Goal: Task Accomplishment & Management: Manage account settings

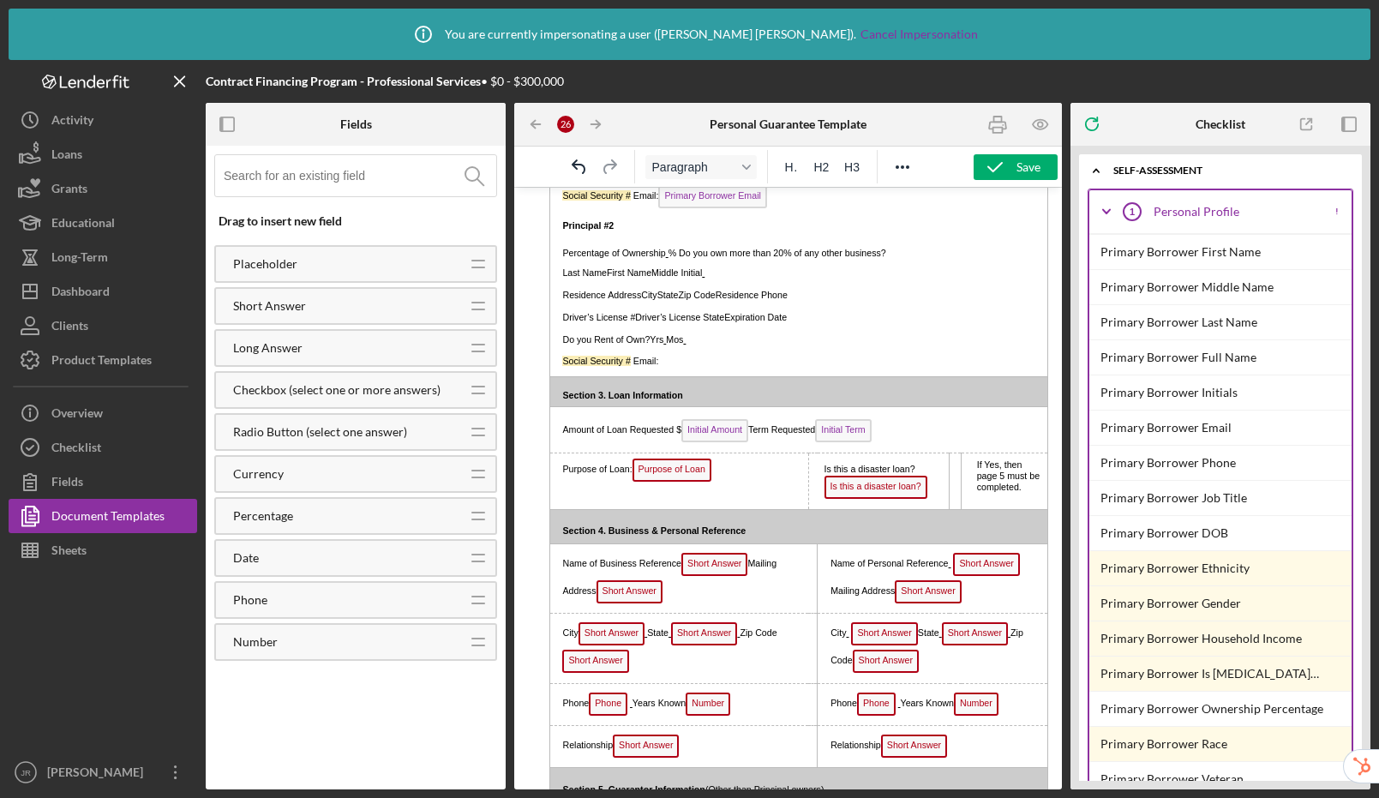
scroll to position [1097, 0]
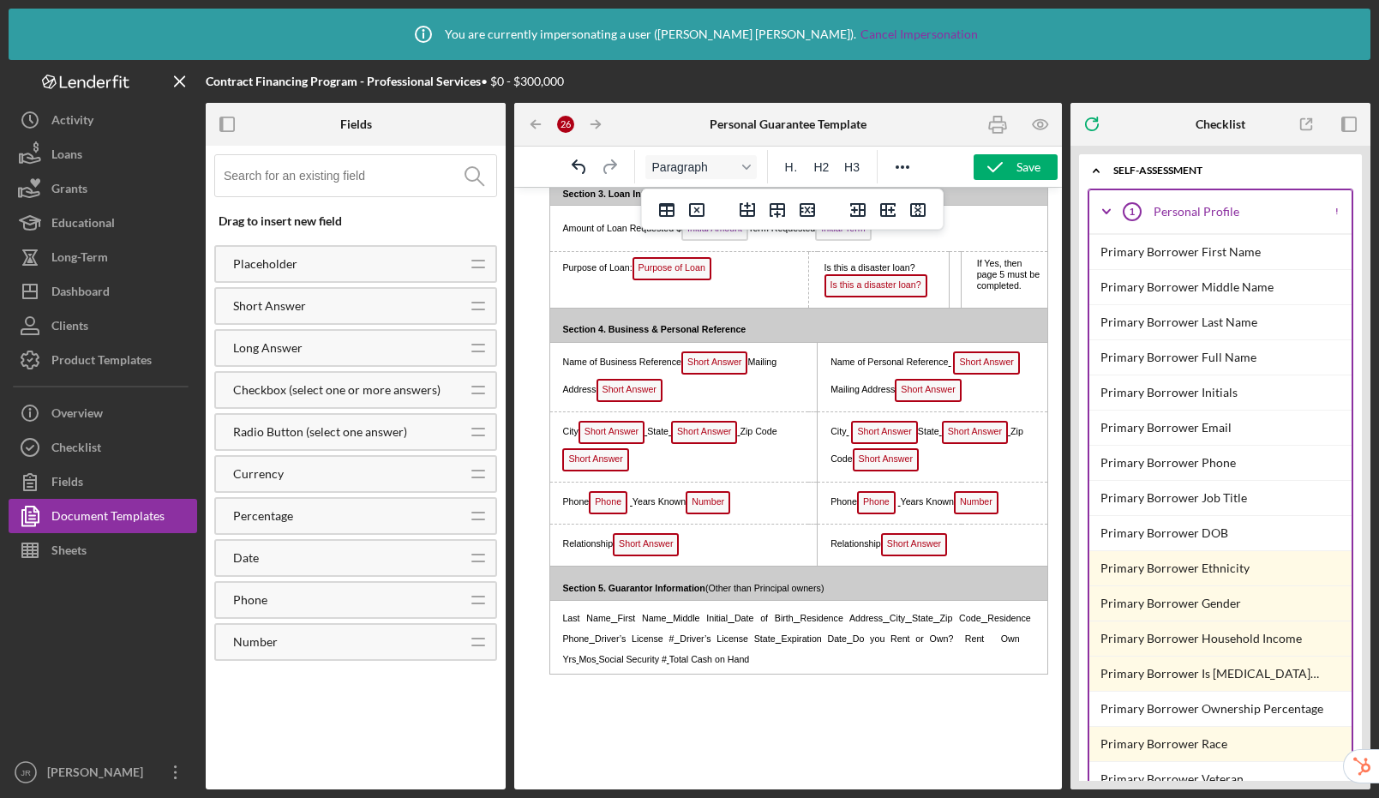
click at [618, 623] on span "First Name" at bounding box center [642, 618] width 49 height 10
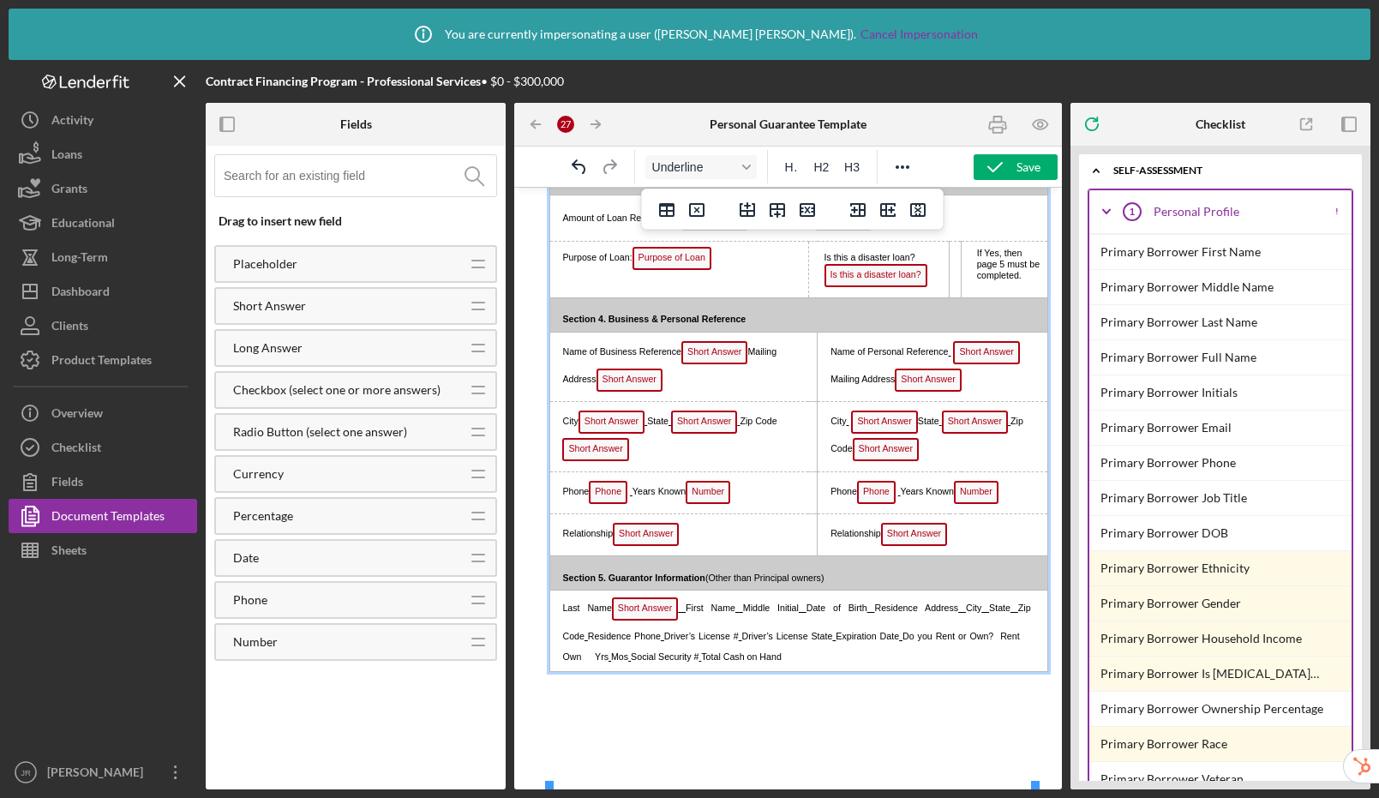
click at [686, 613] on span "First Name" at bounding box center [711, 608] width 50 height 10
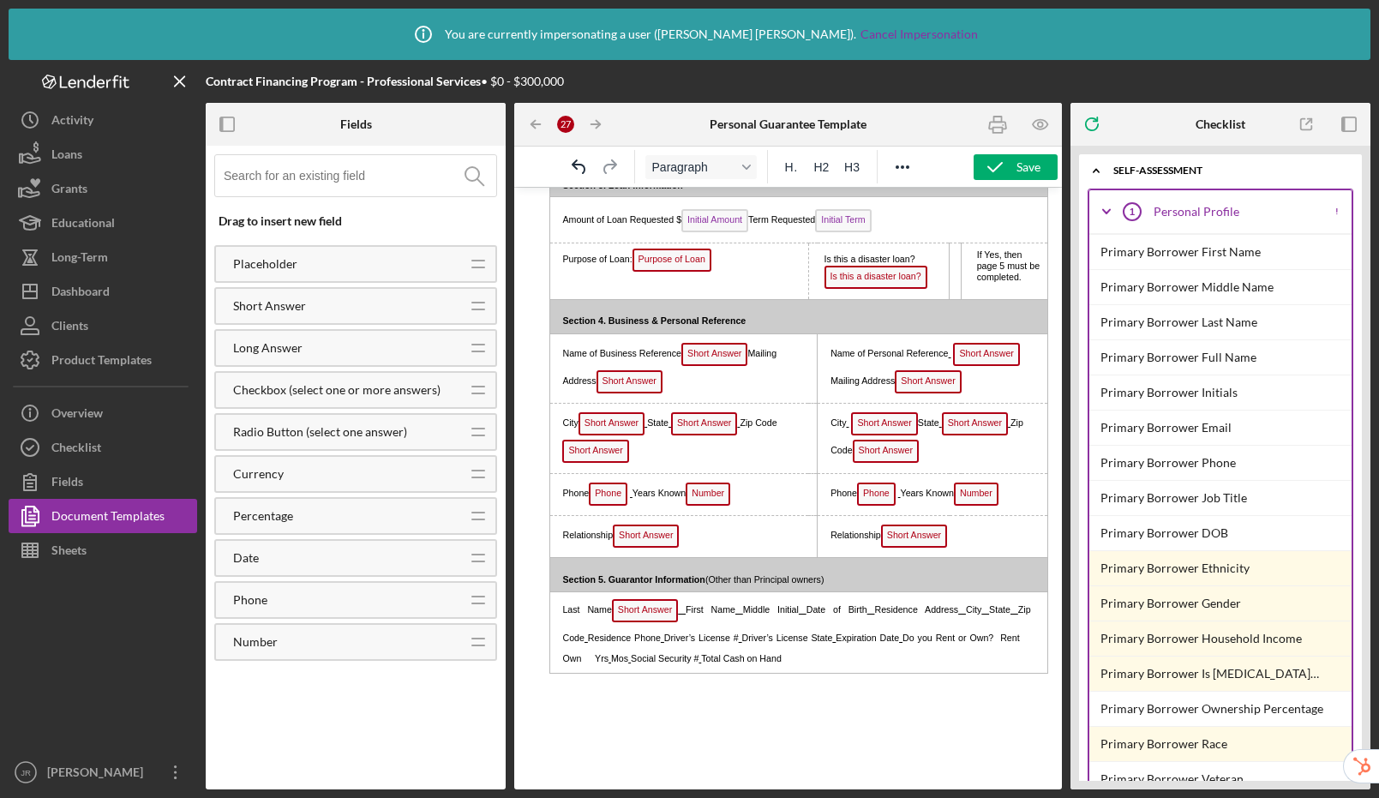
click at [686, 615] on span "First Name" at bounding box center [711, 609] width 50 height 10
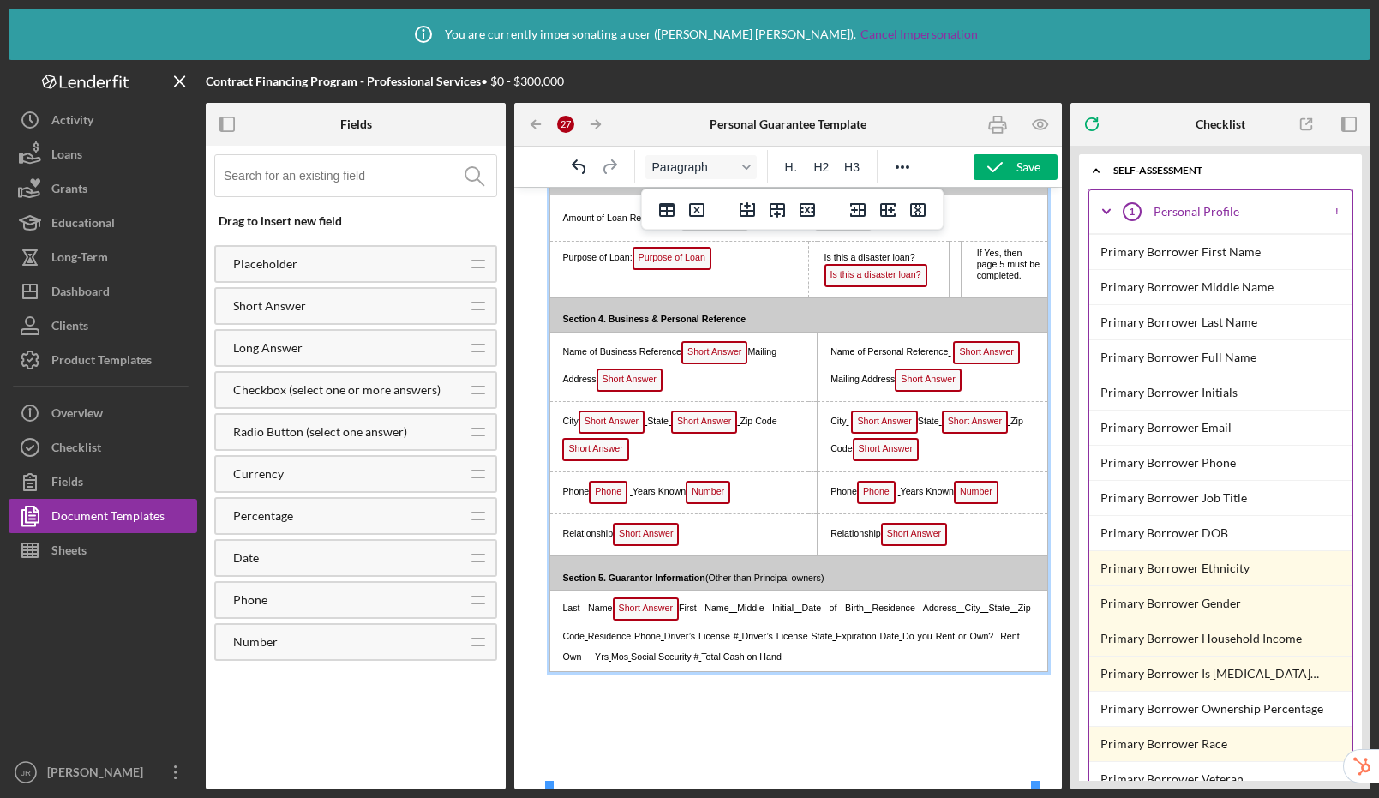
click at [733, 666] on p "Last Name Short Answer First Name Middle Initial Date of Birth Residence Addres…" at bounding box center [794, 631] width 476 height 69
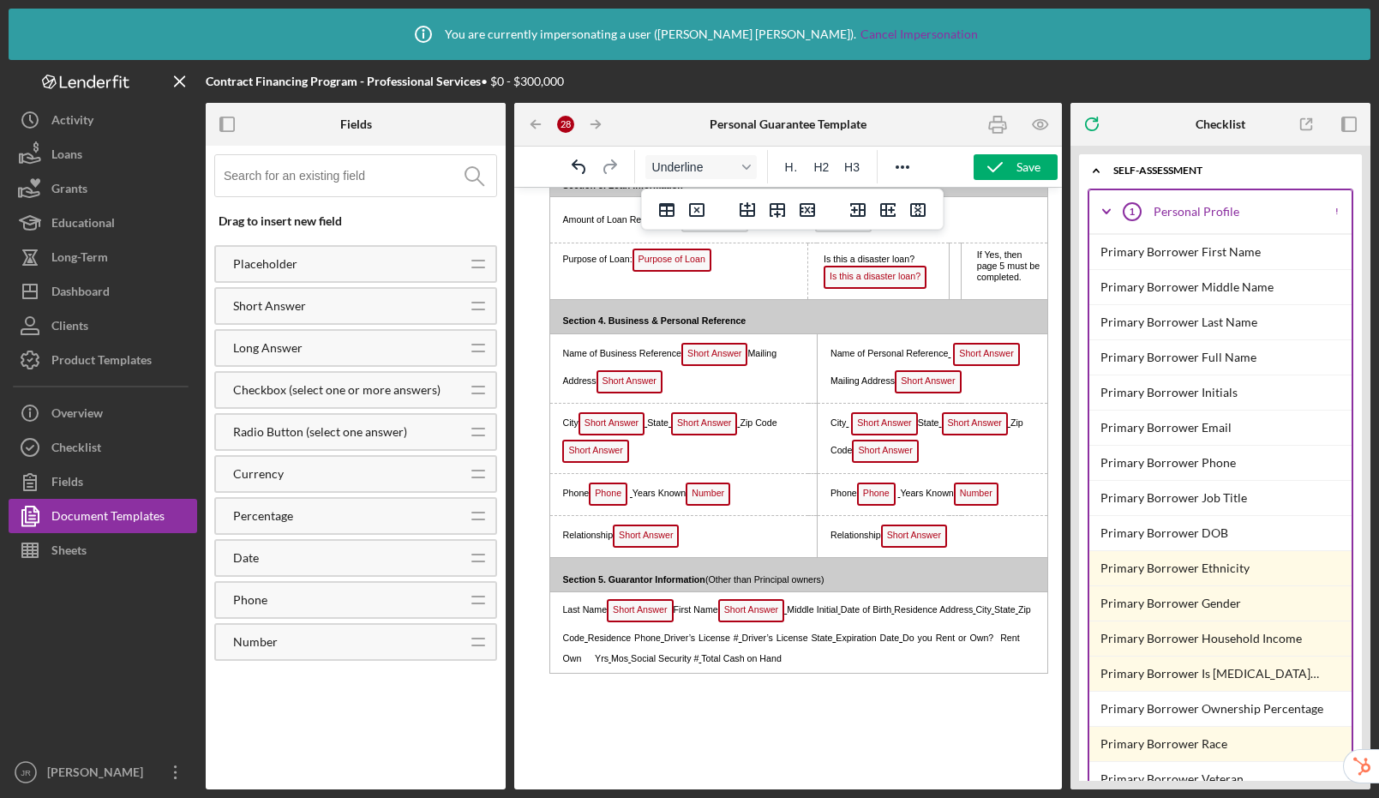
click at [805, 615] on span "Middle Initial" at bounding box center [812, 609] width 51 height 10
drag, startPoint x: 805, startPoint y: 706, endPoint x: 805, endPoint y: 690, distance: 16.3
click at [805, 615] on span "Middle Initial" at bounding box center [812, 609] width 51 height 10
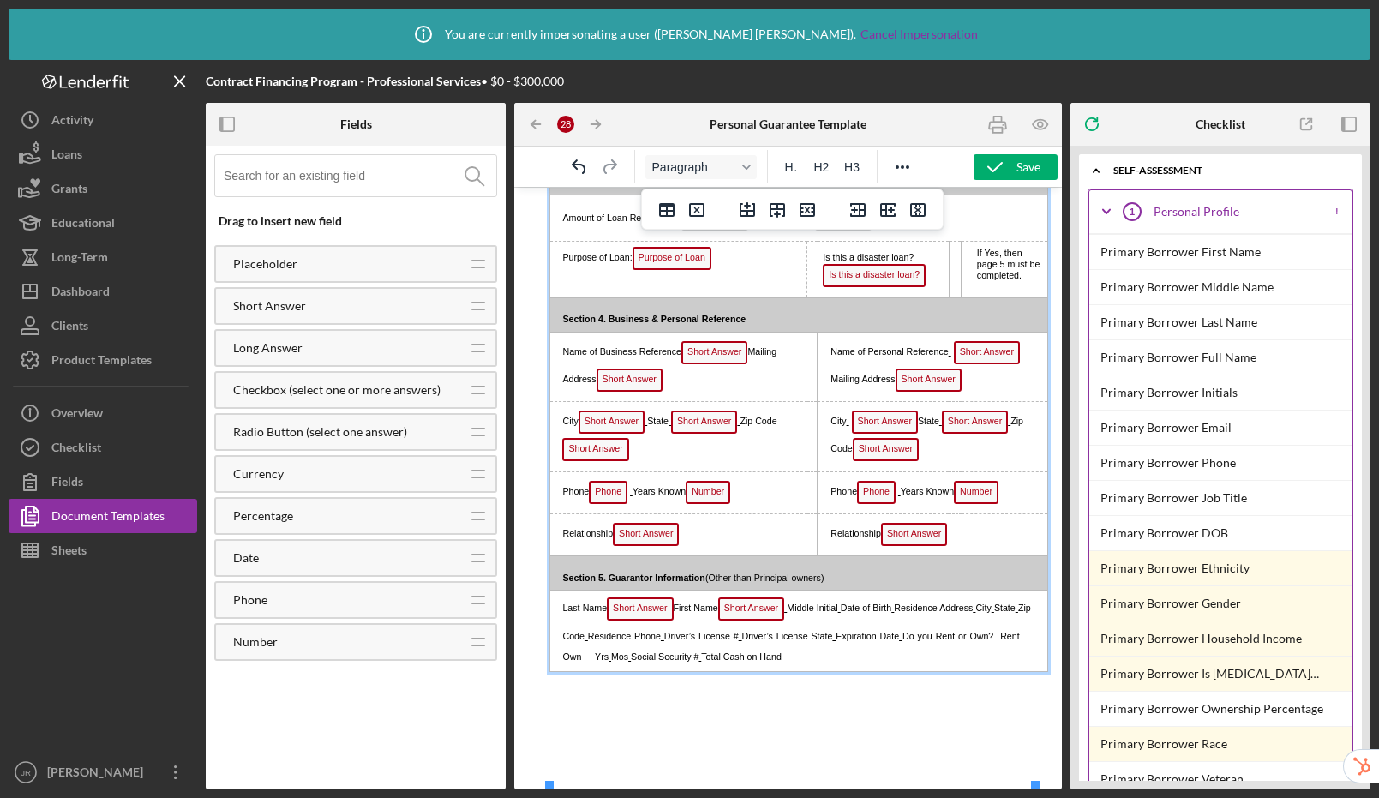
click at [830, 613] on span "Middle Initial" at bounding box center [812, 608] width 51 height 10
click at [861, 613] on span "Date of Birth" at bounding box center [866, 608] width 51 height 10
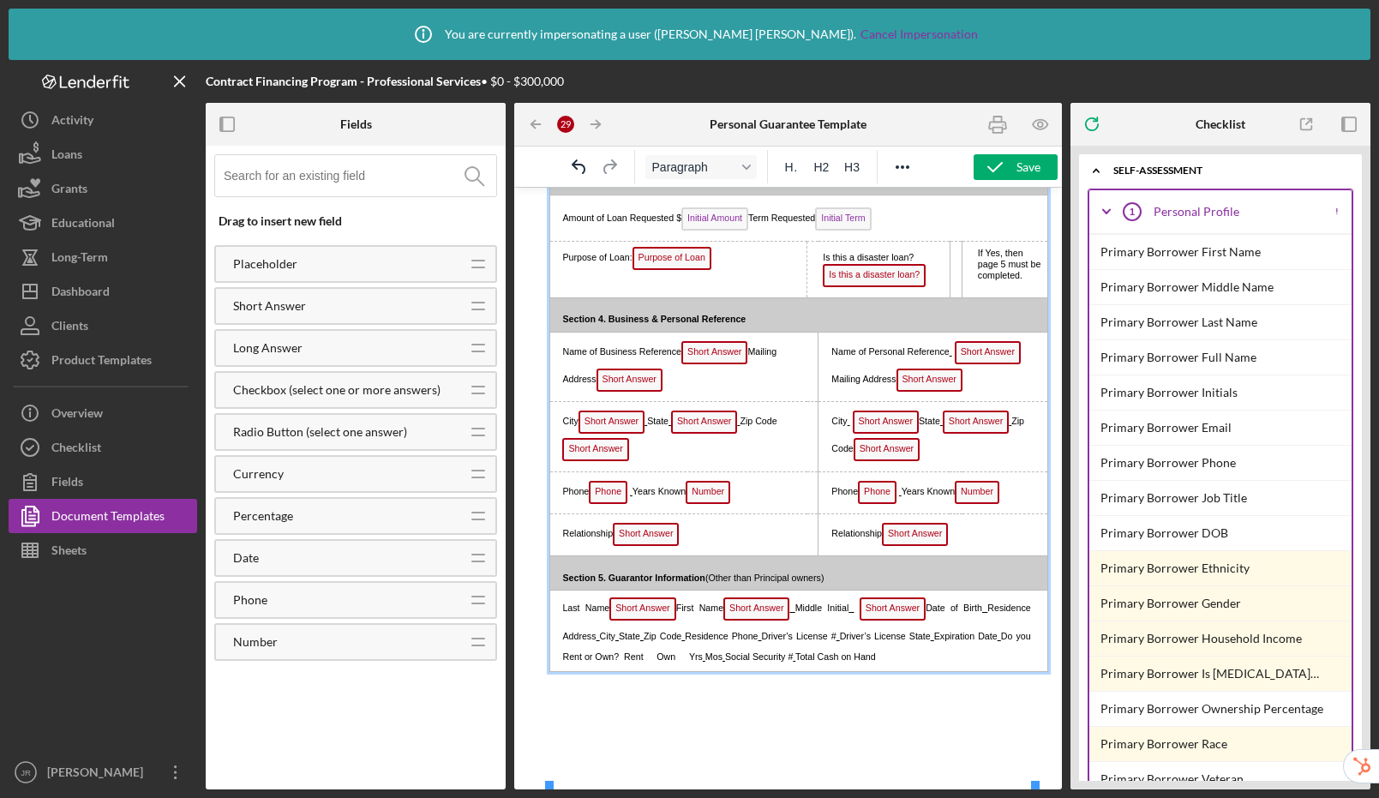
scroll to position [1098, 0]
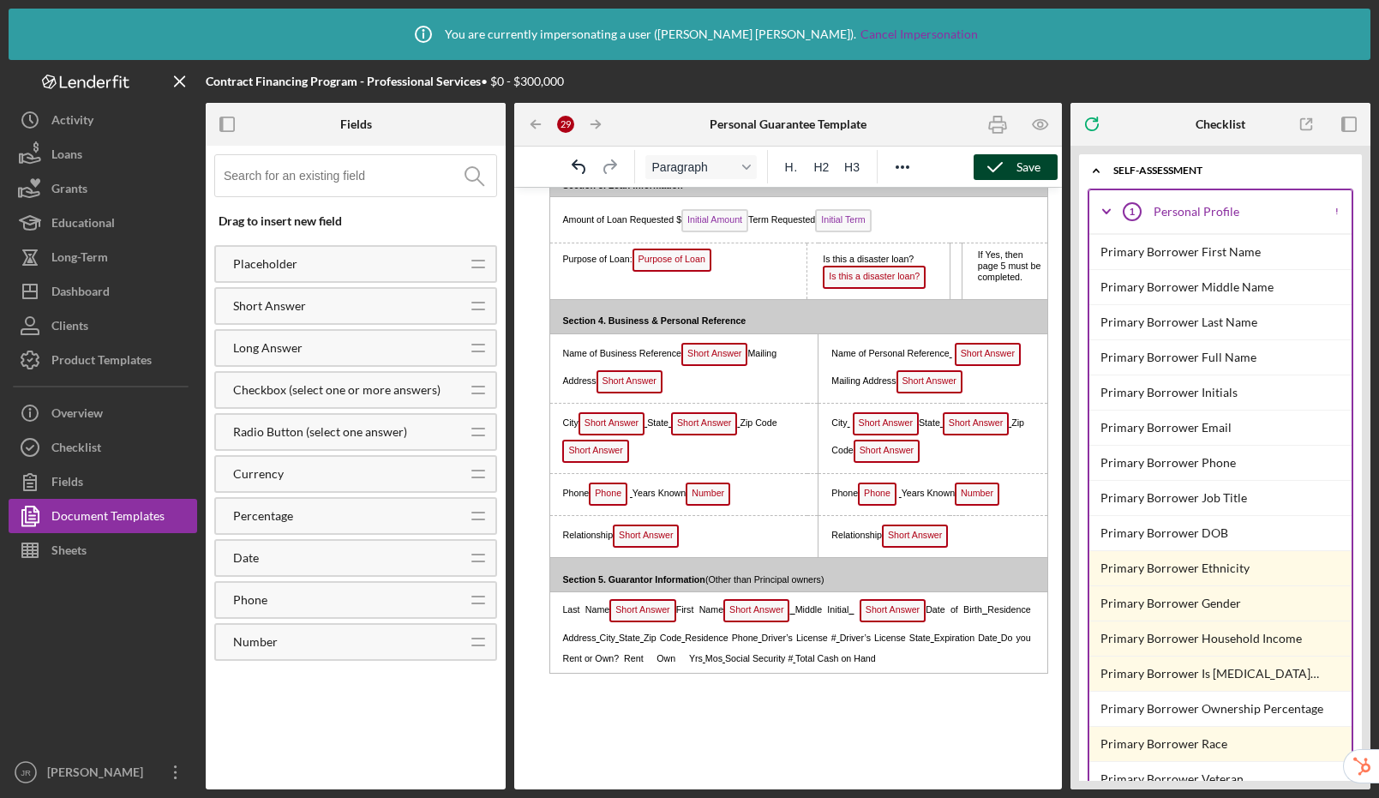
click at [1002, 170] on icon "button" at bounding box center [995, 167] width 43 height 43
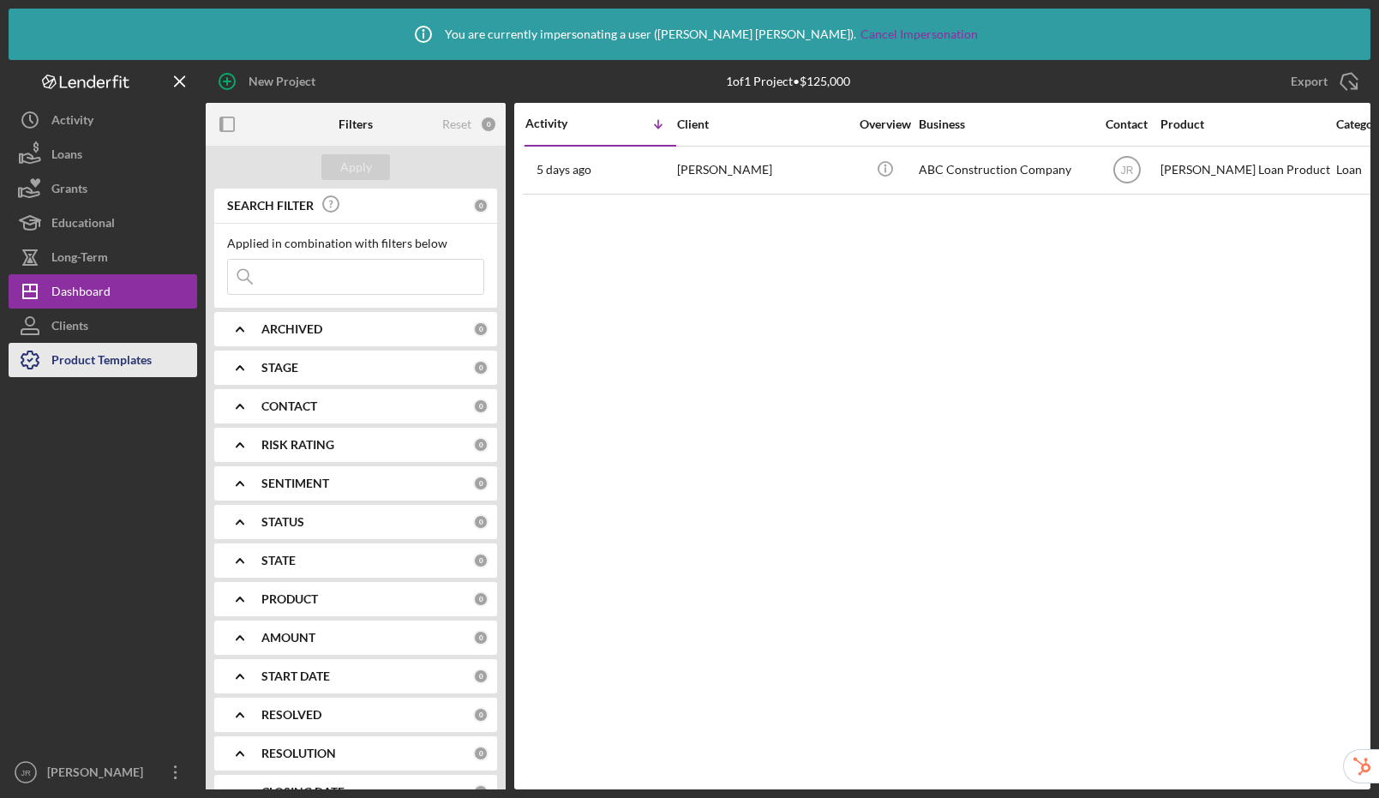
click at [85, 355] on div "Product Templates" at bounding box center [101, 362] width 100 height 39
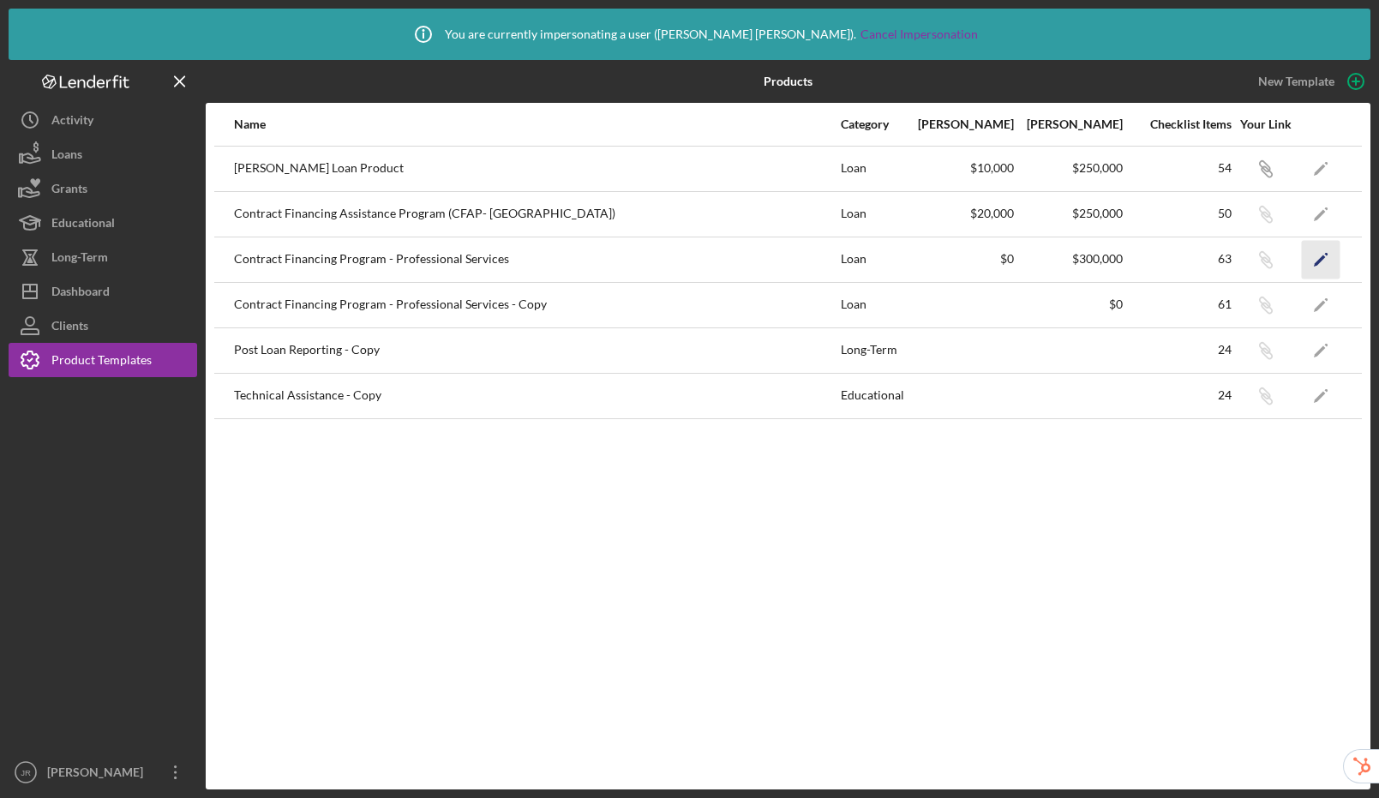
click at [1325, 257] on icon "Icon/Edit" at bounding box center [1321, 259] width 39 height 39
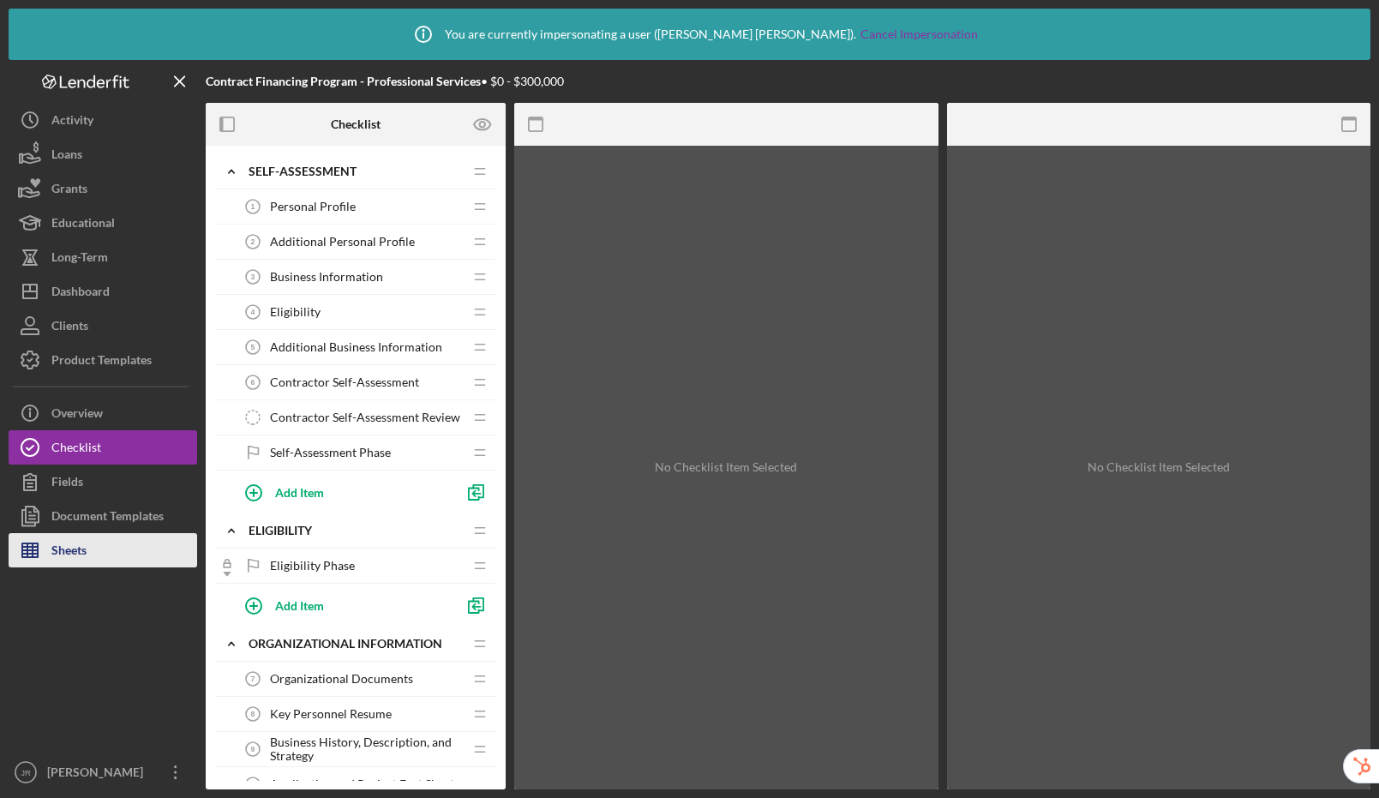
click at [80, 556] on div "Sheets" at bounding box center [68, 552] width 35 height 39
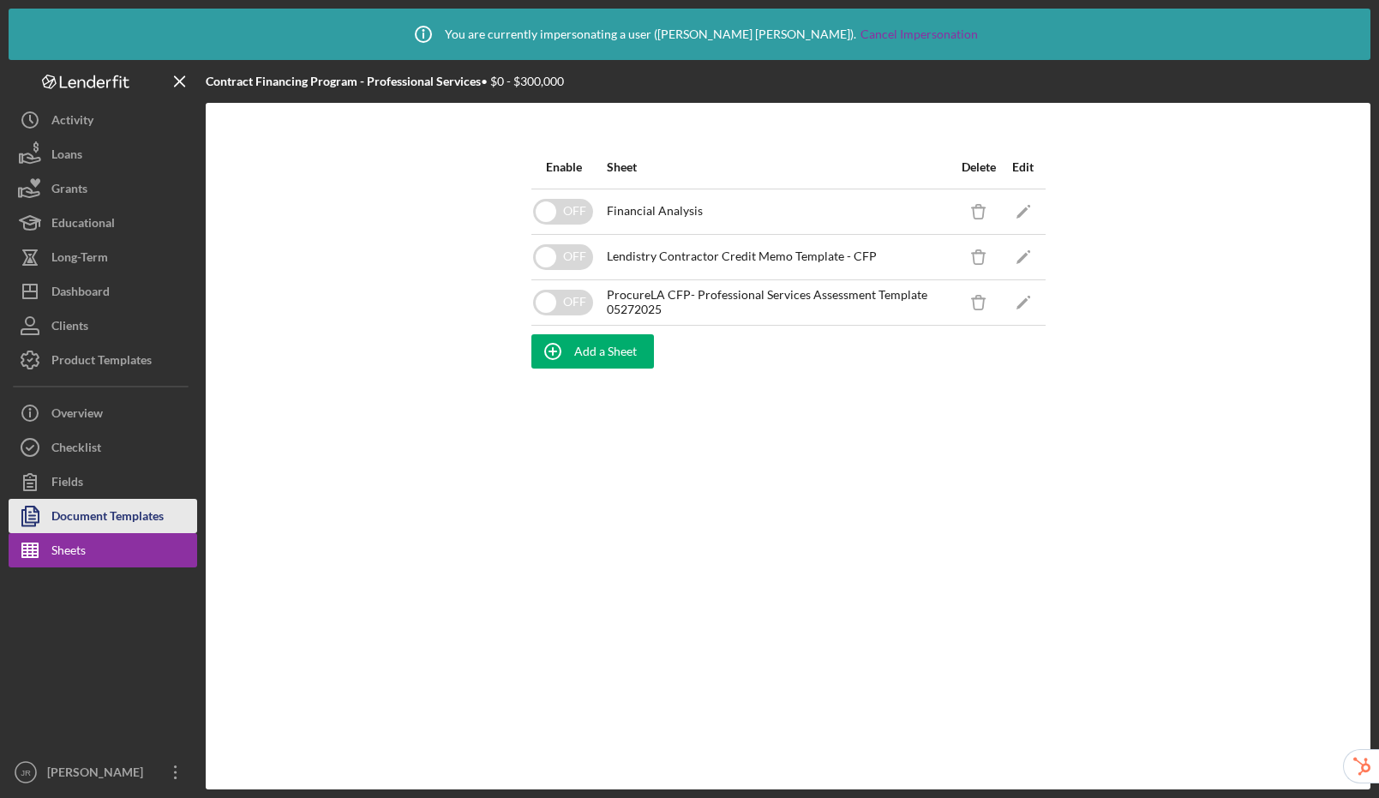
click at [106, 514] on div "Document Templates" at bounding box center [107, 518] width 112 height 39
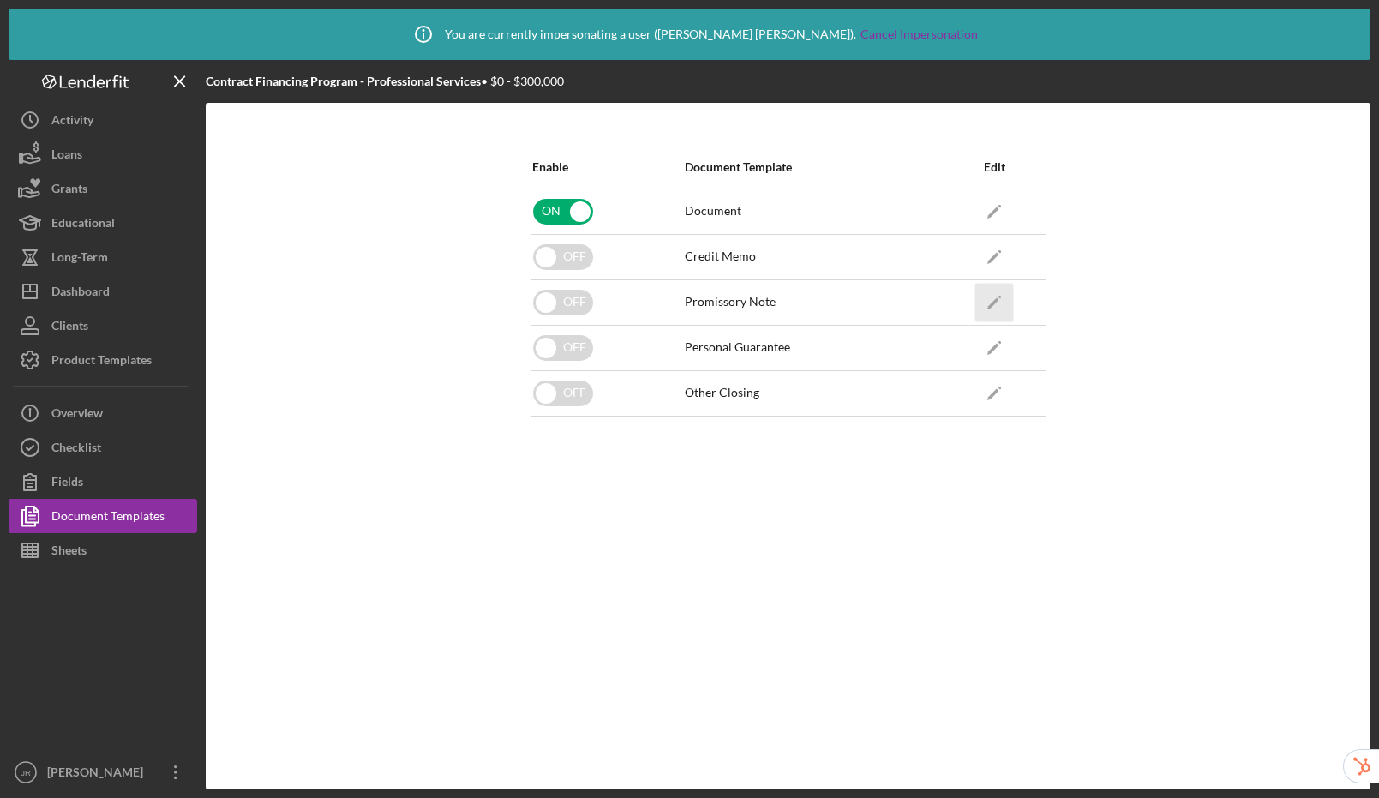
click at [1001, 303] on icon "Icon/Edit" at bounding box center [995, 302] width 39 height 39
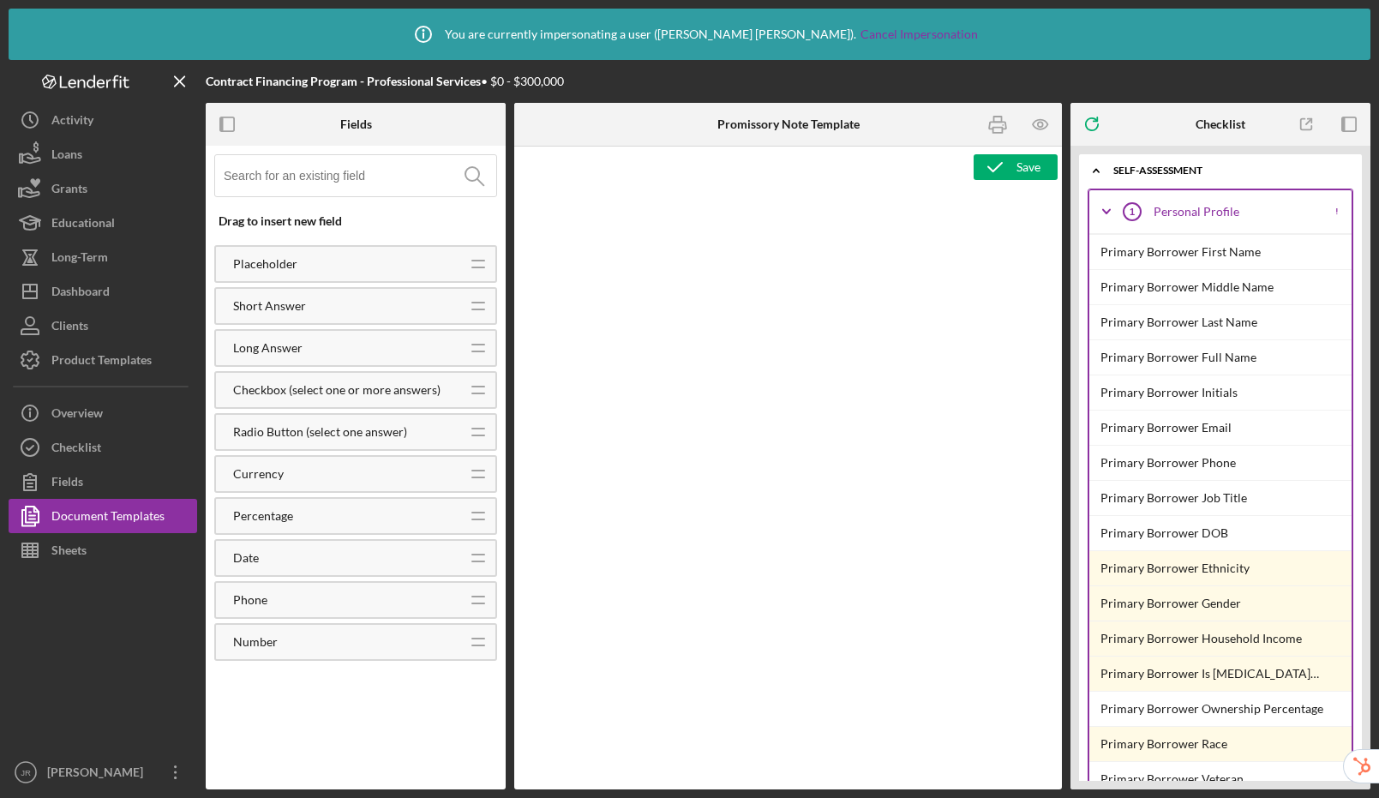
type textarea "<p style="line-height: 1.2; text-align: center; margin-top: 0pt; margin-bottom:…"
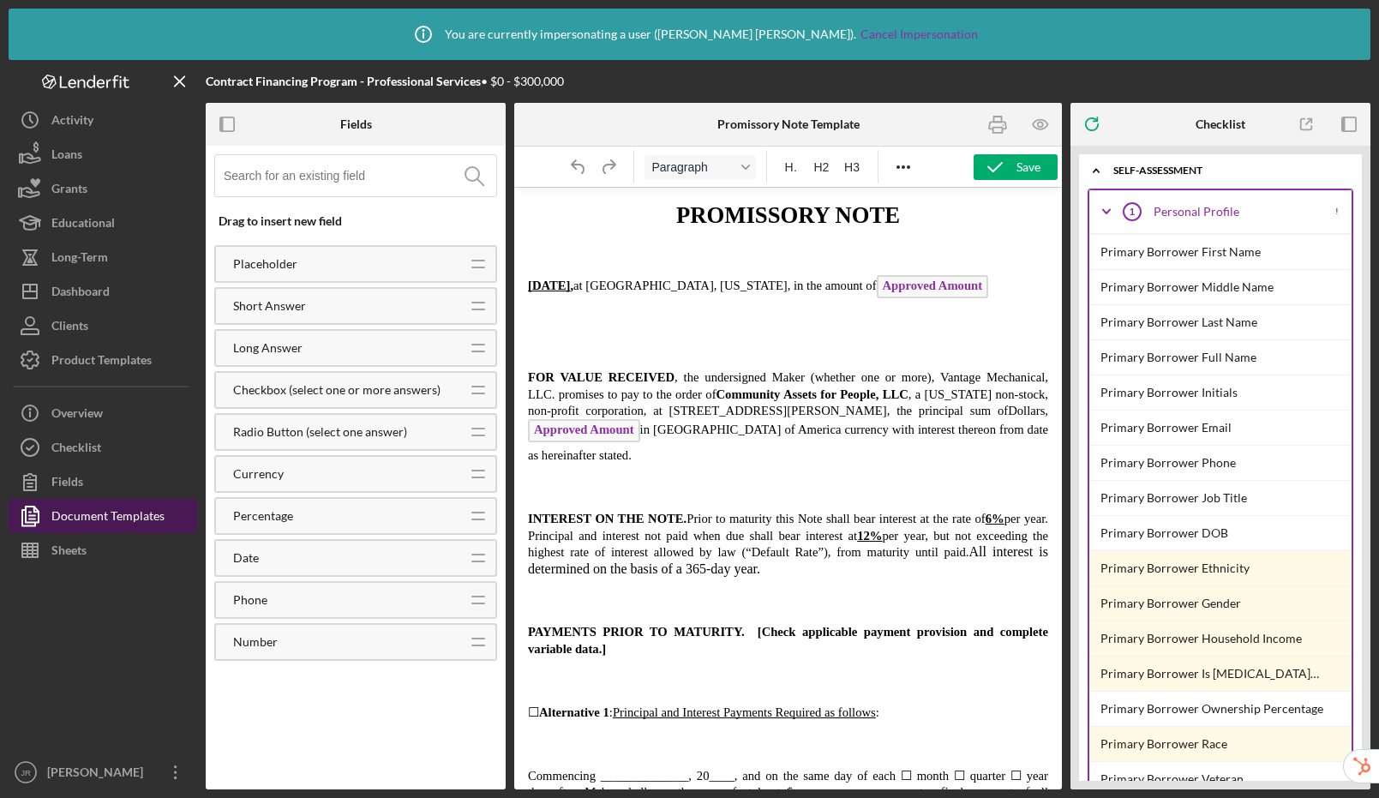
click at [153, 516] on div "Document Templates" at bounding box center [107, 518] width 113 height 39
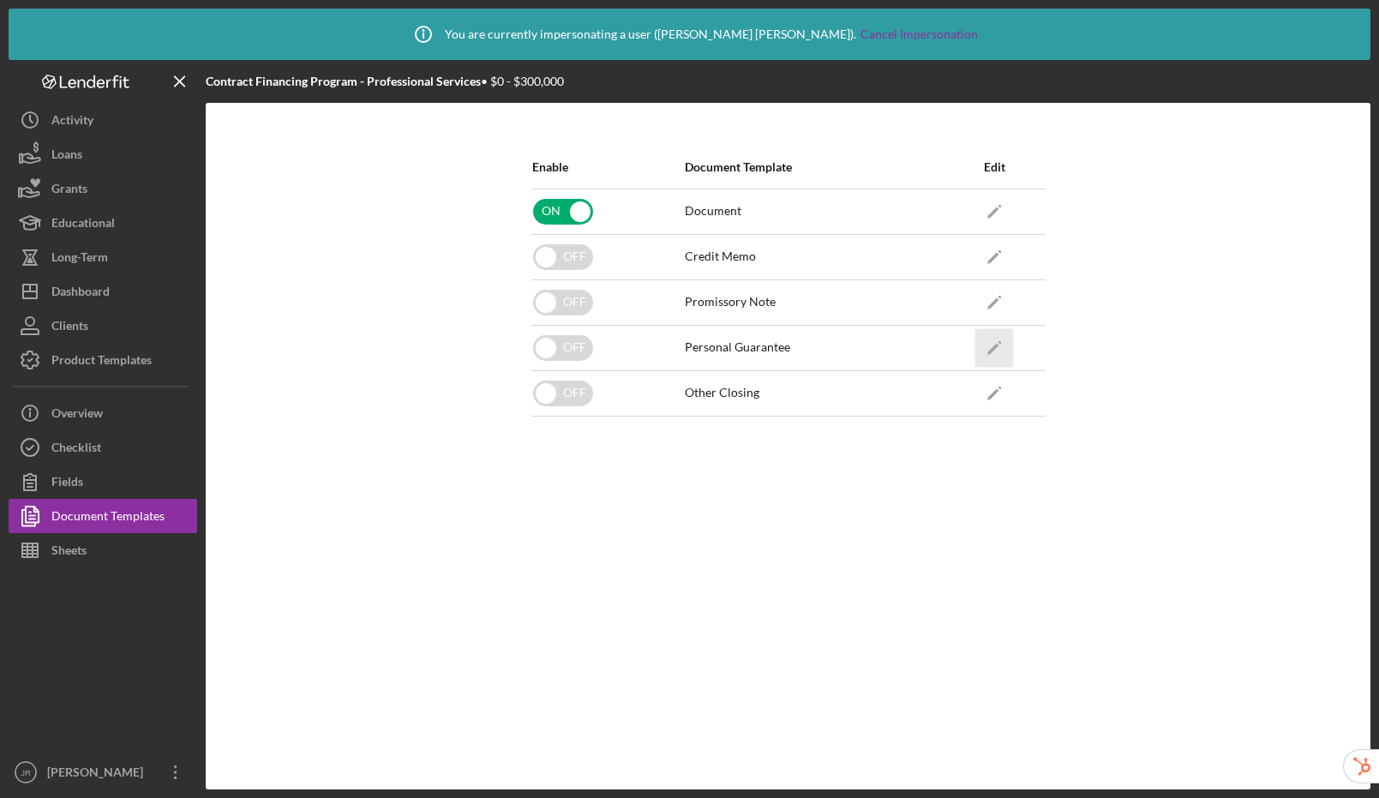
click at [1001, 350] on icon "Icon/Edit" at bounding box center [995, 347] width 39 height 39
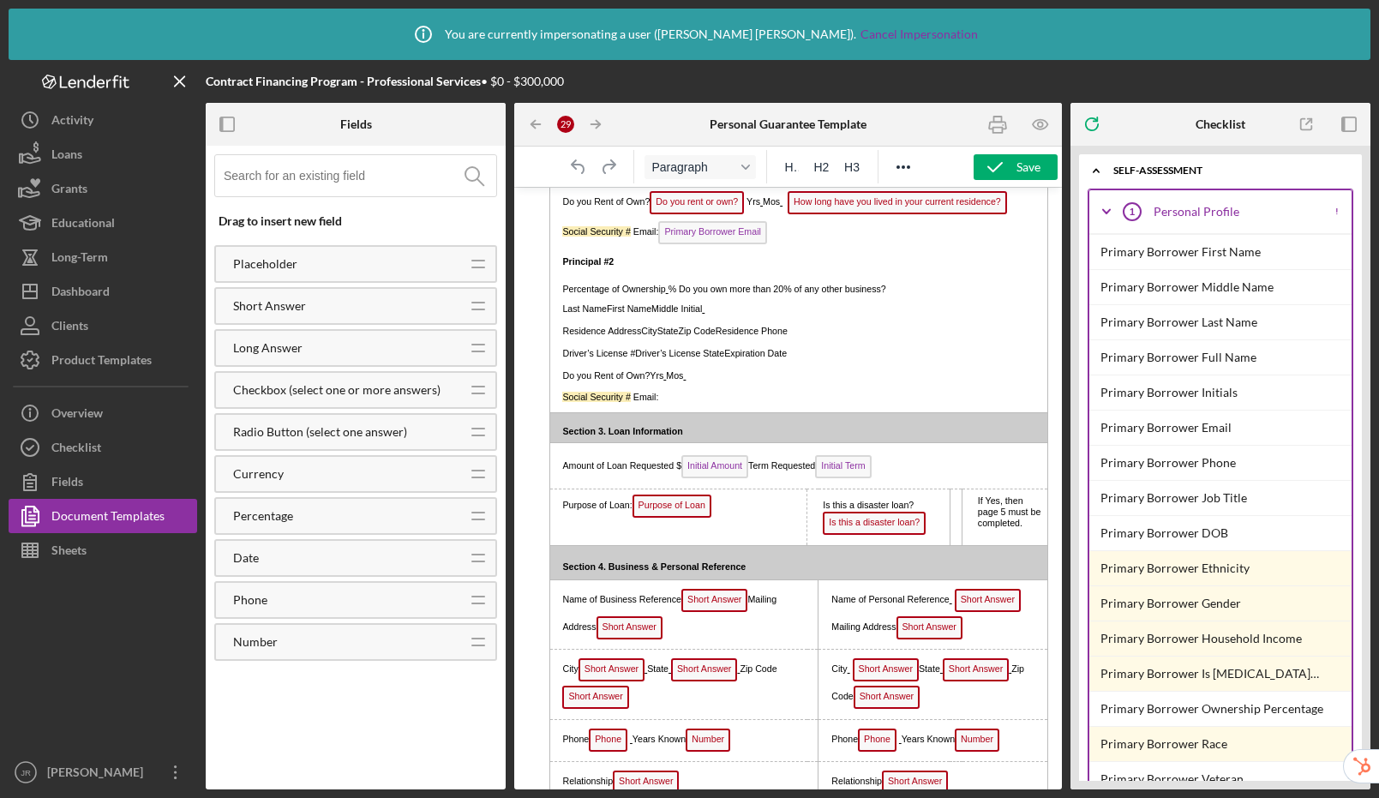
scroll to position [1103, 0]
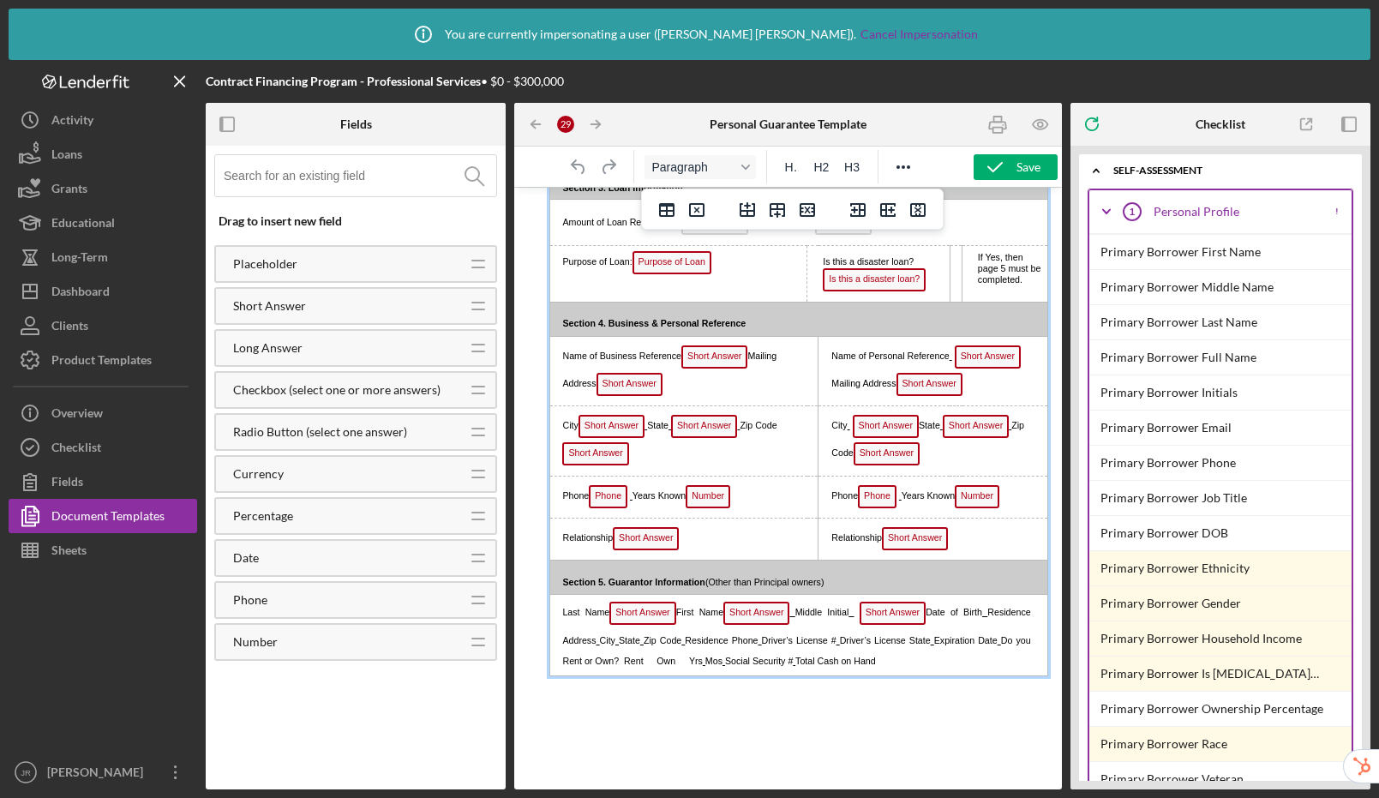
click at [973, 617] on span "Short Answer Date of Birth" at bounding box center [919, 612] width 129 height 10
click at [647, 644] on span "City" at bounding box center [654, 639] width 15 height 10
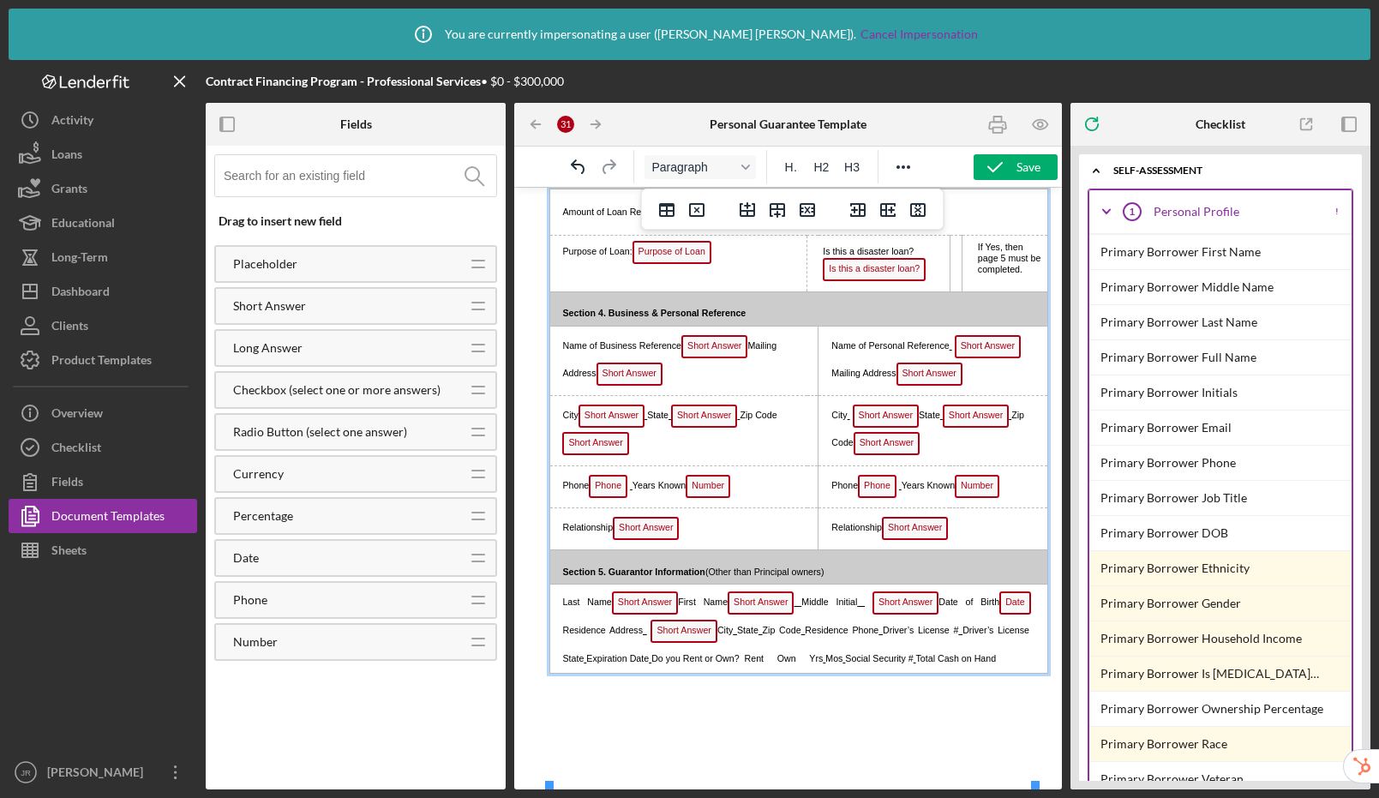
scroll to position [1112, 0]
click at [735, 668] on p "Last Name Short Answer First Name Short Answer Middle Initial Short Answer Date…" at bounding box center [794, 629] width 476 height 77
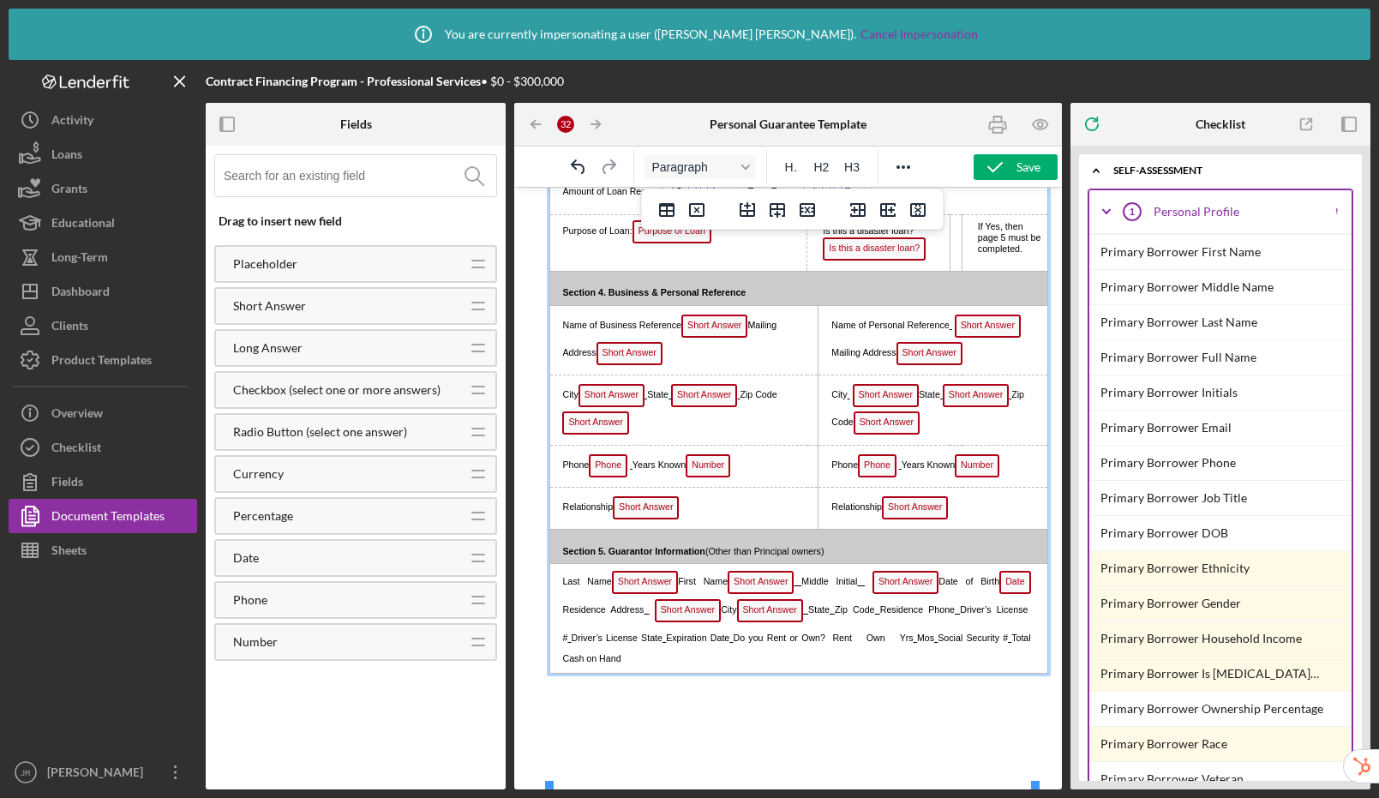
click at [835, 615] on span "Zip Code" at bounding box center [854, 609] width 39 height 10
click at [945, 643] on span "Residence Phone" at bounding box center [793, 623] width 462 height 39
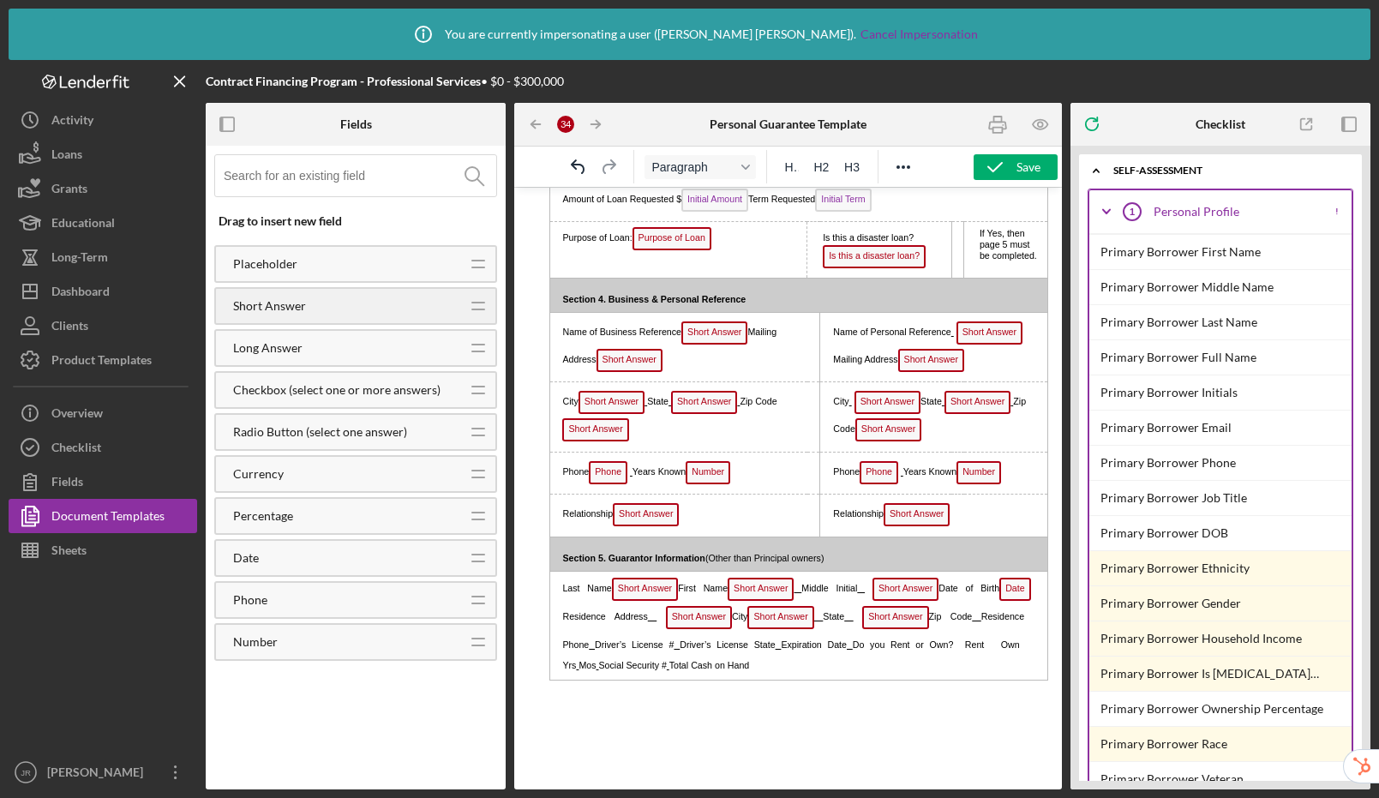
scroll to position [0, 0]
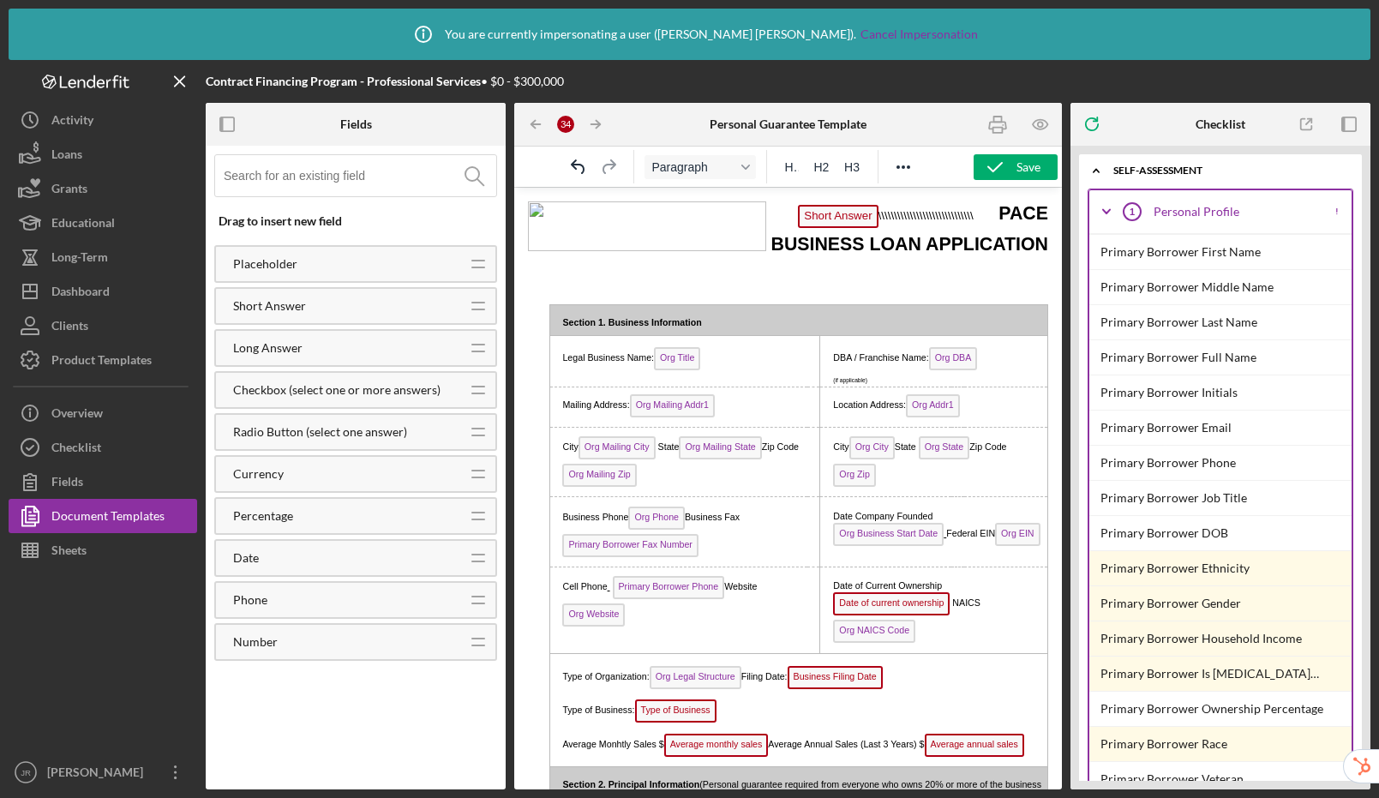
click at [977, 209] on span "Short Answer \\\\\\\\\\\\\\\\\\\\\\\\\\\\\\" at bounding box center [898, 215] width 201 height 13
drag, startPoint x: 977, startPoint y: 212, endPoint x: 820, endPoint y: 212, distance: 156.0
click at [820, 212] on span "Short Answer \\\\\\\\\\\\\\\\\\\\\\\\\\\\\\" at bounding box center [898, 215] width 201 height 13
click at [917, 205] on p "Short Answer \\\\\\\\\\\\\\\\\\\\\\\\\\\\\\ PACE BUSINESS LOAN APPLICATION" at bounding box center [788, 229] width 520 height 57
drag, startPoint x: 973, startPoint y: 214, endPoint x: 904, endPoint y: 213, distance: 69.4
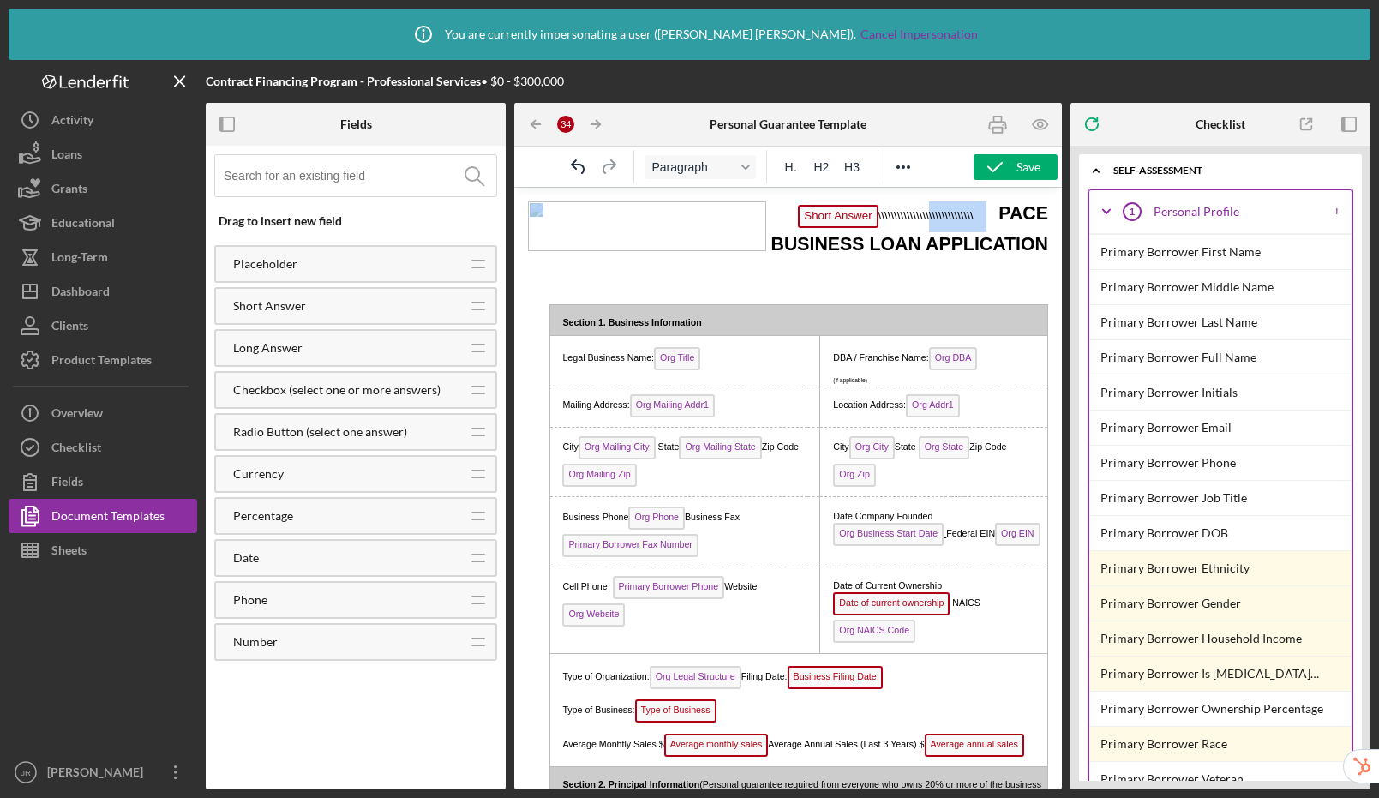
click at [904, 213] on span "Short Answer \\\\\\\\\\\\\\\\\\\\\\\\\\\\\\" at bounding box center [898, 215] width 201 height 13
click at [932, 203] on p "Short Answer \\\\\\\\\\\\\\\\\\\\\\\\\\\\\\ PACE BUSINESS LOAN APPLICATION" at bounding box center [788, 229] width 520 height 57
click at [968, 216] on span "Short Answer \\\\\\\\\\\\\\\\\\\\\\\\\\\\\\" at bounding box center [898, 215] width 201 height 13
drag, startPoint x: 953, startPoint y: 216, endPoint x: 914, endPoint y: 217, distance: 38.6
click at [914, 217] on span "Short Answer \\\\\\\\\\\\\\\\\\\\\\\\\\\\\\" at bounding box center [900, 215] width 197 height 13
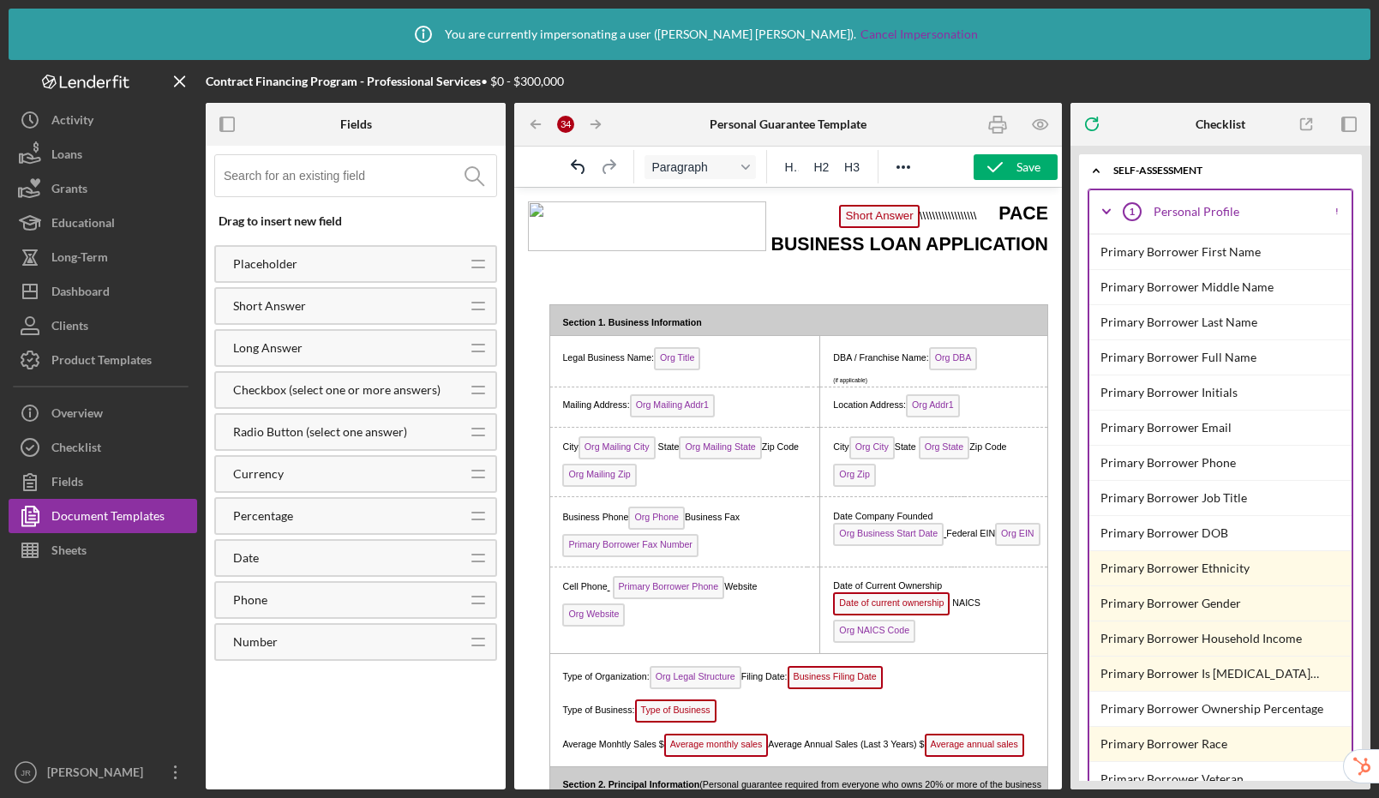
drag, startPoint x: 959, startPoint y: 216, endPoint x: 917, endPoint y: 217, distance: 42.0
click at [917, 217] on span "Short Answer \\\\\\\\\\\\\\\\\\" at bounding box center [918, 215] width 159 height 13
drag, startPoint x: 966, startPoint y: 212, endPoint x: 922, endPoint y: 213, distance: 43.7
click at [900, 213] on span "Short Answer \\\\\\" at bounding box center [839, 215] width 121 height 13
click at [844, 214] on p "Short Answer \\\\\\ PACE BUSINESS LOAN APPLICATION" at bounding box center [788, 229] width 520 height 57
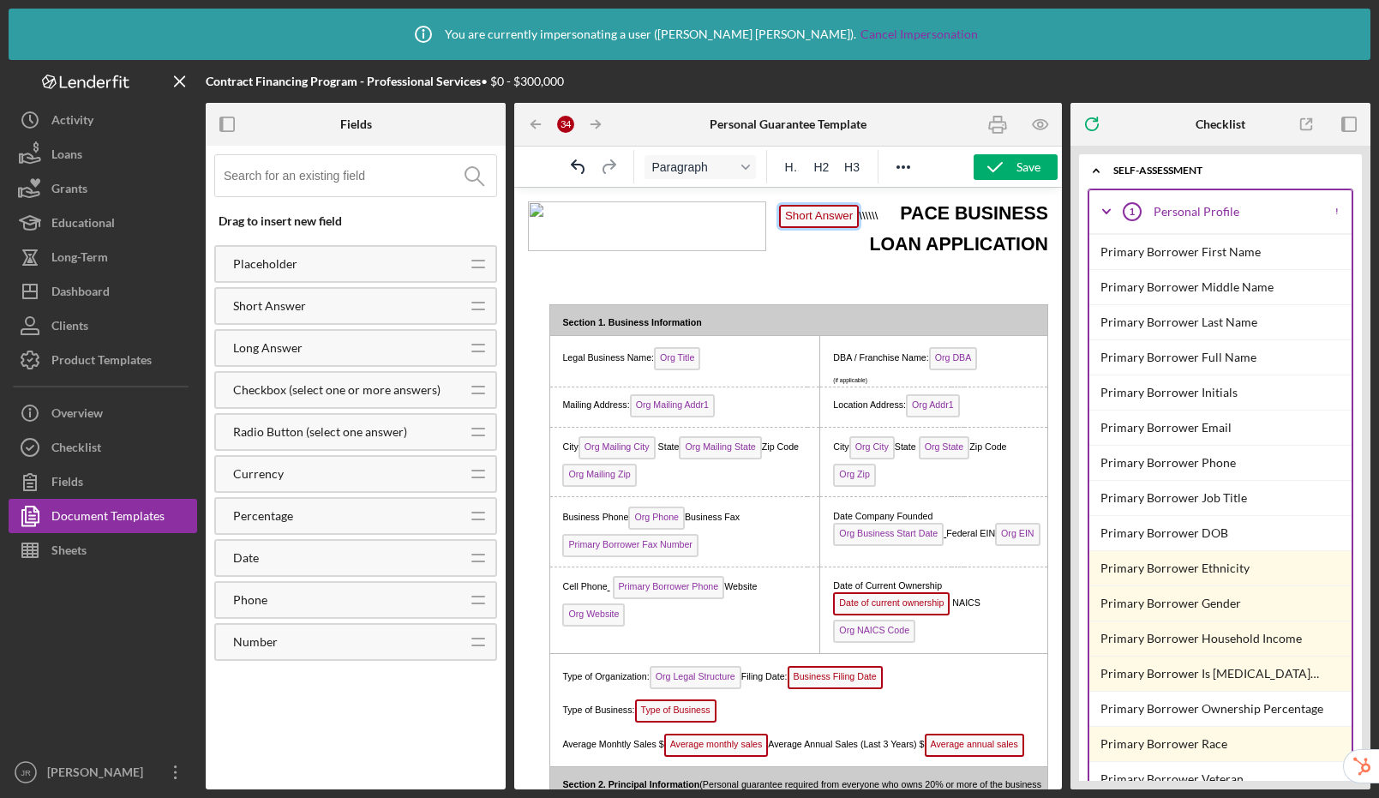
click at [859, 213] on span "Short Answer" at bounding box center [819, 216] width 80 height 23
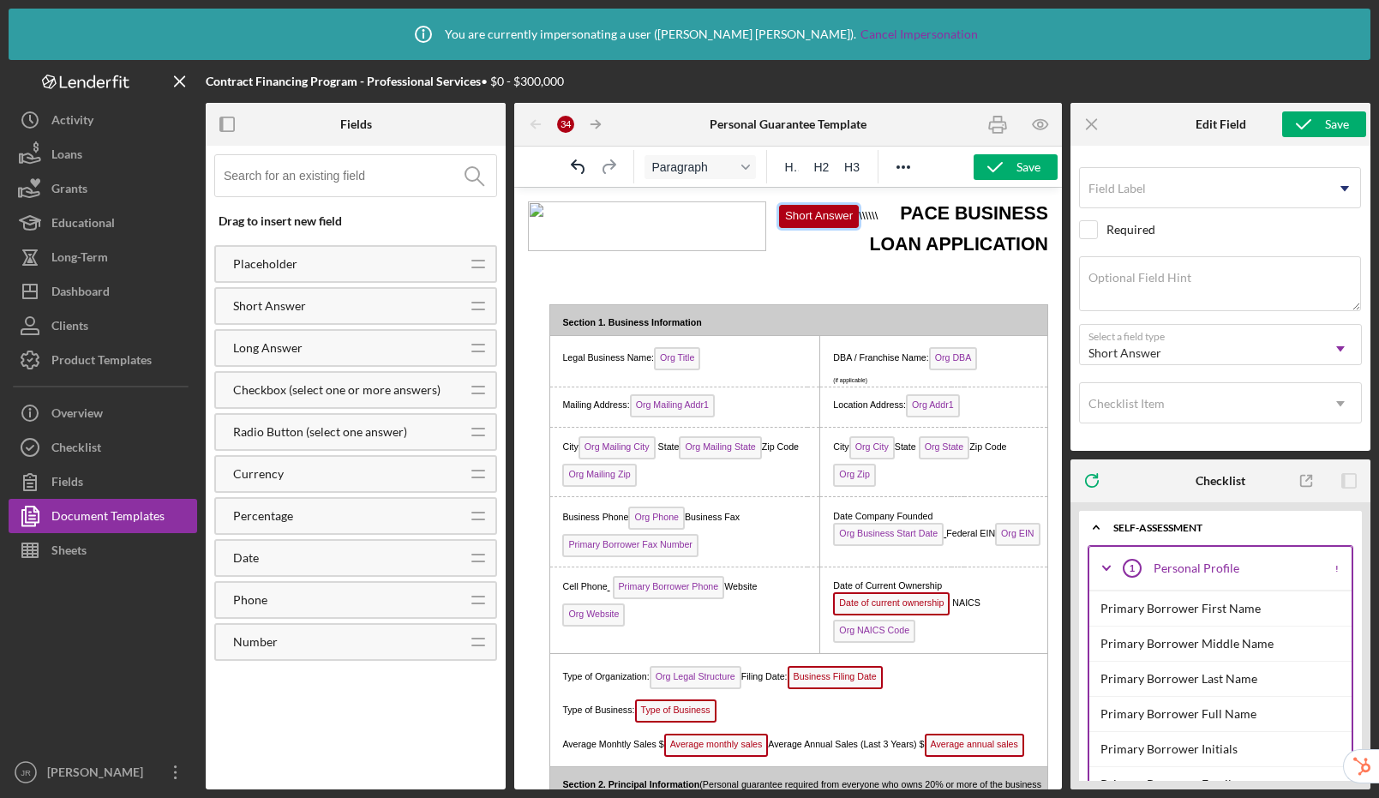
click at [859, 217] on span "Short Answer" at bounding box center [819, 216] width 80 height 23
drag, startPoint x: 949, startPoint y: 213, endPoint x: 887, endPoint y: 211, distance: 61.8
click at [887, 211] on span "Short Answer \\\\\\" at bounding box center [839, 215] width 121 height 13
drag, startPoint x: 970, startPoint y: 219, endPoint x: 916, endPoint y: 211, distance: 54.6
click at [900, 211] on span "Short Answer \\\\\\" at bounding box center [839, 215] width 121 height 13
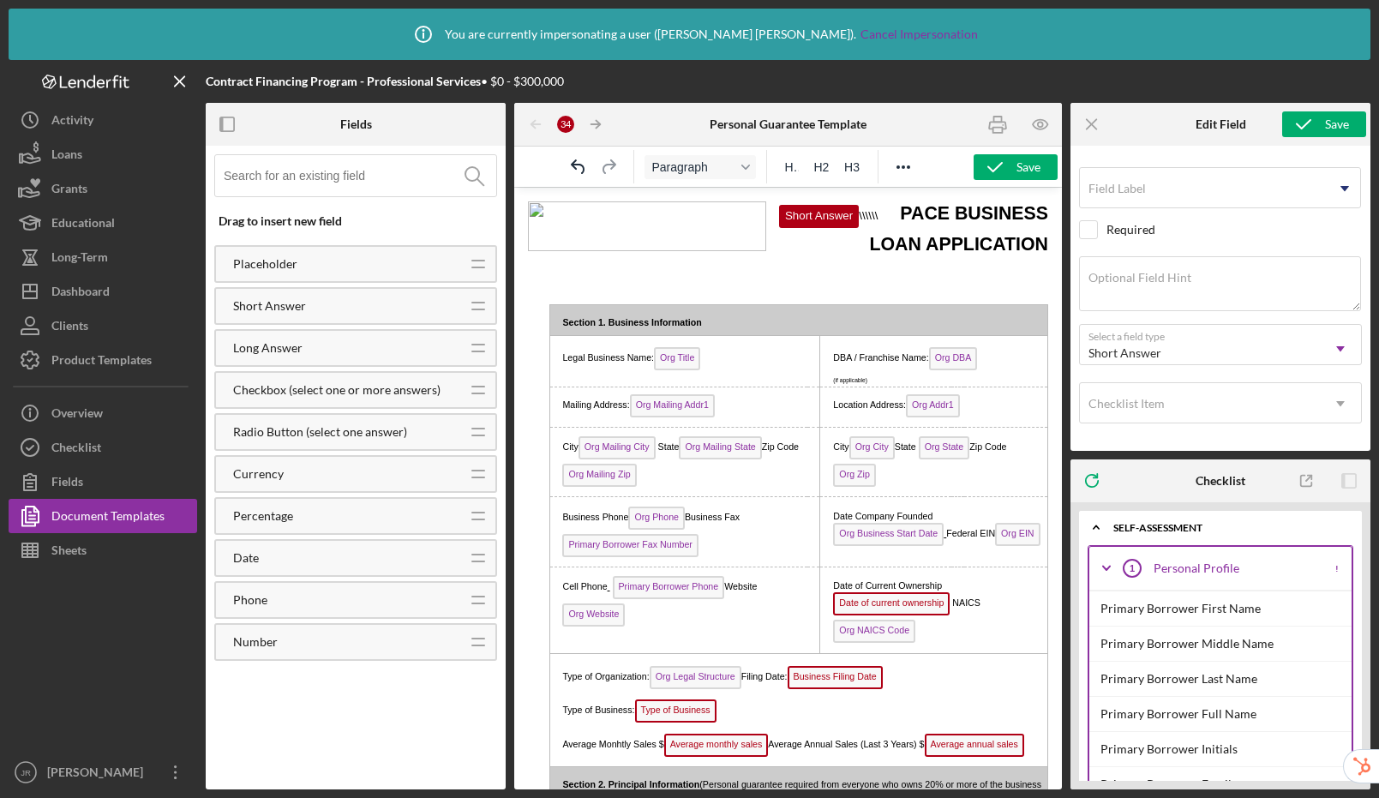
click at [832, 214] on p "﻿ Short Answer \\\\\\ PACE BUSINESS LOAN APPLICATION" at bounding box center [788, 229] width 520 height 57
drag, startPoint x: 826, startPoint y: 213, endPoint x: 874, endPoint y: 212, distance: 48.0
click at [874, 212] on p "﻿ Short Answer \\\\\\ PACE BUSINESS LOAN APPLICATION" at bounding box center [788, 229] width 520 height 57
click at [859, 212] on span "Short Answer" at bounding box center [819, 216] width 80 height 23
drag, startPoint x: 964, startPoint y: 214, endPoint x: 922, endPoint y: 213, distance: 42.0
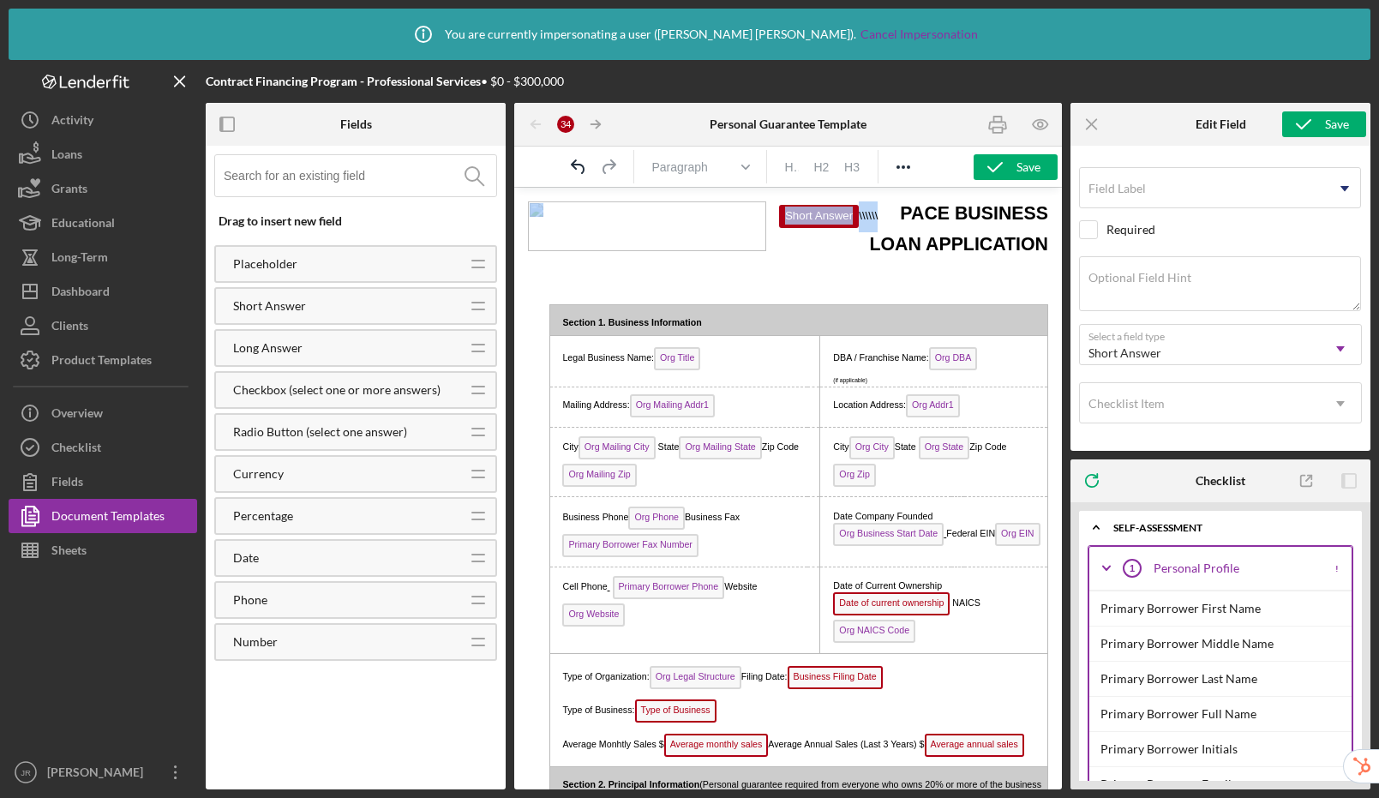
click at [900, 213] on span "Short Answer \\\\\\" at bounding box center [839, 215] width 121 height 13
click at [859, 213] on span "Short Answer" at bounding box center [819, 216] width 80 height 23
drag, startPoint x: 910, startPoint y: 213, endPoint x: 717, endPoint y: 322, distance: 222.3
click at [852, 258] on p "﻿ Short Answer \\\\\\ PACE BUSINESS LOAN APPLICATION" at bounding box center [788, 229] width 520 height 57
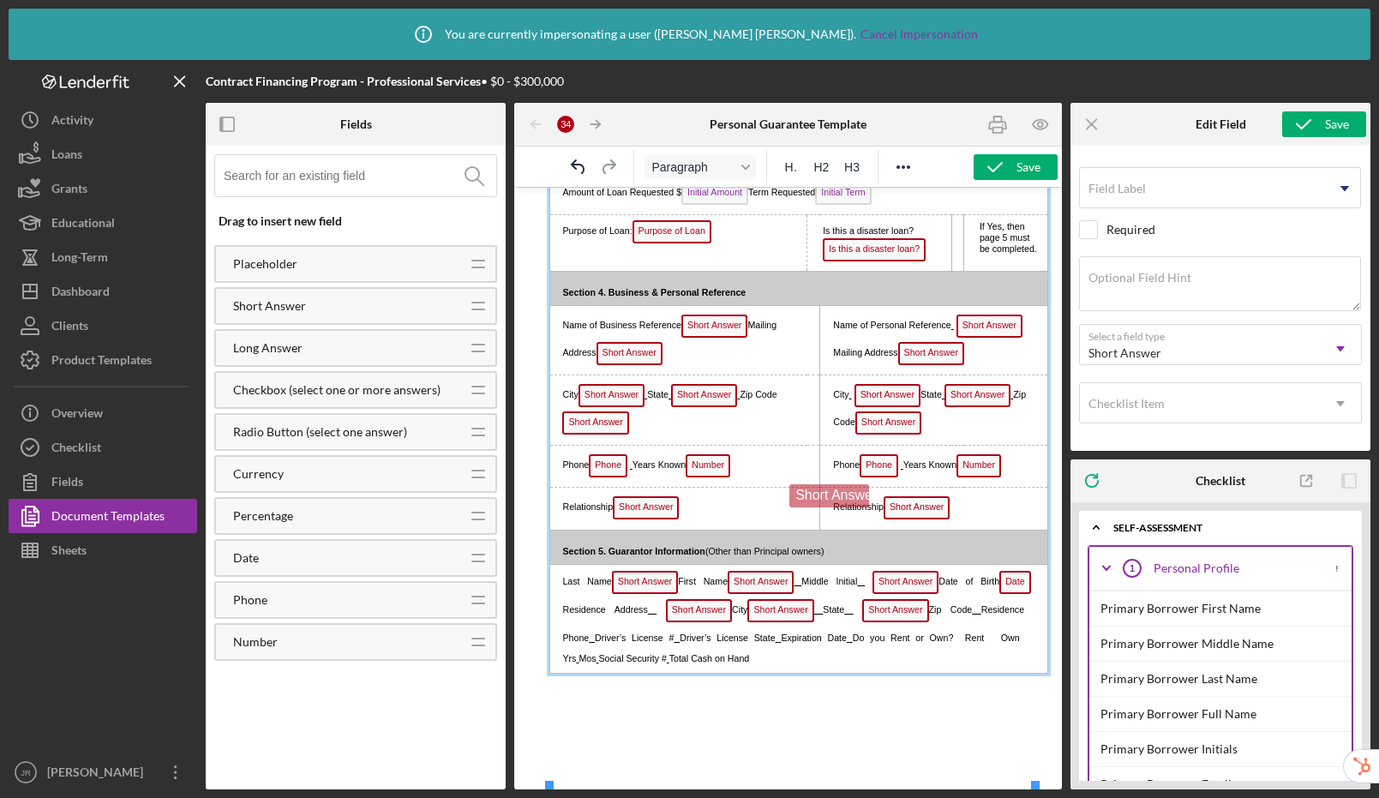
scroll to position [1138, 0]
drag, startPoint x: 876, startPoint y: 213, endPoint x: 941, endPoint y: 695, distance: 486.9
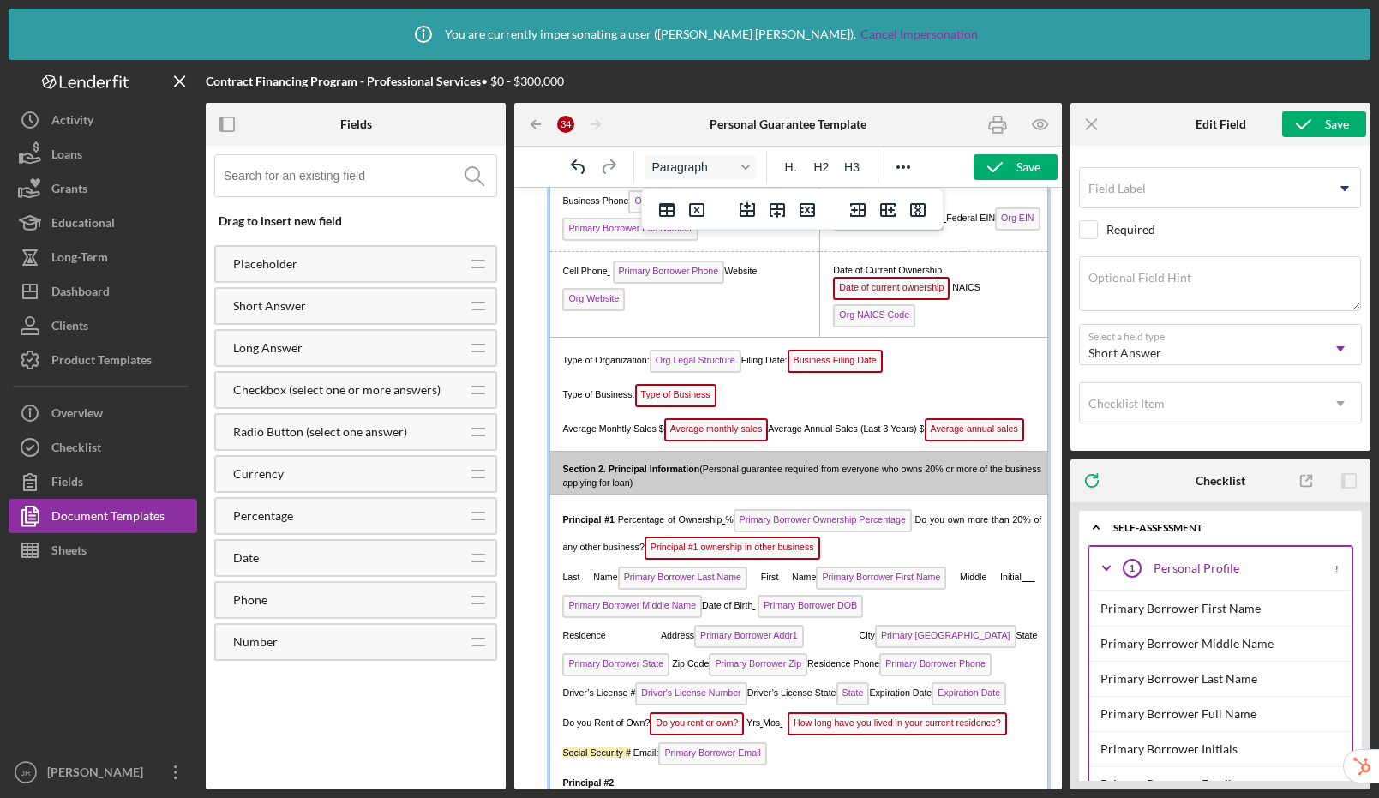
scroll to position [0, 0]
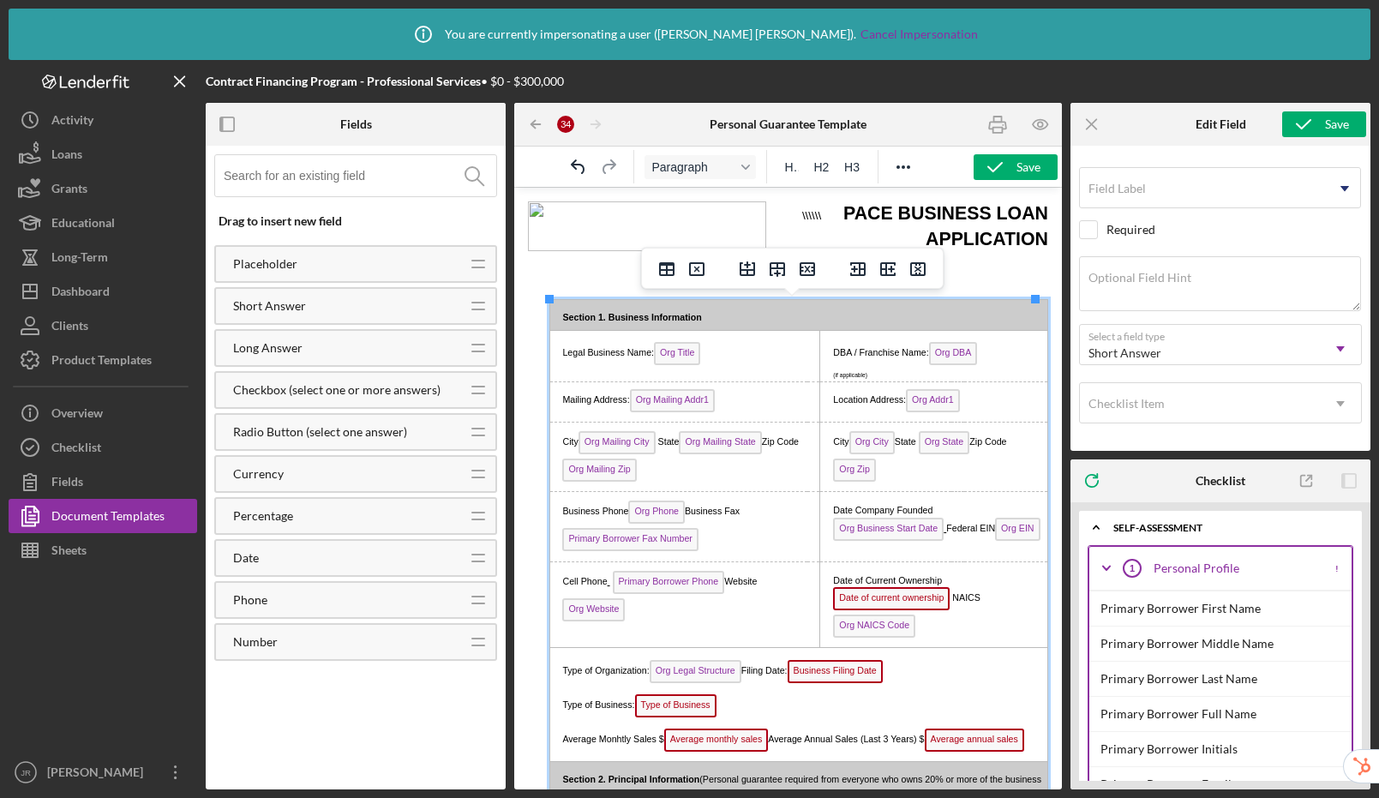
click at [594, 268] on p "Rich Text Area. Press ALT-0 for help." at bounding box center [788, 276] width 520 height 19
click at [804, 215] on span "\\\\\\" at bounding box center [822, 215] width 41 height 13
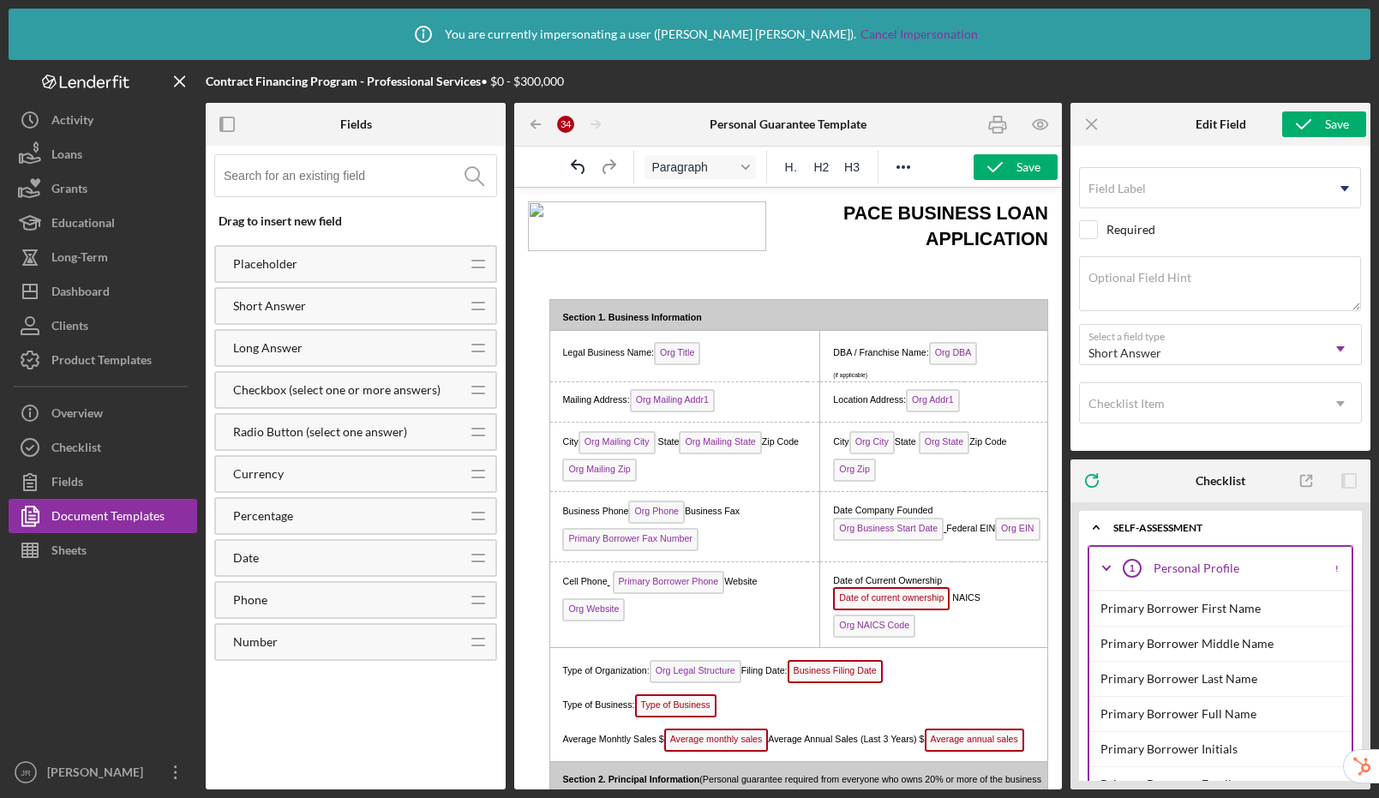
scroll to position [1107, 0]
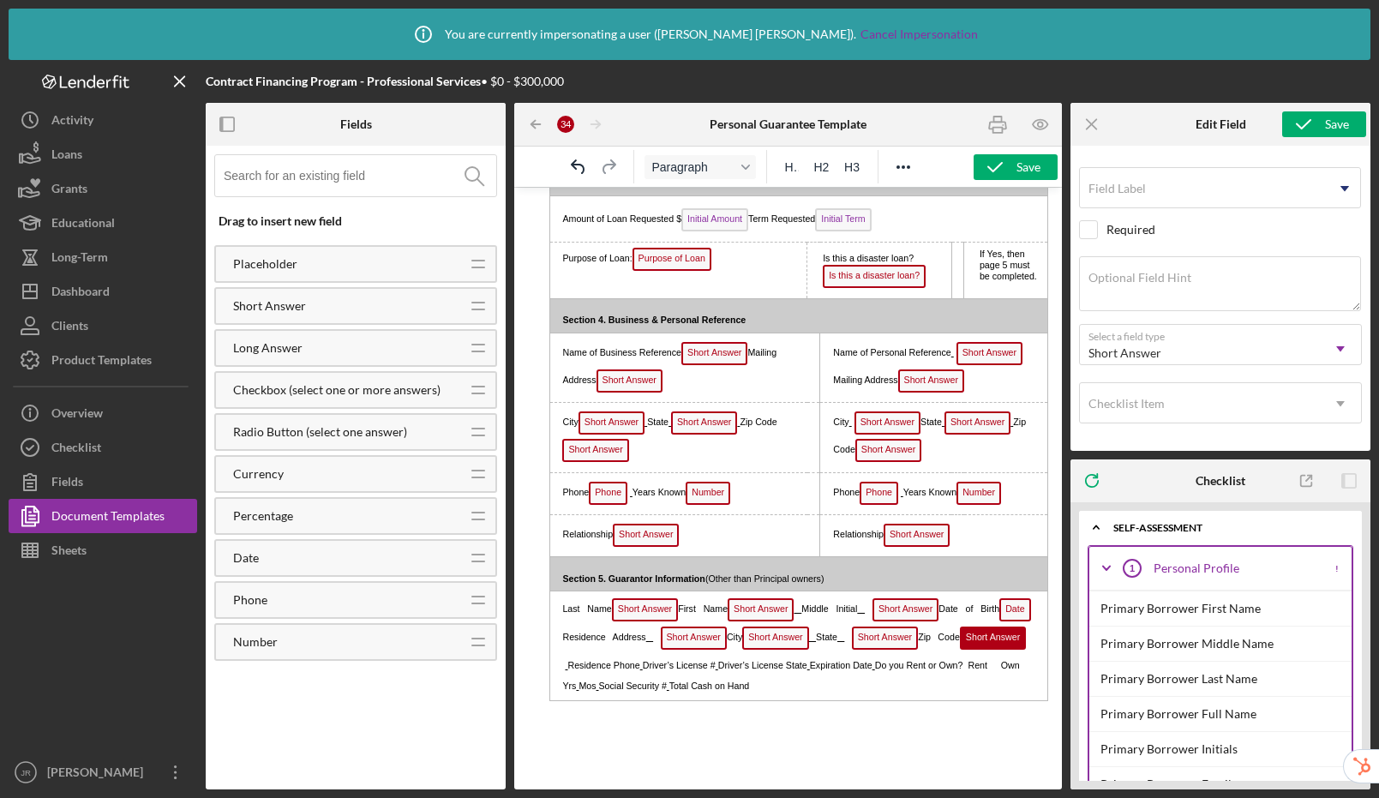
click at [636, 670] on span "Residence Phone" at bounding box center [604, 665] width 72 height 10
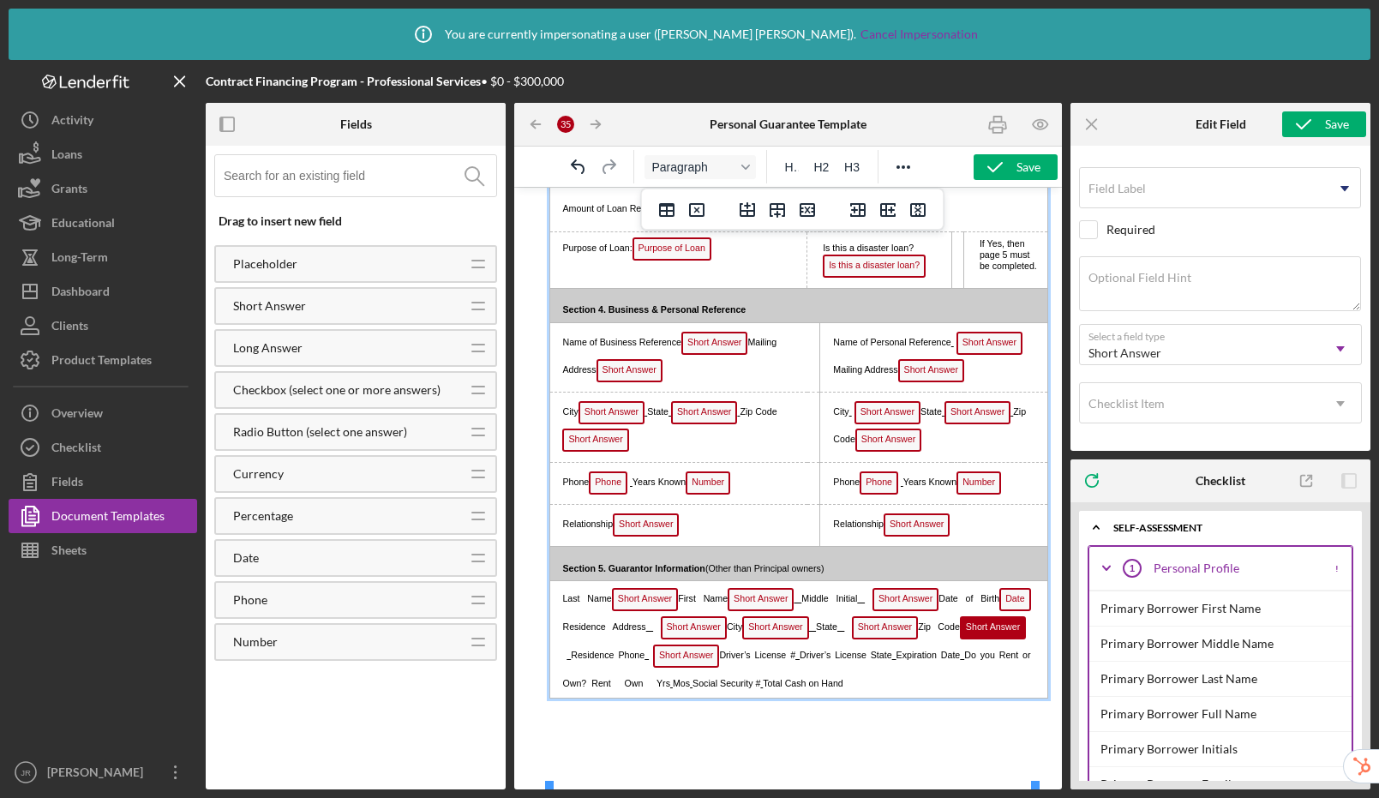
click at [800, 660] on span "Driver’s License State" at bounding box center [846, 655] width 93 height 10
click at [949, 660] on span "Driver’s License State" at bounding box center [904, 655] width 91 height 10
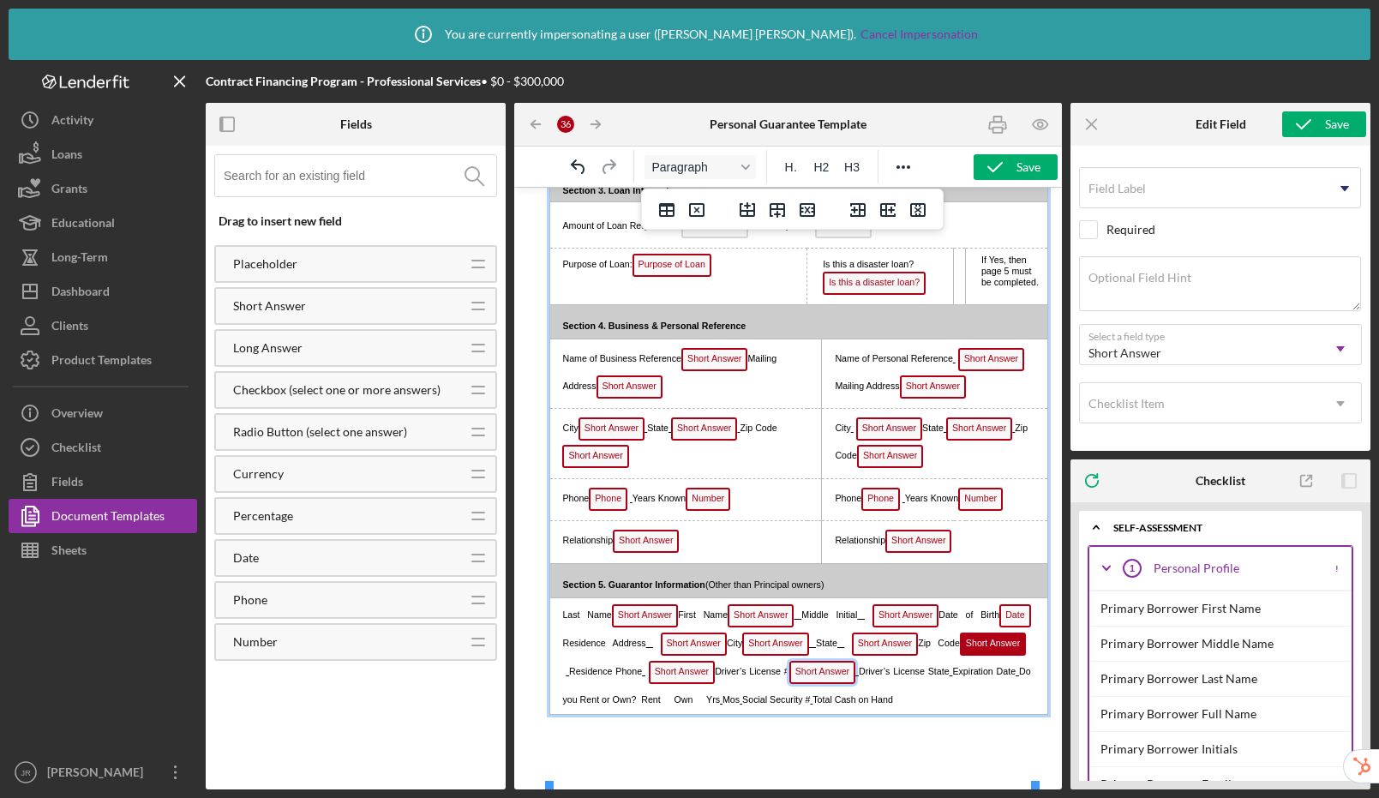
click at [819, 684] on span "Short Answer" at bounding box center [823, 672] width 66 height 23
click at [670, 684] on span "Short Answer" at bounding box center [686, 672] width 66 height 23
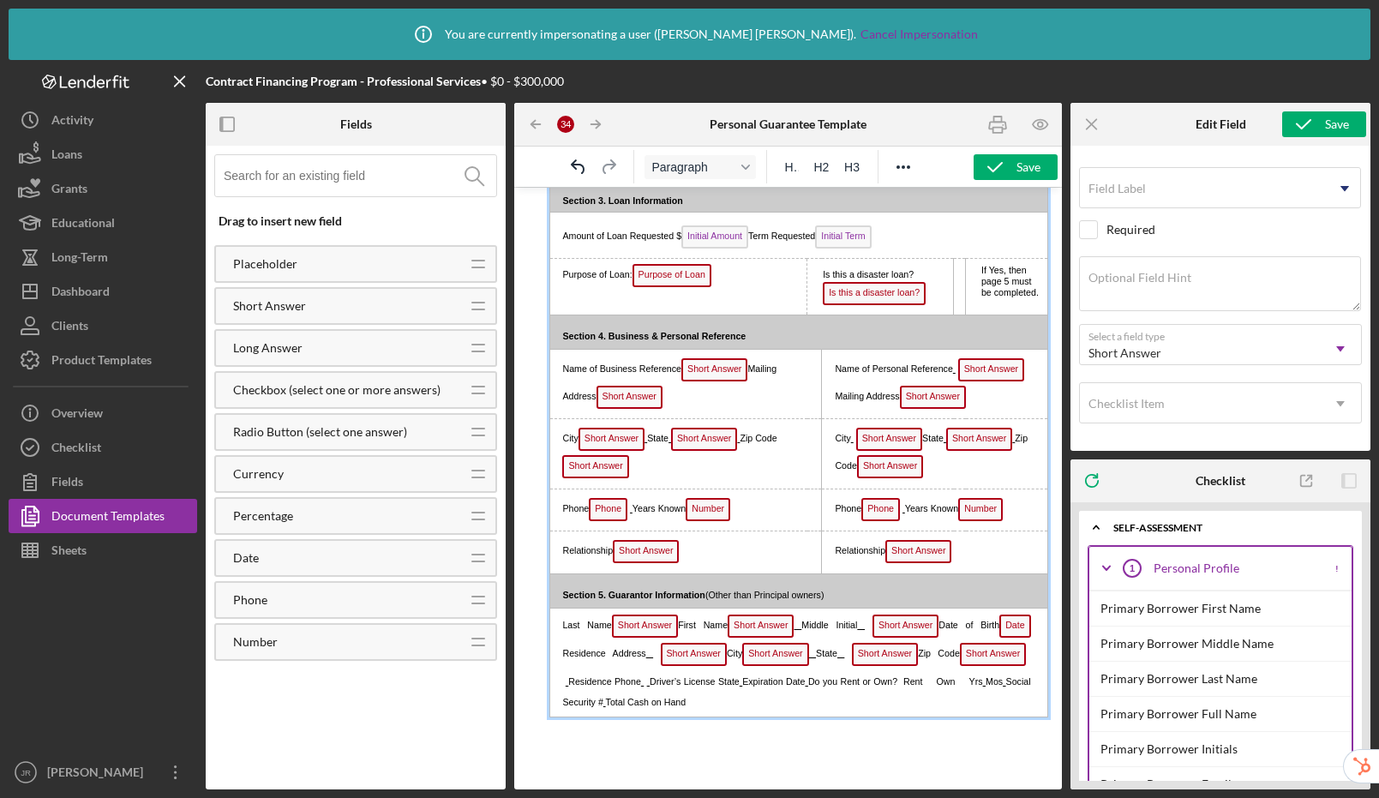
scroll to position [1107, 0]
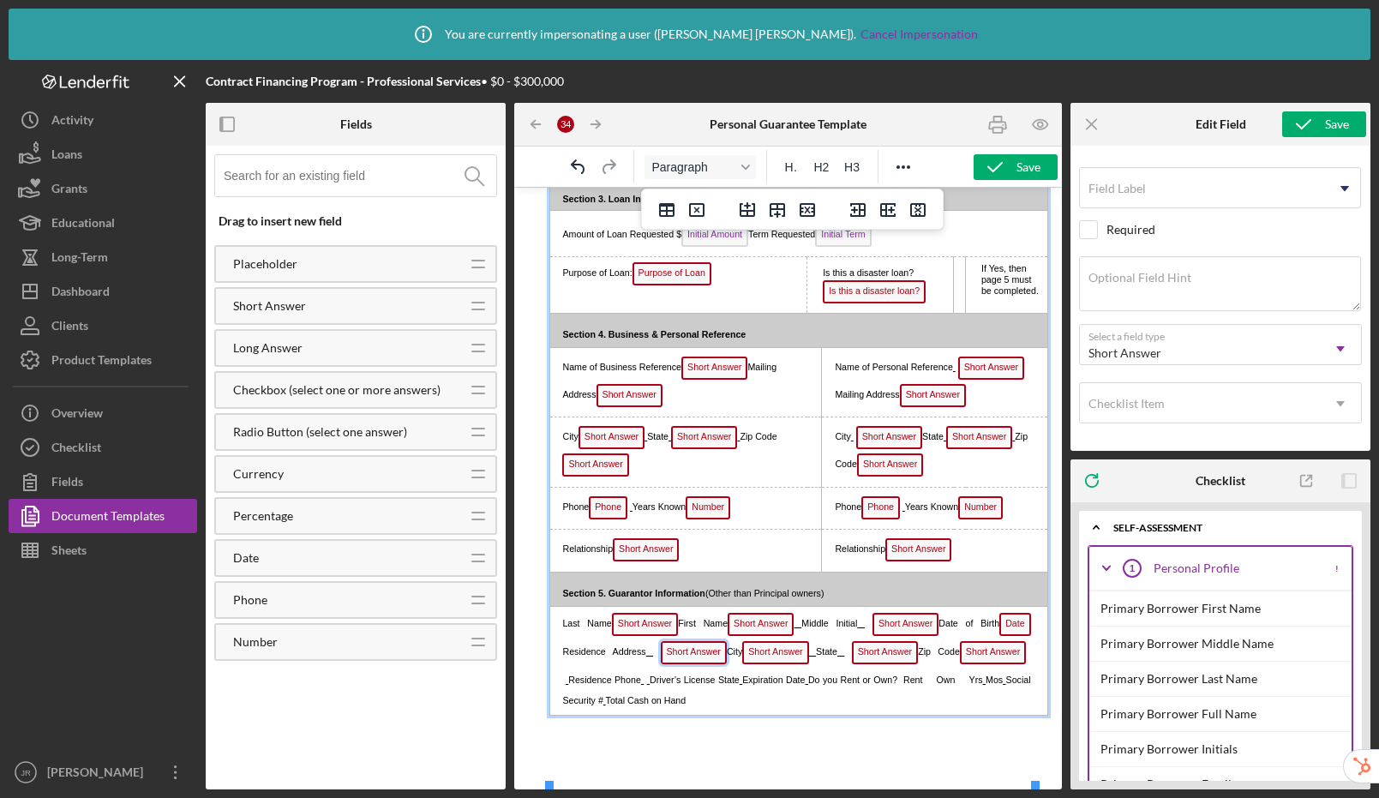
click at [683, 664] on span "Short Answer" at bounding box center [694, 652] width 66 height 23
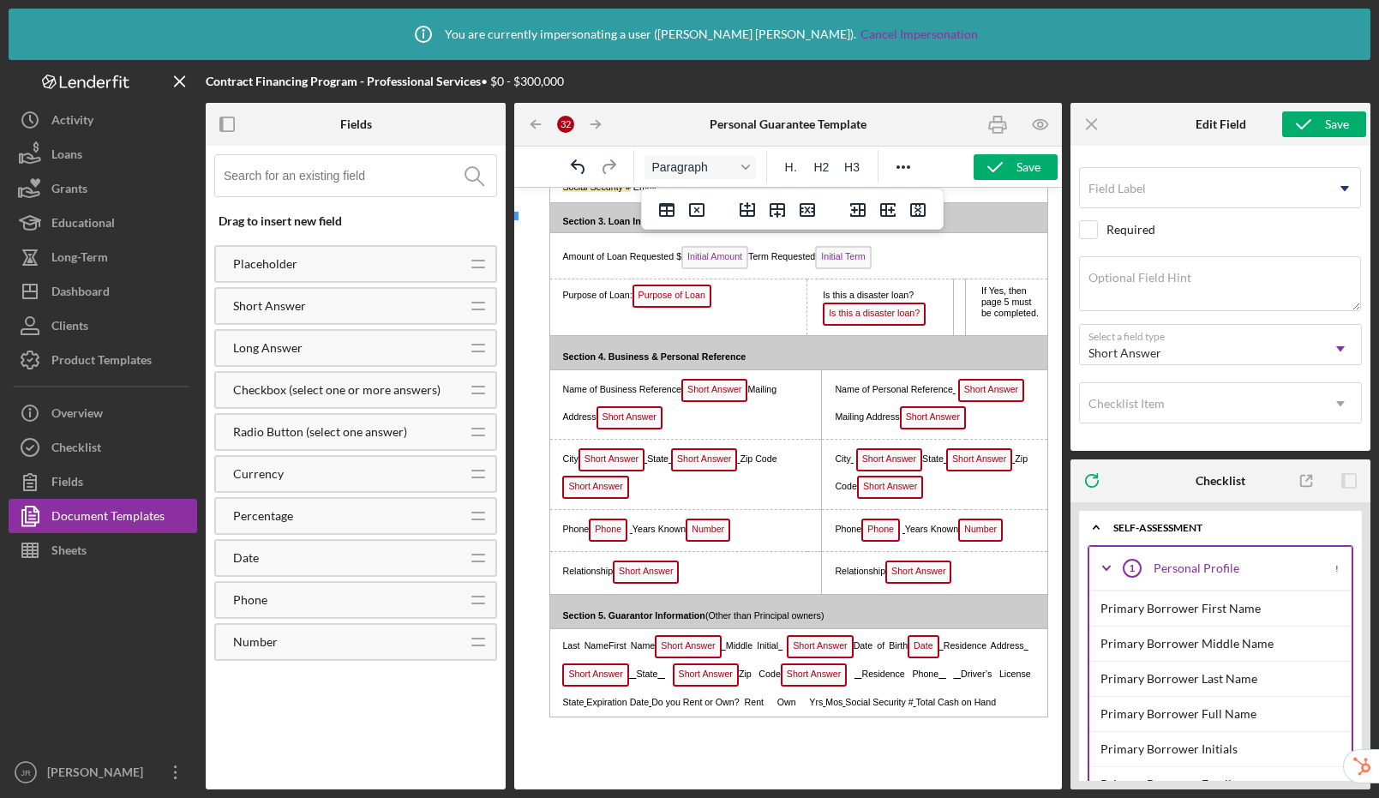
scroll to position [1086, 0]
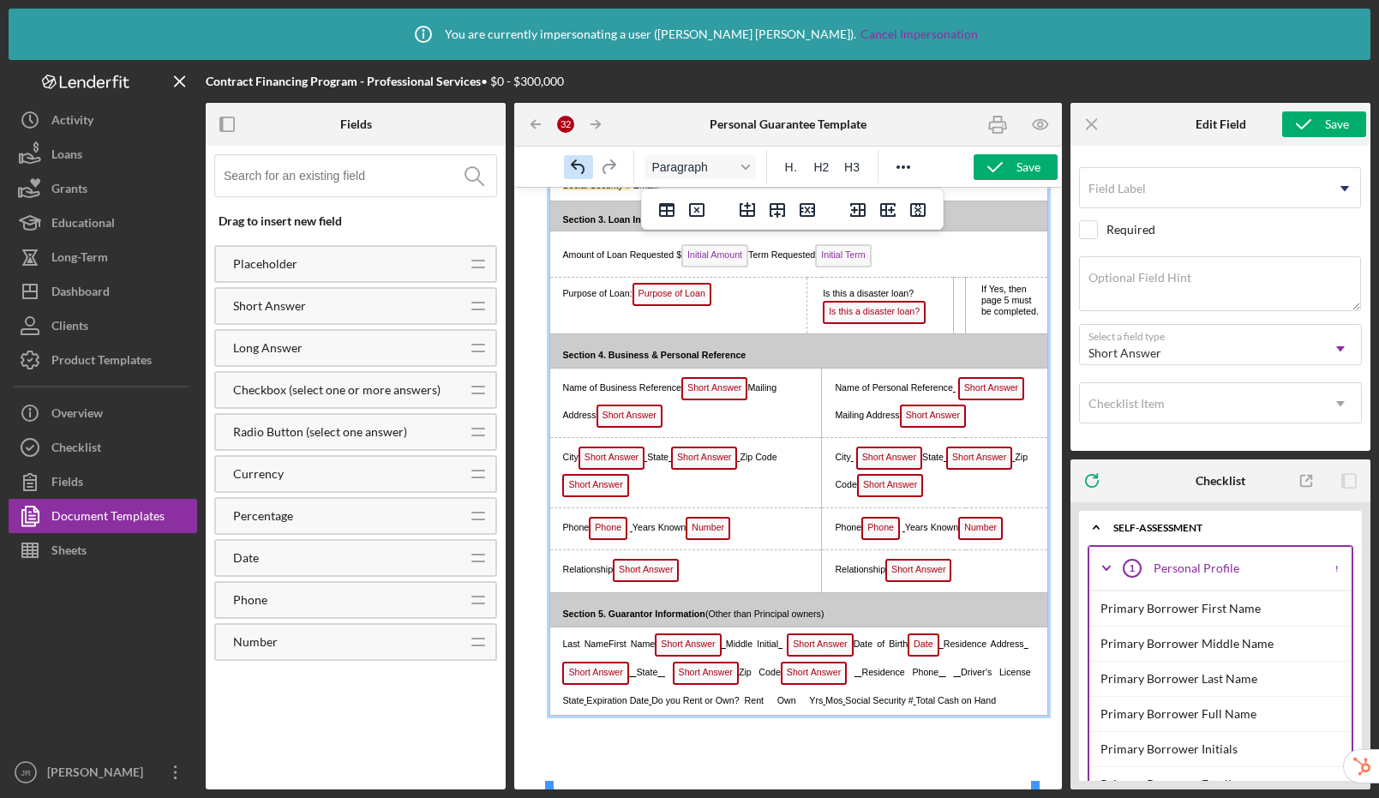
click at [586, 172] on icon "Undo" at bounding box center [578, 167] width 21 height 21
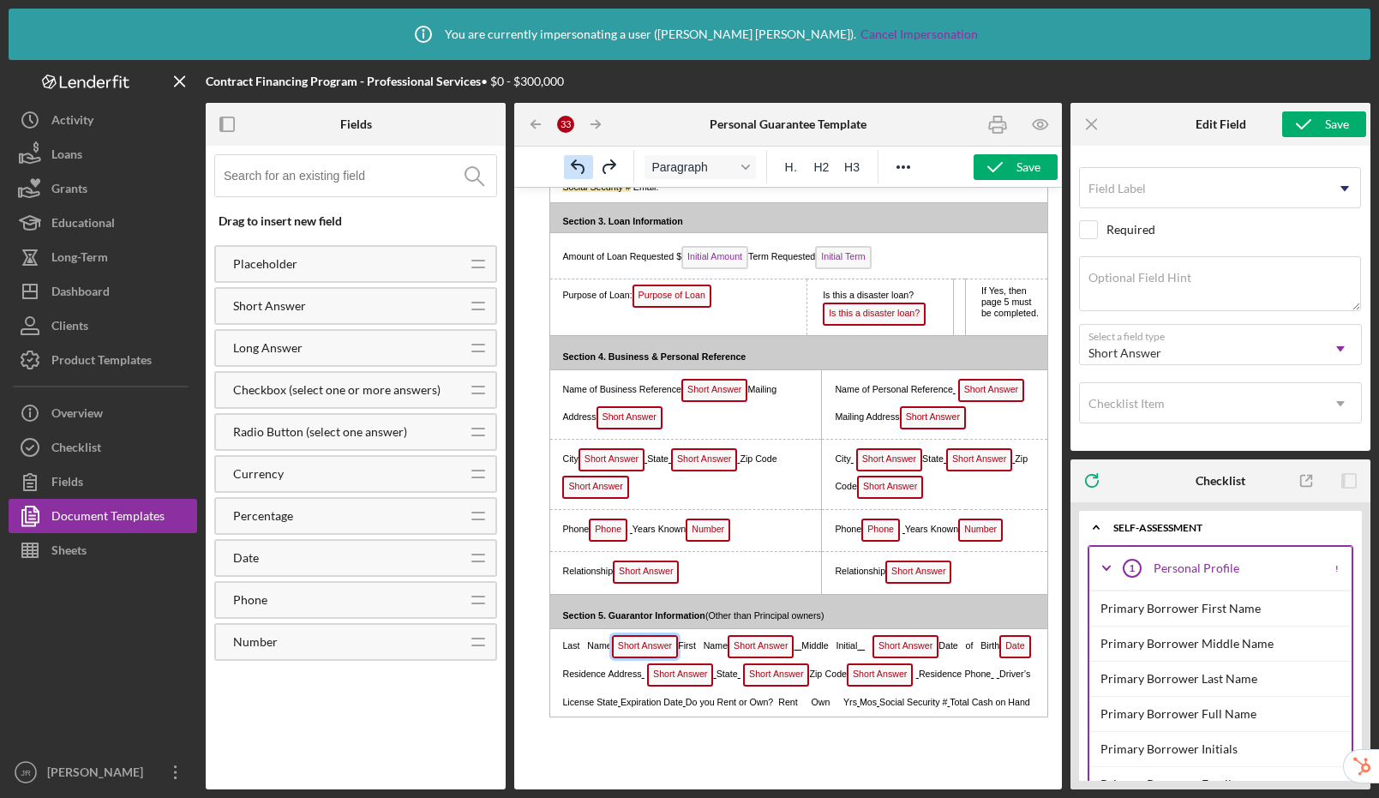
scroll to position [1107, 0]
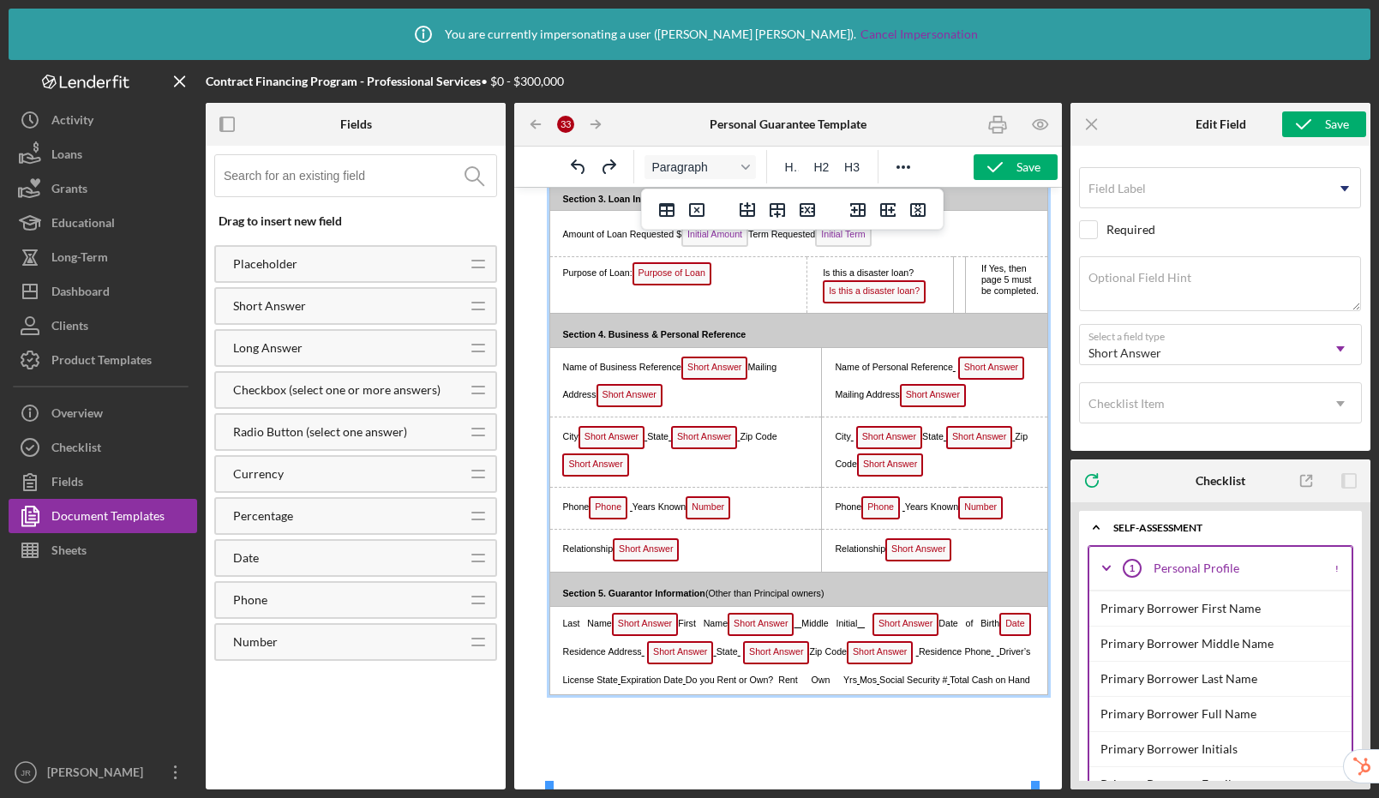
click at [700, 689] on p "Last Name Short Answer First Name Short Answer Middle Initial Short Answer Date…" at bounding box center [794, 650] width 476 height 77
click at [913, 664] on span "Short Answer" at bounding box center [880, 652] width 66 height 23
click at [935, 689] on p "Last Name Short Answer First Name Short Answer Middle Initial Short Answer Date…" at bounding box center [794, 650] width 476 height 77
click at [912, 664] on span "Short Answer" at bounding box center [880, 652] width 66 height 23
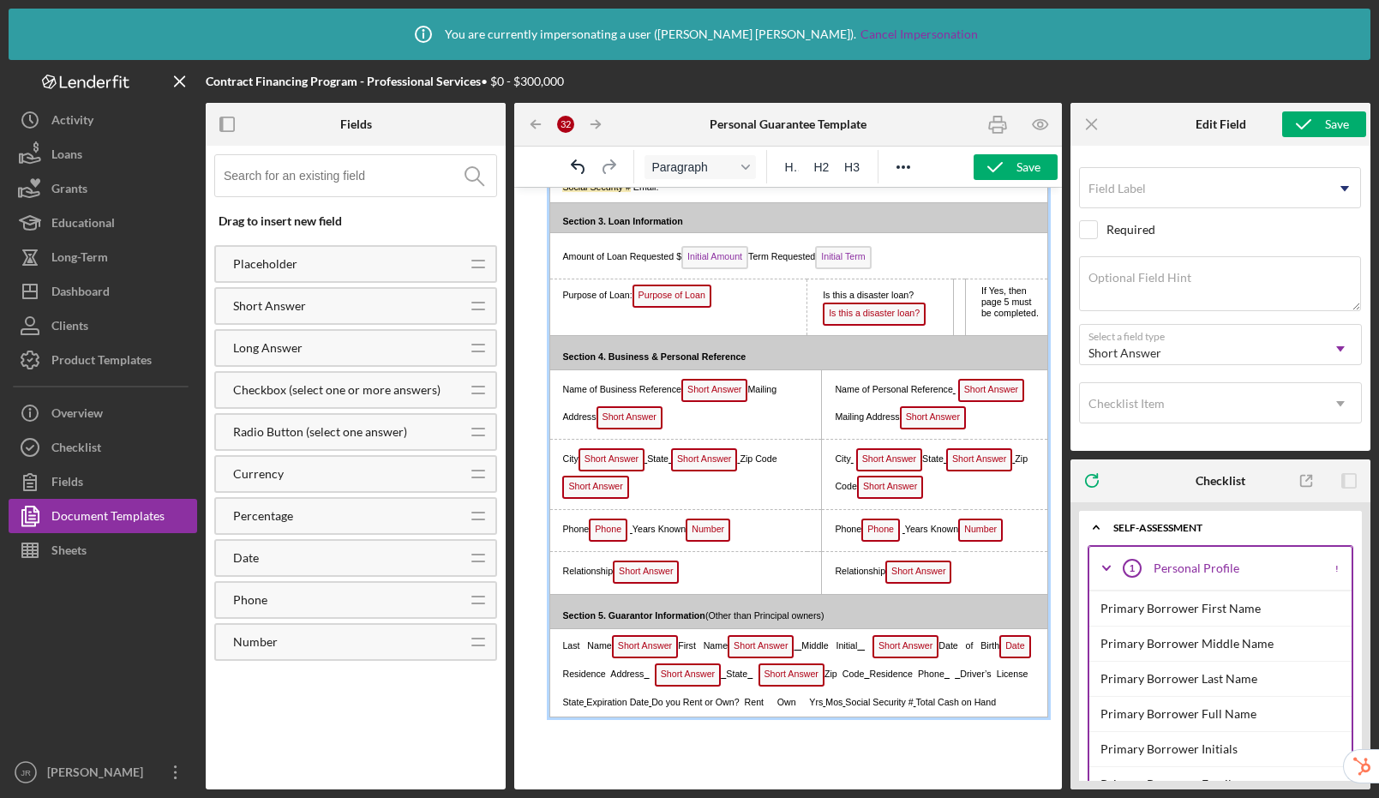
scroll to position [1086, 0]
click at [765, 685] on span "Short Answer" at bounding box center [792, 673] width 66 height 23
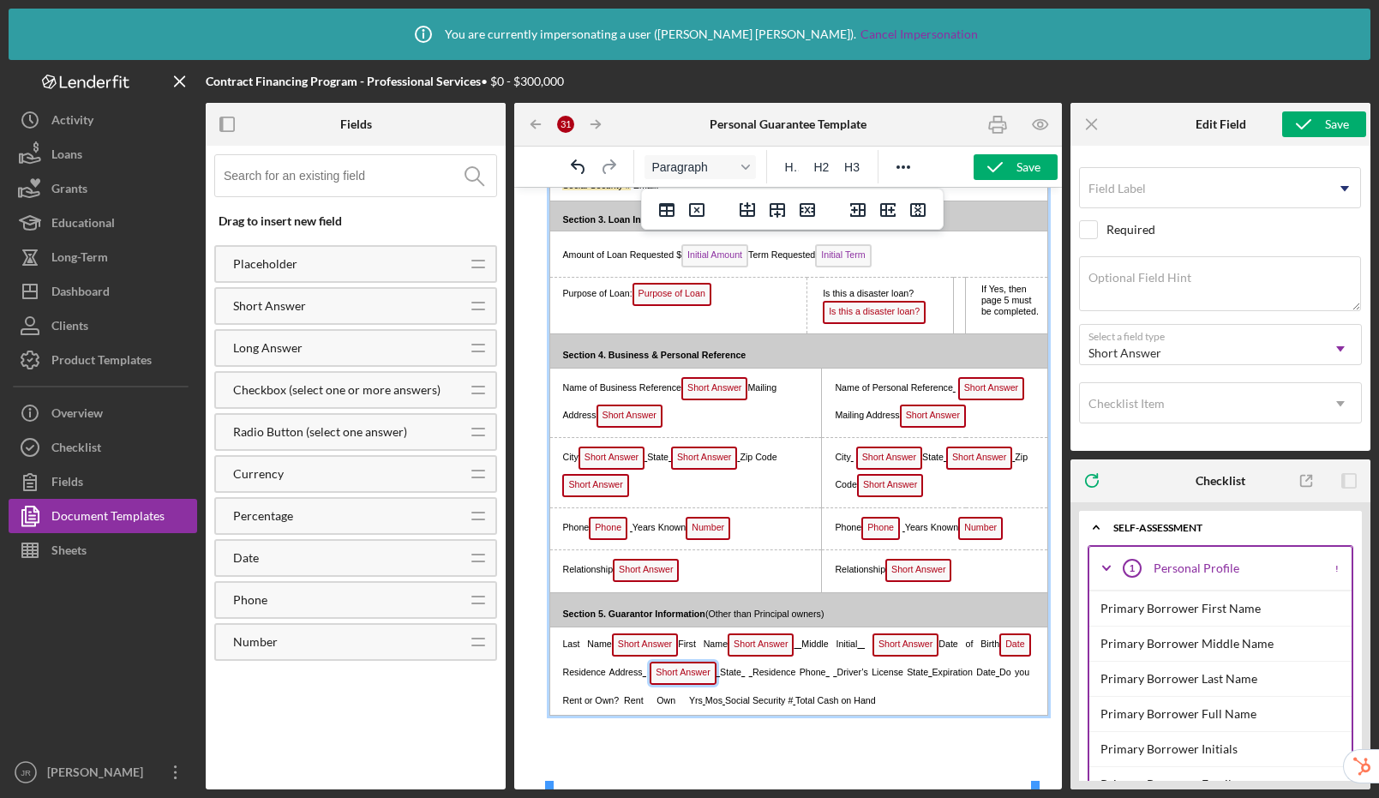
click at [668, 685] on span "Short Answer" at bounding box center [683, 673] width 66 height 23
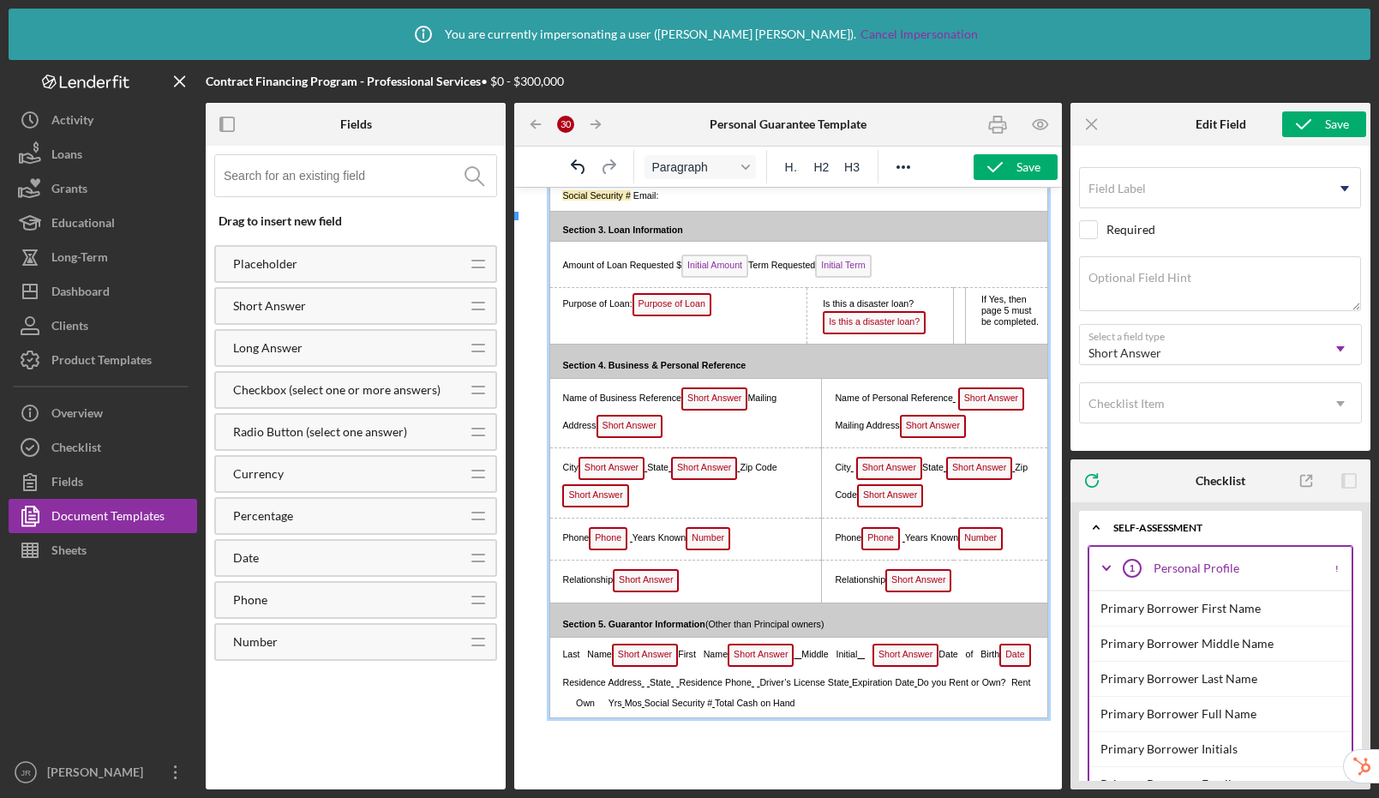
scroll to position [1078, 0]
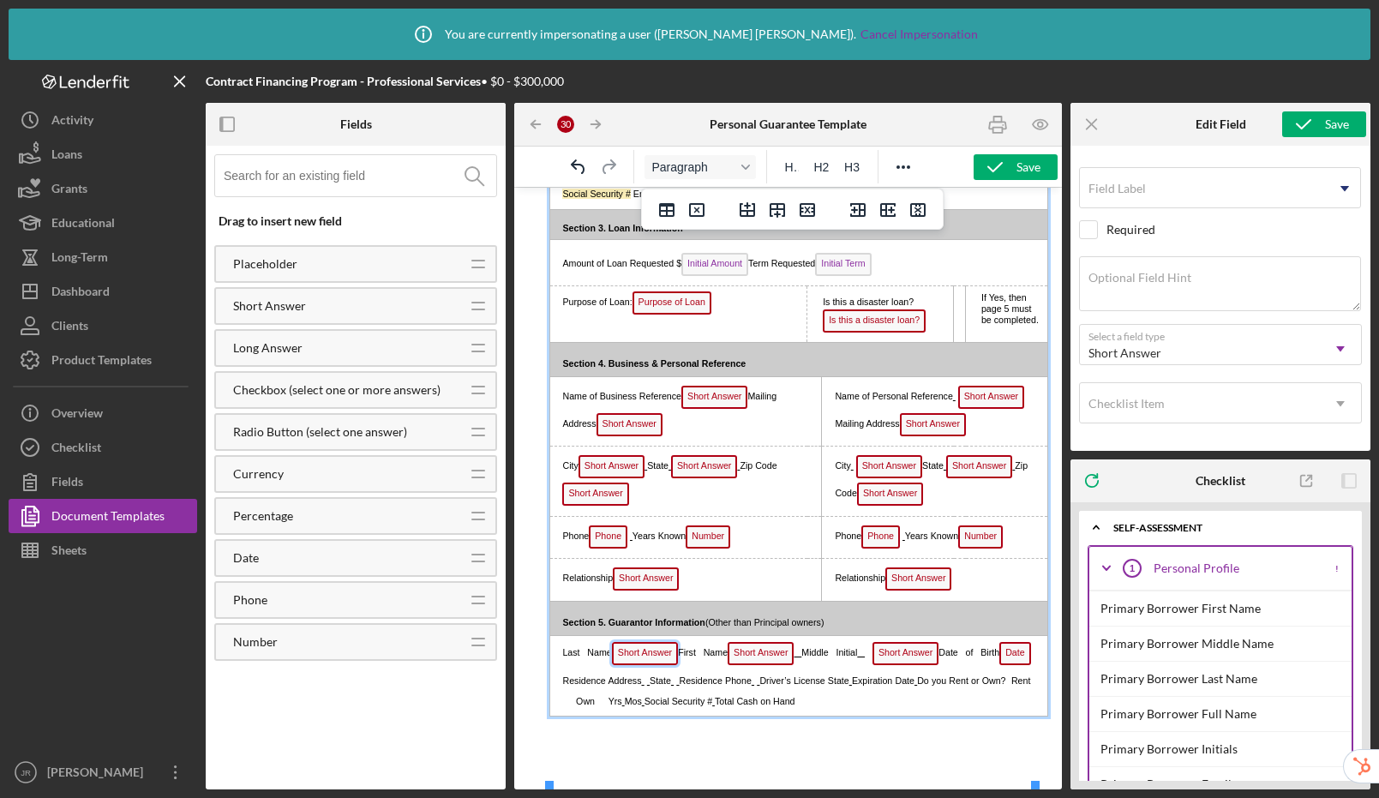
click at [649, 665] on span "Short Answer" at bounding box center [645, 653] width 66 height 23
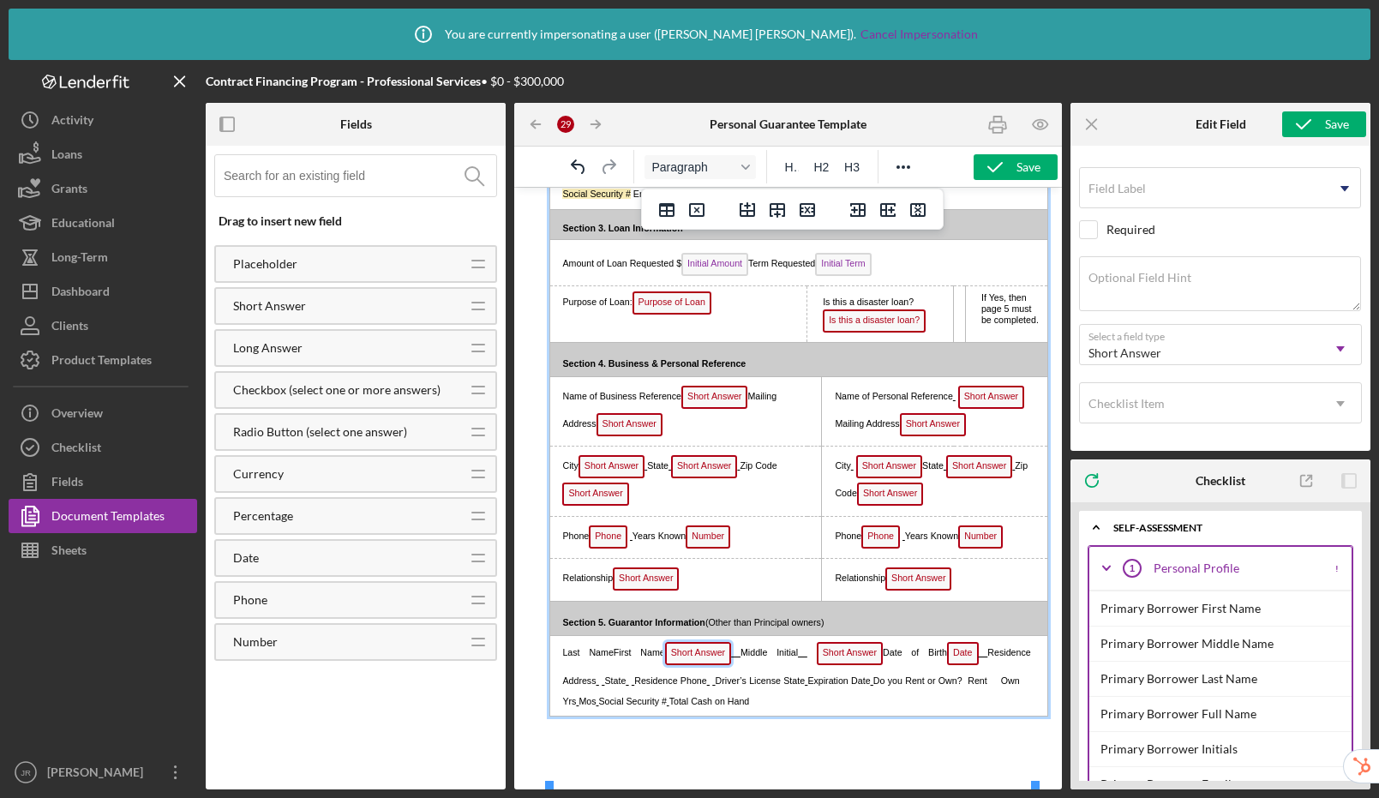
click at [713, 665] on span "Short Answer" at bounding box center [698, 653] width 66 height 23
click at [780, 665] on span "Short Answer" at bounding box center [747, 653] width 66 height 23
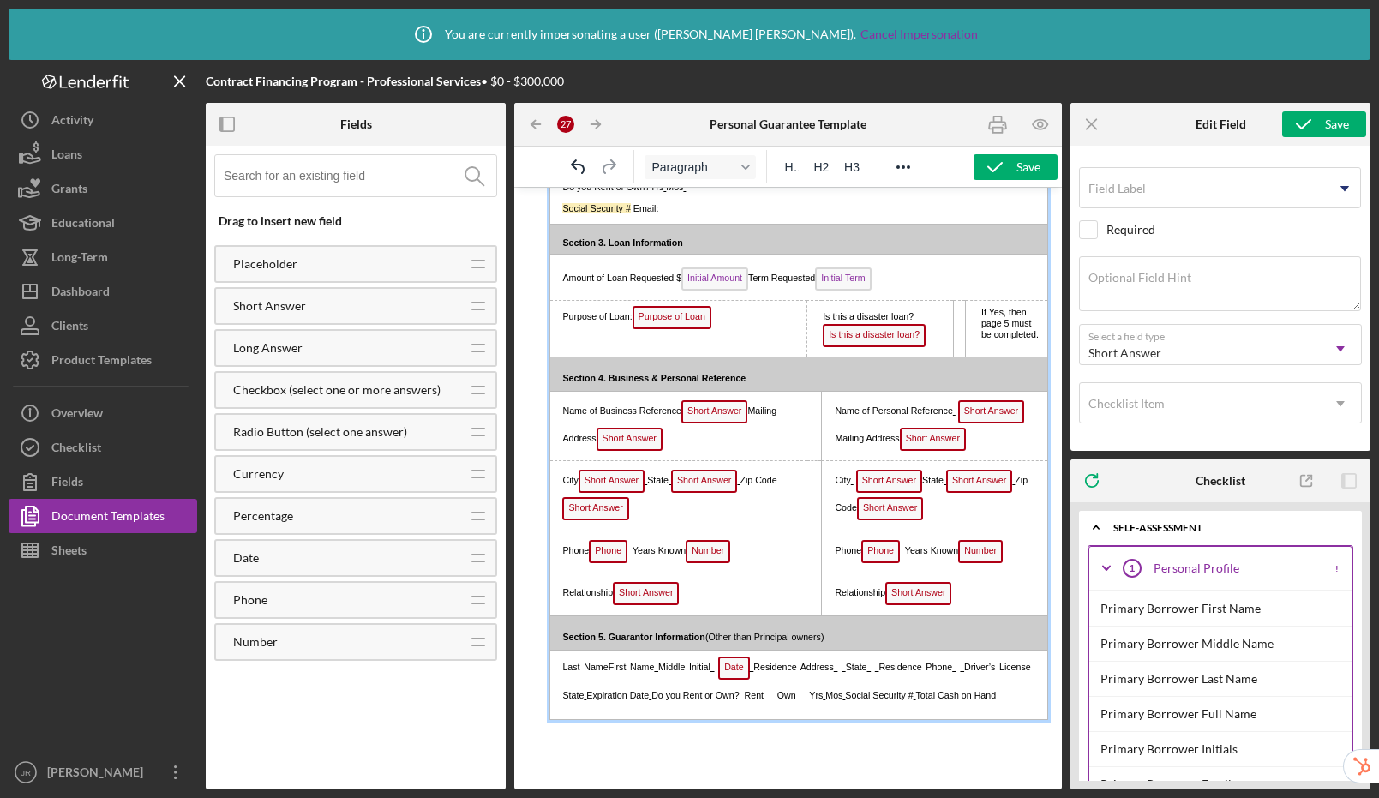
scroll to position [1066, 0]
click at [726, 678] on span "Date" at bounding box center [734, 666] width 32 height 23
click at [583, 169] on icon "Undo" at bounding box center [578, 166] width 14 height 15
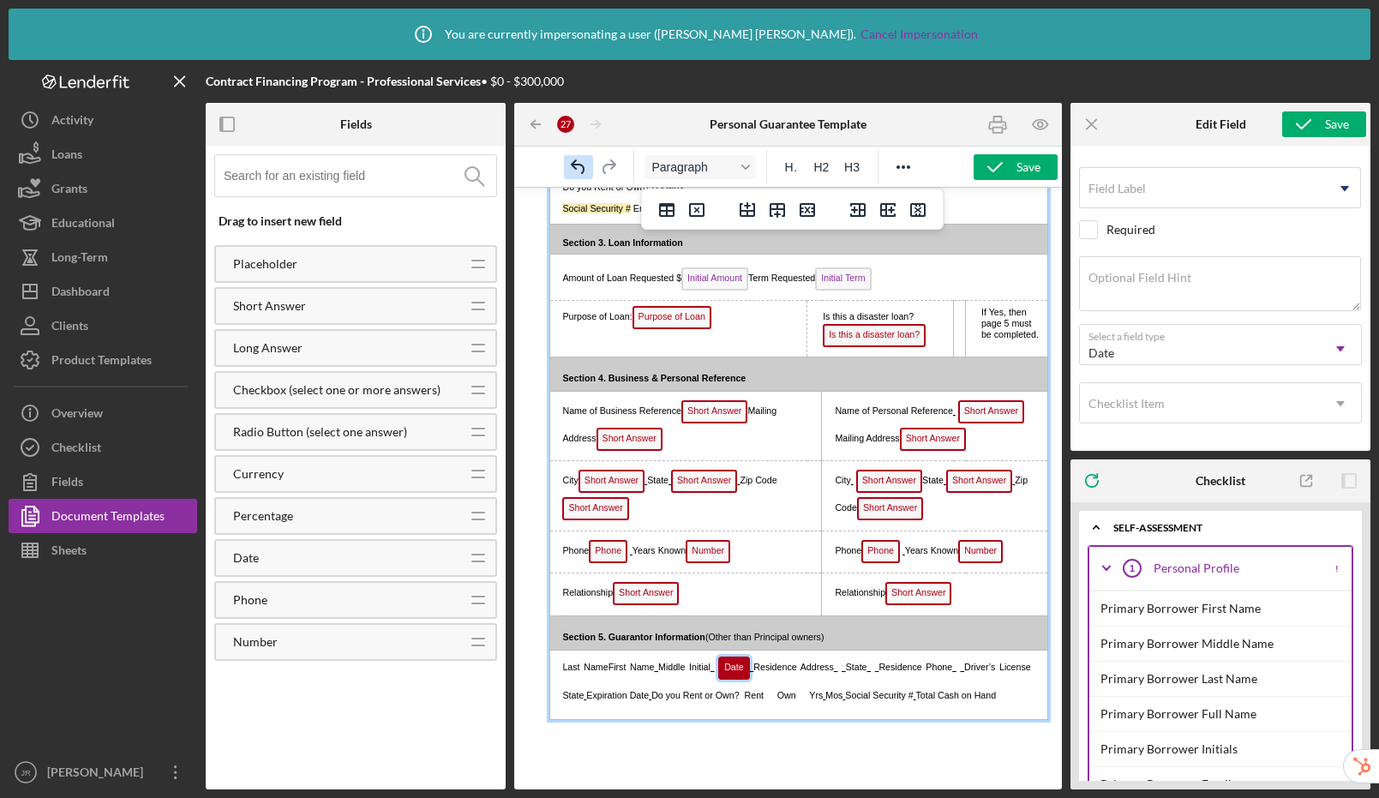
click at [583, 169] on icon "Undo" at bounding box center [578, 166] width 14 height 15
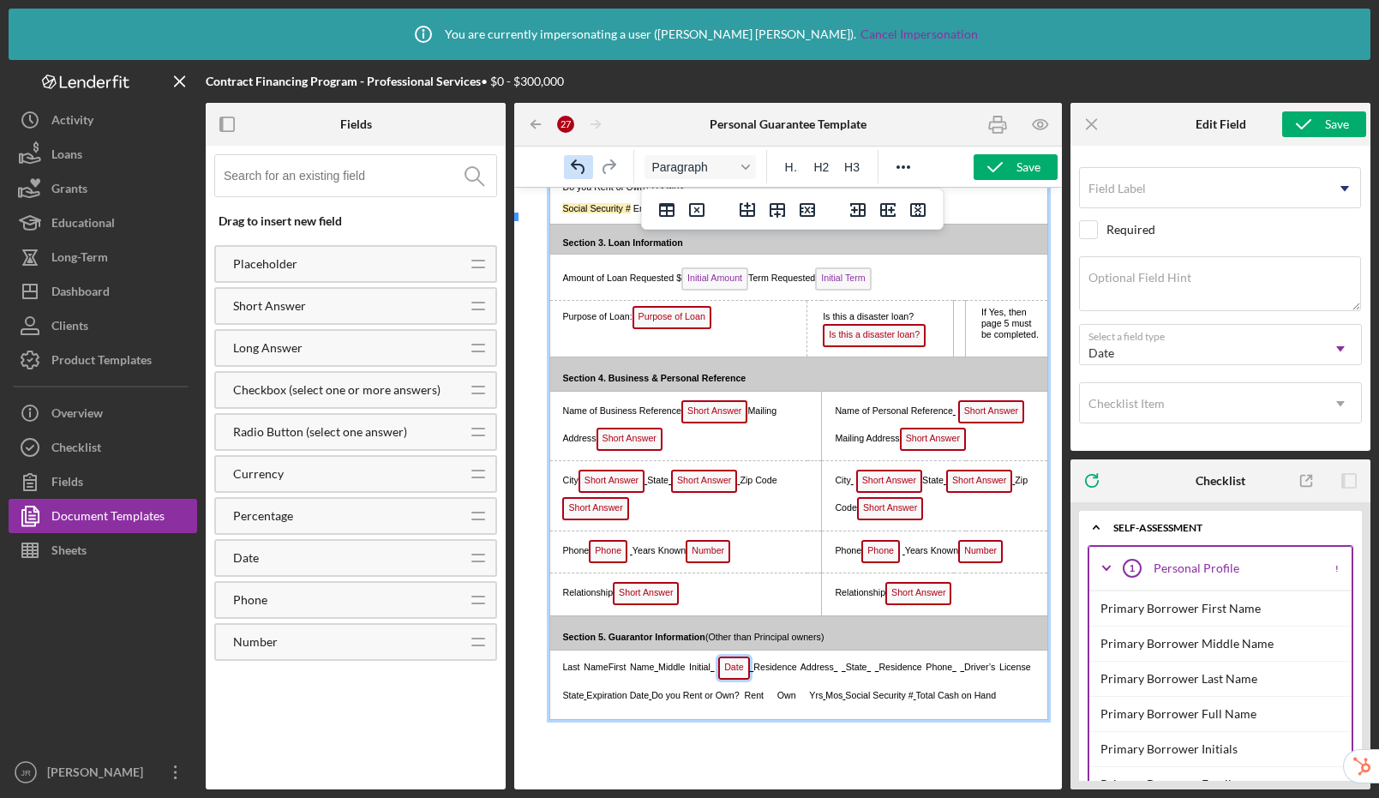
click at [583, 169] on icon "Undo" at bounding box center [578, 166] width 14 height 15
drag, startPoint x: 563, startPoint y: 708, endPoint x: 971, endPoint y: 745, distance: 408.9
click at [971, 718] on td "Last Name First Name Middle Initial Date Residence Address State Residence Phon…" at bounding box center [799, 682] width 498 height 69
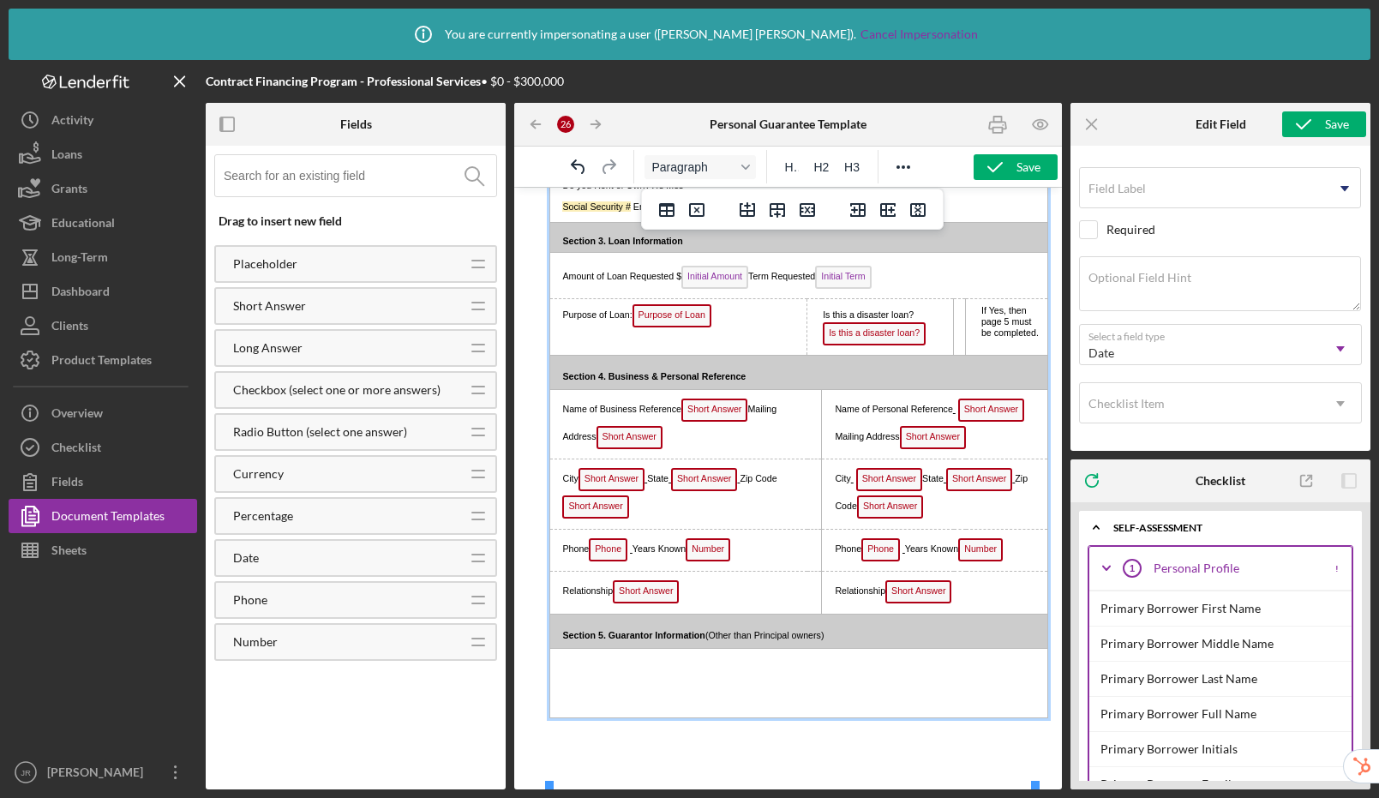
click at [682, 675] on p "Rich Text Area. Press ALT-0 for help." at bounding box center [794, 664] width 476 height 21
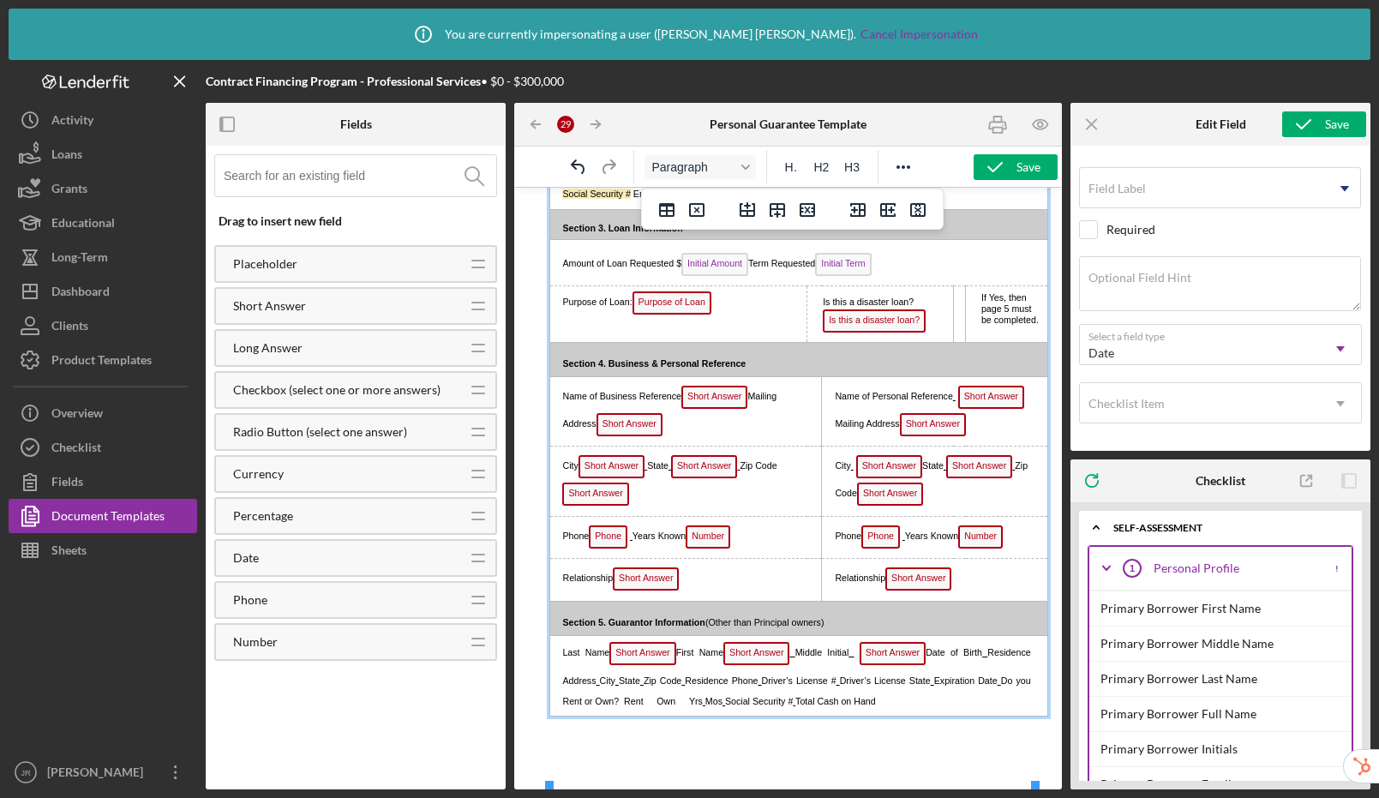
click at [651, 665] on span "Short Answer" at bounding box center [643, 653] width 66 height 23
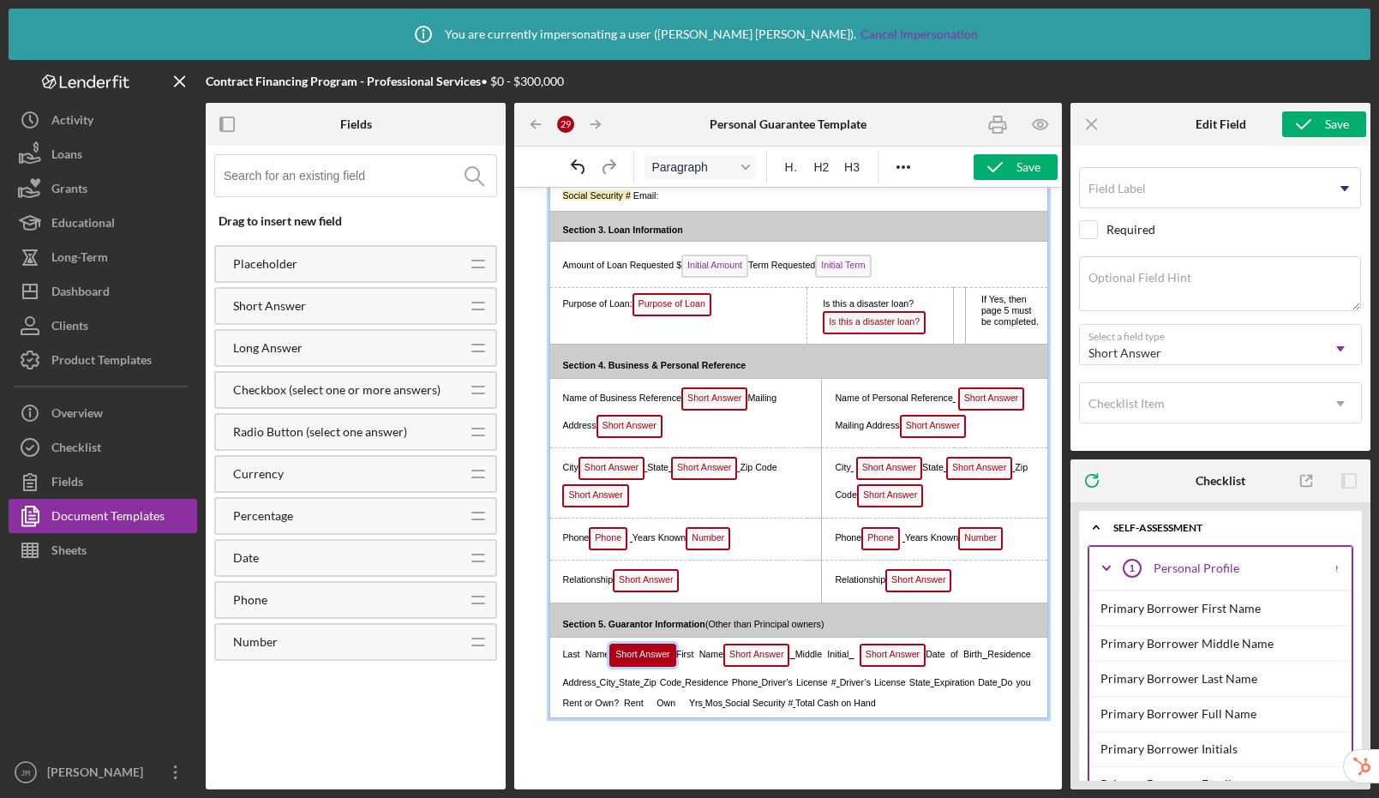
scroll to position [1078, 0]
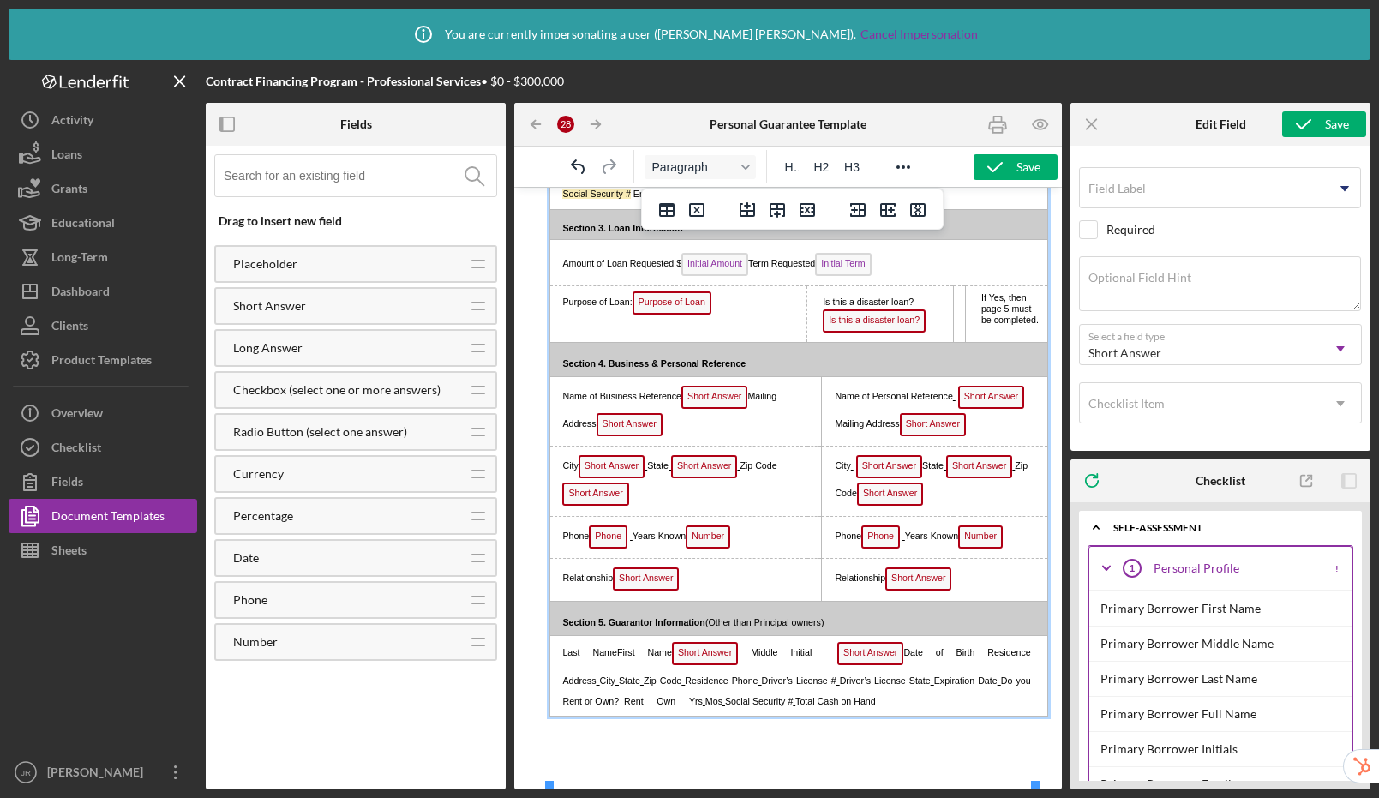
click at [696, 665] on span "Short Answer" at bounding box center [705, 653] width 66 height 23
click at [750, 665] on span "Short Answer" at bounding box center [773, 653] width 66 height 23
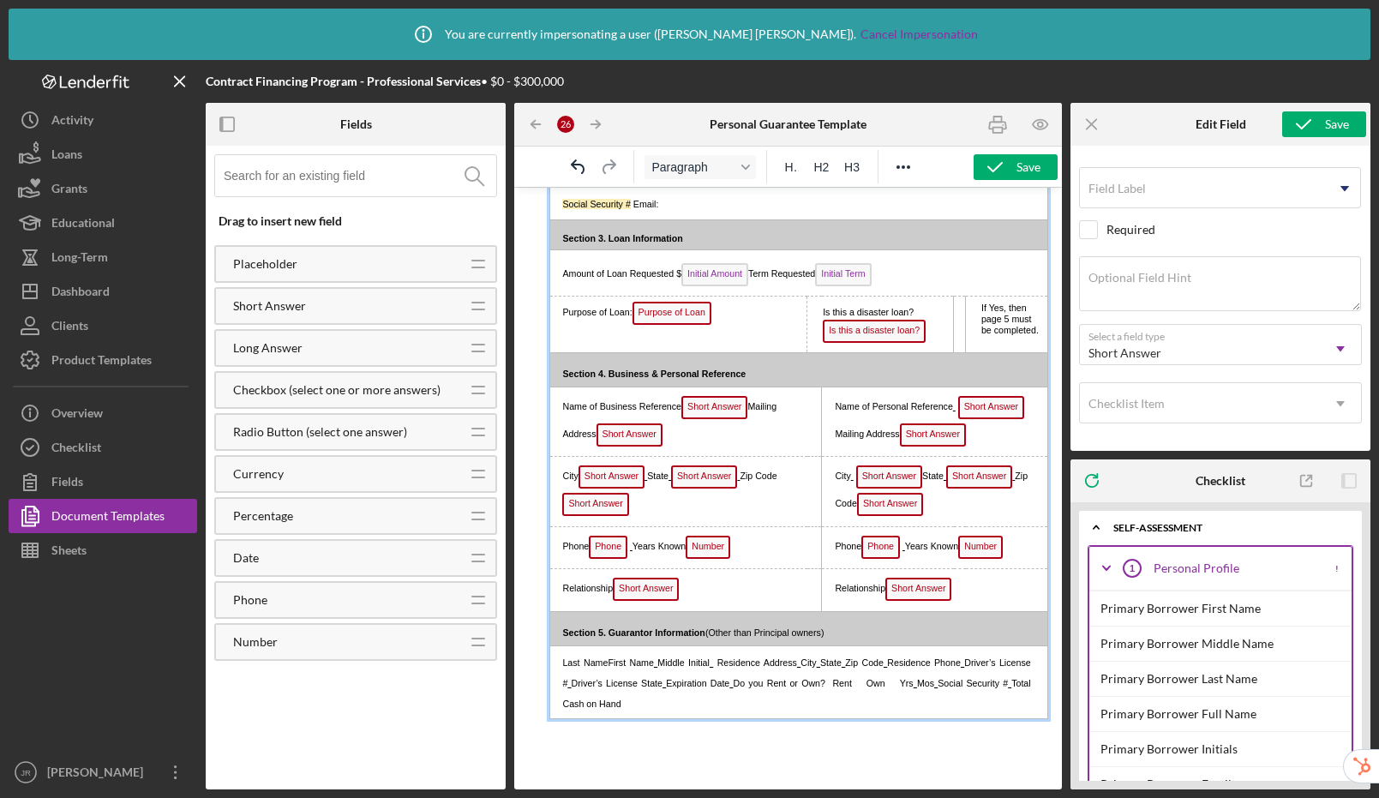
scroll to position [1069, 0]
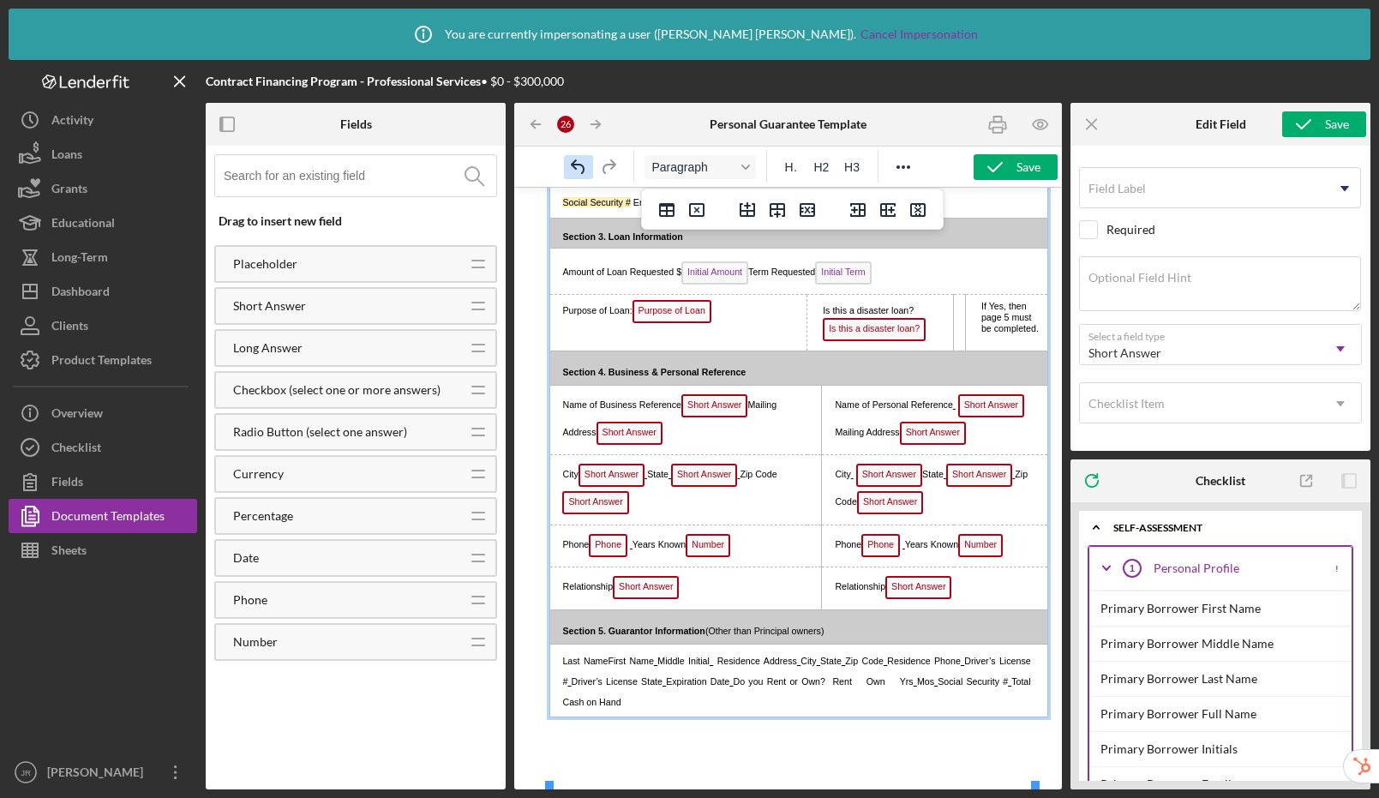
click at [574, 163] on icon "Undo" at bounding box center [578, 167] width 21 height 21
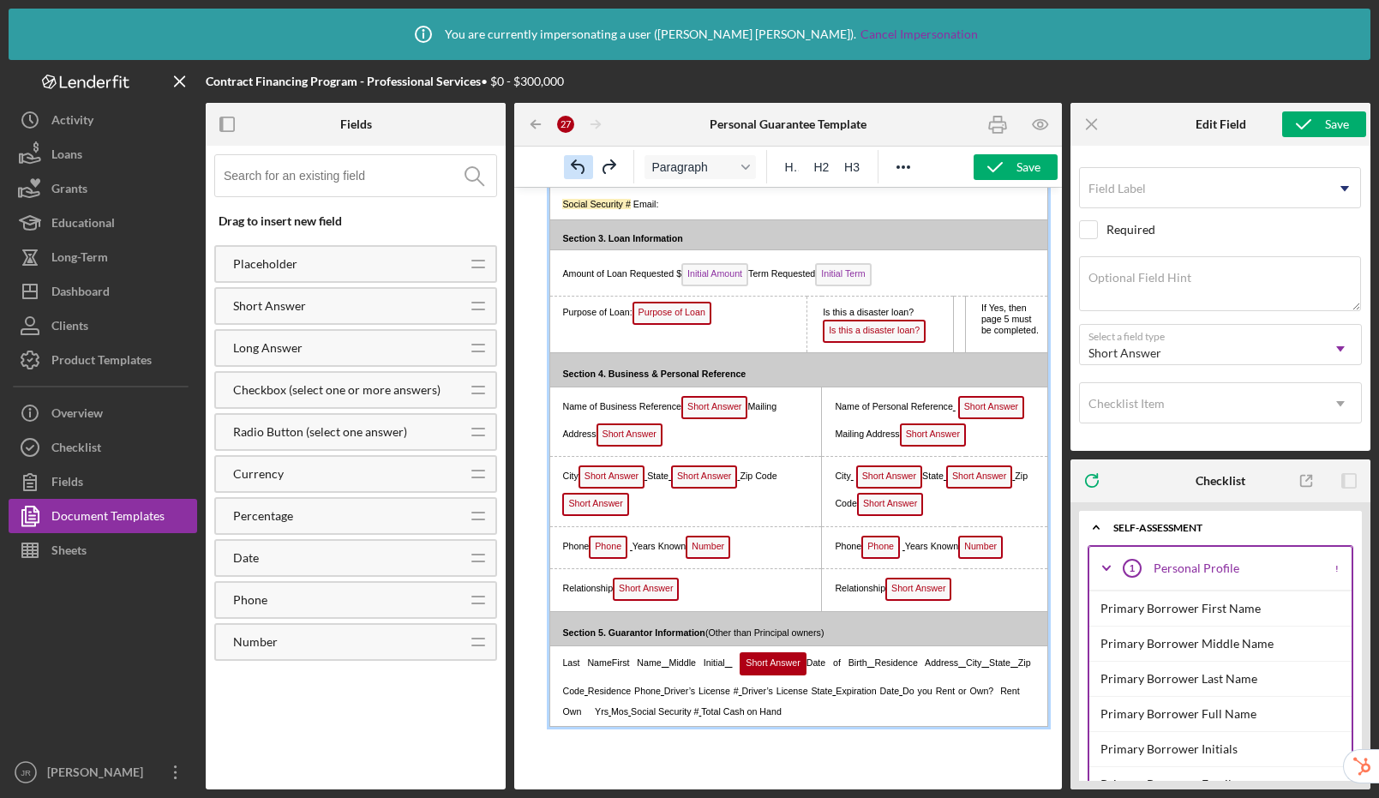
scroll to position [1078, 0]
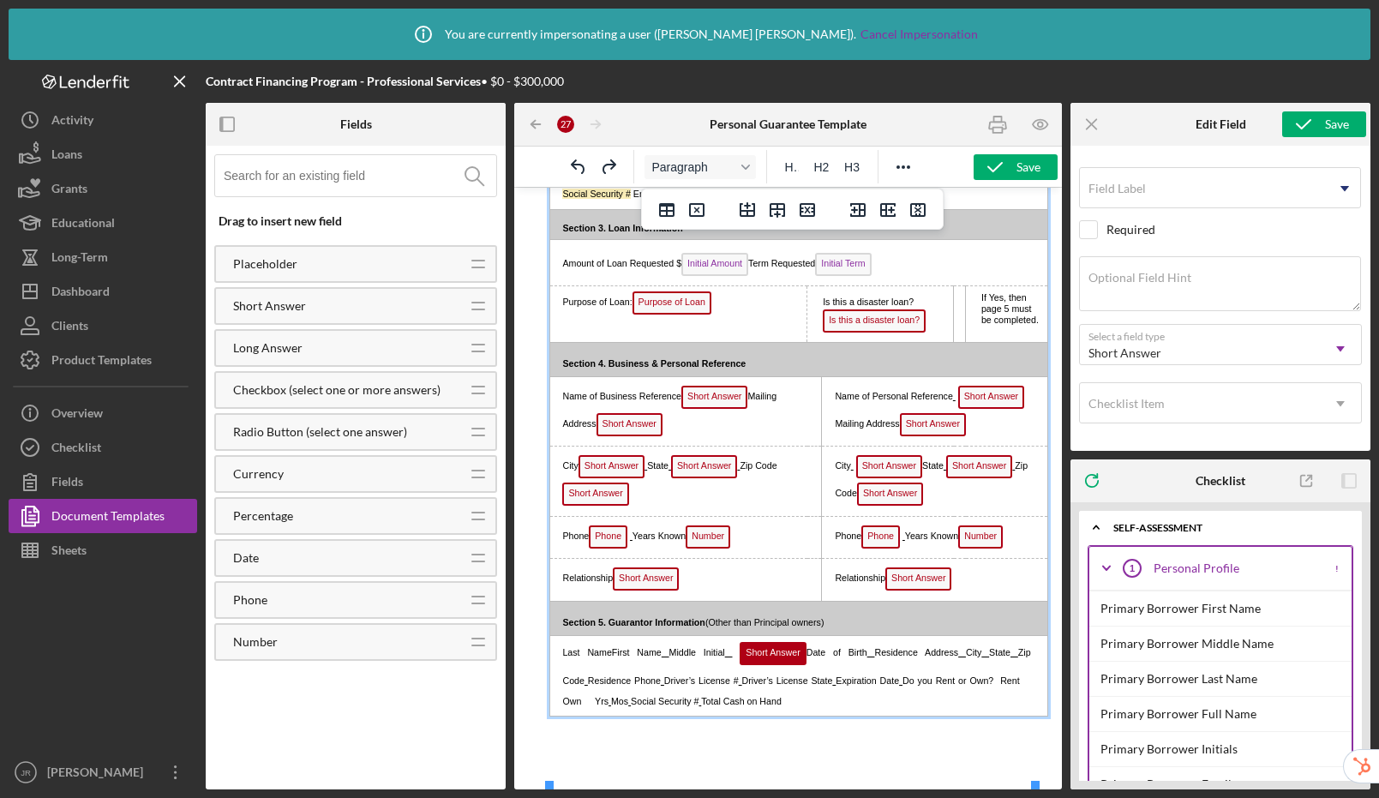
click at [903, 686] on span "Do you Rent or Own? Rent" at bounding box center [961, 681] width 117 height 10
click at [806, 658] on span "Short Answer Date of Birth" at bounding box center [800, 652] width 135 height 10
click at [761, 665] on span "Short Answer" at bounding box center [773, 653] width 66 height 23
click at [806, 658] on span "Short Answer Date of Birth" at bounding box center [800, 652] width 135 height 10
click at [795, 658] on span "Short Answer Date of Birth" at bounding box center [800, 652] width 135 height 10
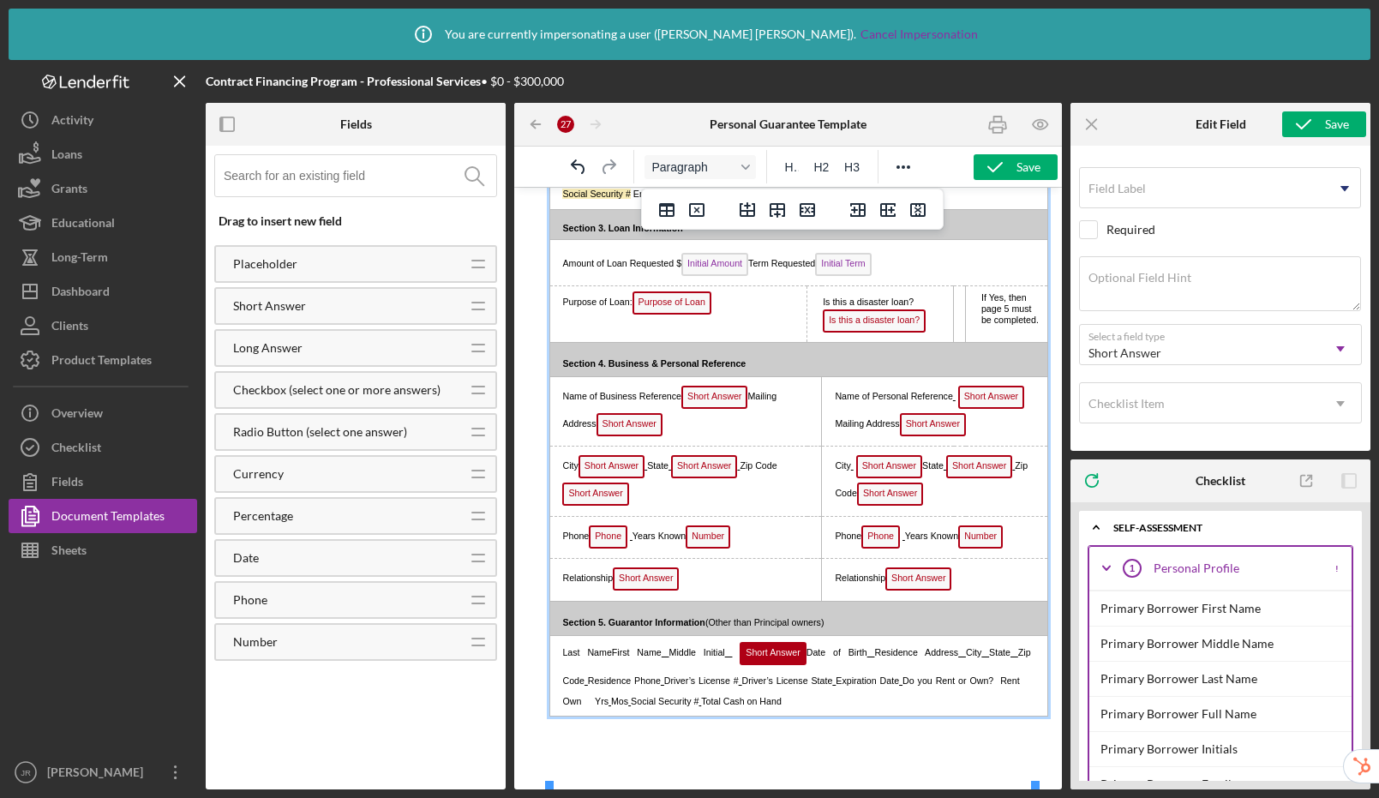
click at [783, 665] on span "Short Answer" at bounding box center [773, 653] width 66 height 23
click at [780, 665] on span "Short Answer" at bounding box center [773, 653] width 66 height 23
drag, startPoint x: 780, startPoint y: 697, endPoint x: 771, endPoint y: 694, distance: 10.0
click at [771, 665] on span "Short Answer" at bounding box center [773, 653] width 66 height 23
click at [698, 700] on p "Last Name First Name Middle Initial Short Answer Date of Birth Residence Addres…" at bounding box center [794, 675] width 476 height 69
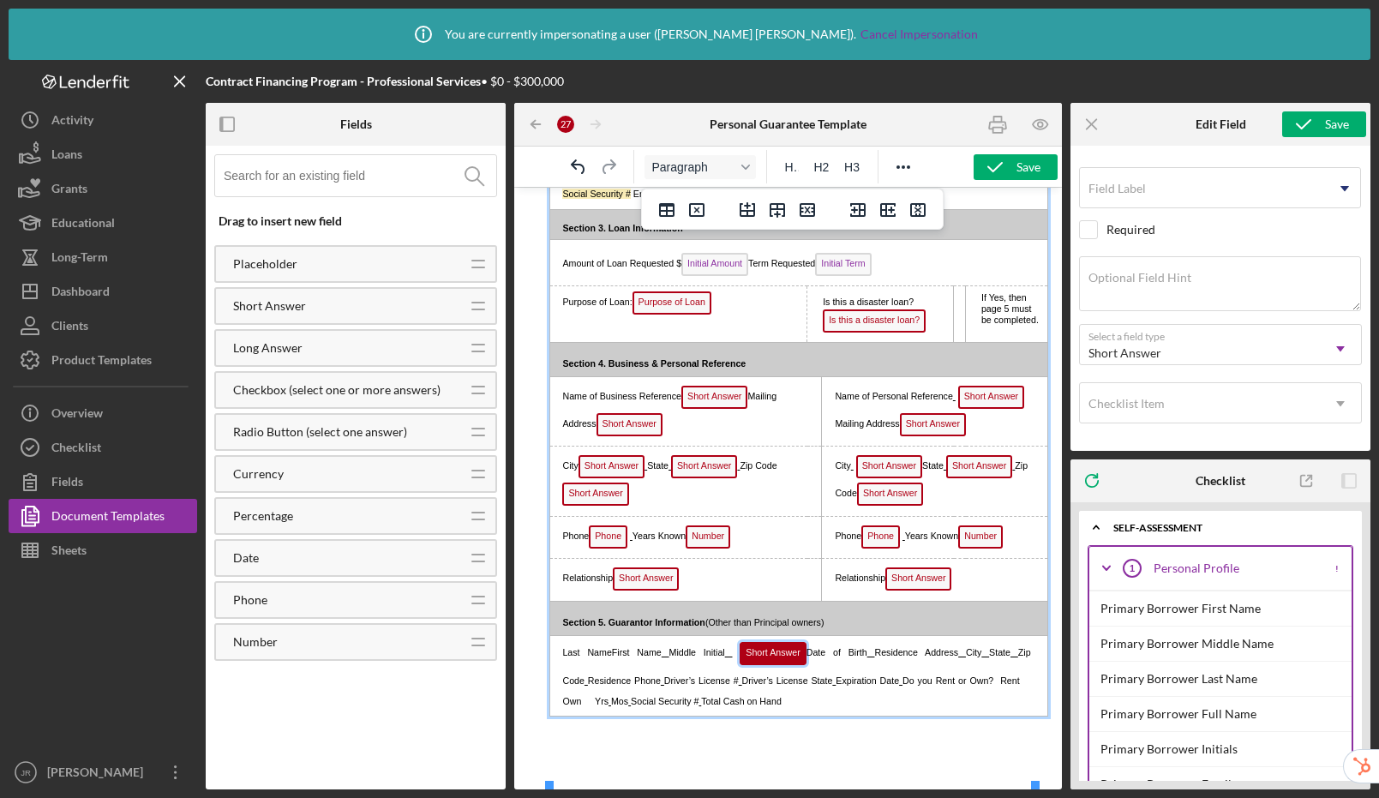
click at [745, 665] on span "Short Answer" at bounding box center [773, 653] width 66 height 23
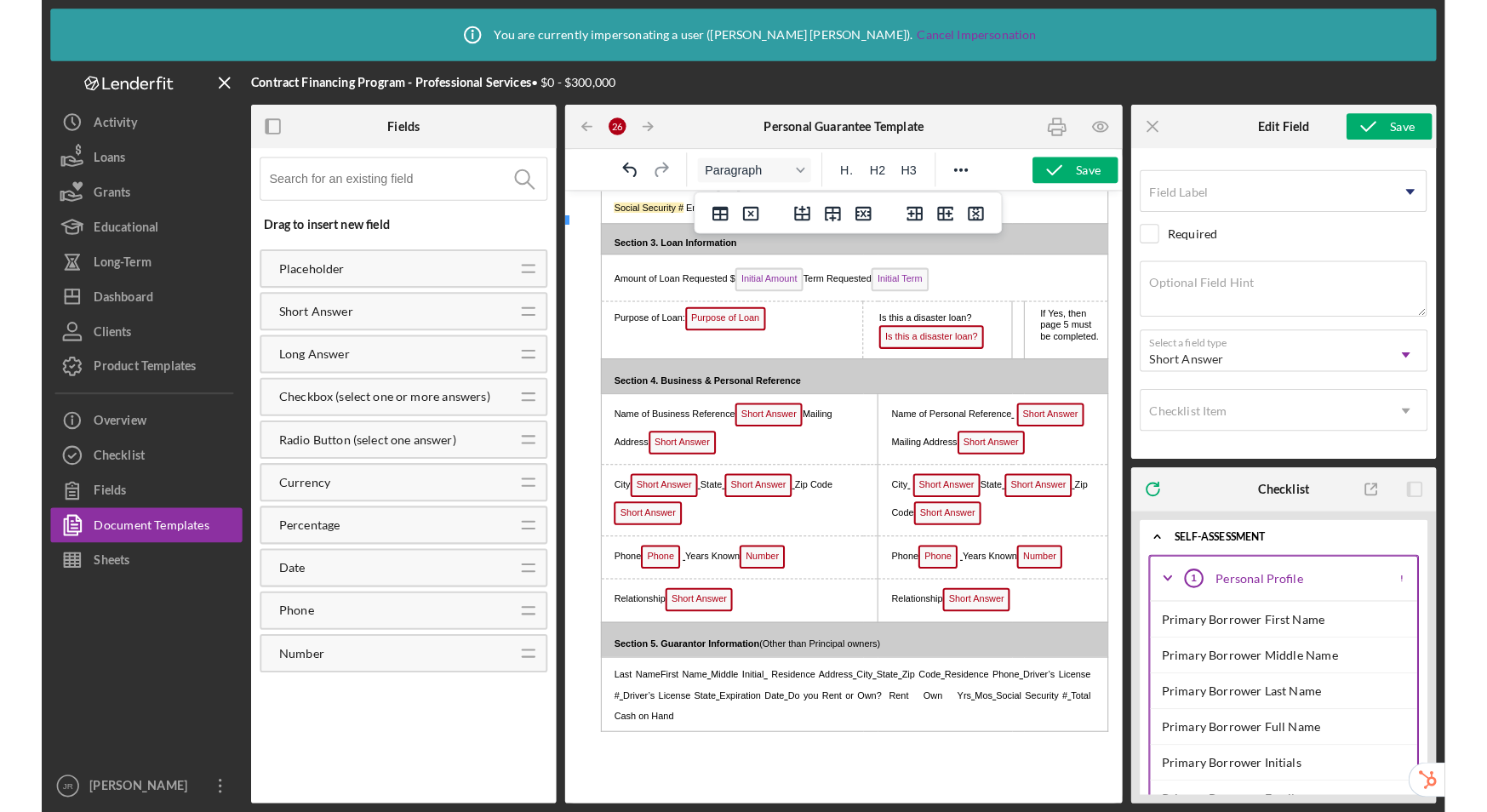
scroll to position [1061, 0]
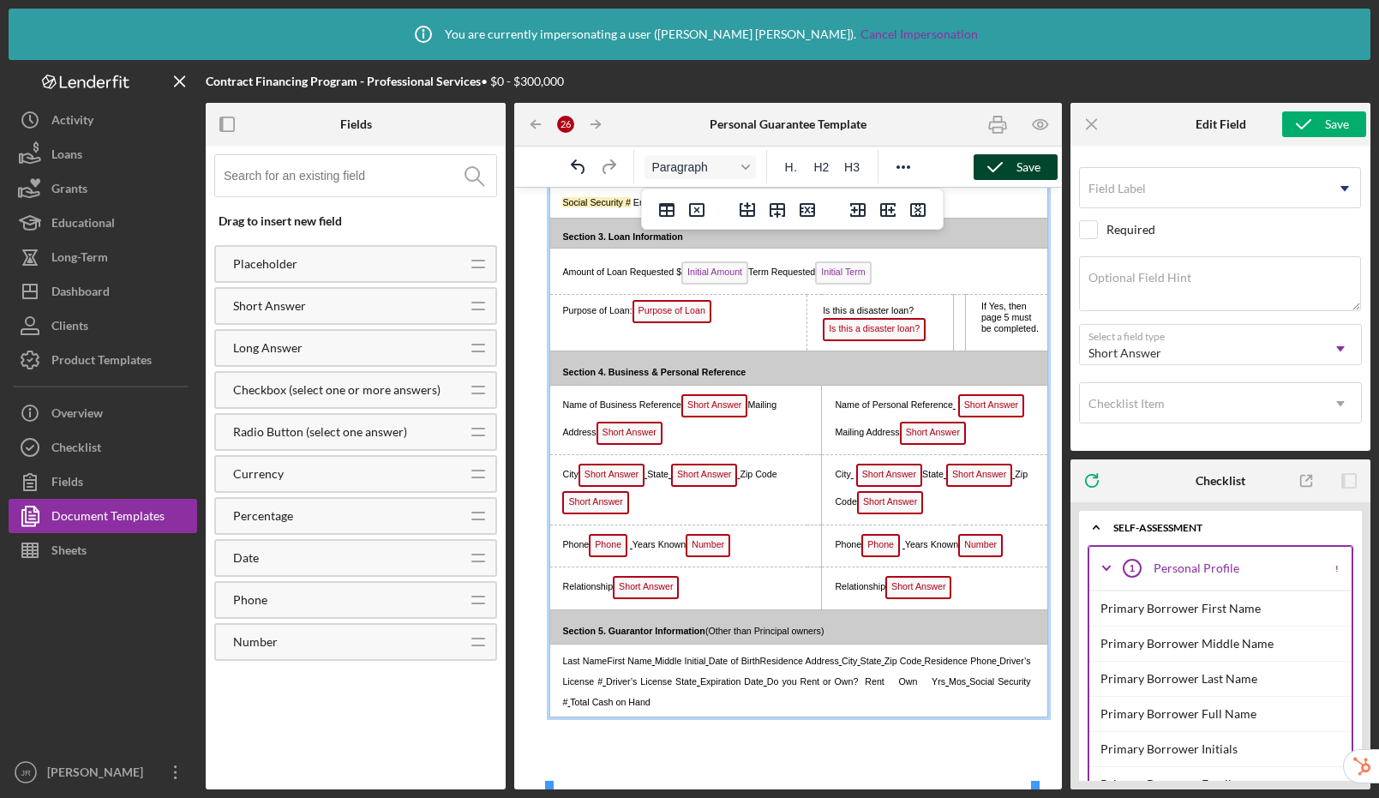
click at [1018, 171] on div "Save" at bounding box center [1029, 167] width 24 height 26
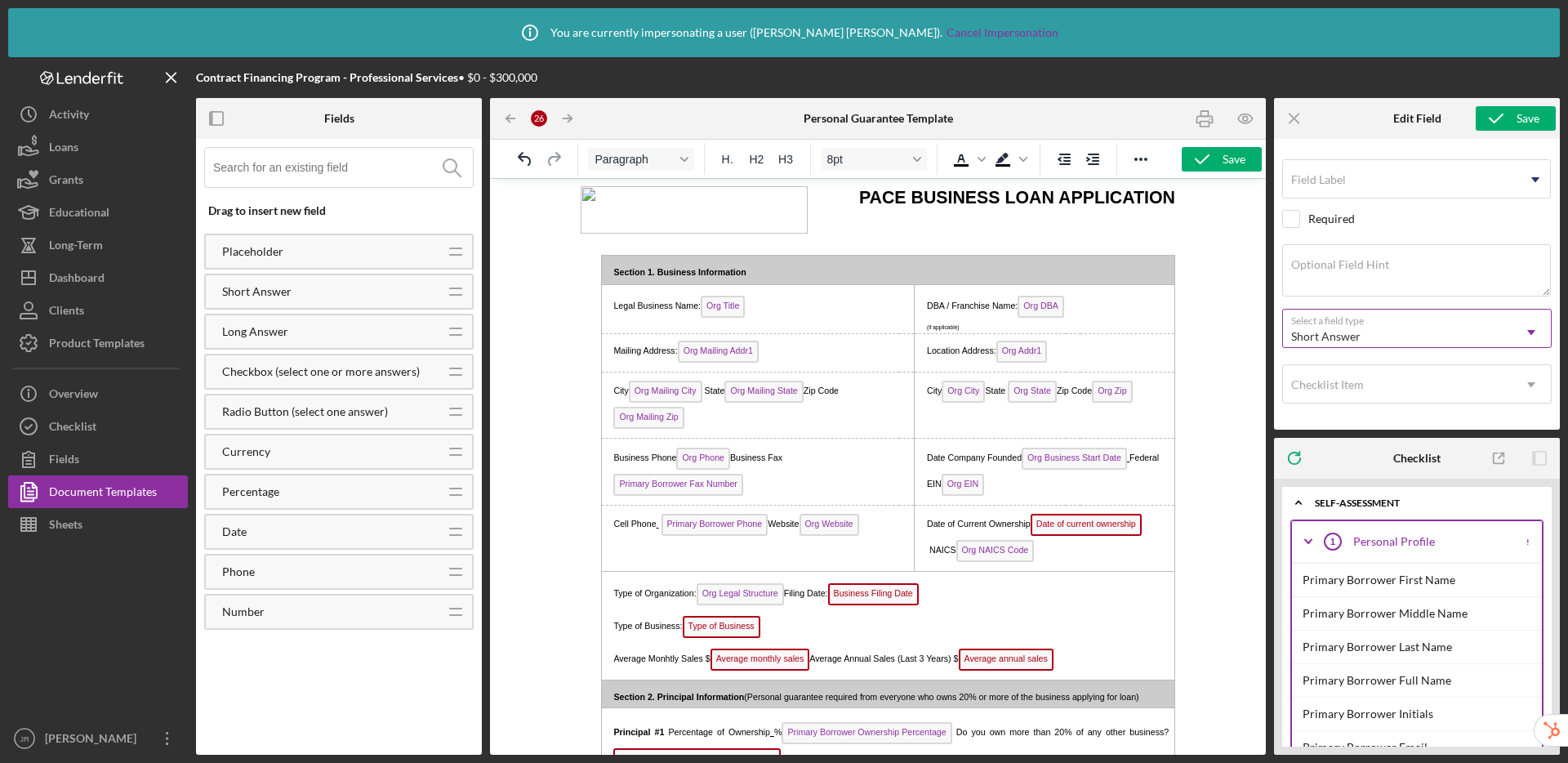
scroll to position [16, 0]
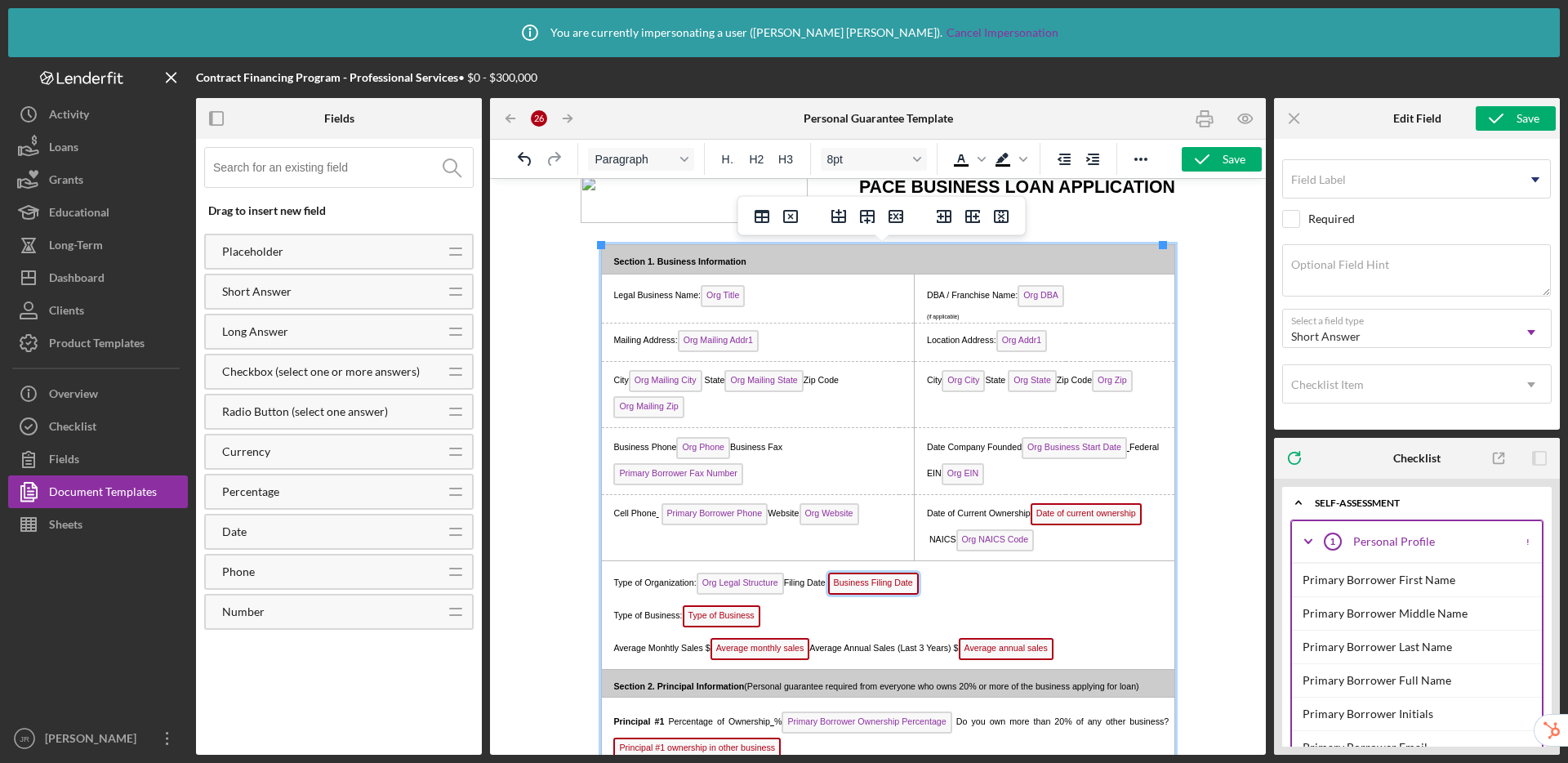
click at [897, 583] on span "Business Filing Date" at bounding box center [873, 583] width 90 height 22
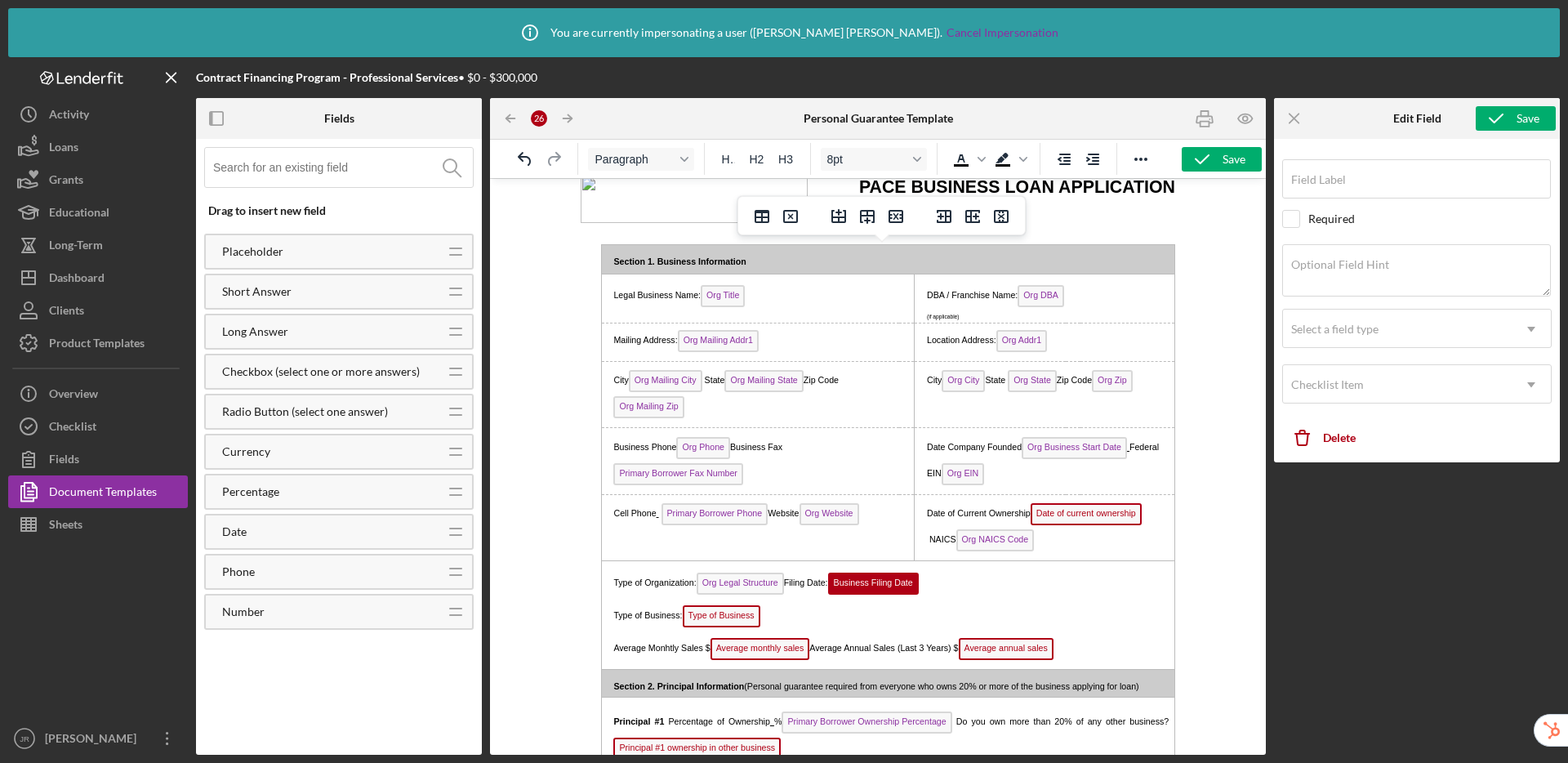
scroll to position [134, 0]
type input "Business Filing Date"
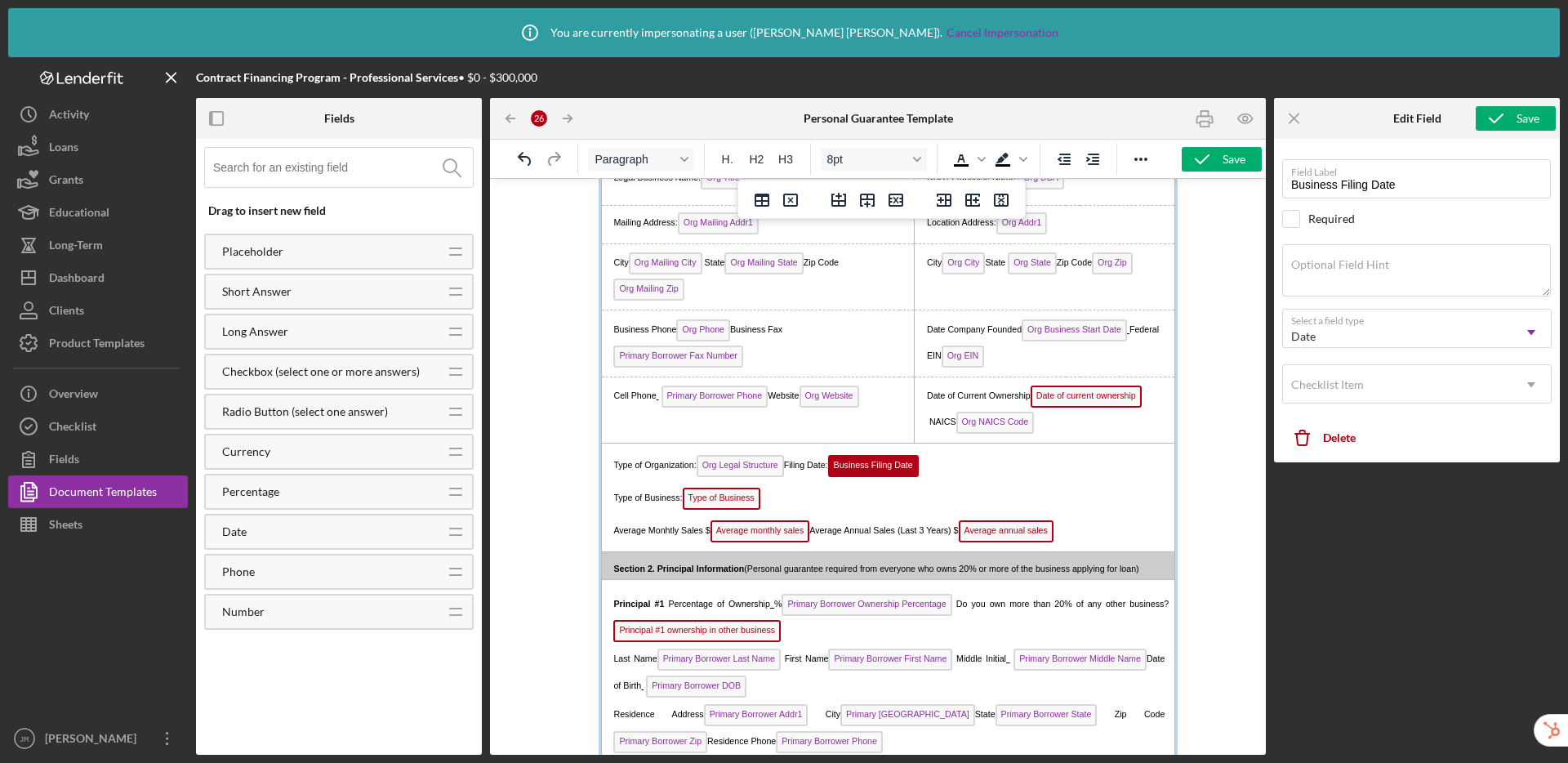
click at [986, 473] on p "Type of Organization: Org Legal Structure Filing Date: Business Filing Date ﻿" at bounding box center [885, 466] width 556 height 30
click at [718, 495] on span "Type of Business" at bounding box center [721, 498] width 77 height 22
type input "Type of Business"
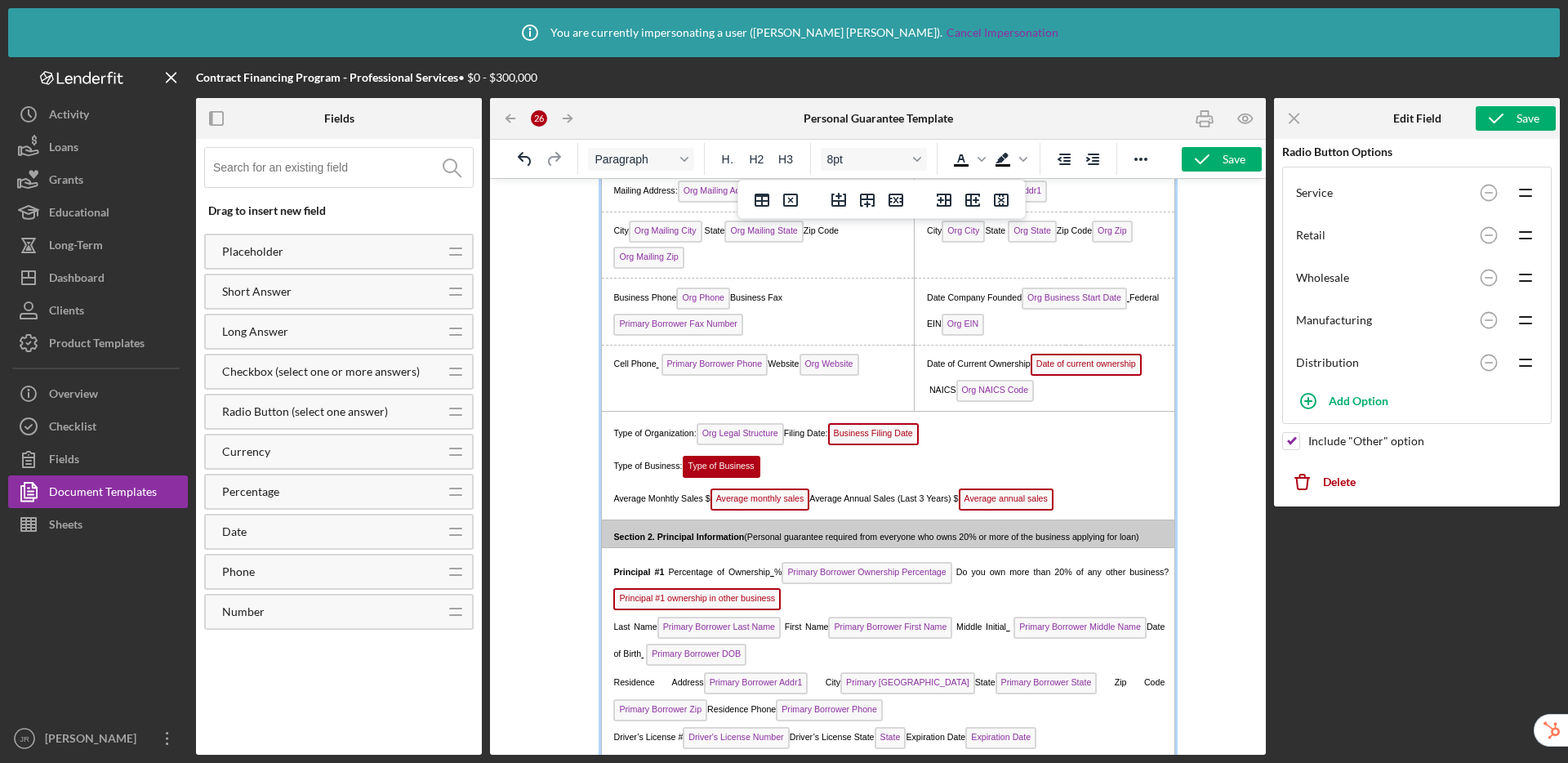
scroll to position [277, 0]
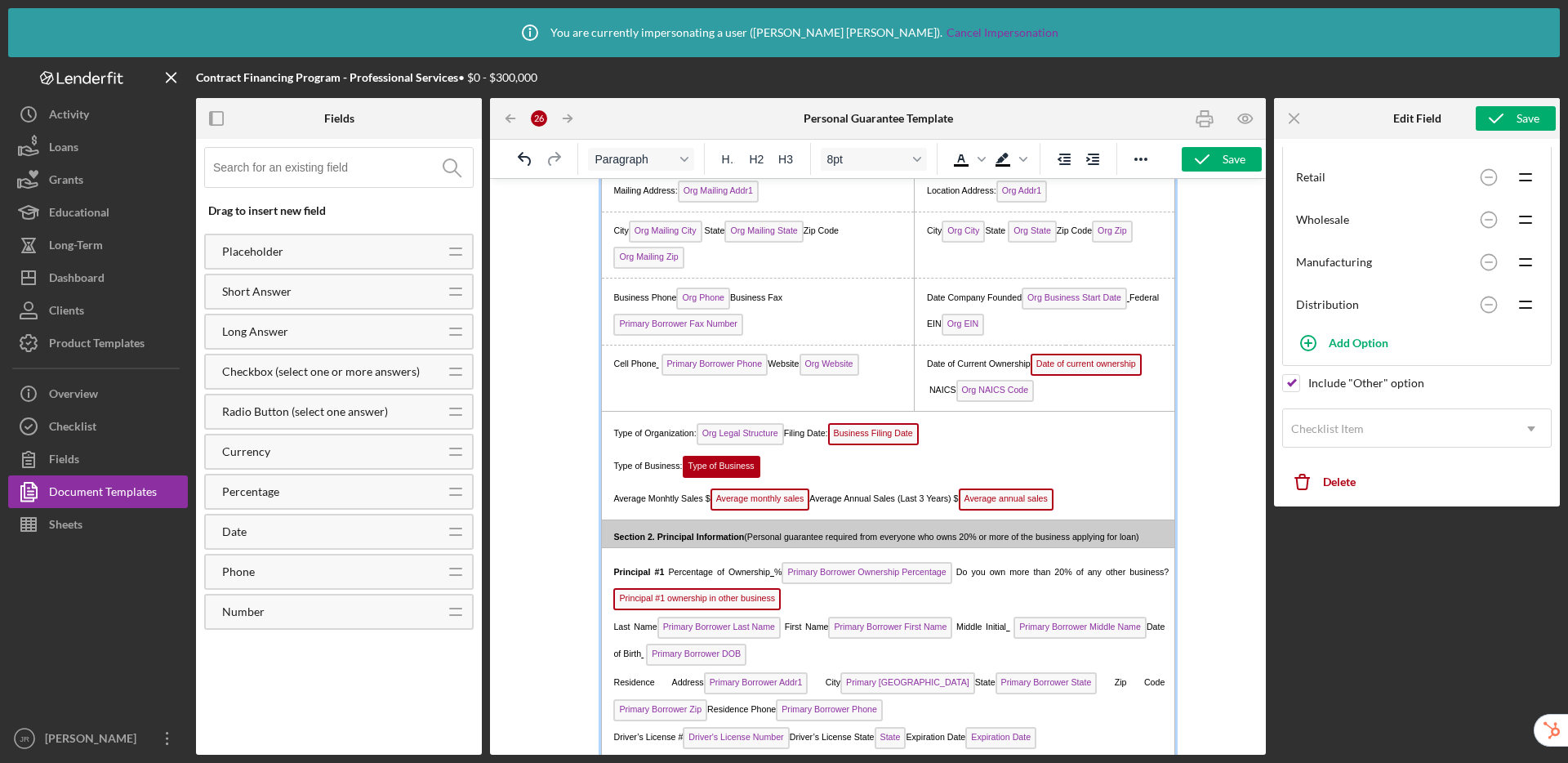
click at [1096, 369] on span "Date of current ownership" at bounding box center [1086, 364] width 111 height 22
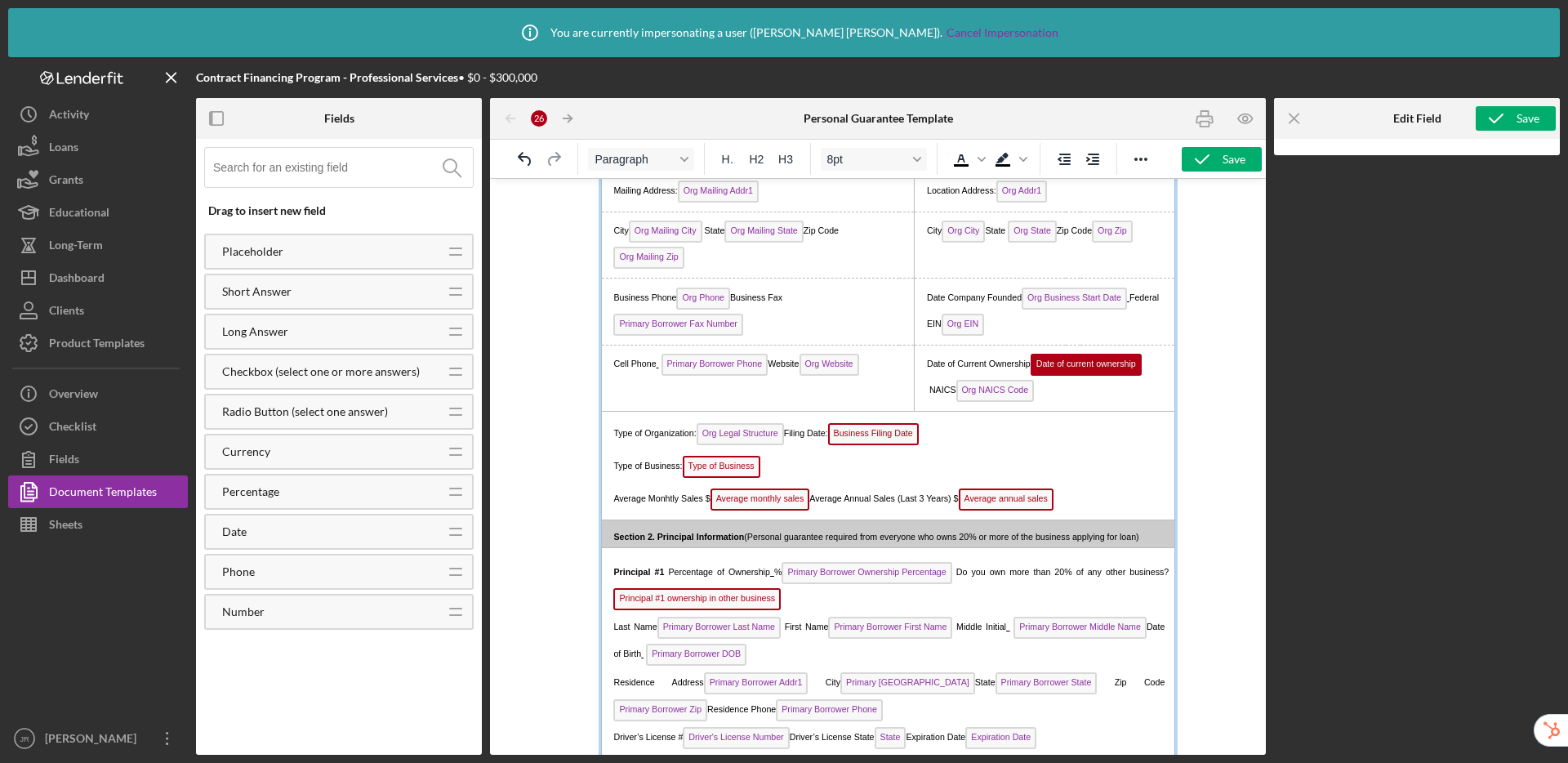
scroll to position [64, 0]
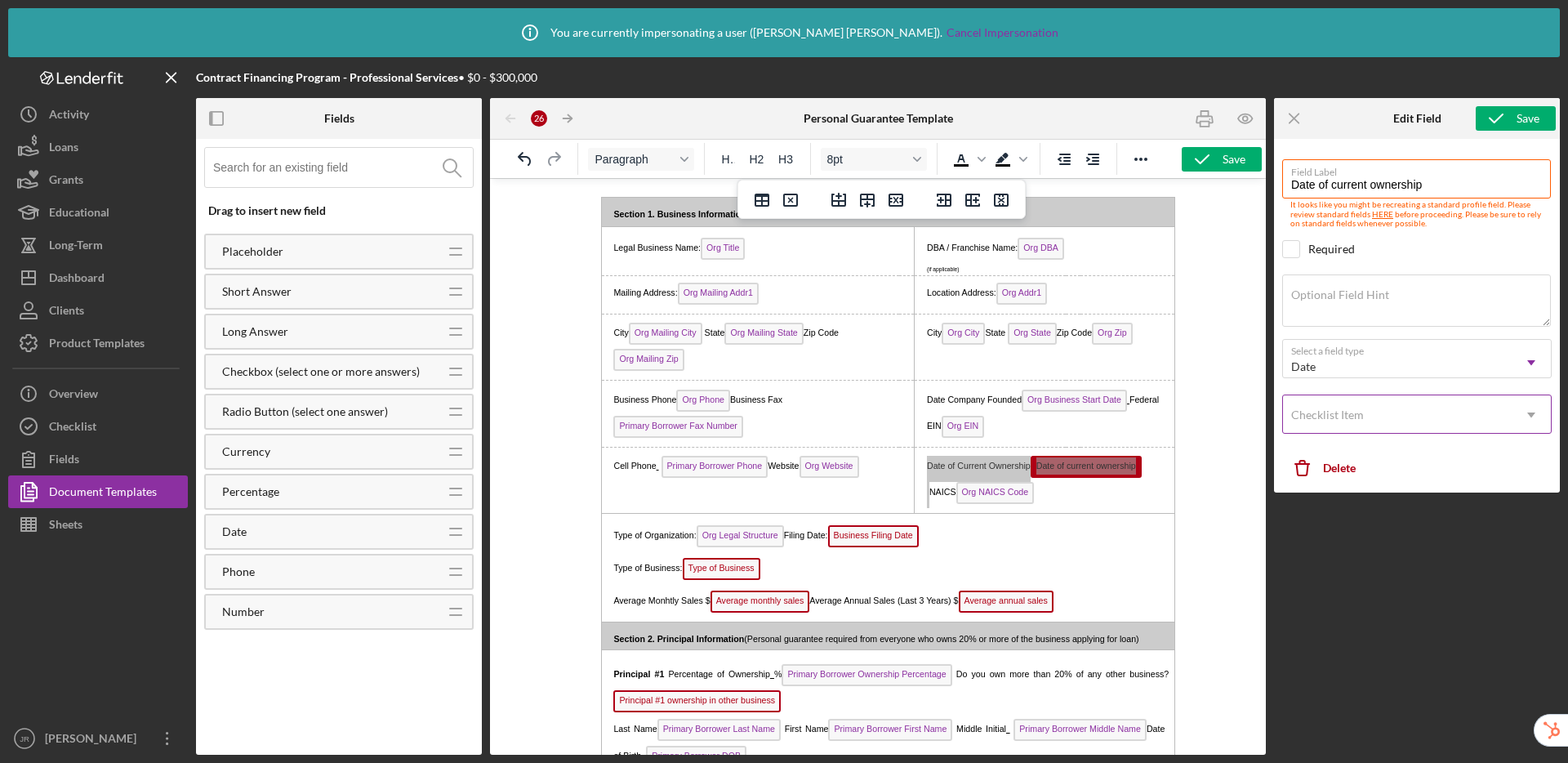
click at [1314, 421] on div "Checklist Item" at bounding box center [1397, 414] width 229 height 37
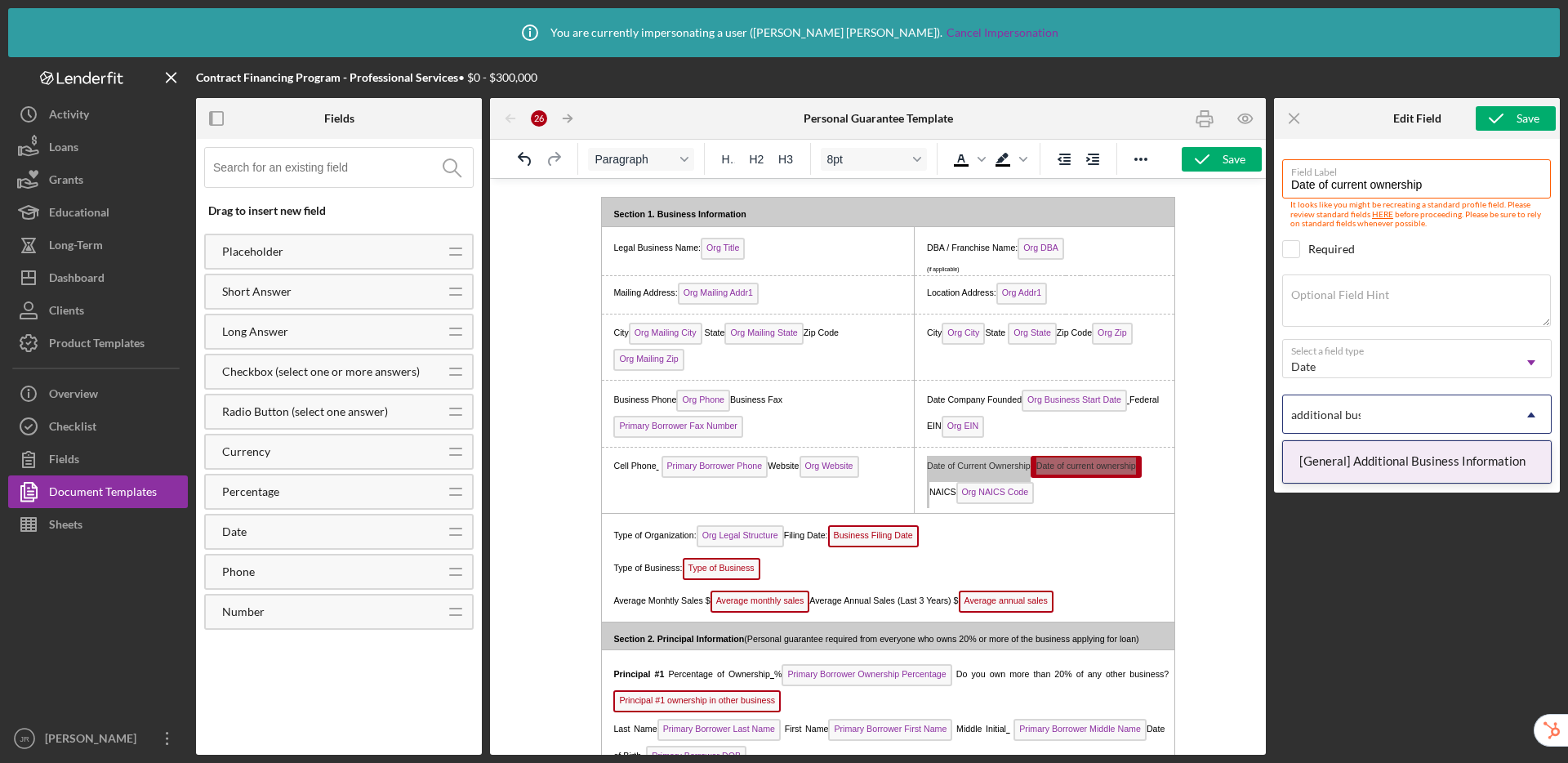
type input "additional busi"
click at [1314, 459] on div "[General] Additional Business Information" at bounding box center [1417, 462] width 268 height 42
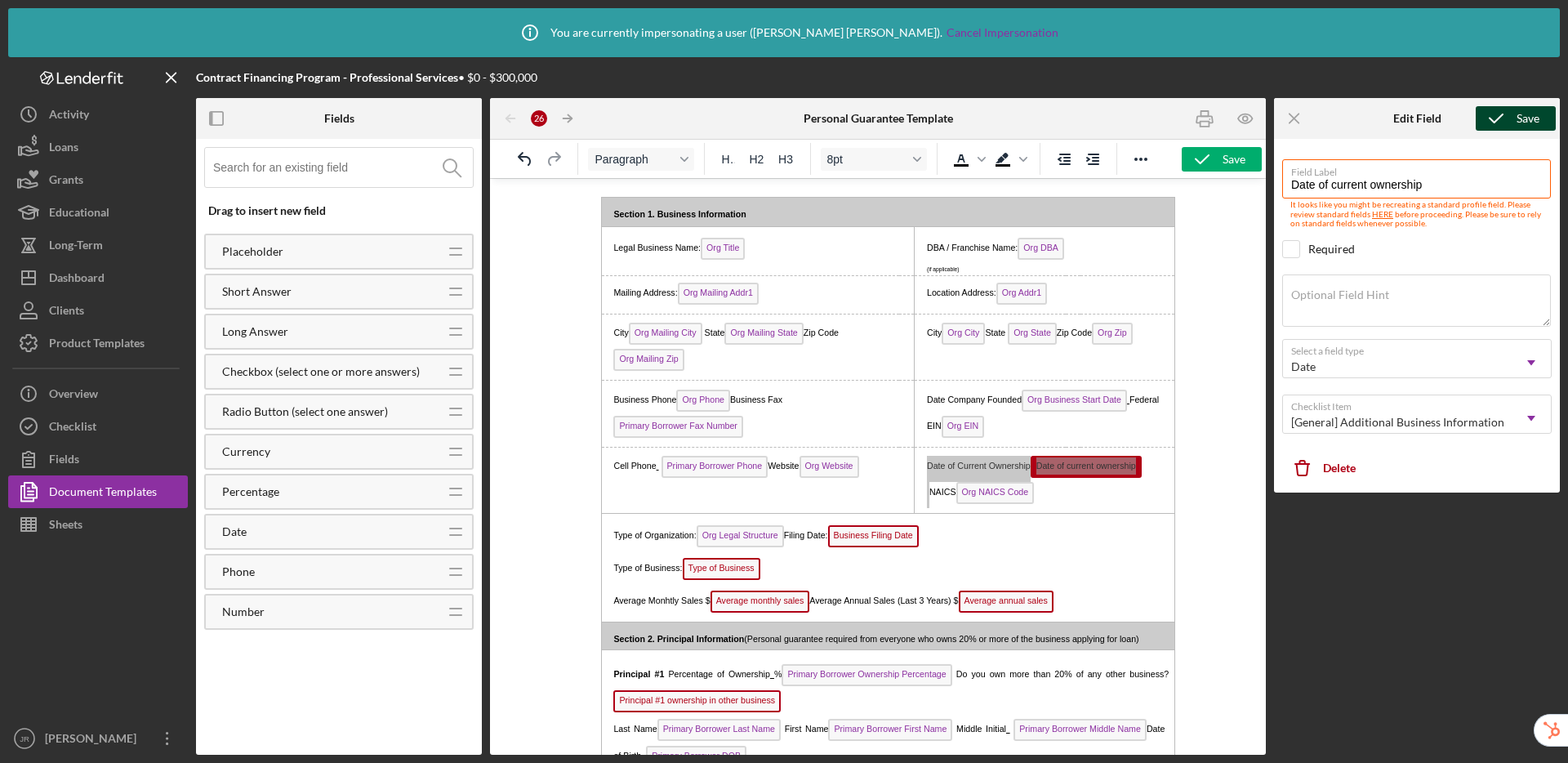
click at [1314, 123] on button "Save" at bounding box center [1516, 118] width 80 height 25
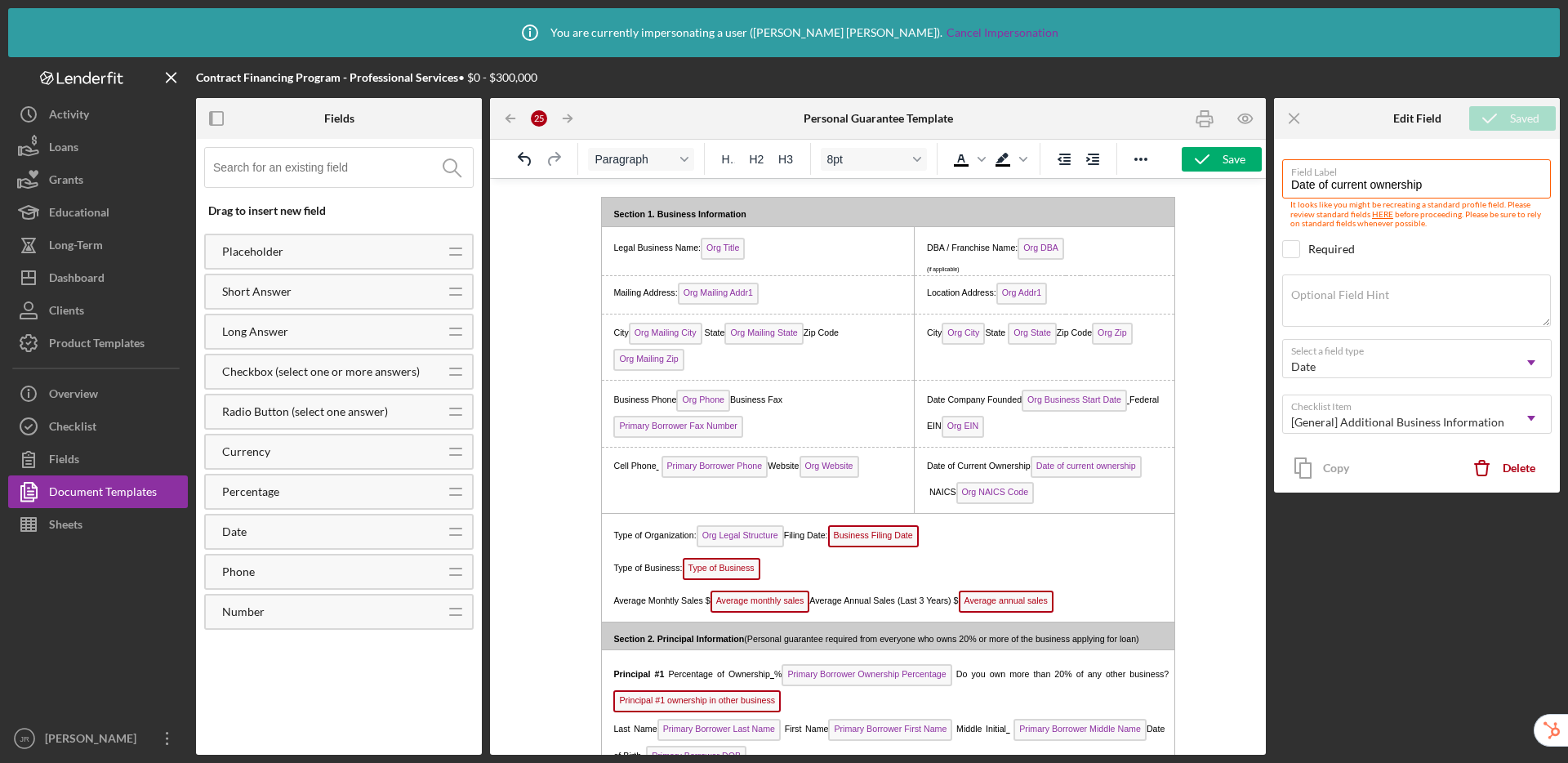
click at [1091, 497] on p "Date of Current Ownership Date of current ownership NAICS Org NAICS Code" at bounding box center [1043, 481] width 249 height 52
drag, startPoint x: 898, startPoint y: 537, endPoint x: 1785, endPoint y: 351, distance: 906.3
click at [898, 537] on span "Business Filing Date" at bounding box center [873, 535] width 90 height 22
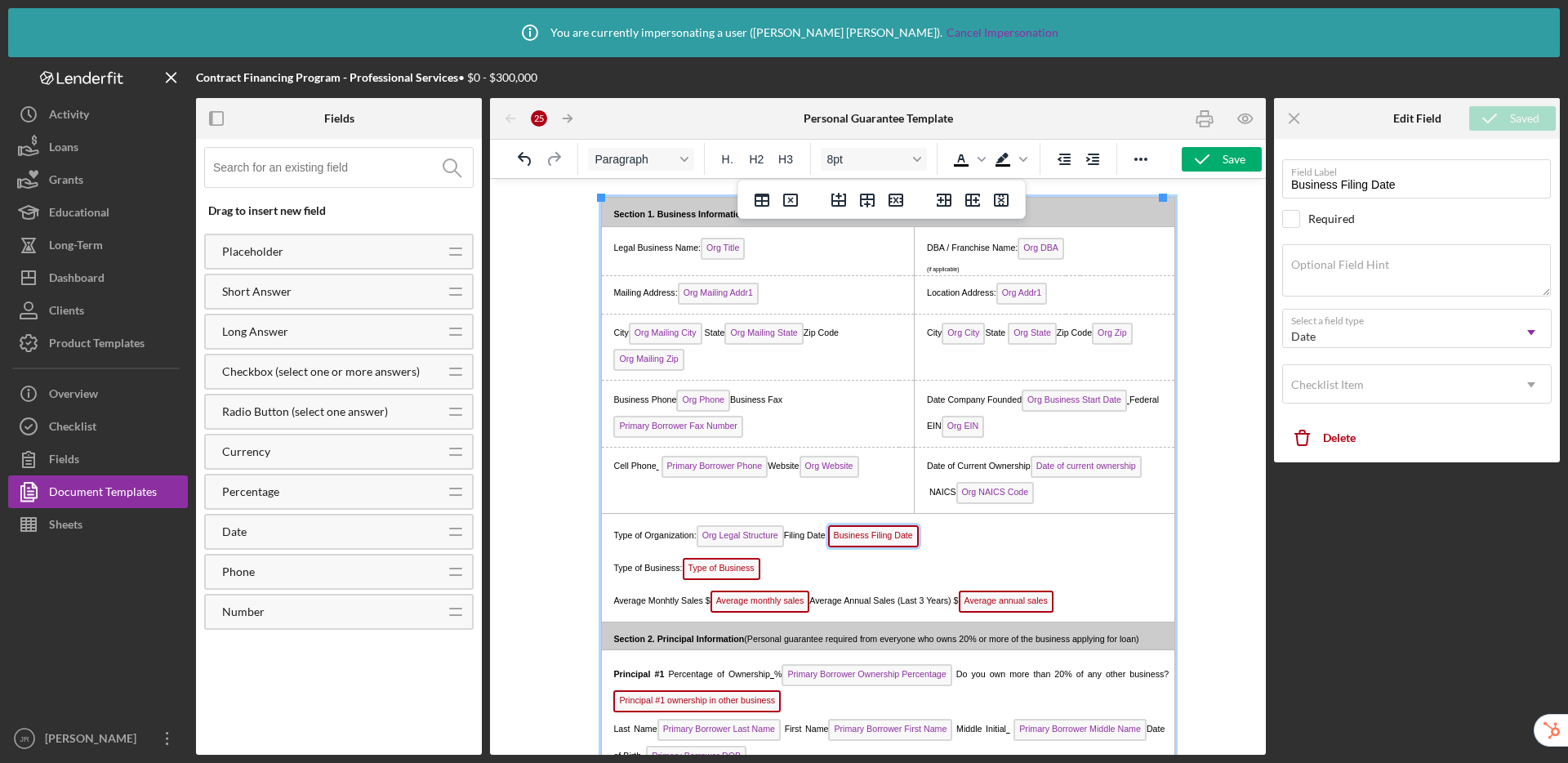
type input "Business Filing Date"
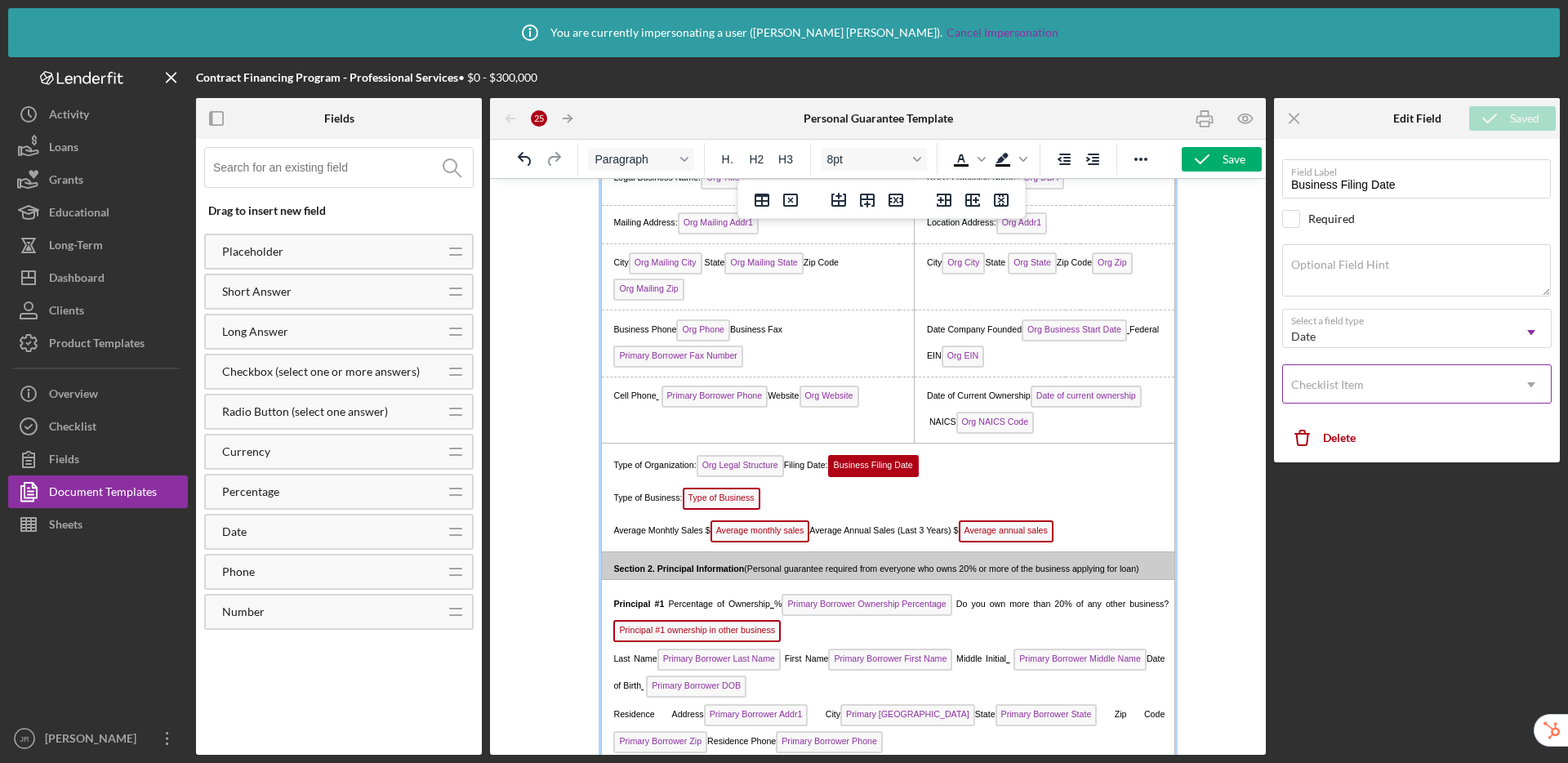
click at [1314, 389] on div "Checklist Item" at bounding box center [1397, 384] width 229 height 37
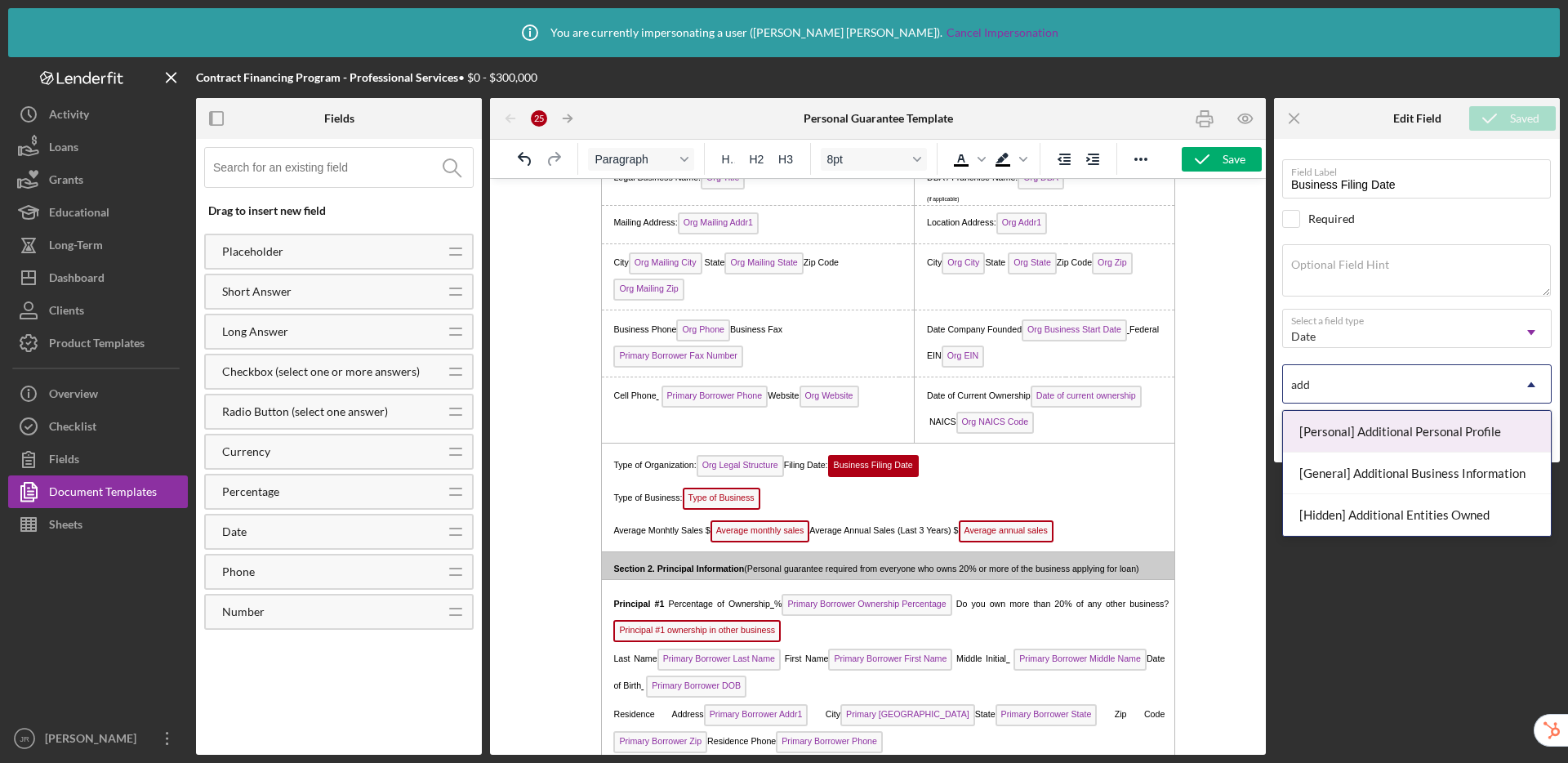
type input "addi"
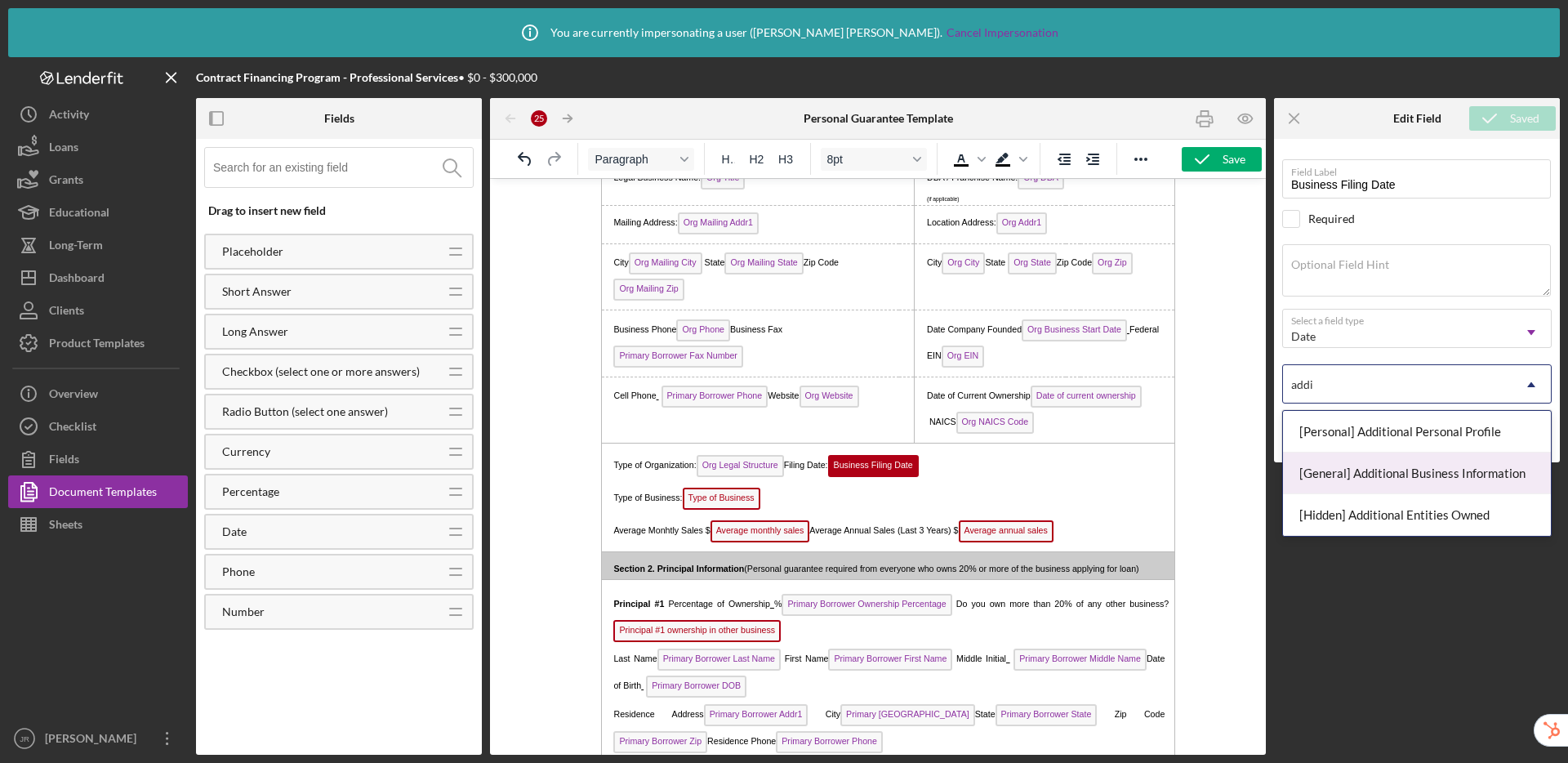
click at [1314, 472] on div "[General] Additional Business Information" at bounding box center [1417, 473] width 268 height 42
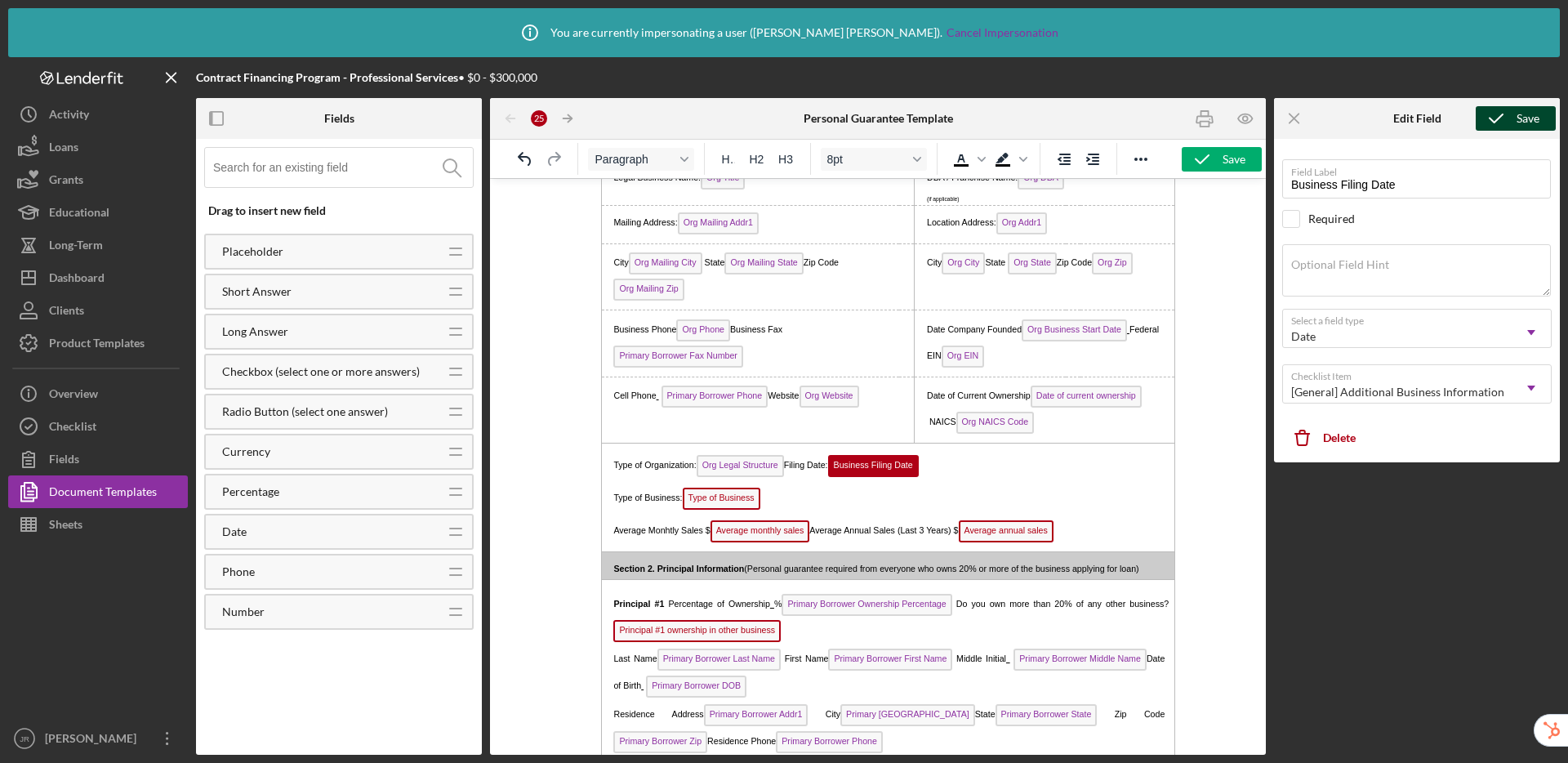
click at [1314, 119] on icon "submit" at bounding box center [1496, 118] width 41 height 41
click at [716, 504] on span "Type of Business" at bounding box center [721, 498] width 77 height 22
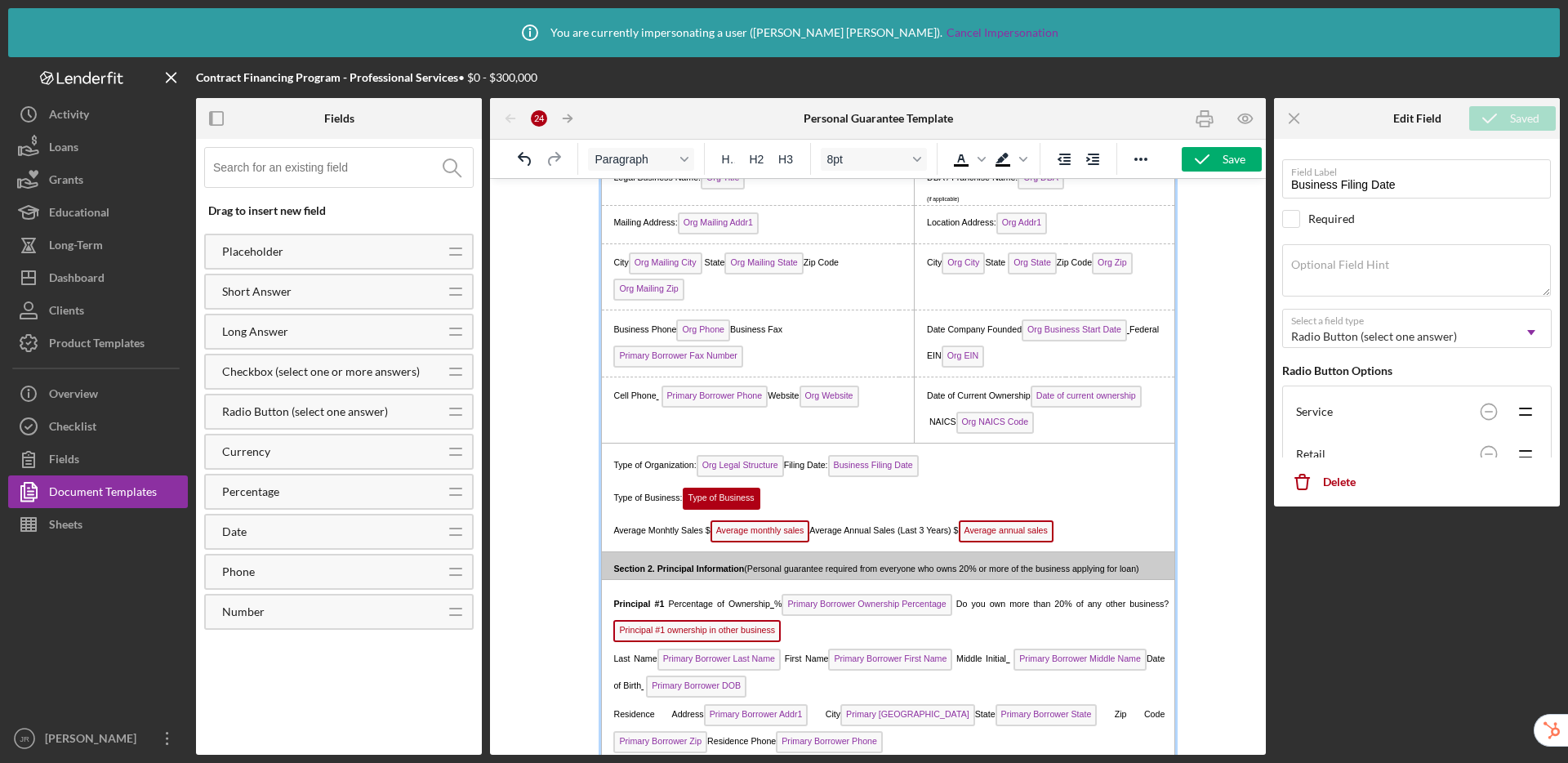
type input "Type of Business"
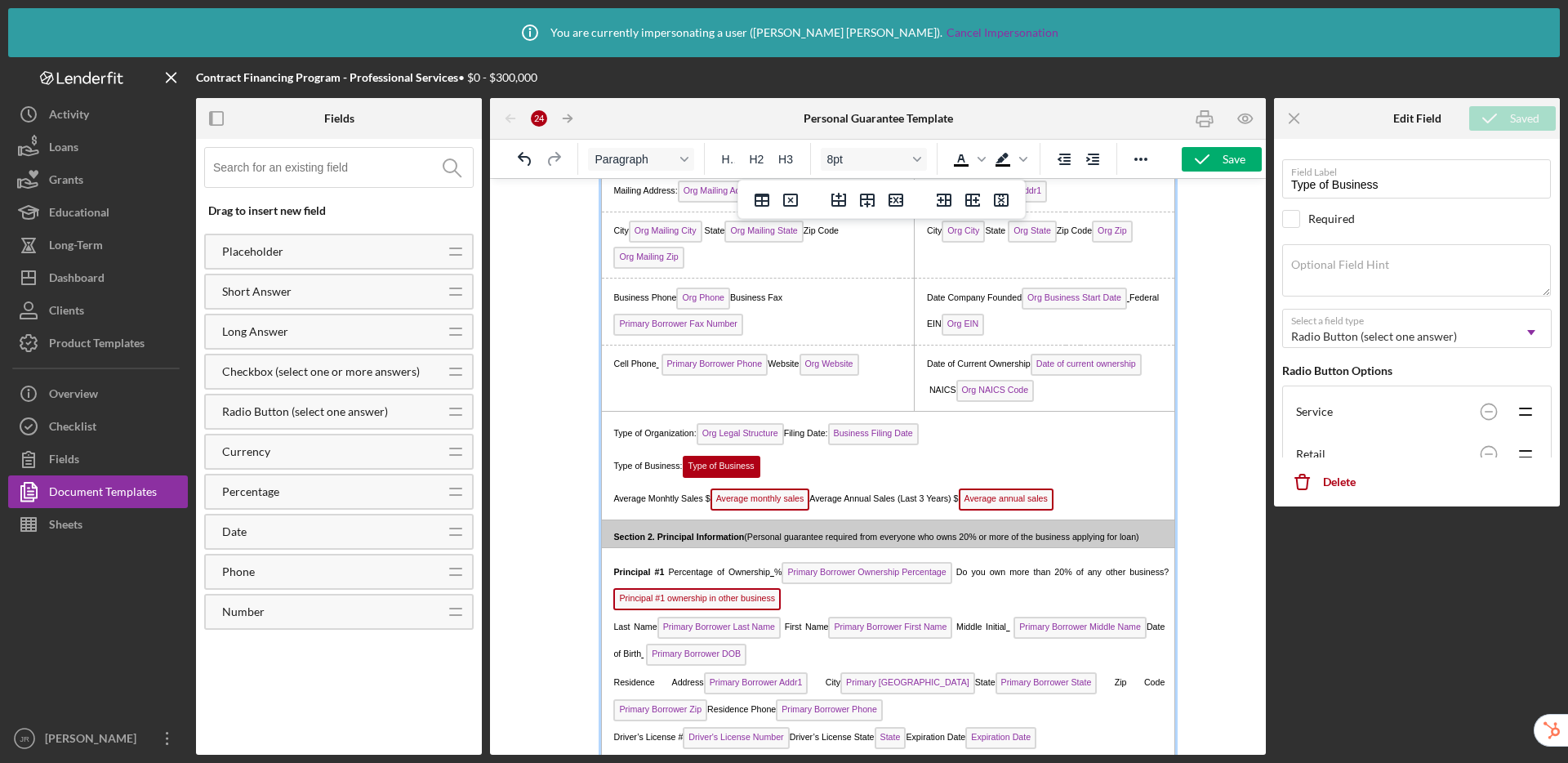
scroll to position [277, 0]
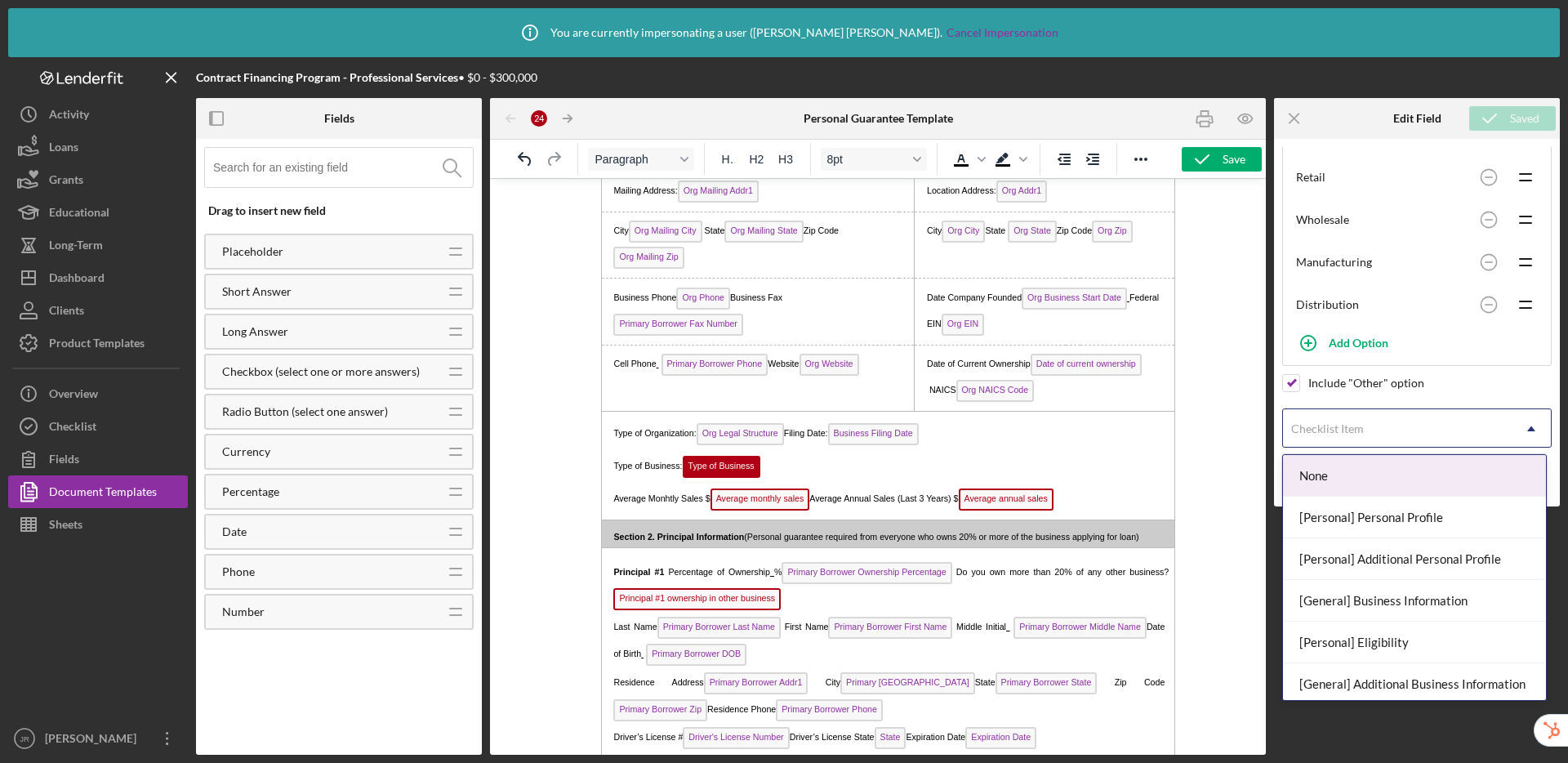
click at [1314, 425] on div "Checklist Item" at bounding box center [1397, 428] width 229 height 37
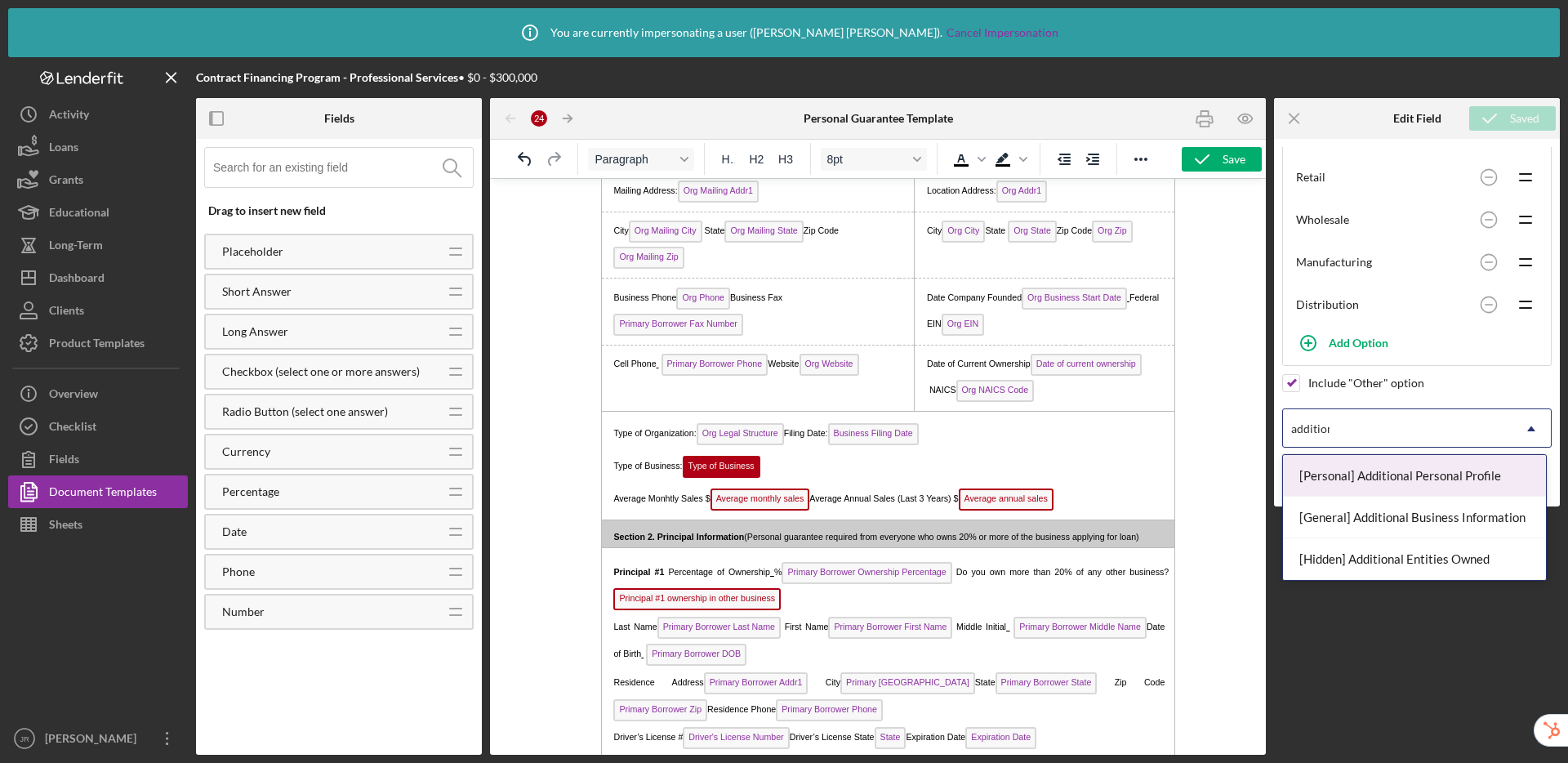
type input "additiona"
click at [1314, 512] on div "[General] Additional Business Information" at bounding box center [1415, 517] width 263 height 42
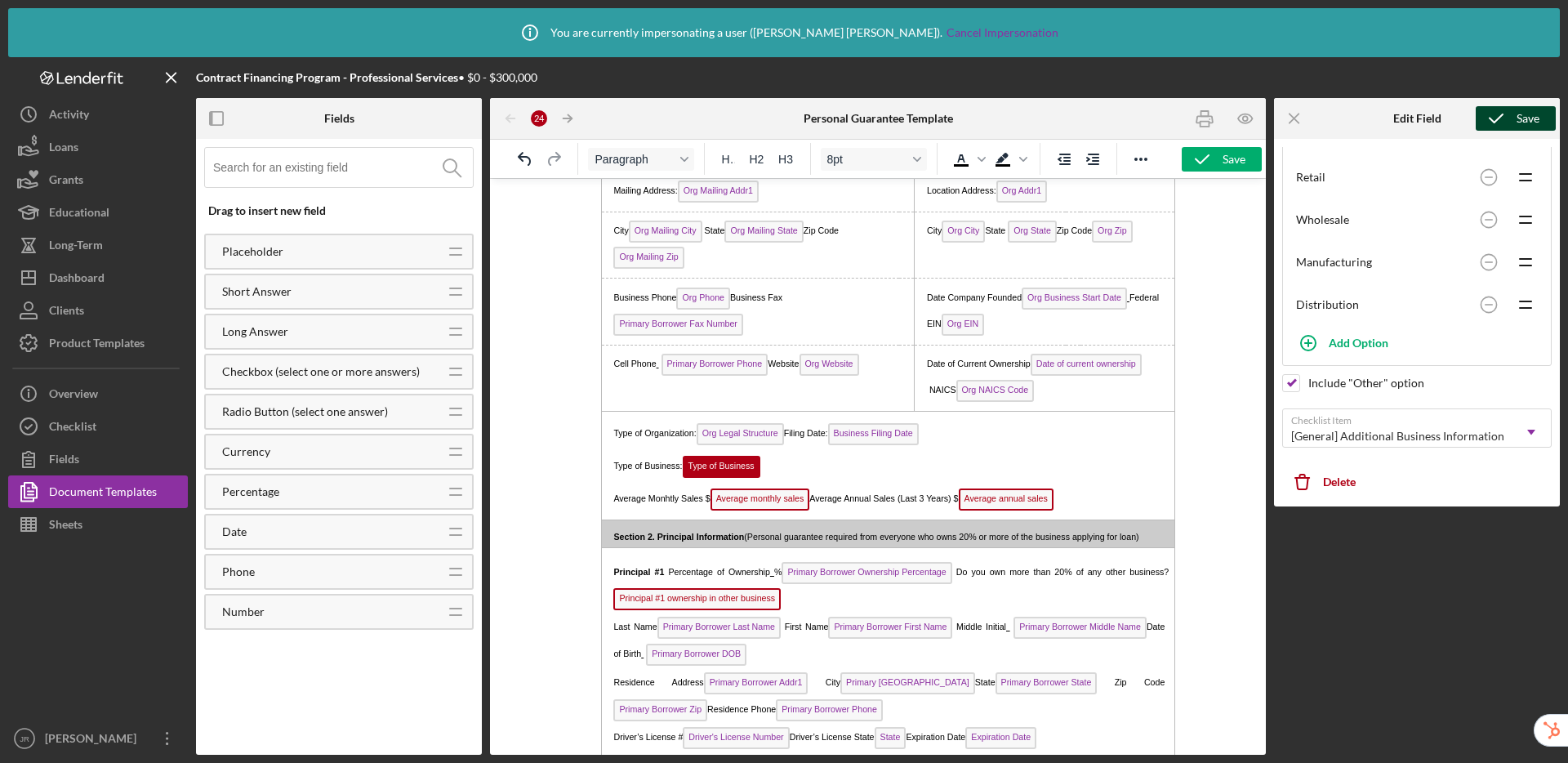
click at [1314, 115] on icon "submit" at bounding box center [1496, 118] width 41 height 41
click at [759, 497] on span "Average monthly sales" at bounding box center [760, 499] width 100 height 22
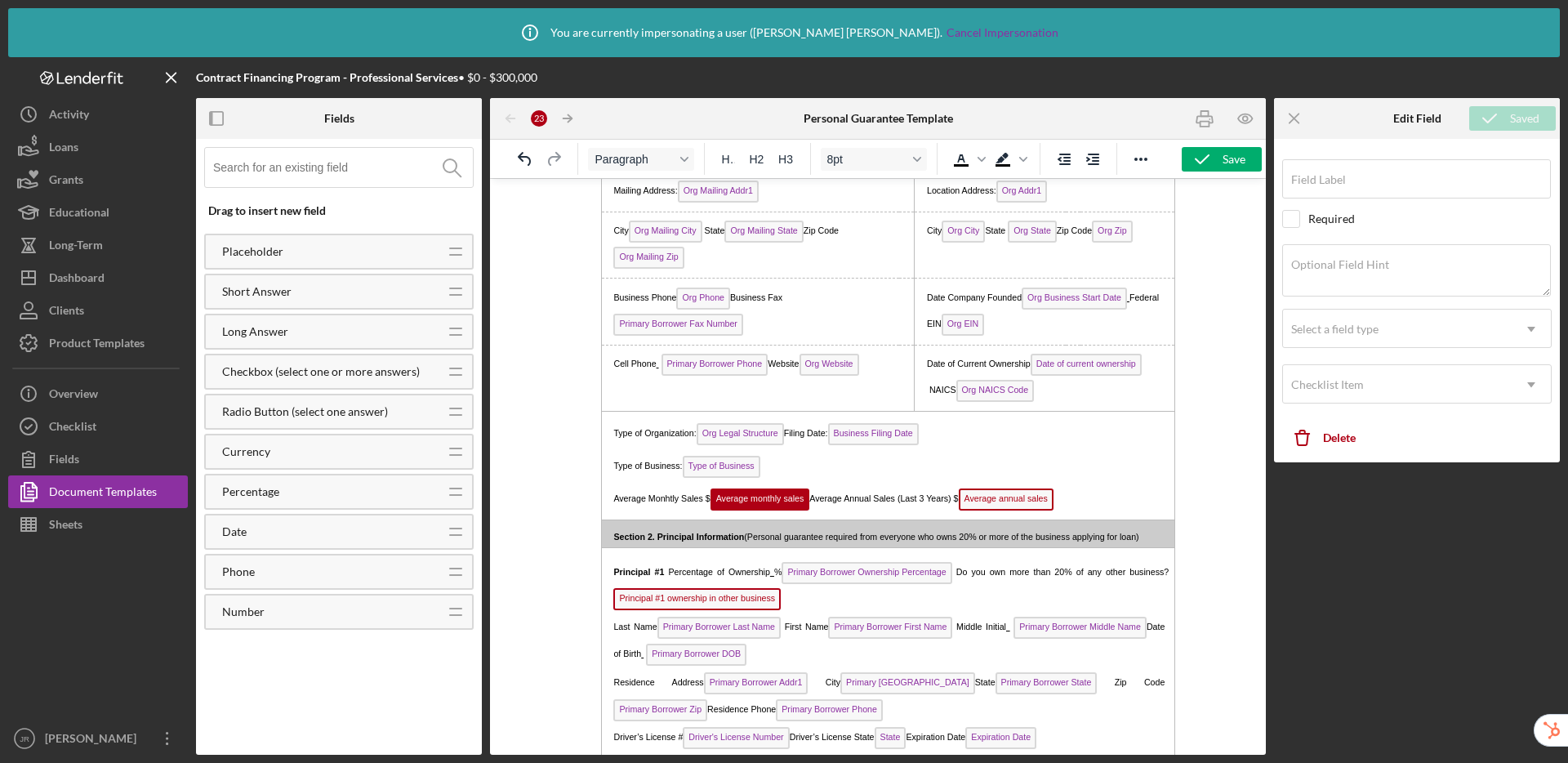
type input "Average monthly sales"
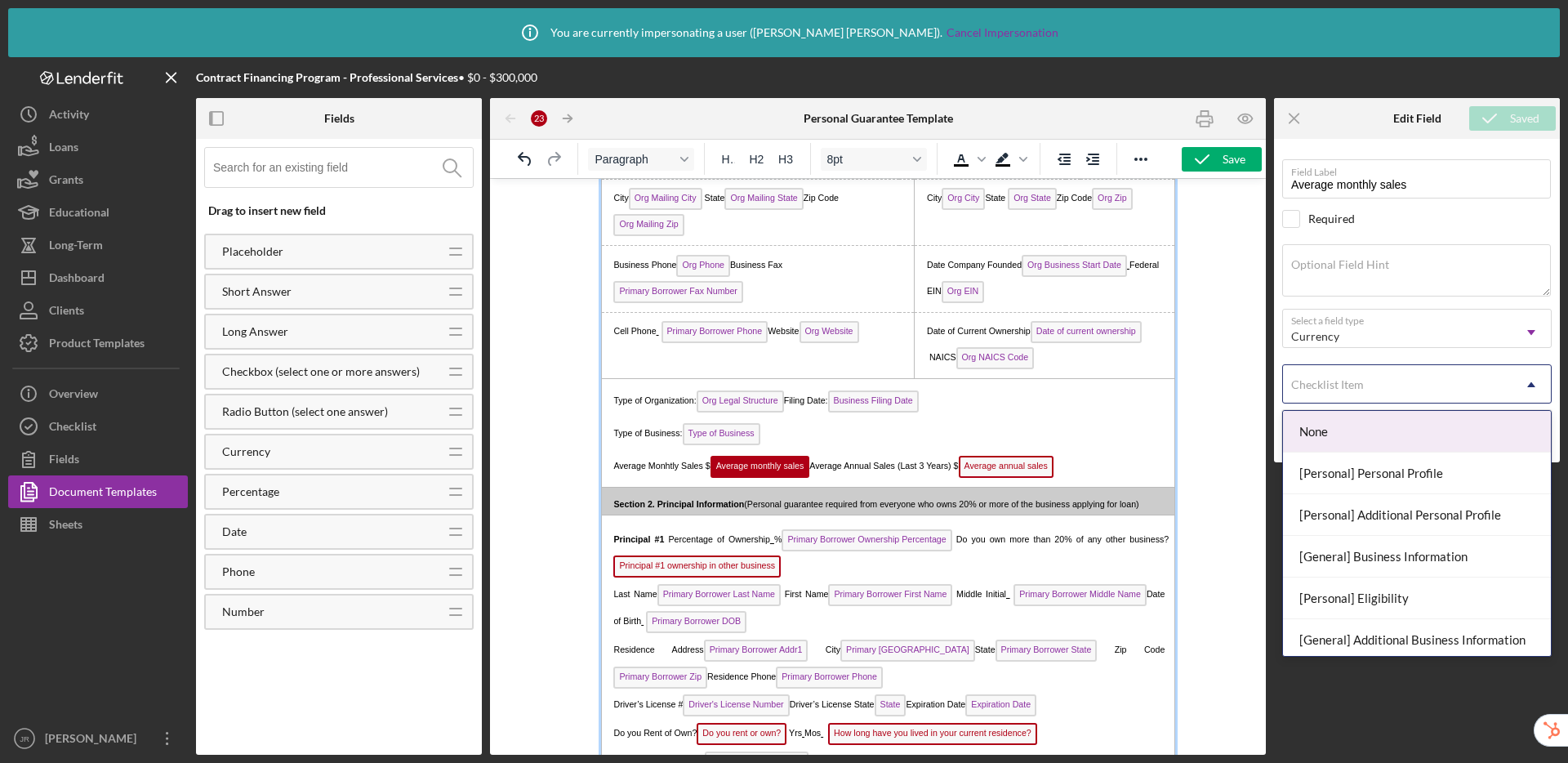
click at [1314, 389] on div "Checklist Item" at bounding box center [1397, 384] width 229 height 37
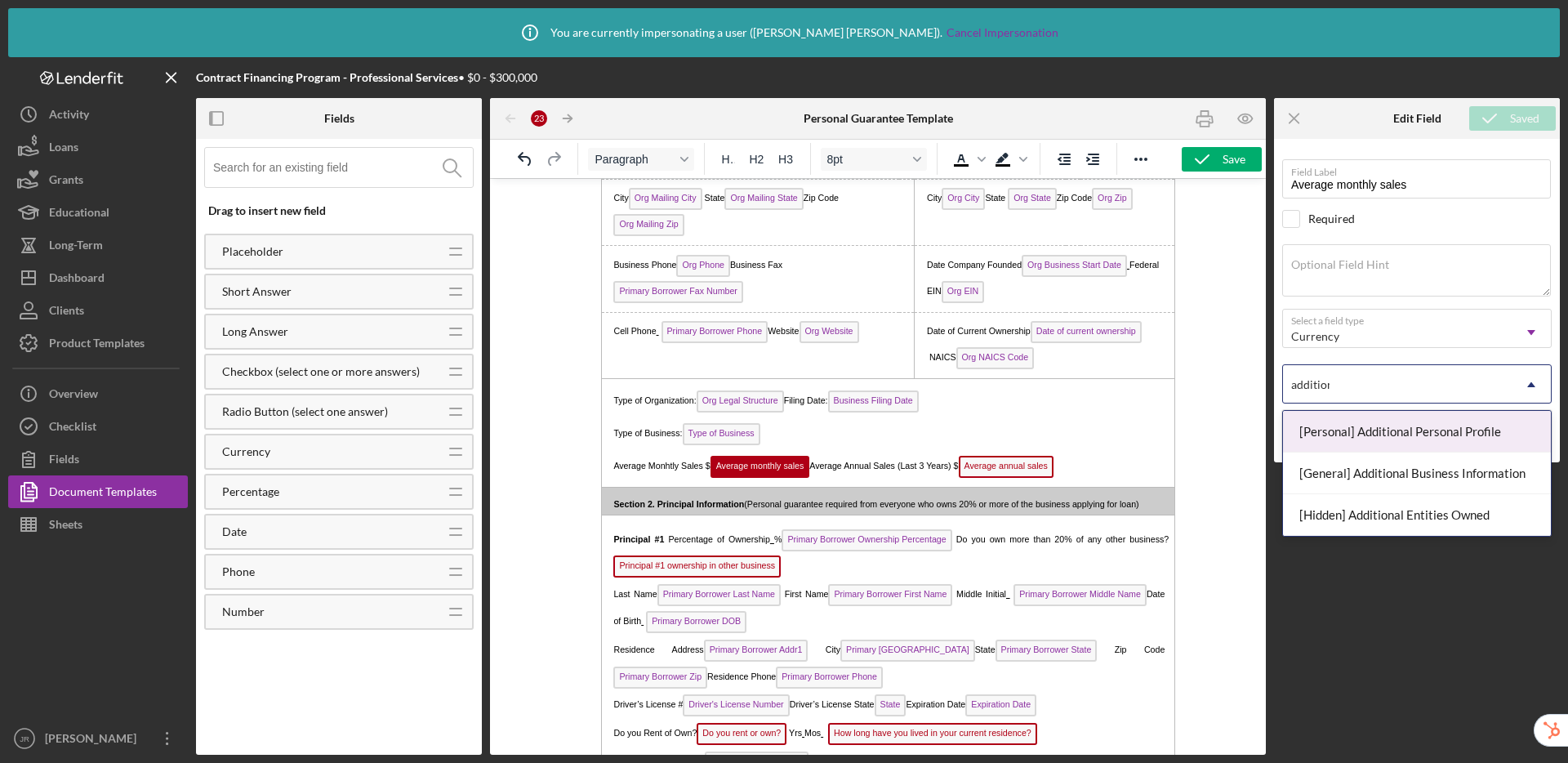
type input "additiona"
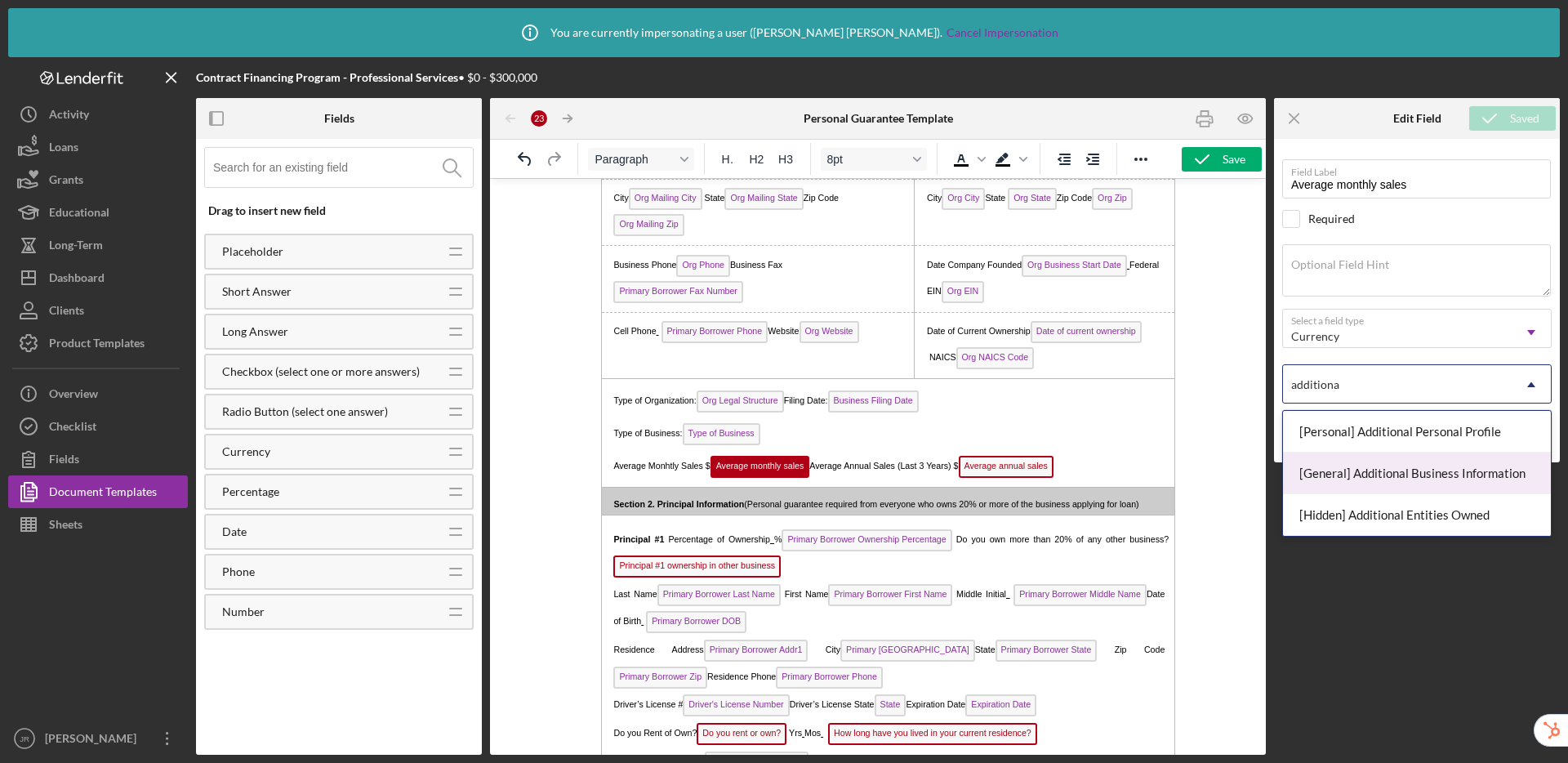
click at [1314, 472] on div "[General] Additional Business Information" at bounding box center [1417, 473] width 268 height 42
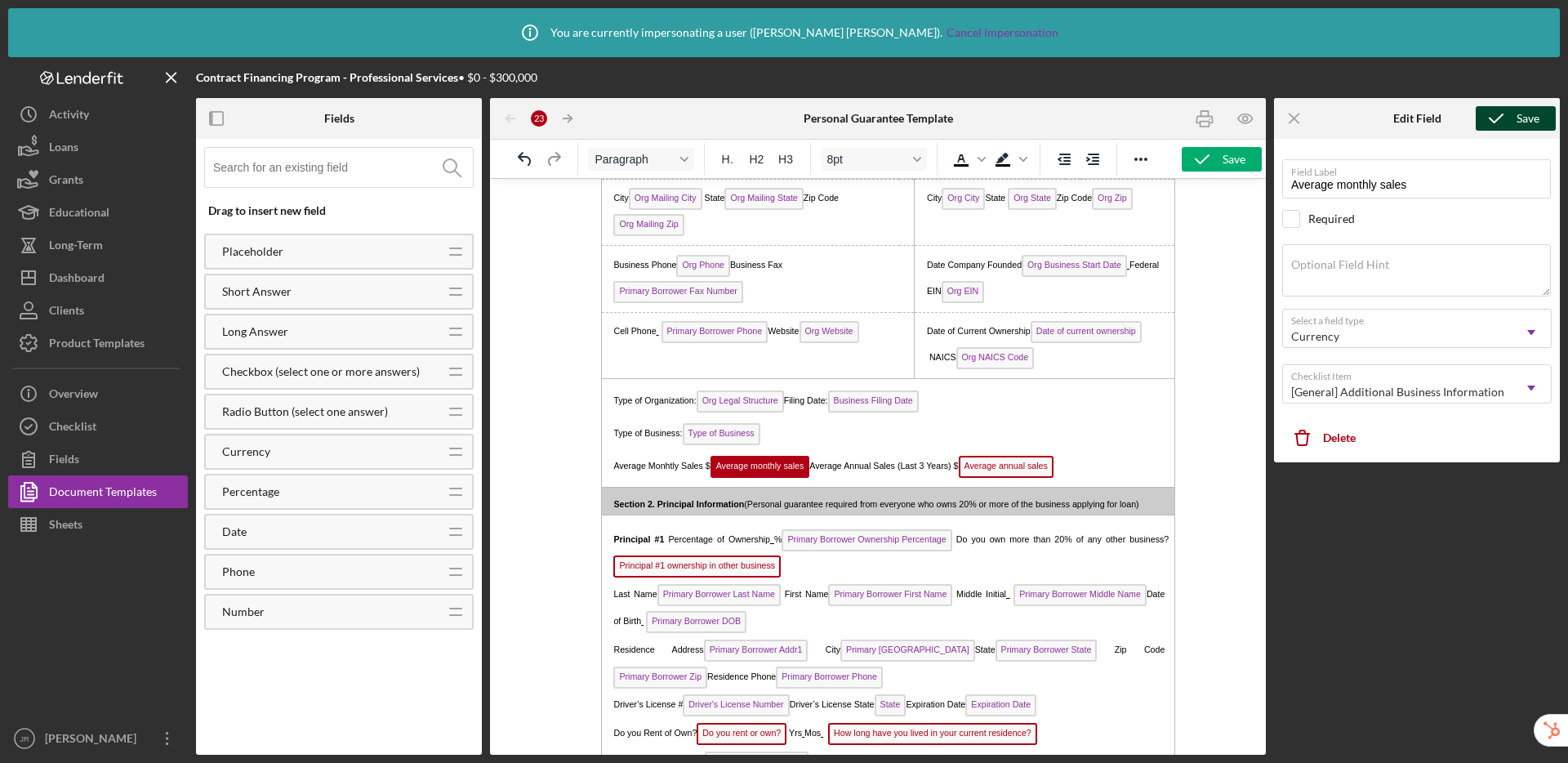
click at [1314, 116] on icon "submit" at bounding box center [1496, 118] width 41 height 41
click at [1095, 452] on p "Average Monhtly Sales $ Average monthly sales Average Annual Sales (Last 3 Year…" at bounding box center [885, 467] width 556 height 30
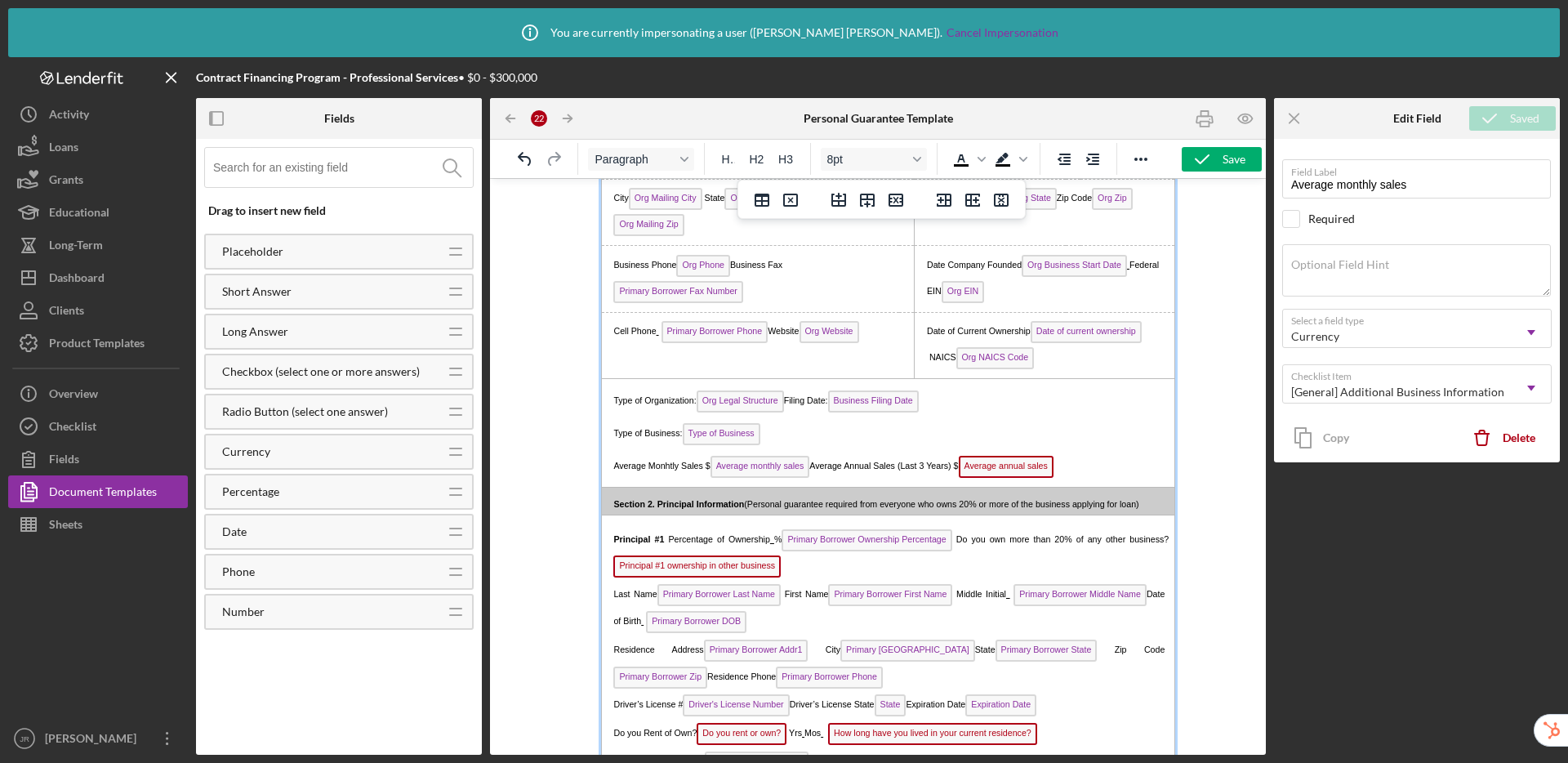
click at [993, 465] on span "Average annual sales" at bounding box center [1006, 466] width 94 height 22
click at [1314, 387] on div "Checklist Item" at bounding box center [1397, 384] width 229 height 37
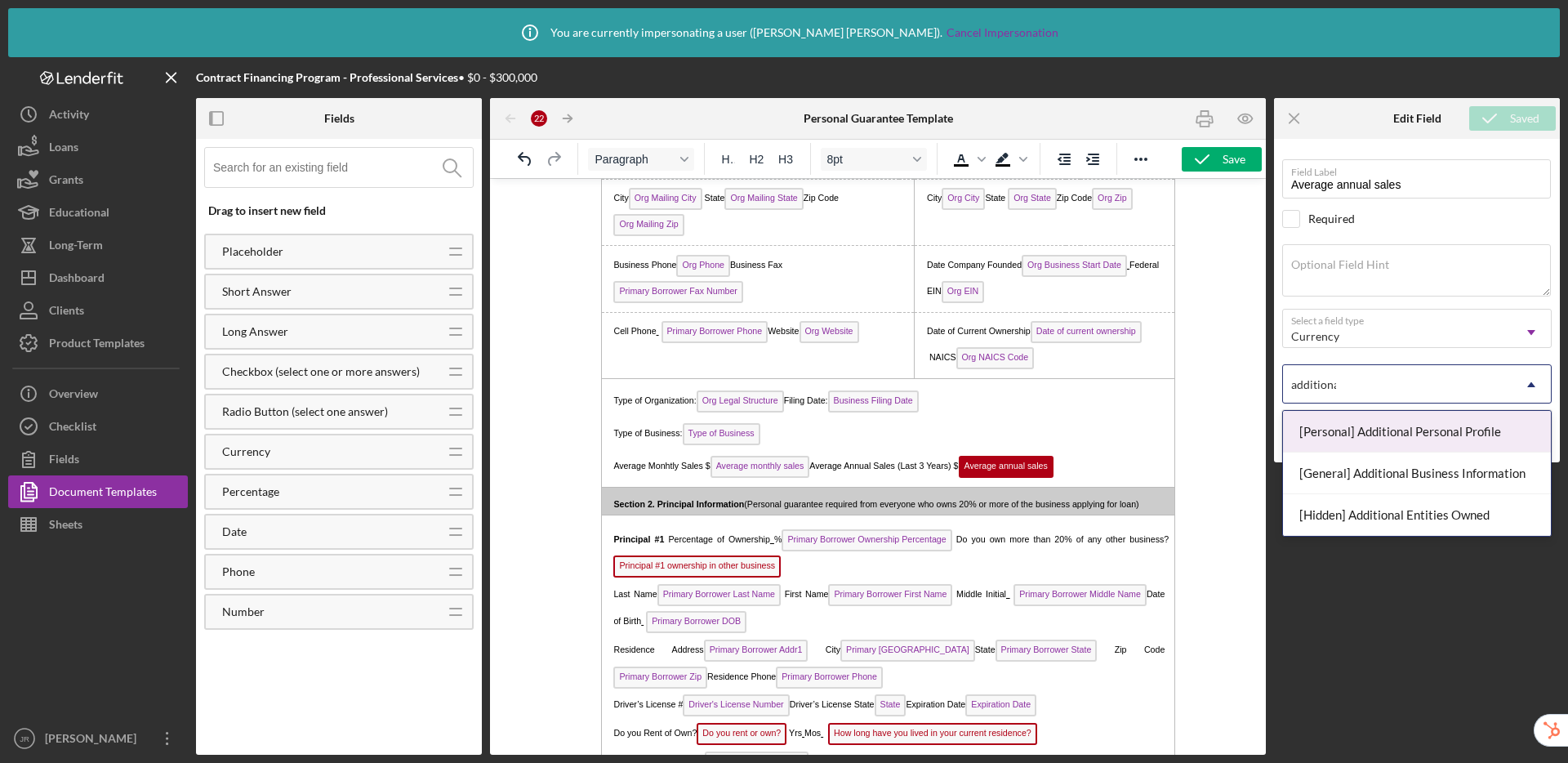
type input "additional"
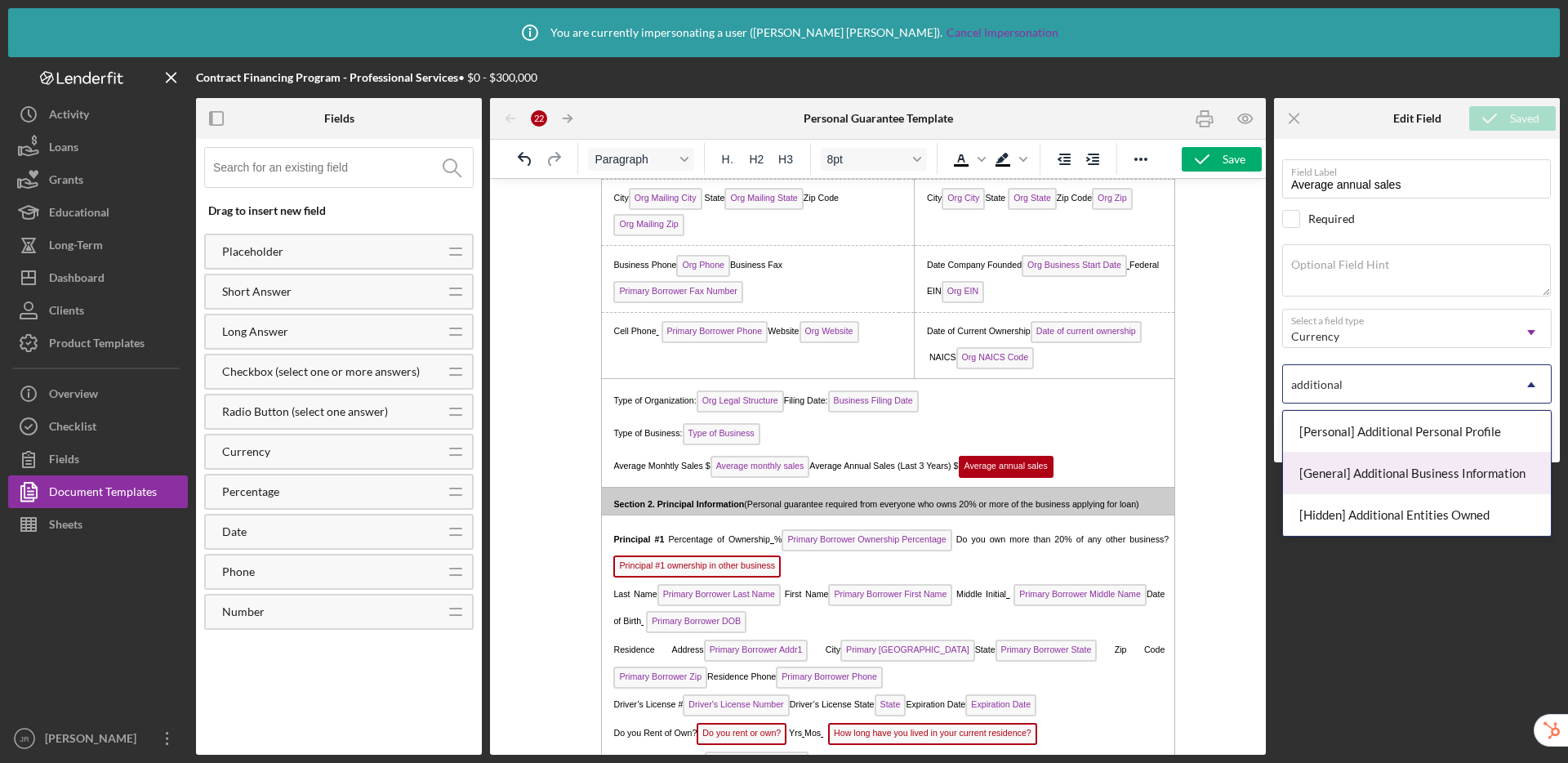
click at [1314, 477] on div "[General] Additional Business Information" at bounding box center [1417, 473] width 268 height 42
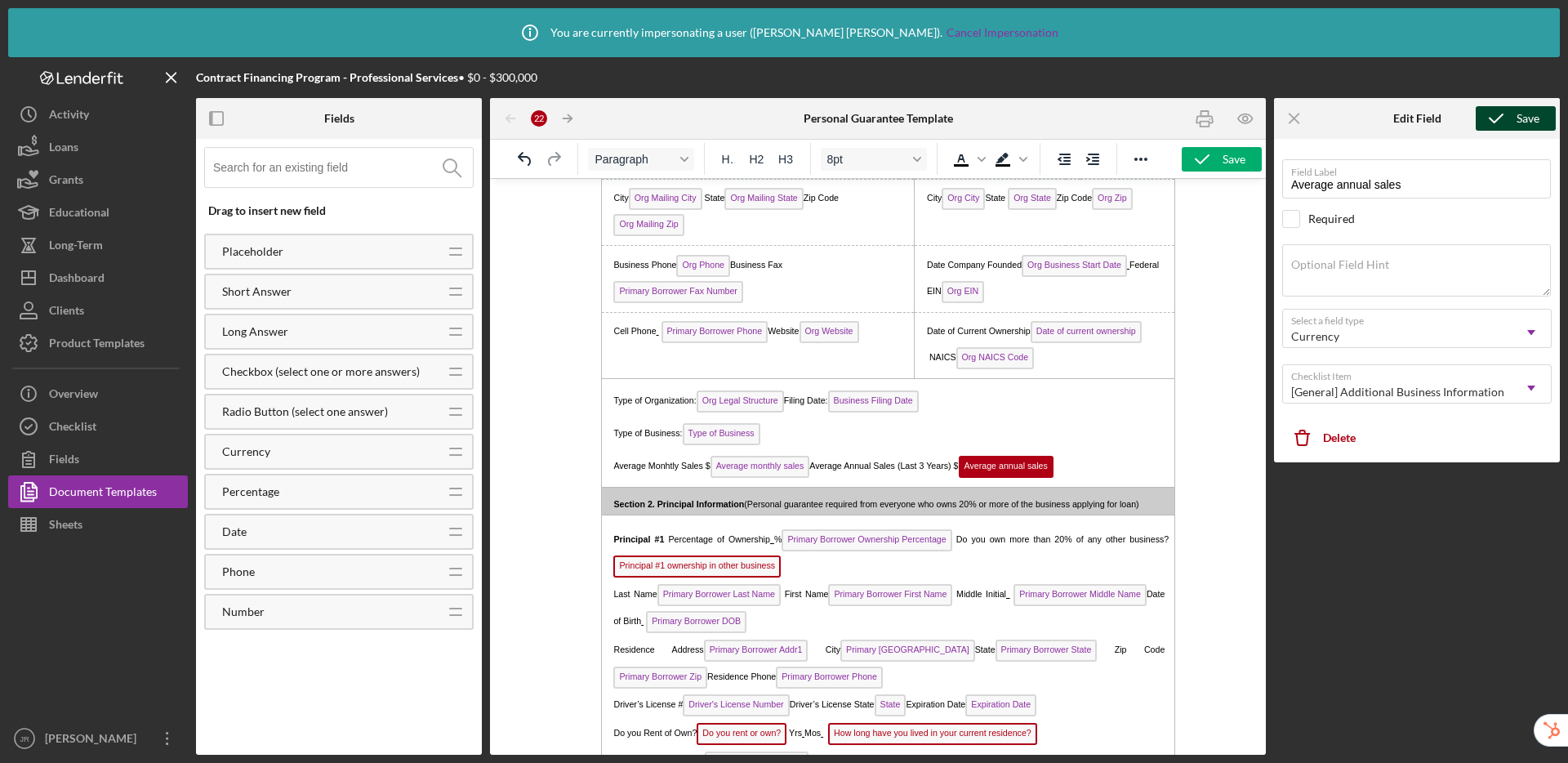
click at [1314, 116] on div "Save" at bounding box center [1528, 118] width 23 height 25
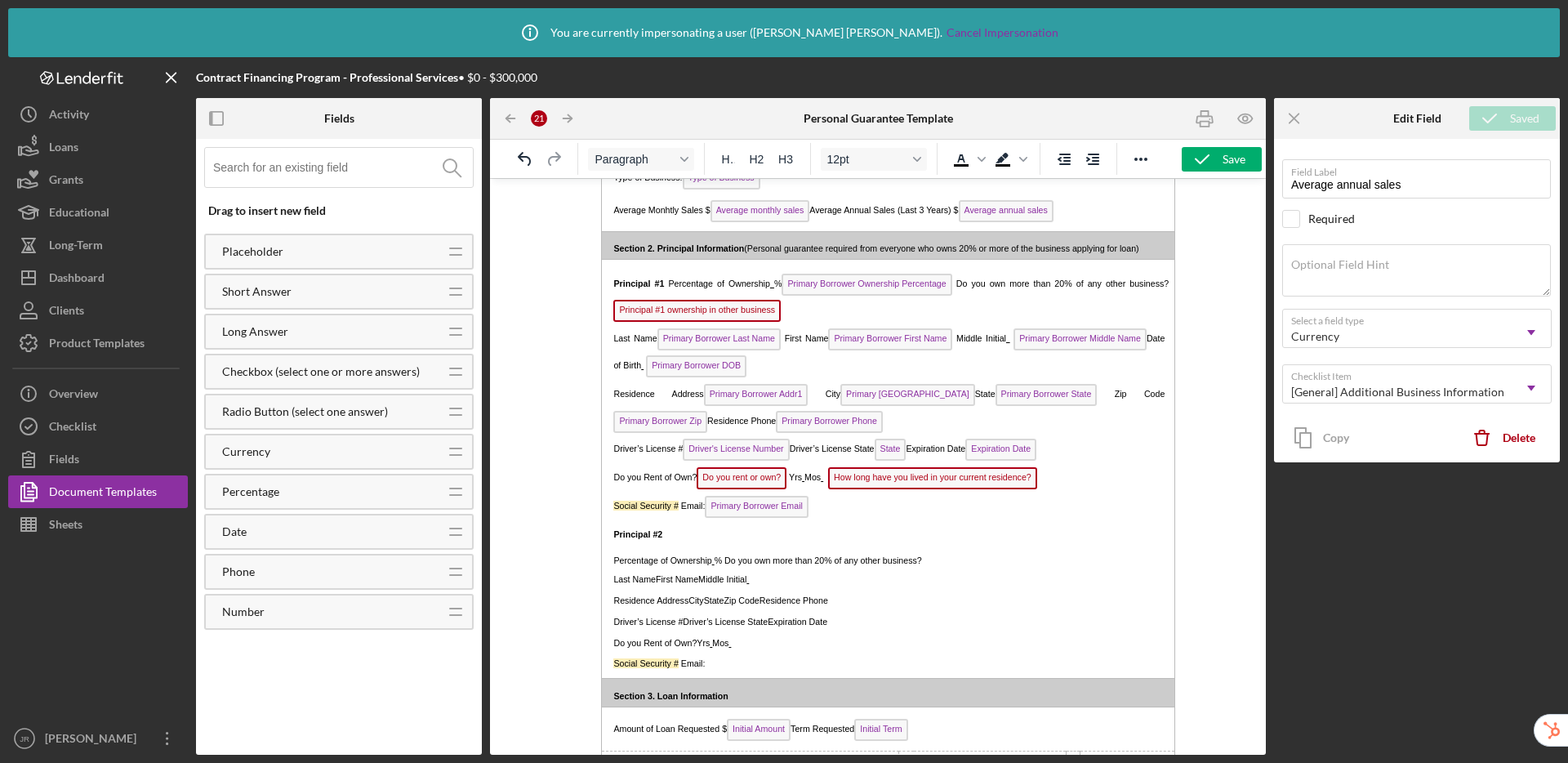
scroll to position [452, 0]
click at [710, 312] on span "Principal #1 ownership in other business" at bounding box center [697, 312] width 168 height 22
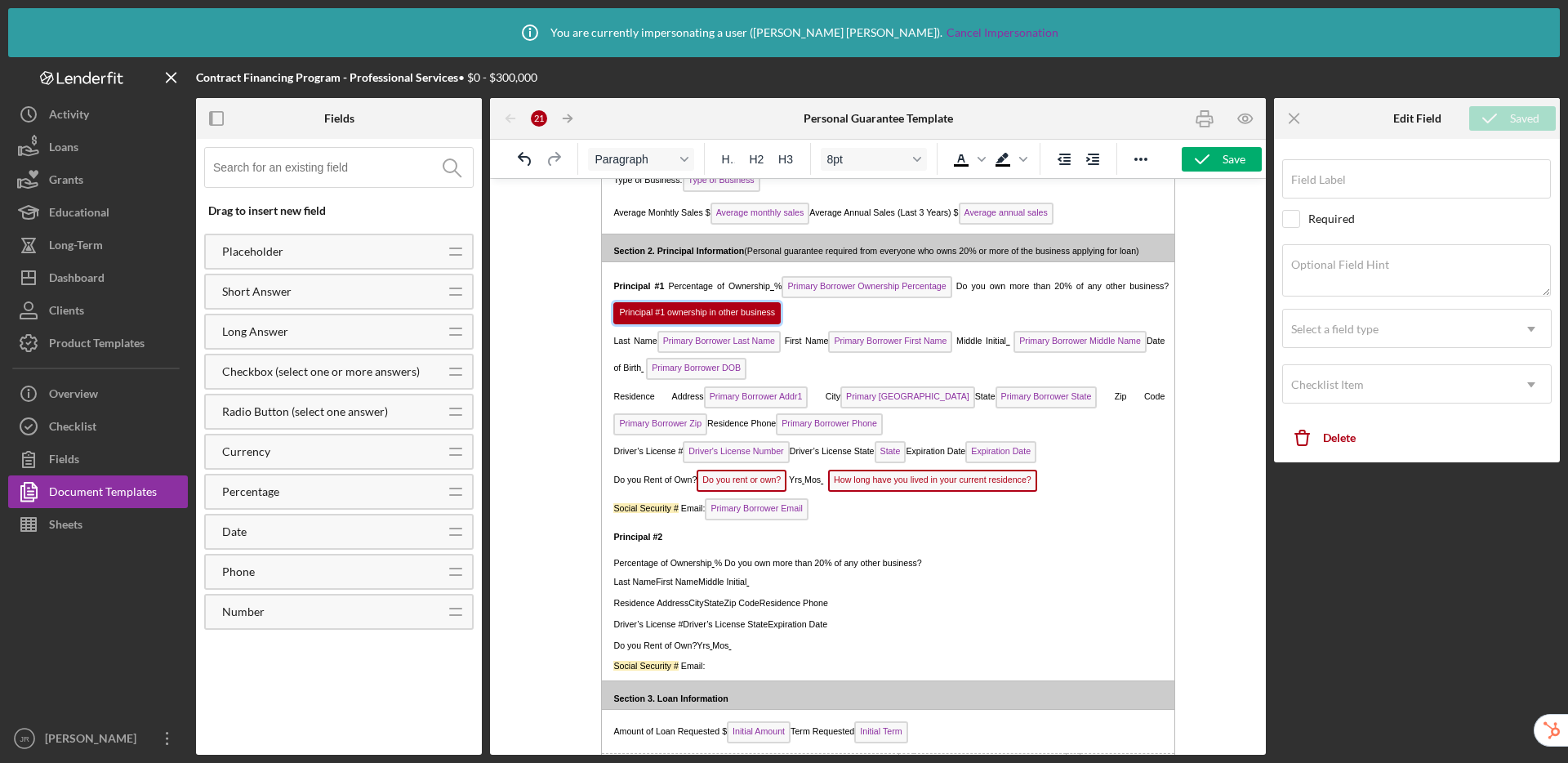
type input "Principal #1 ownership in other business"
type textarea "Do you own more than 20% of any other business?"
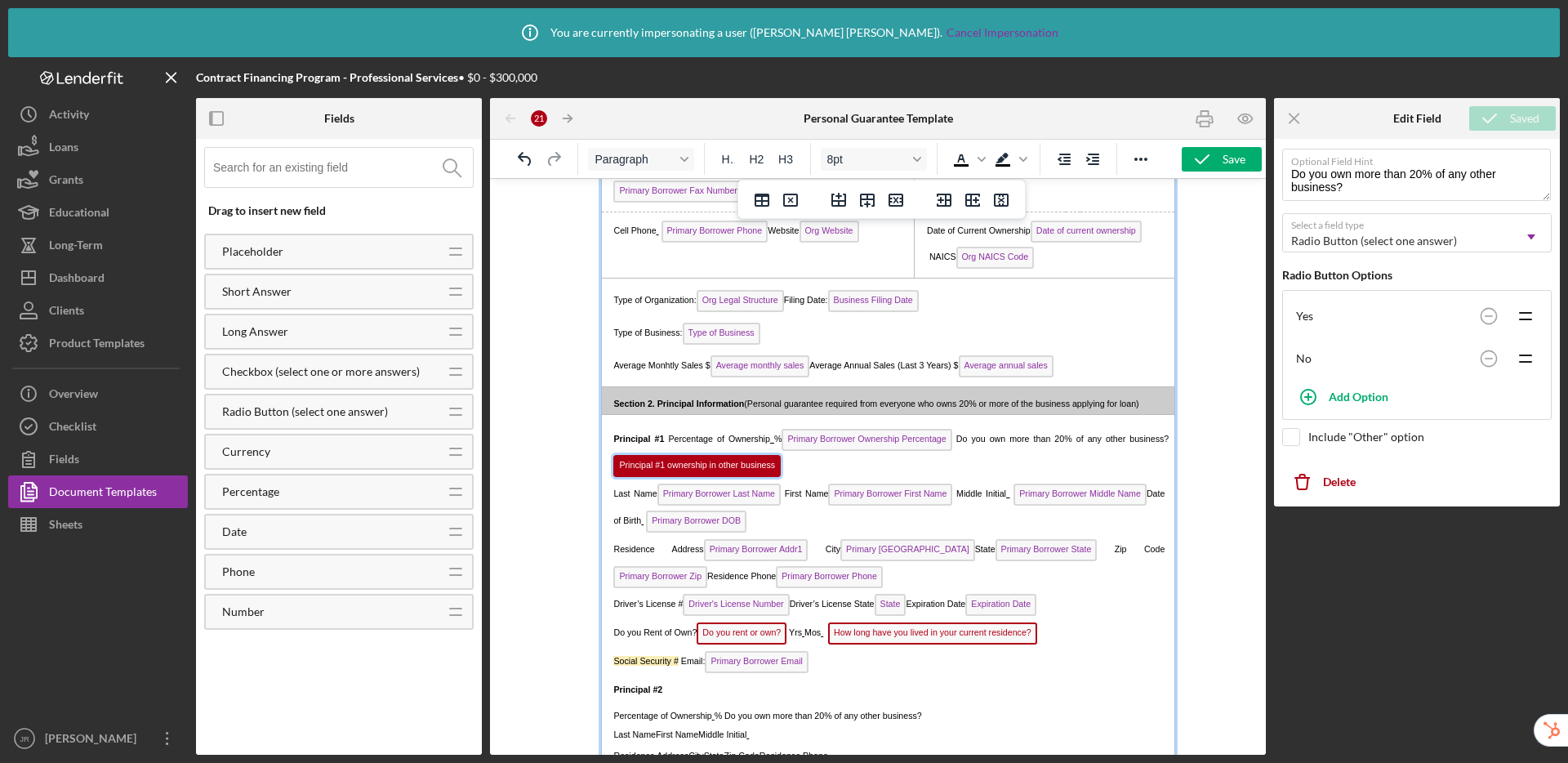
scroll to position [180, 0]
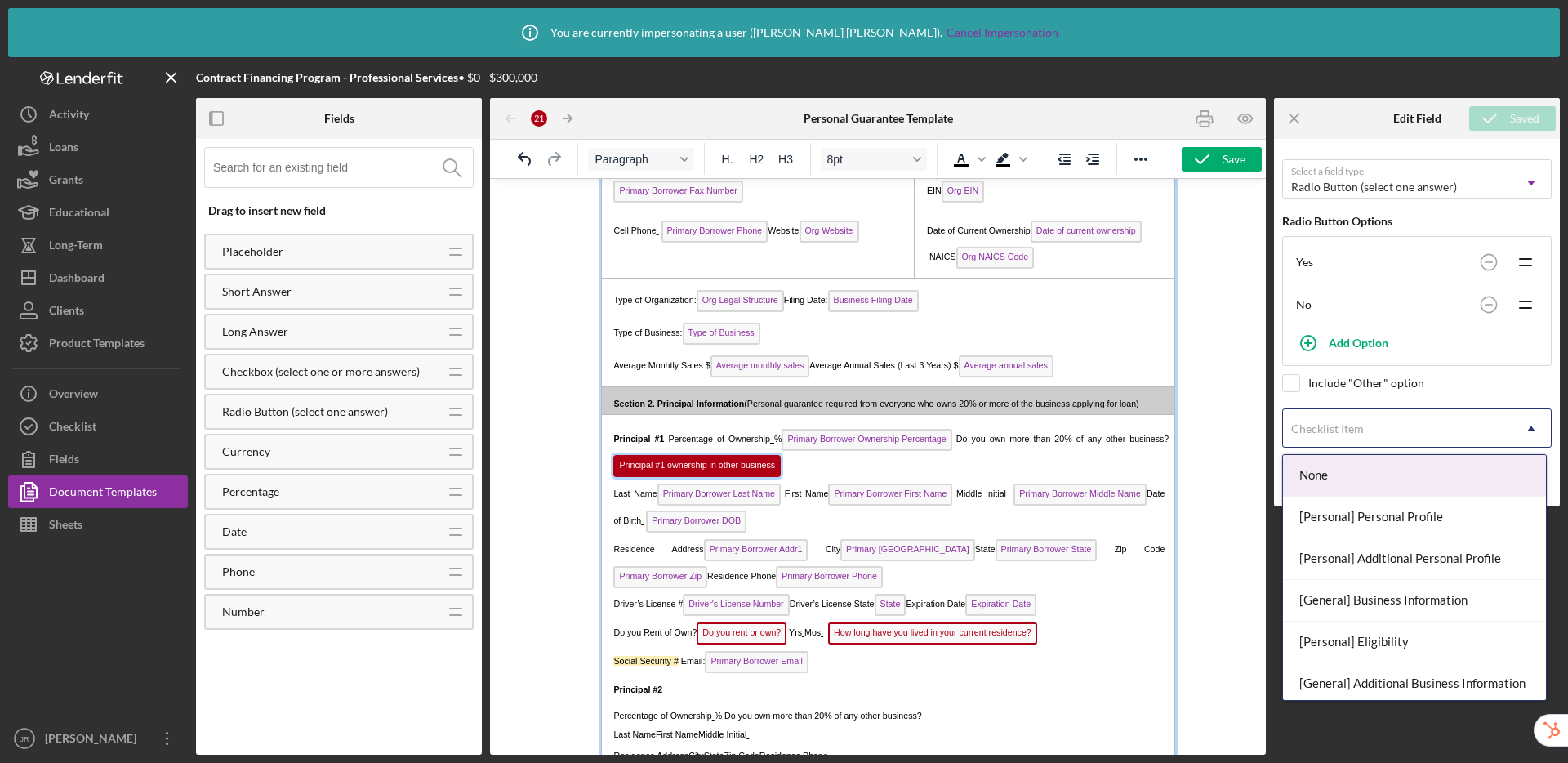
click at [1314, 430] on div "Checklist Item" at bounding box center [1397, 428] width 229 height 37
type input "personal"
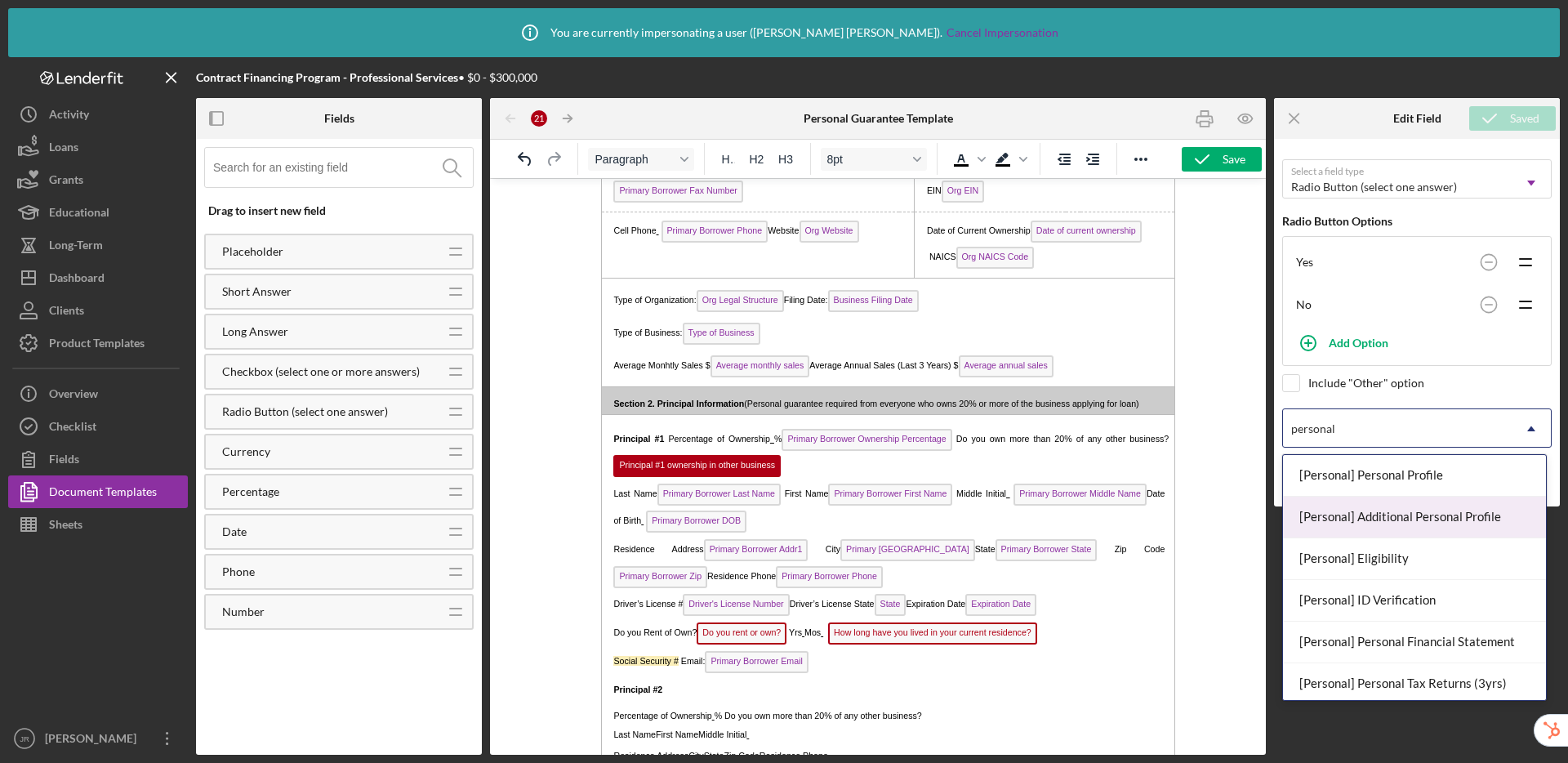
click at [1314, 514] on div "[Personal] Additional Personal Profile" at bounding box center [1415, 517] width 263 height 42
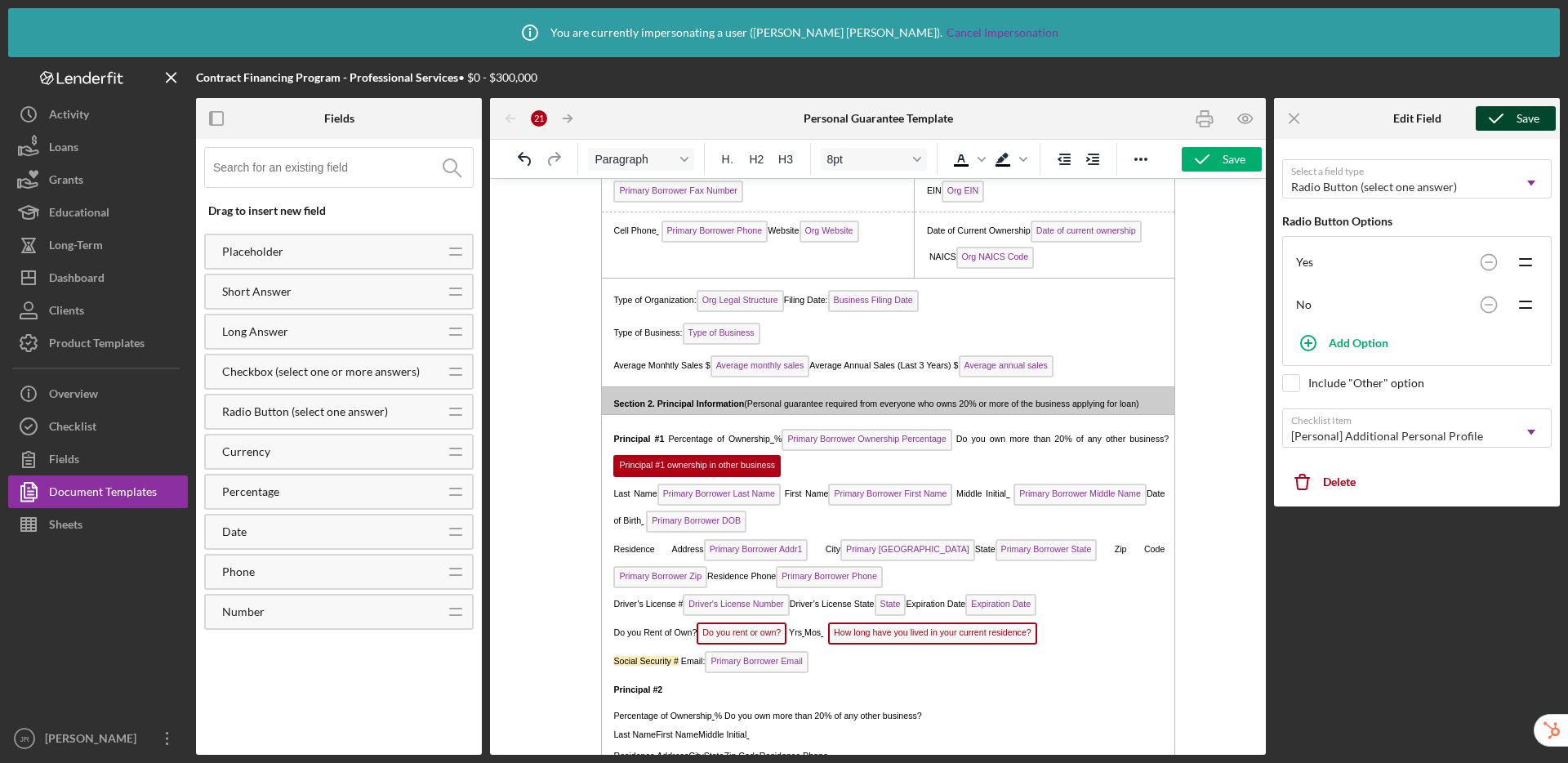
click at [1314, 122] on icon "submit" at bounding box center [1496, 118] width 41 height 41
click at [762, 636] on span "Do you rent or own?" at bounding box center [741, 632] width 90 height 22
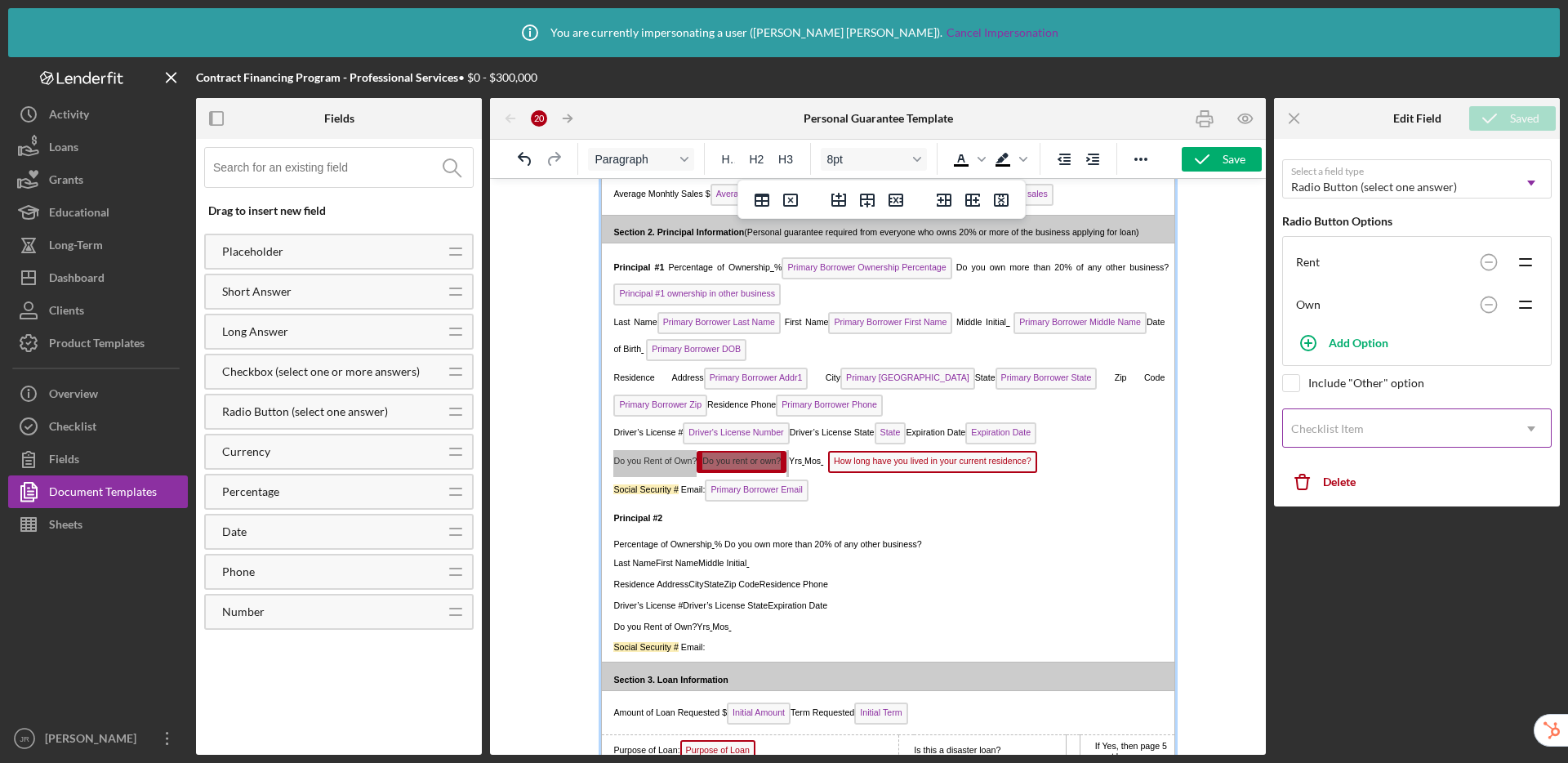
click at [1314, 429] on div "Checklist Item" at bounding box center [1327, 429] width 72 height 13
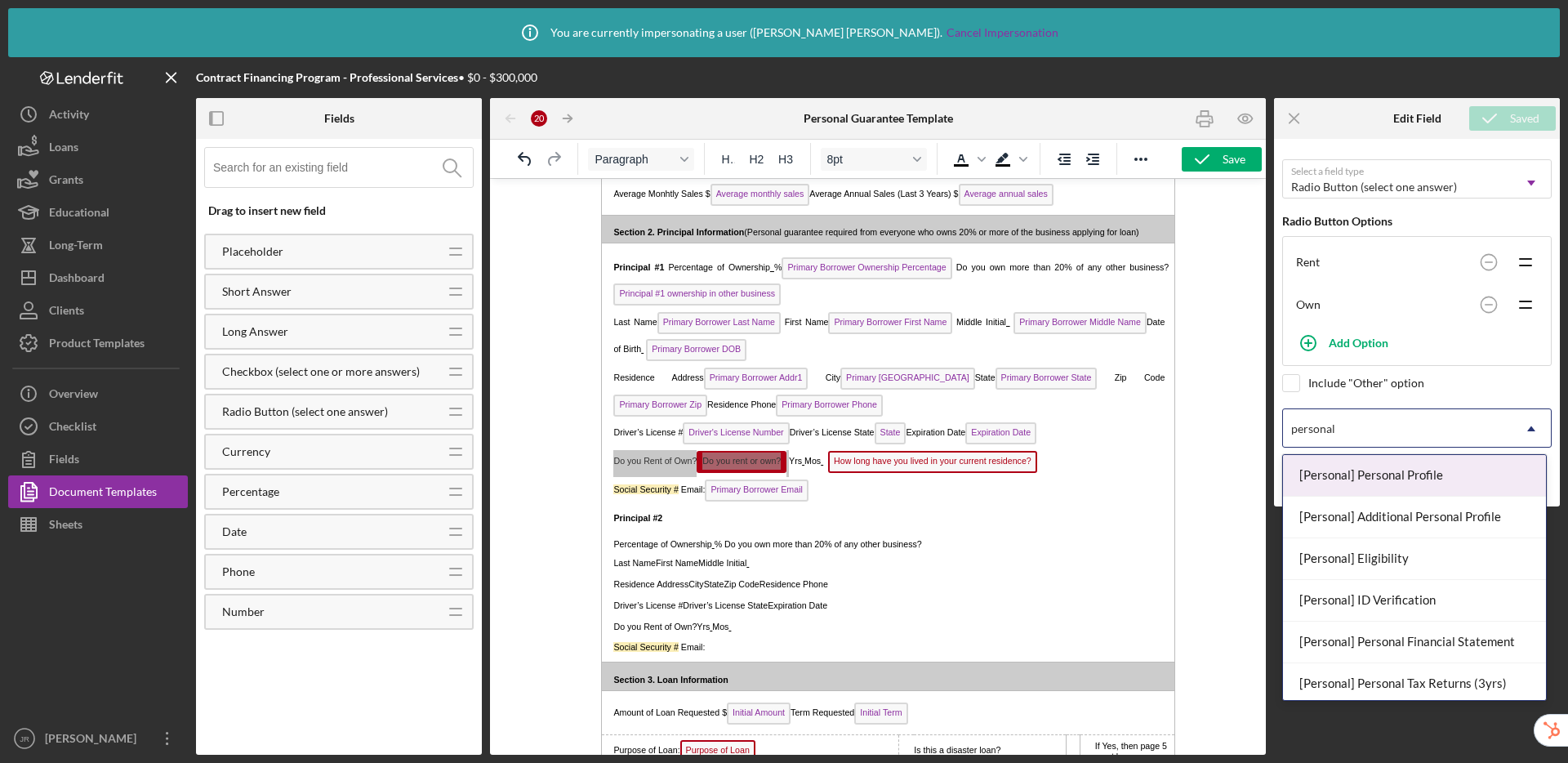
type input "personal"
click at [1314, 514] on div "[Personal] Additional Personal Profile" at bounding box center [1415, 517] width 263 height 42
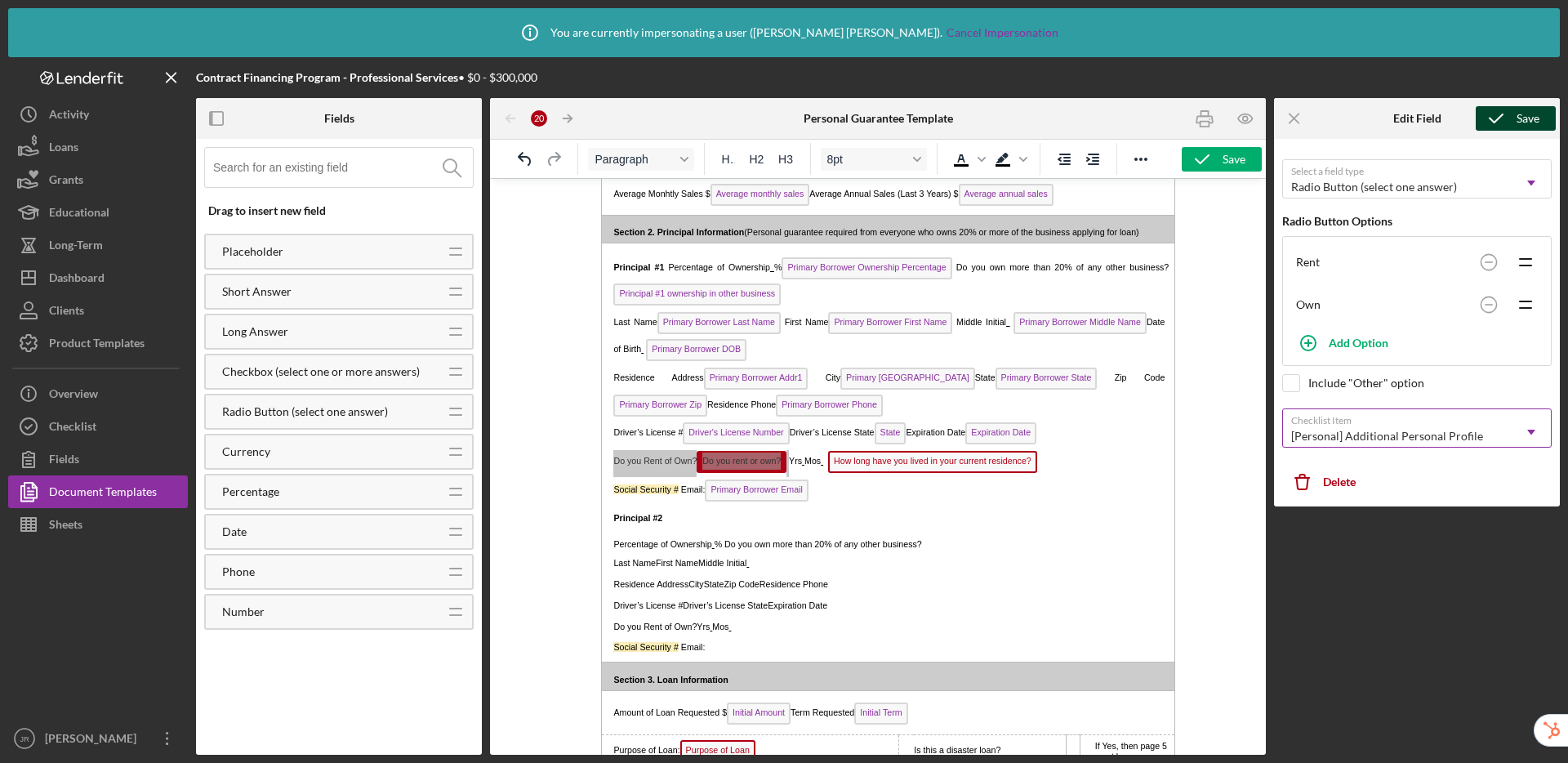
click at [1314, 113] on icon "submit" at bounding box center [1496, 118] width 41 height 41
click at [959, 472] on span "How long have you lived in your current residence?" at bounding box center [932, 461] width 209 height 22
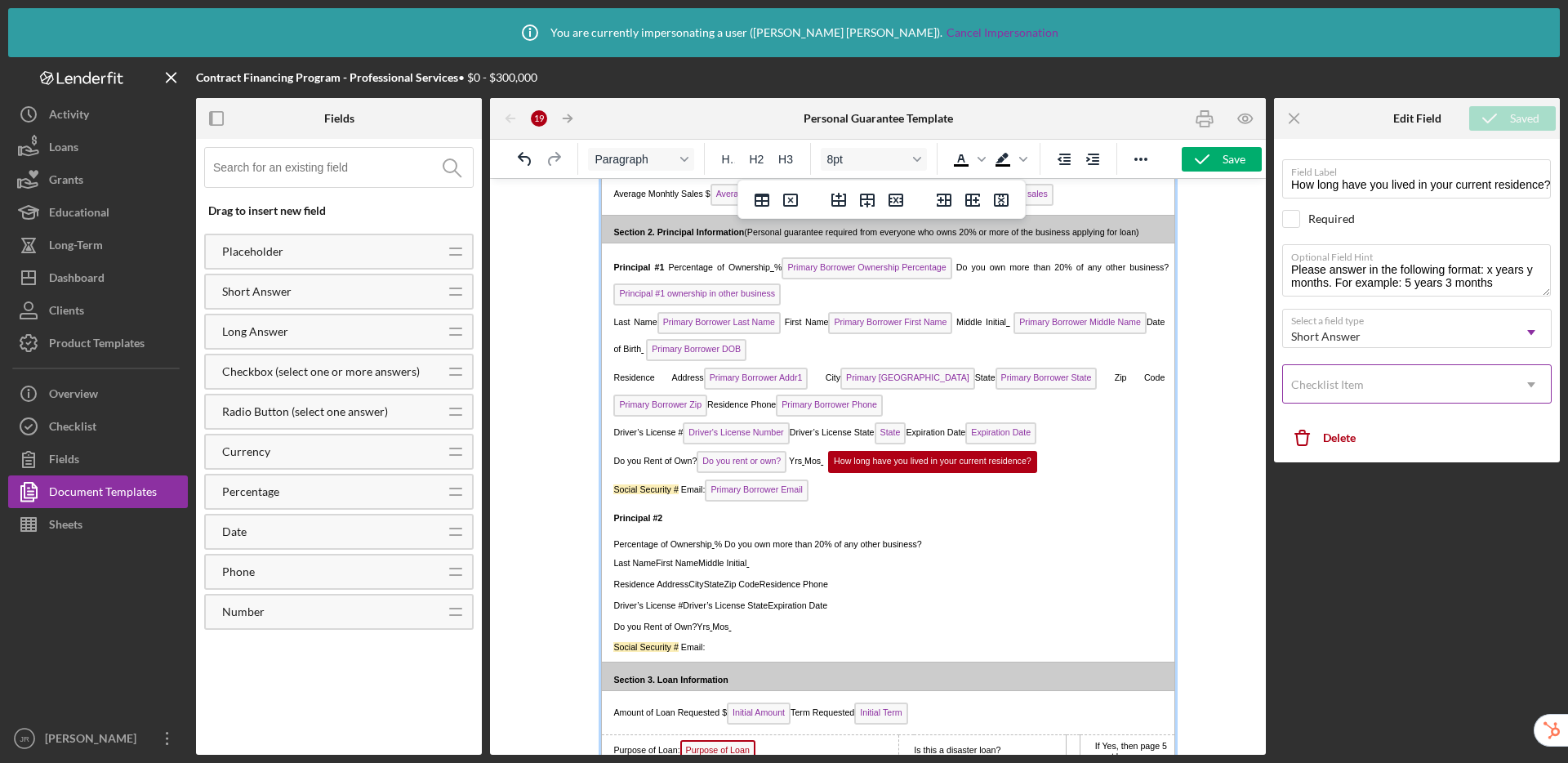
click at [1314, 382] on div "Checklist Item" at bounding box center [1327, 385] width 72 height 13
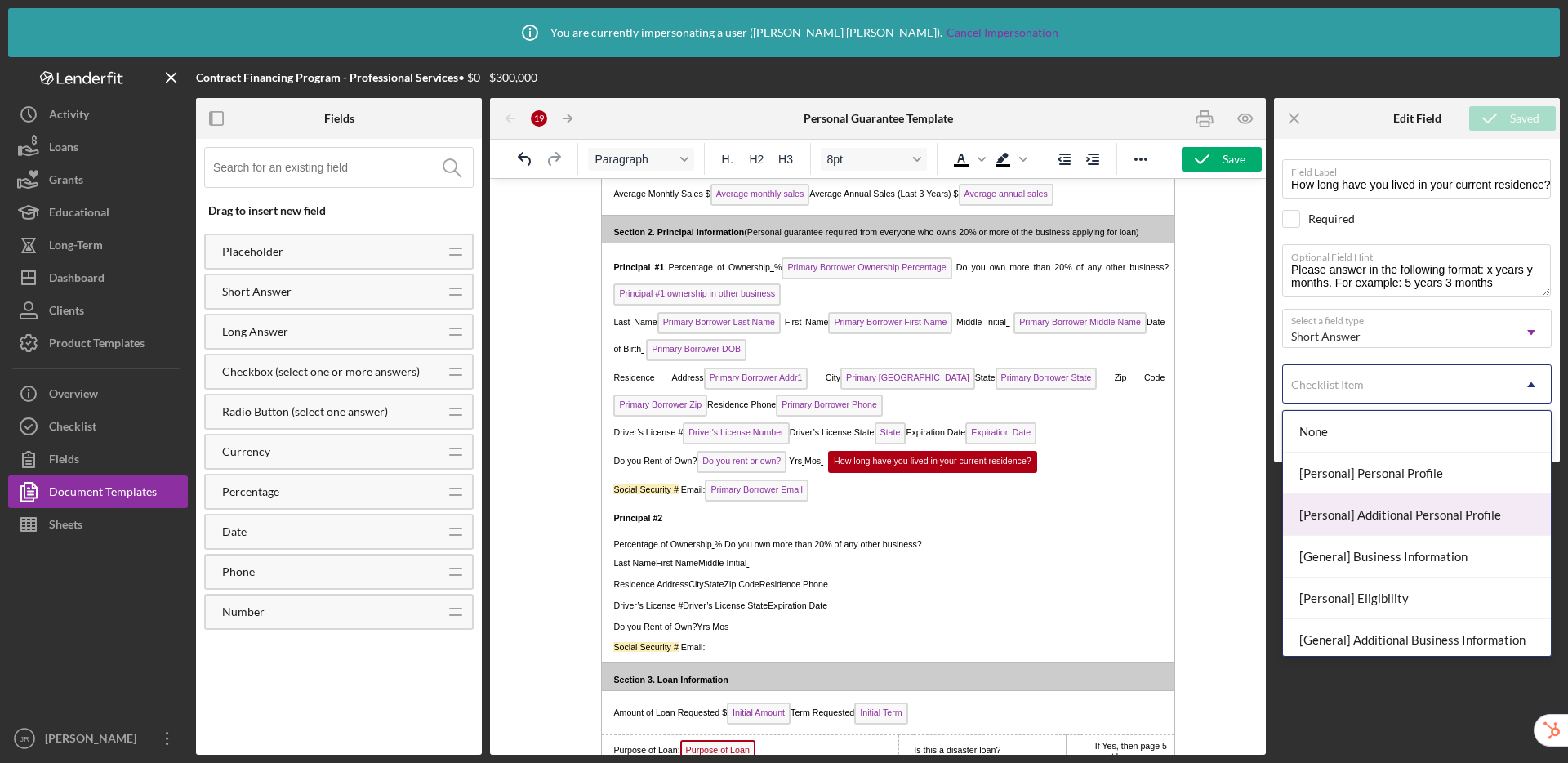
click at [1314, 518] on div "[Personal] Additional Personal Profile" at bounding box center [1417, 515] width 268 height 42
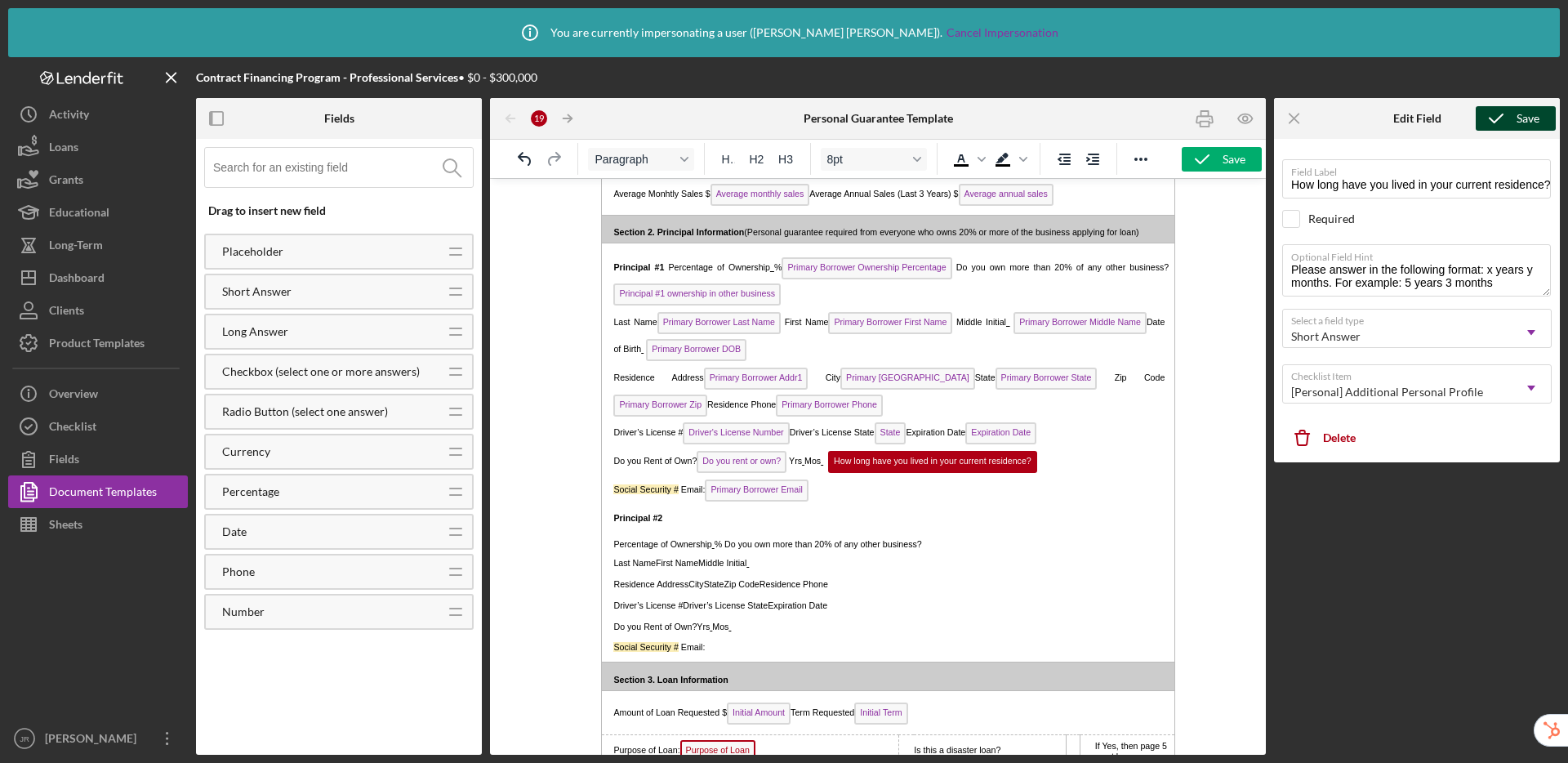
click at [1314, 120] on icon "submit" at bounding box center [1496, 118] width 41 height 41
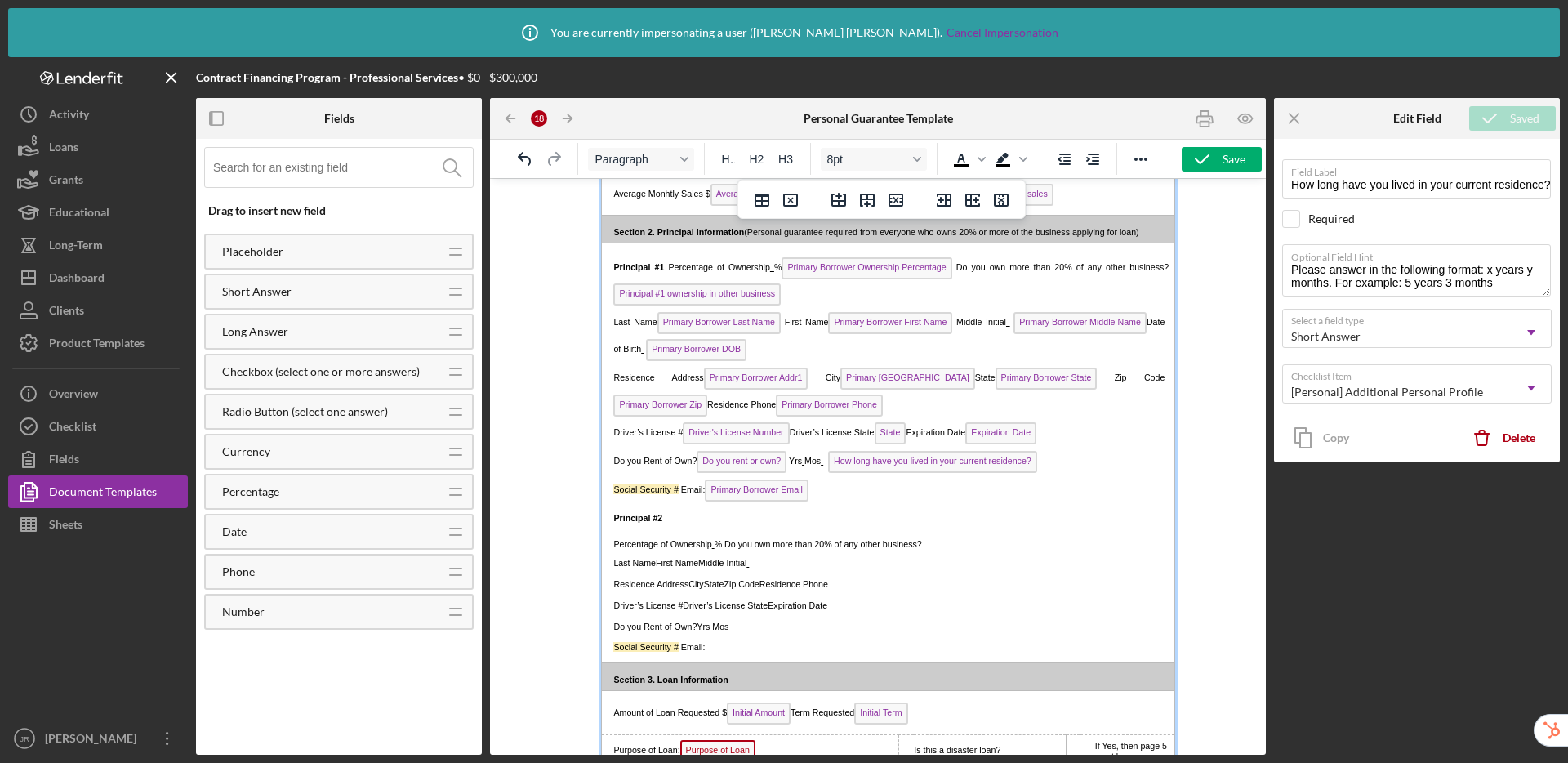
click at [974, 501] on p "Social Security # Email: Primary Borrower Email" at bounding box center [886, 492] width 558 height 27
click at [1213, 158] on icon "button" at bounding box center [1202, 159] width 41 height 41
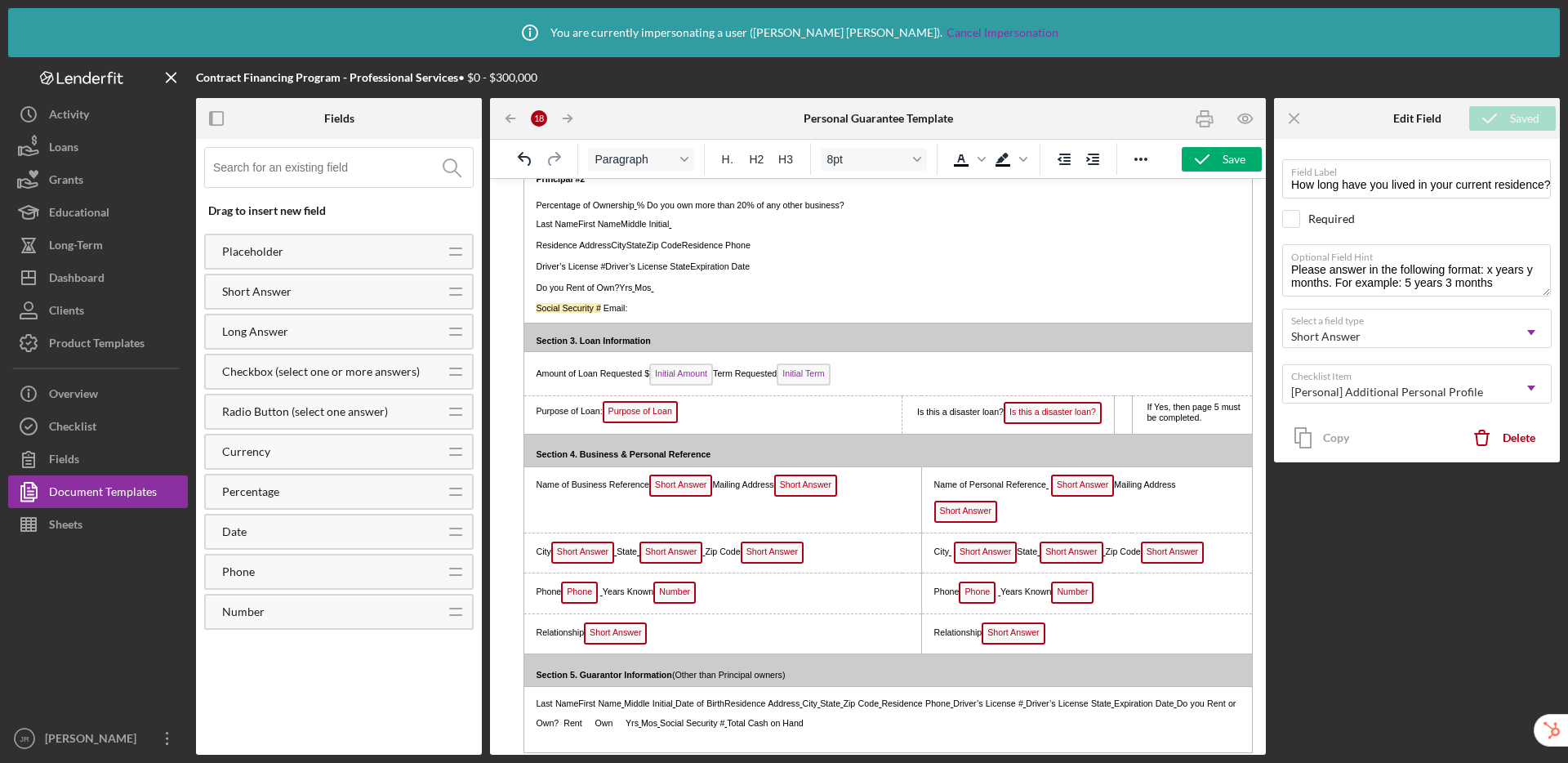
scroll to position [764, 0]
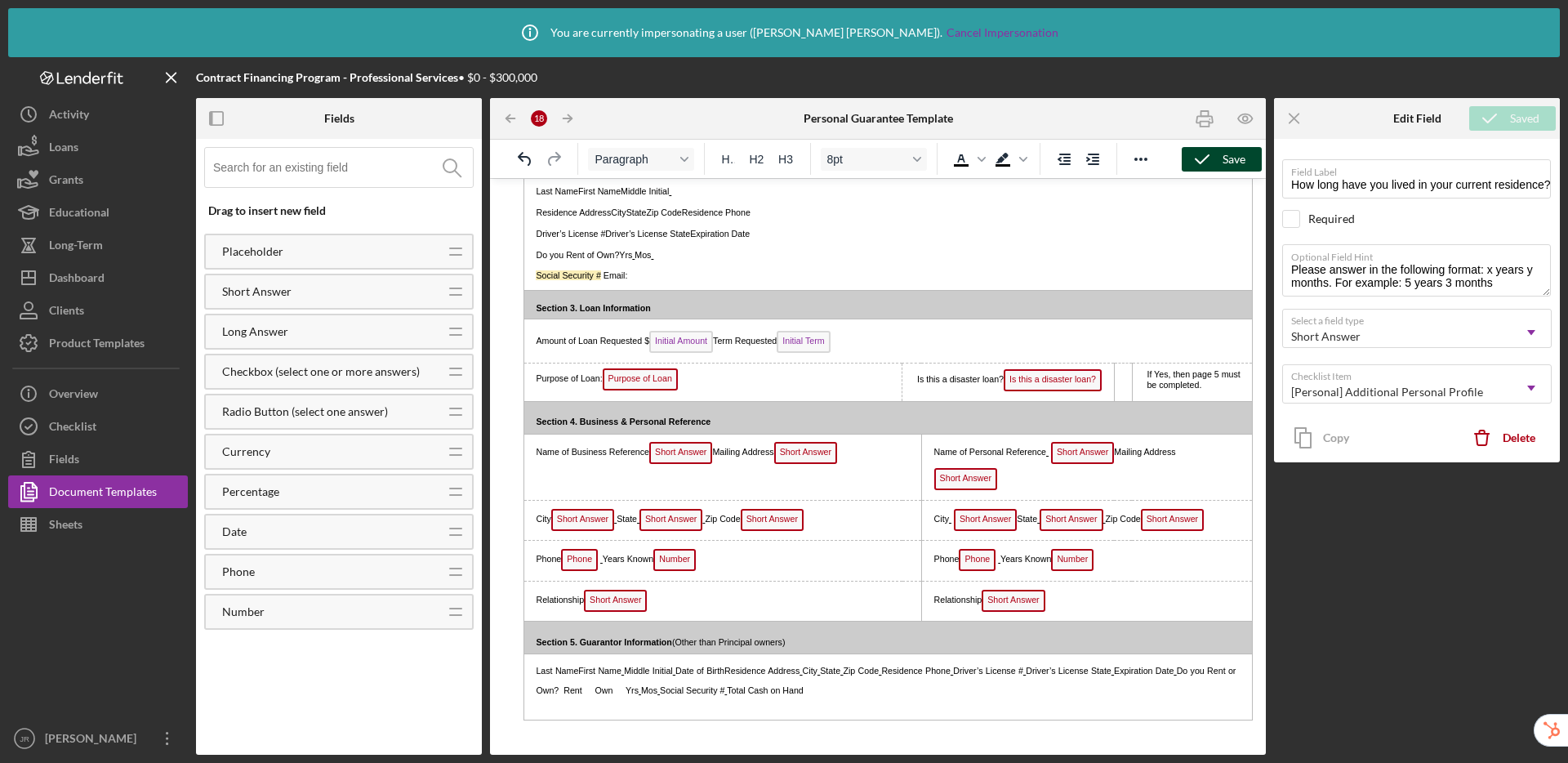
click at [1226, 163] on div "Save" at bounding box center [1234, 159] width 23 height 25
click at [1223, 163] on div "Save" at bounding box center [1234, 159] width 23 height 25
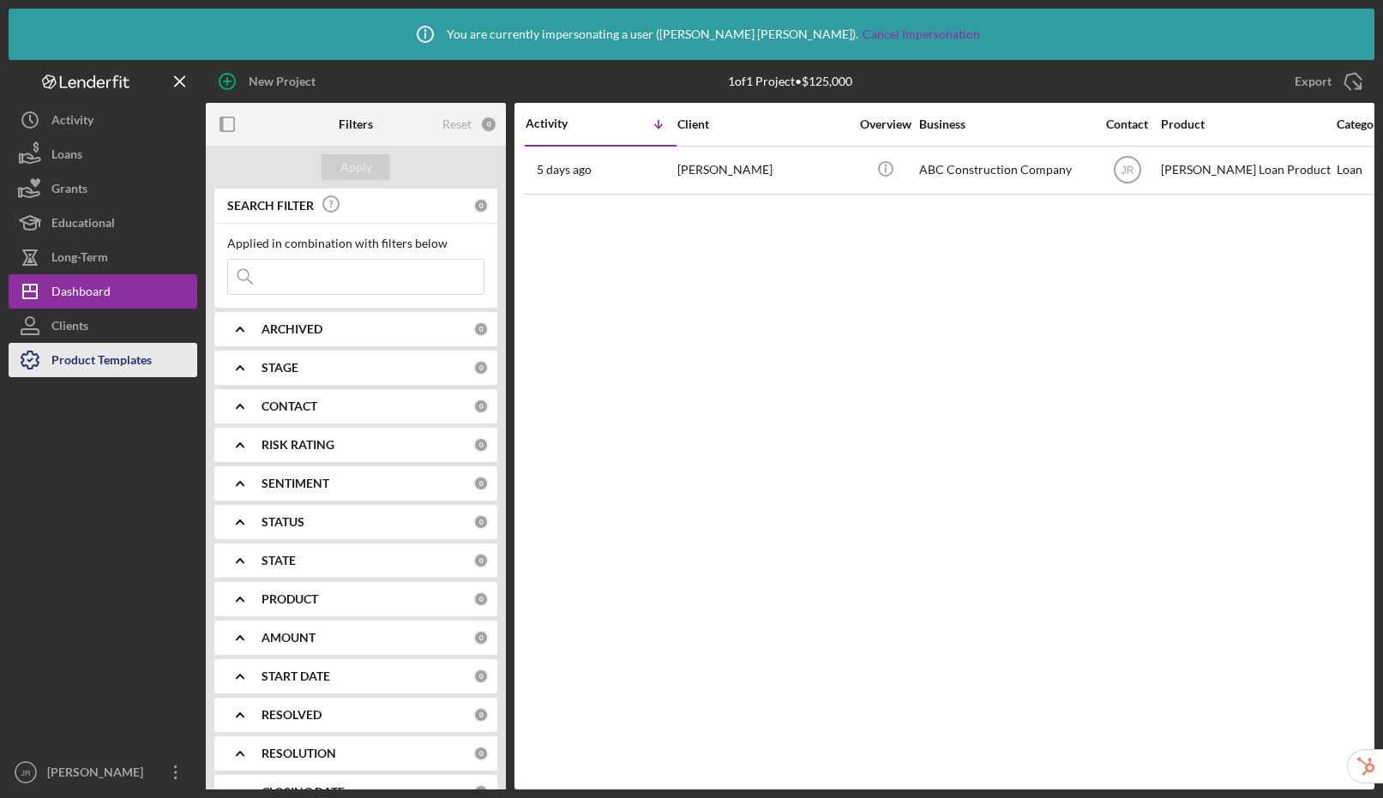
click at [102, 348] on div "Product Templates" at bounding box center [101, 362] width 100 height 39
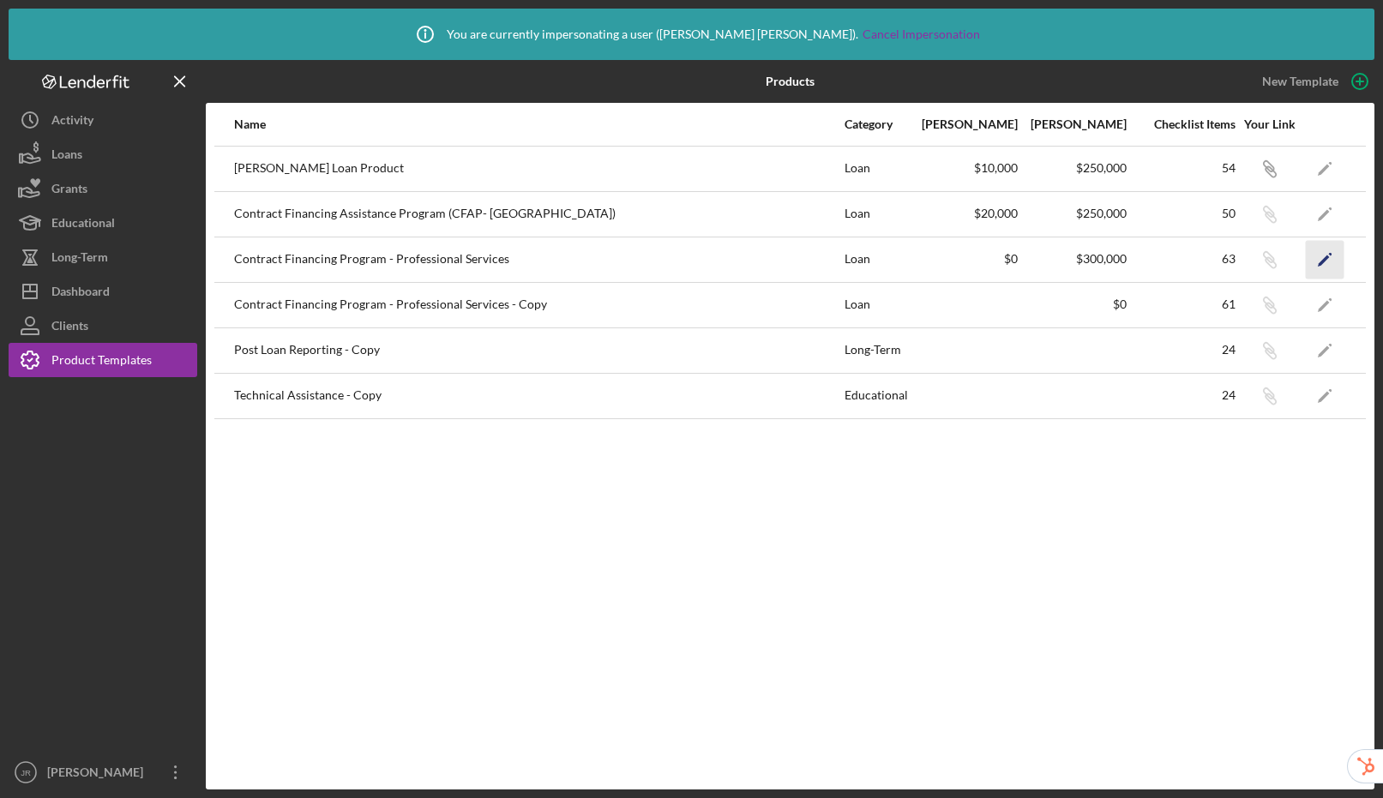
click at [1328, 259] on icon "Icon/Edit" at bounding box center [1325, 259] width 39 height 39
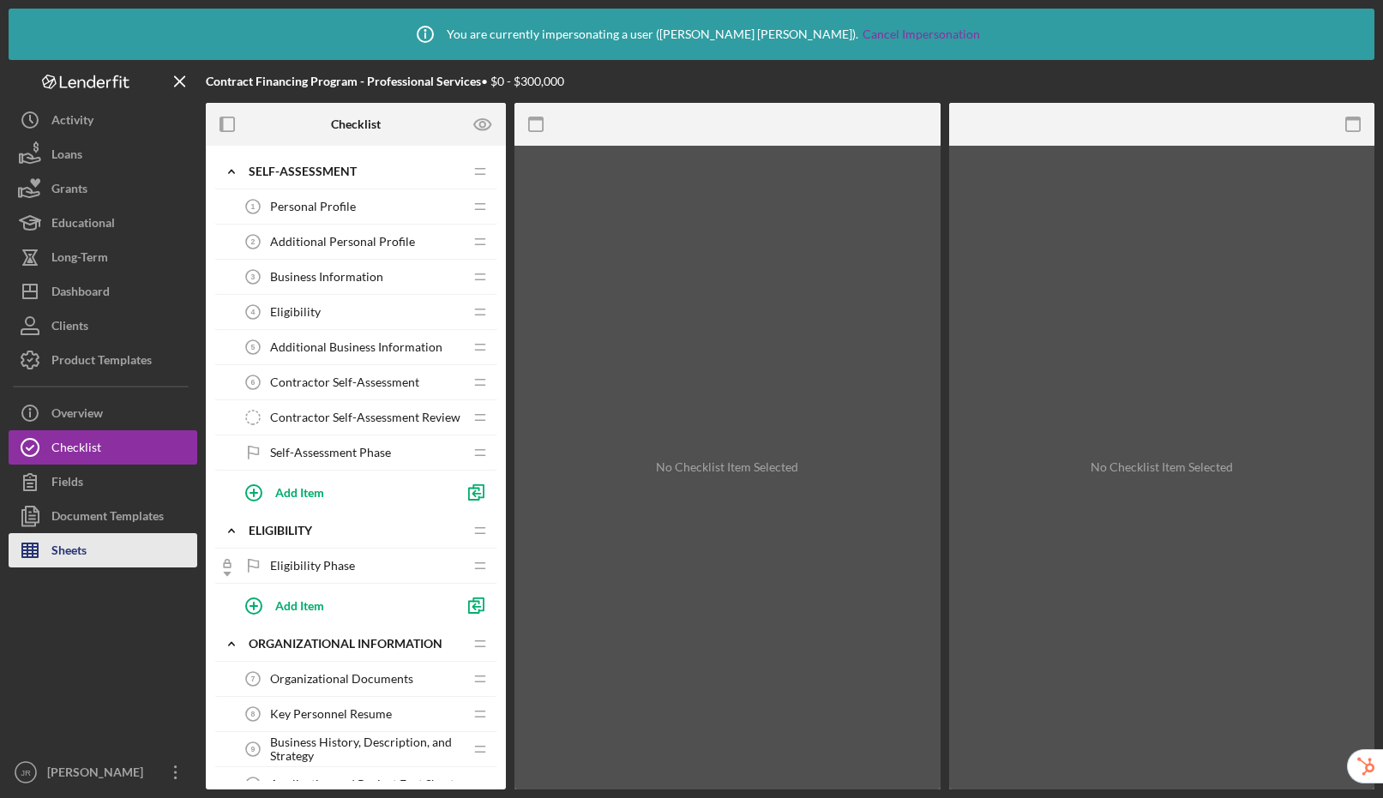
click at [117, 551] on button "Sheets" at bounding box center [103, 550] width 189 height 34
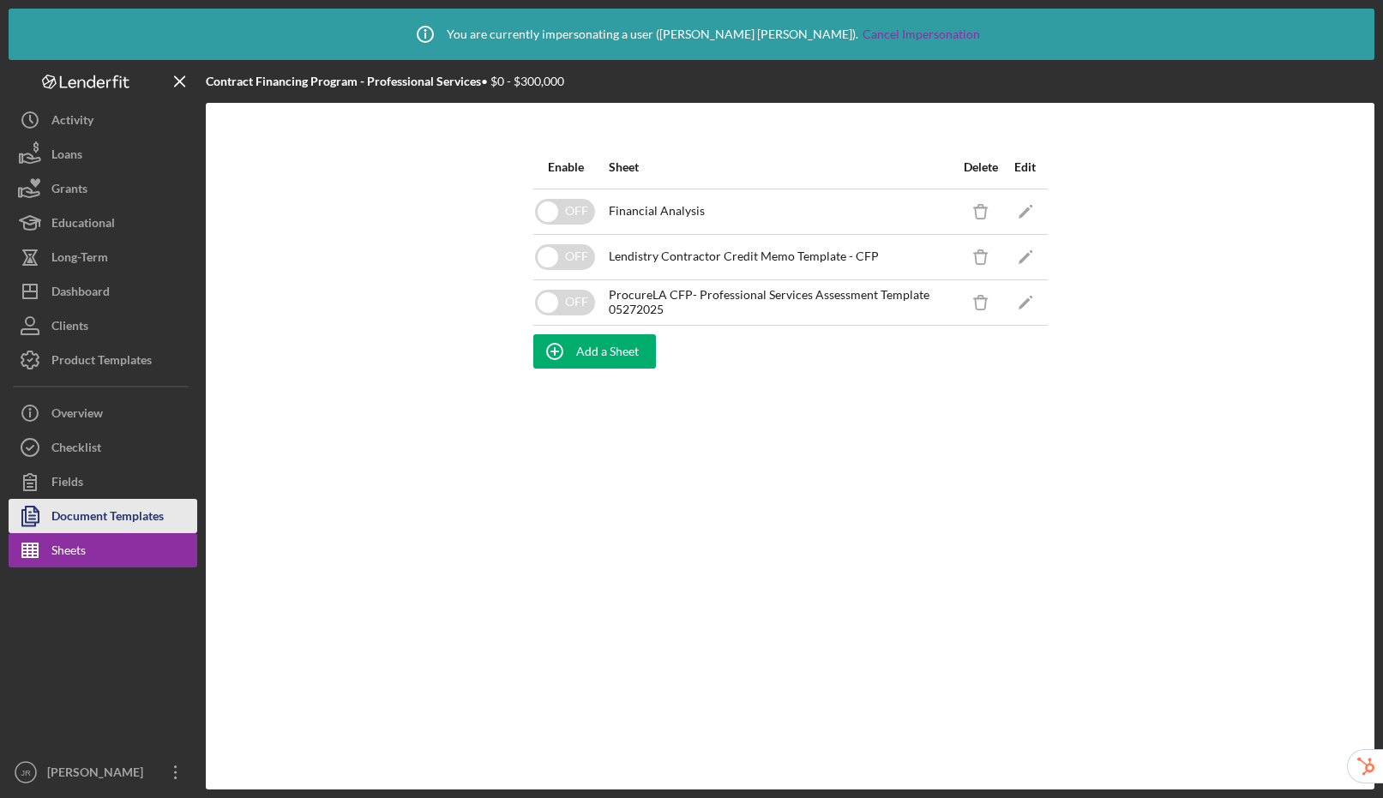
click at [102, 526] on div "Document Templates" at bounding box center [107, 518] width 112 height 39
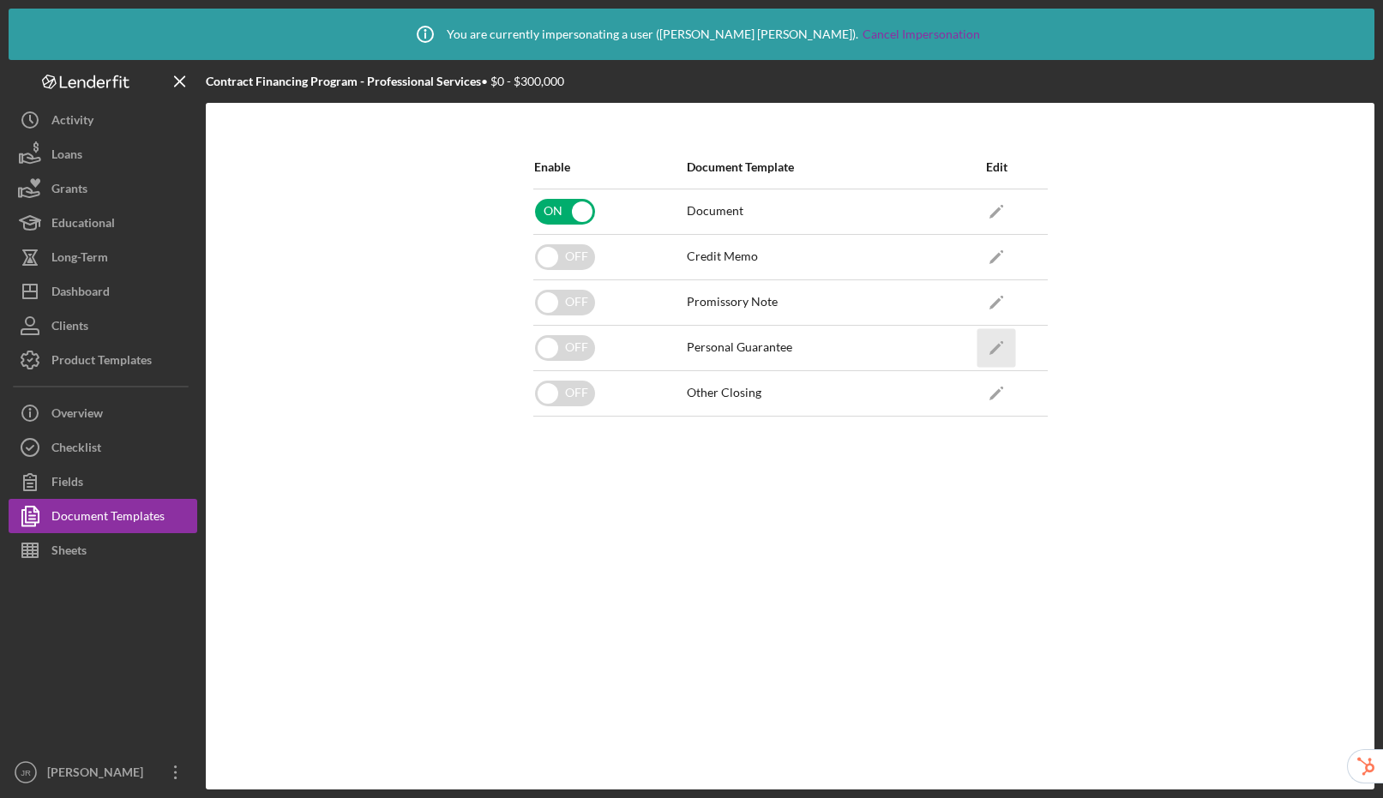
click at [1012, 346] on icon "Icon/Edit" at bounding box center [996, 347] width 39 height 39
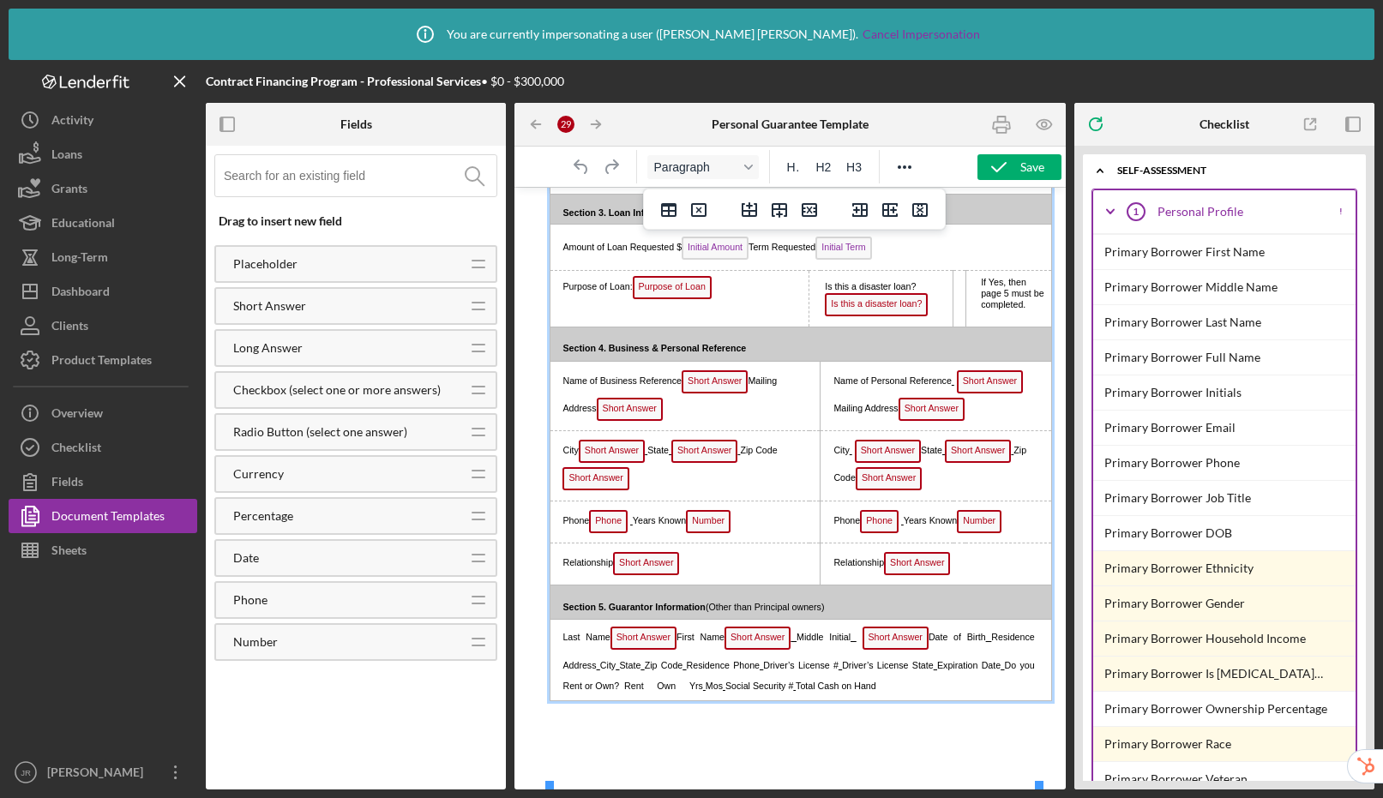
drag, startPoint x: 902, startPoint y: 739, endPoint x: 556, endPoint y: 710, distance: 347.6
click at [556, 695] on p "Last Name Short Answer First Name Short Answer Middle Initial Short Answer Date…" at bounding box center [795, 660] width 479 height 69
copy p "Last Name Short Answer First Name Short Answer Middle Initial Short Answer Date…"
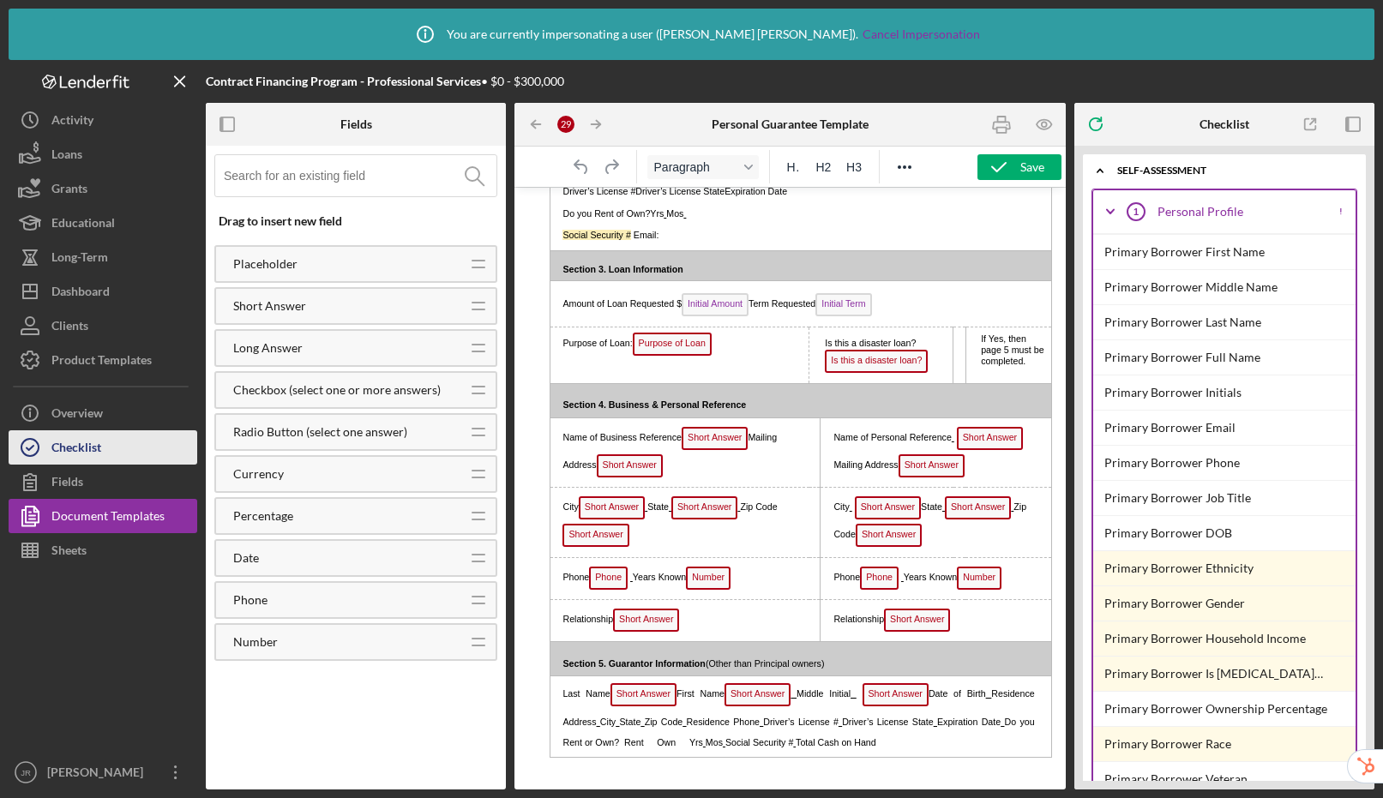
click at [111, 443] on button "Checklist" at bounding box center [103, 447] width 189 height 34
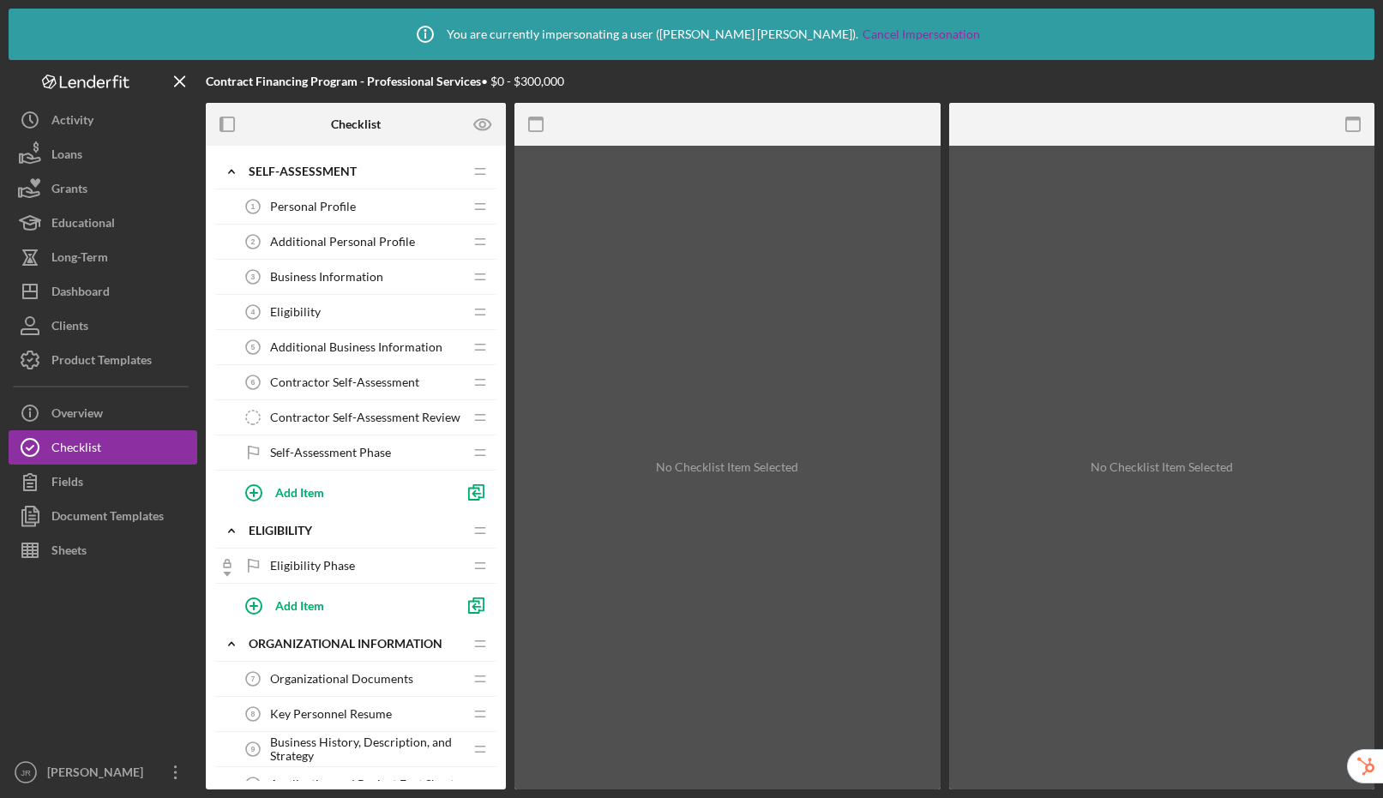
click at [367, 353] on span "Additional Business Information" at bounding box center [356, 347] width 172 height 14
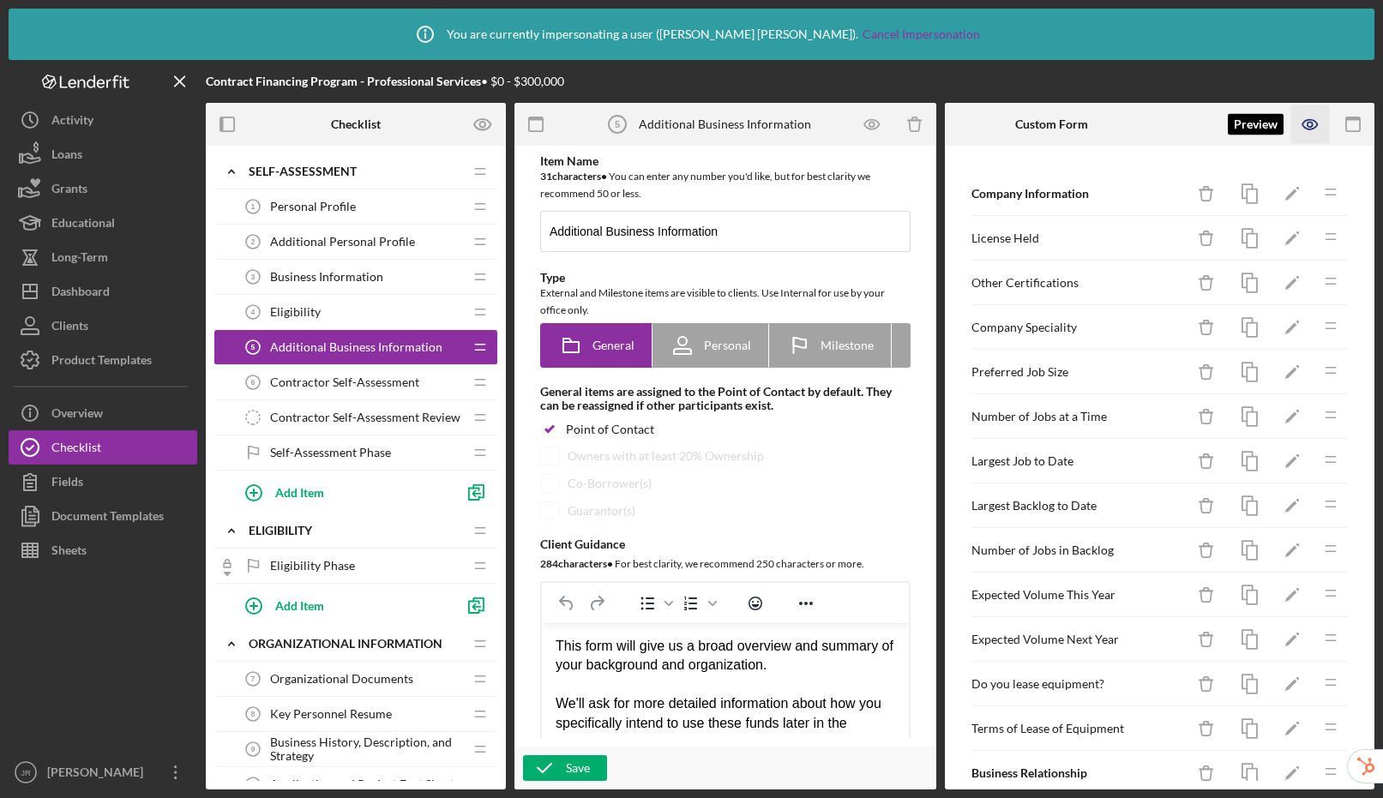
click at [1314, 122] on icon "button" at bounding box center [1310, 124] width 39 height 39
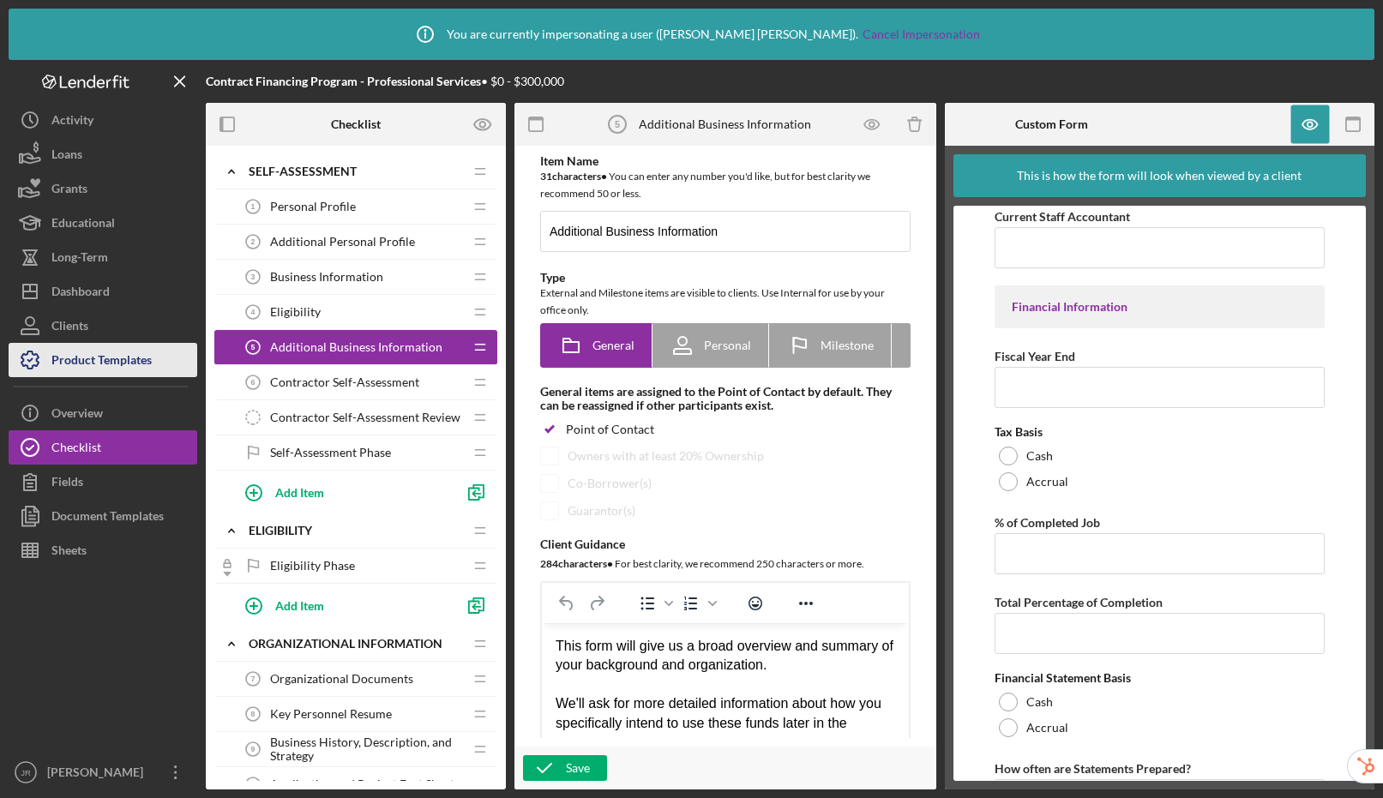
scroll to position [984, 0]
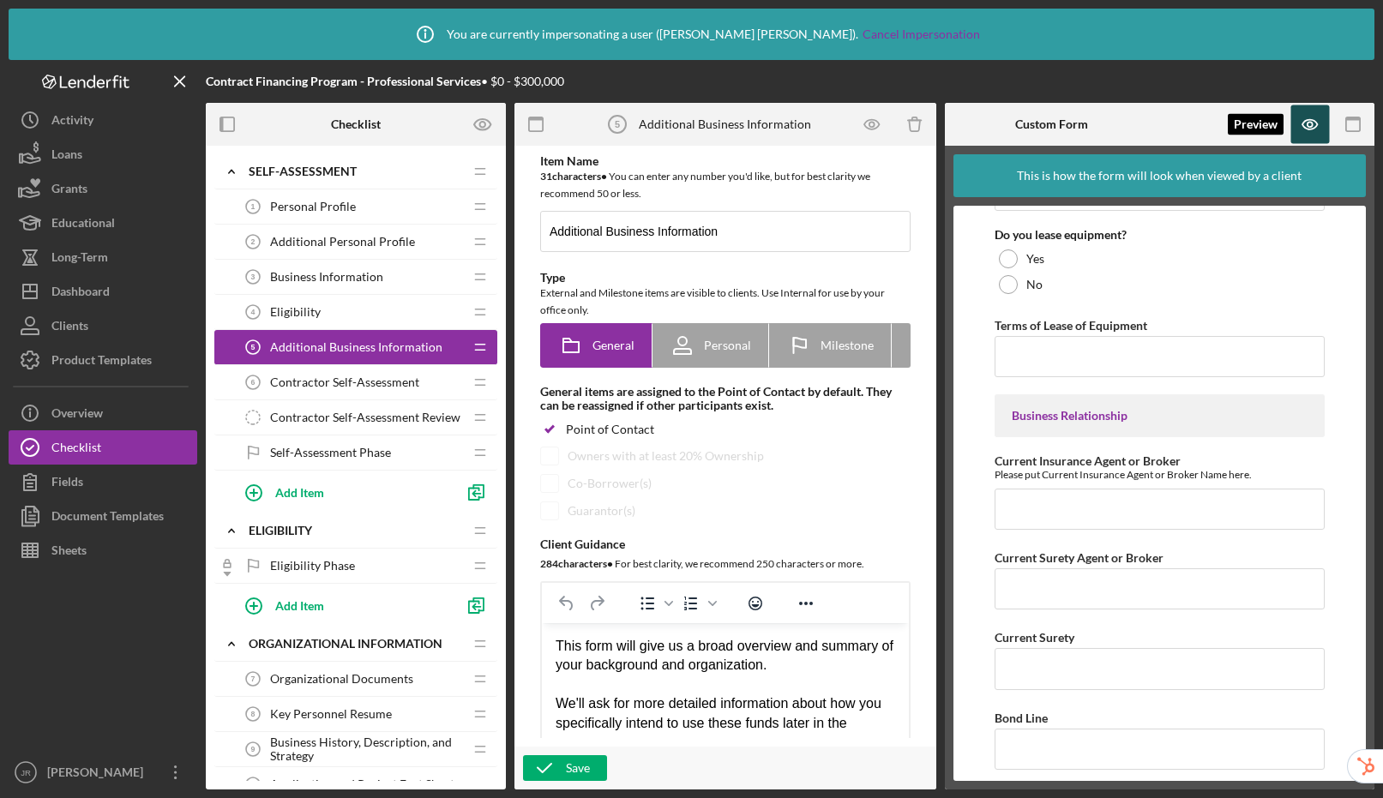
click at [1307, 130] on icon "button" at bounding box center [1310, 124] width 39 height 39
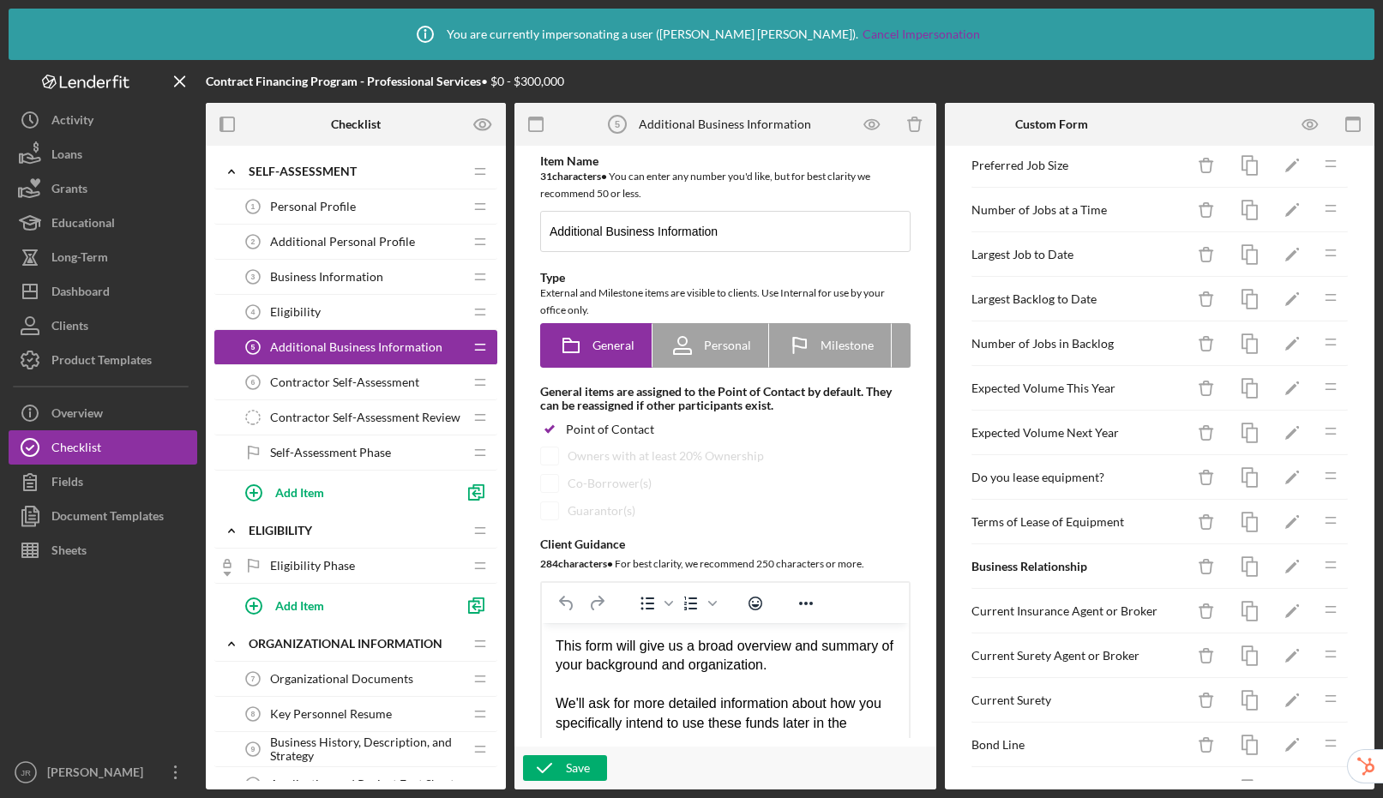
scroll to position [0, 0]
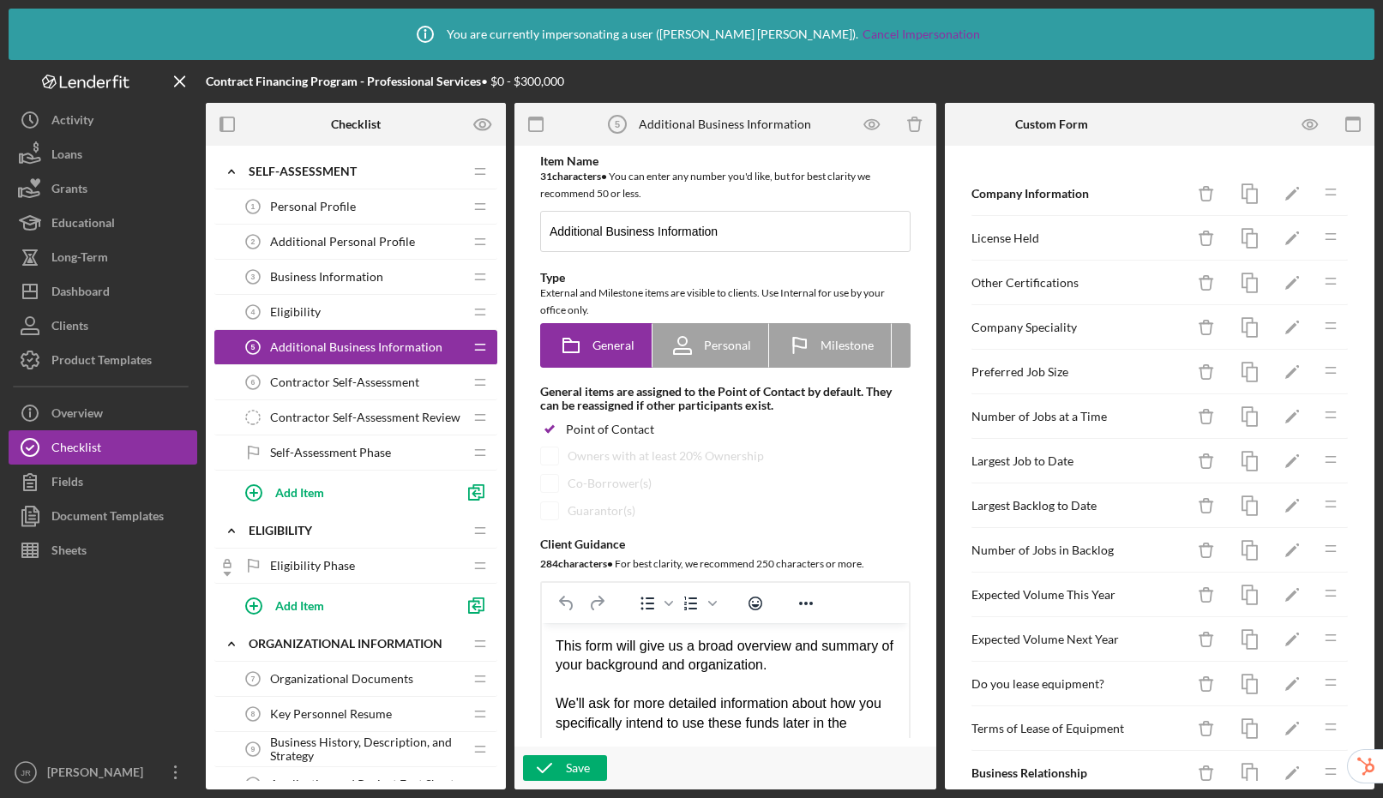
click at [349, 713] on span "Key Personnel Resume" at bounding box center [331, 714] width 122 height 14
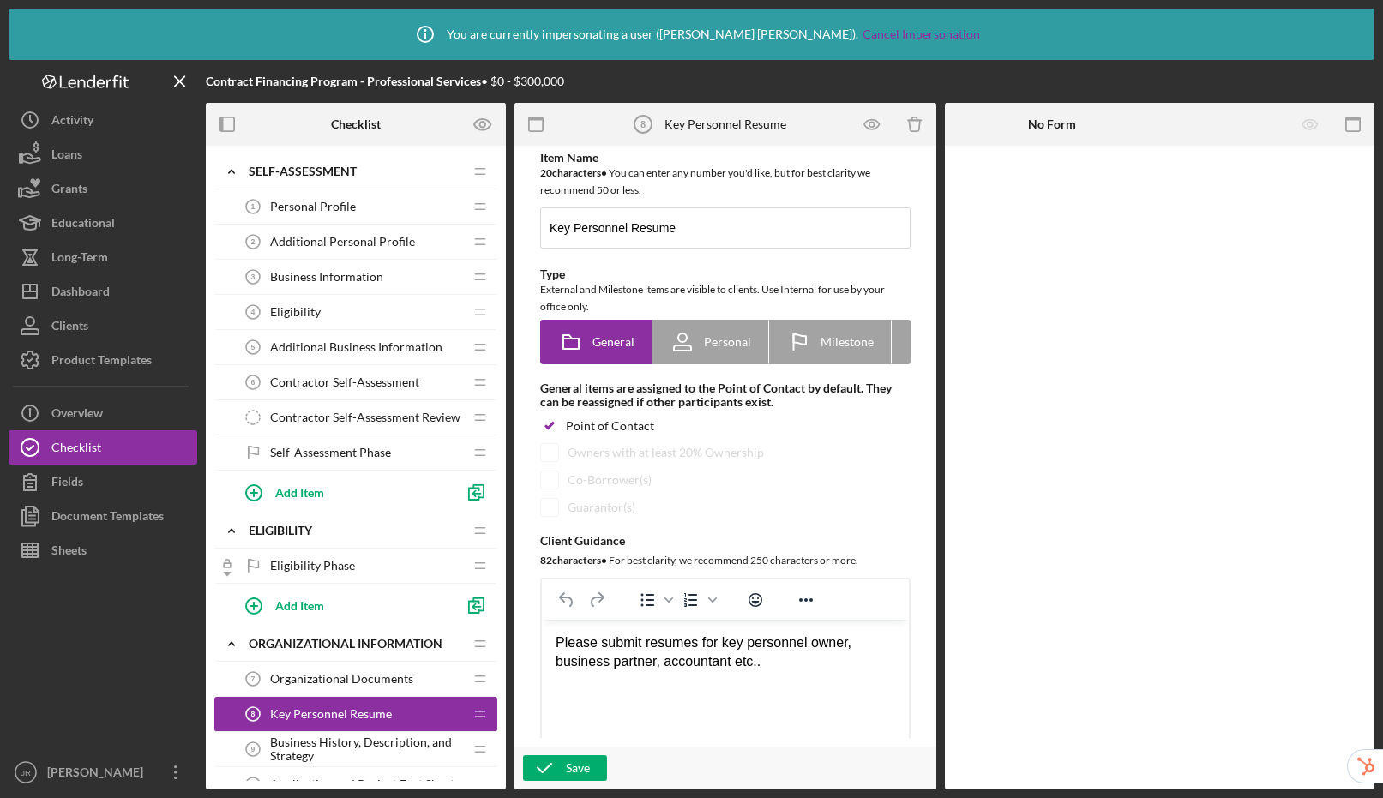
click at [379, 237] on span "Additional Personal Profile" at bounding box center [342, 242] width 145 height 14
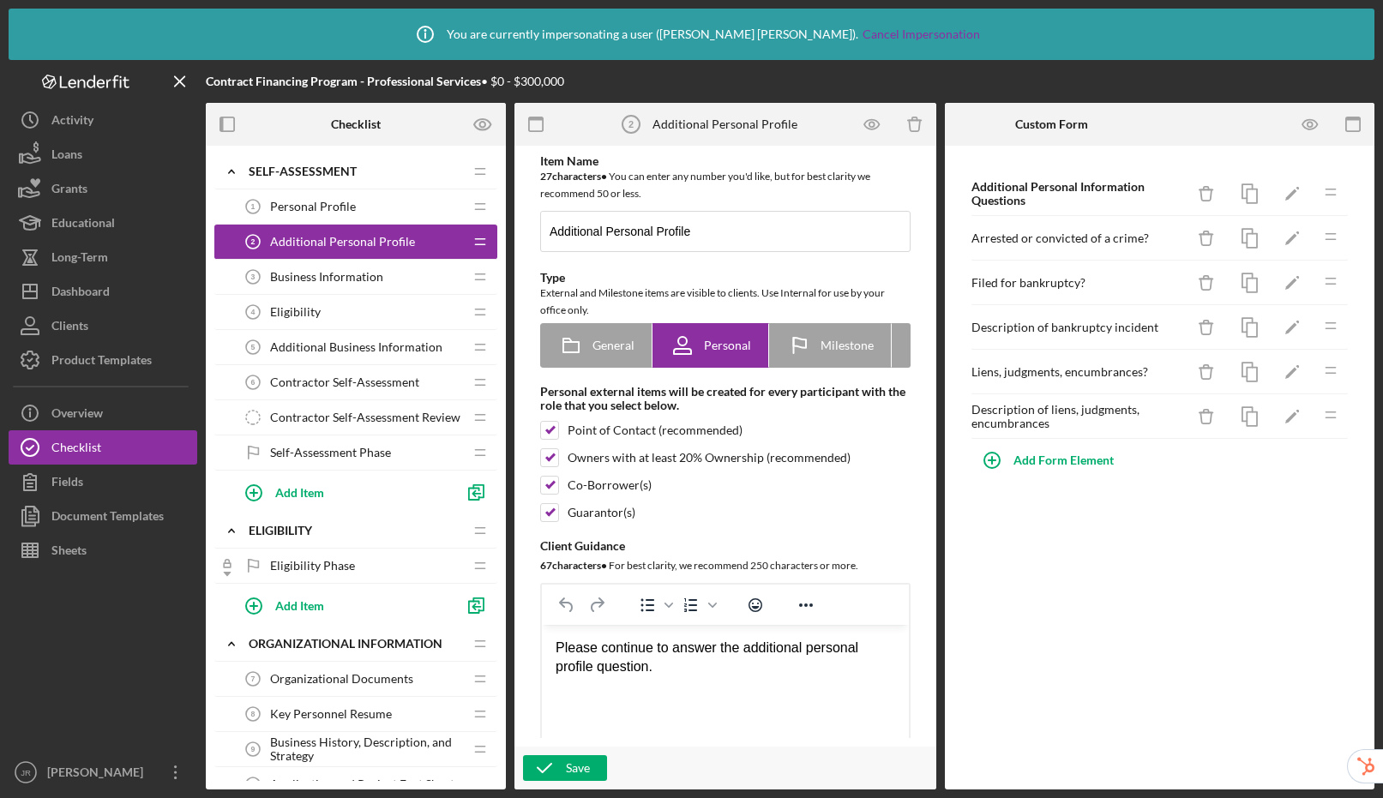
click at [360, 311] on div "Eligibility 4 Eligibility" at bounding box center [349, 312] width 227 height 34
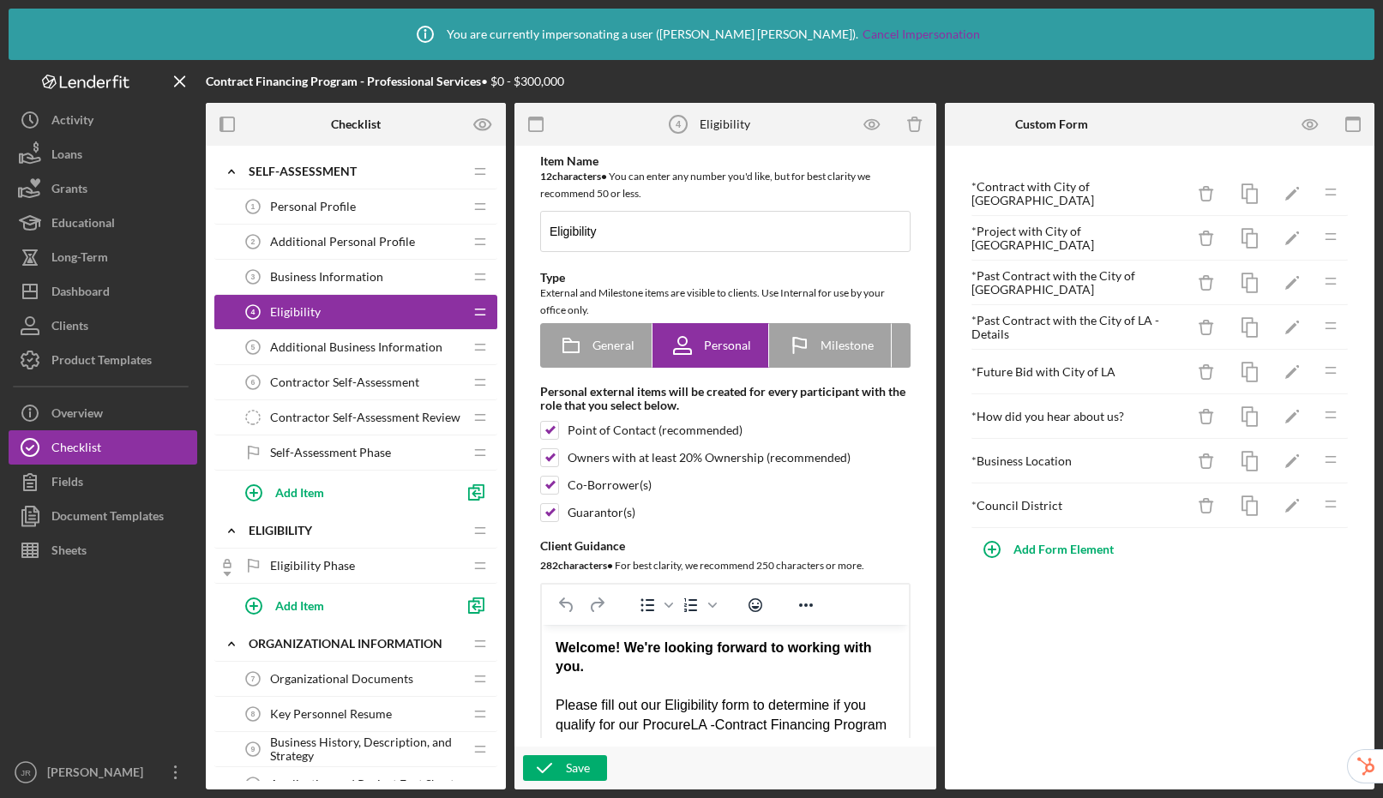
click at [375, 349] on span "Additional Business Information" at bounding box center [356, 347] width 172 height 14
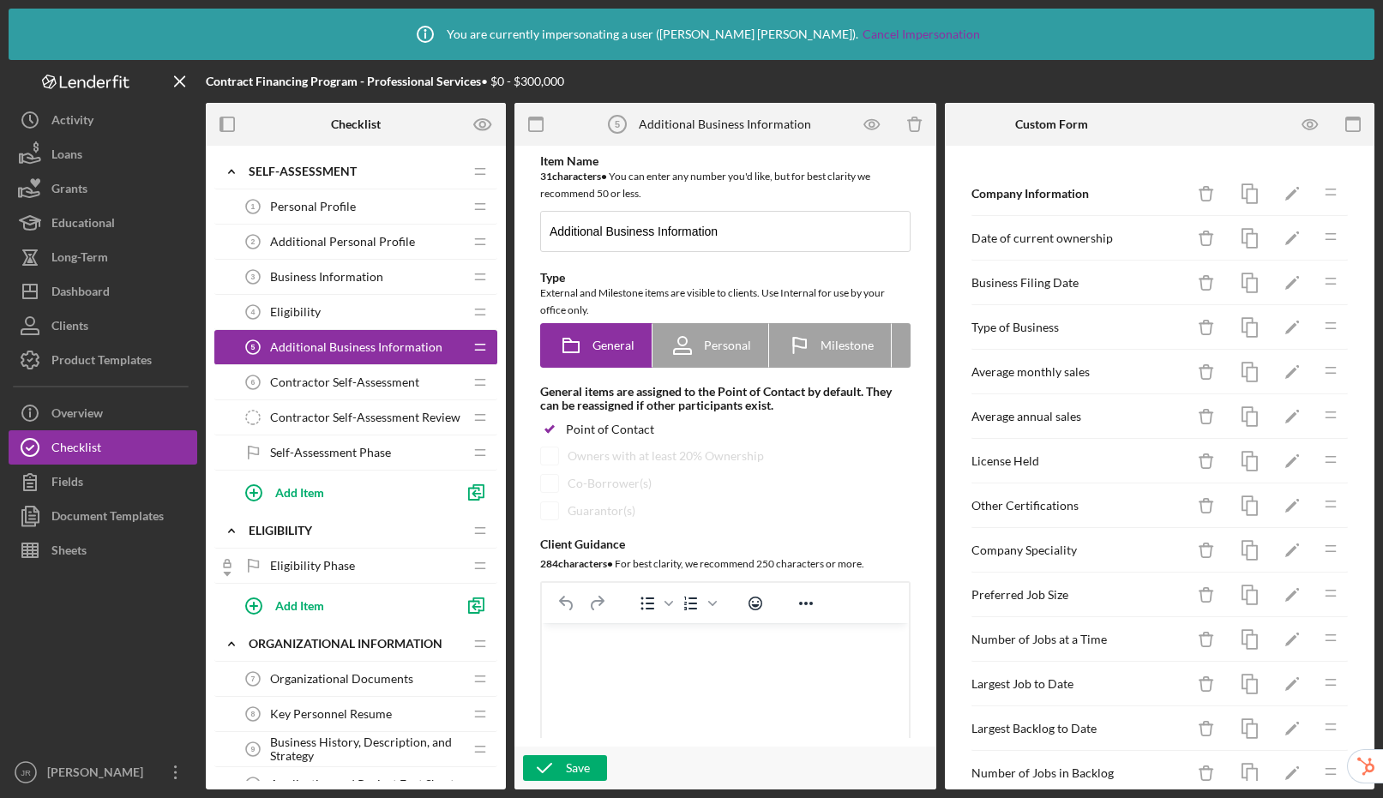
click at [360, 376] on span "Contractor Self-Assessment" at bounding box center [344, 383] width 149 height 14
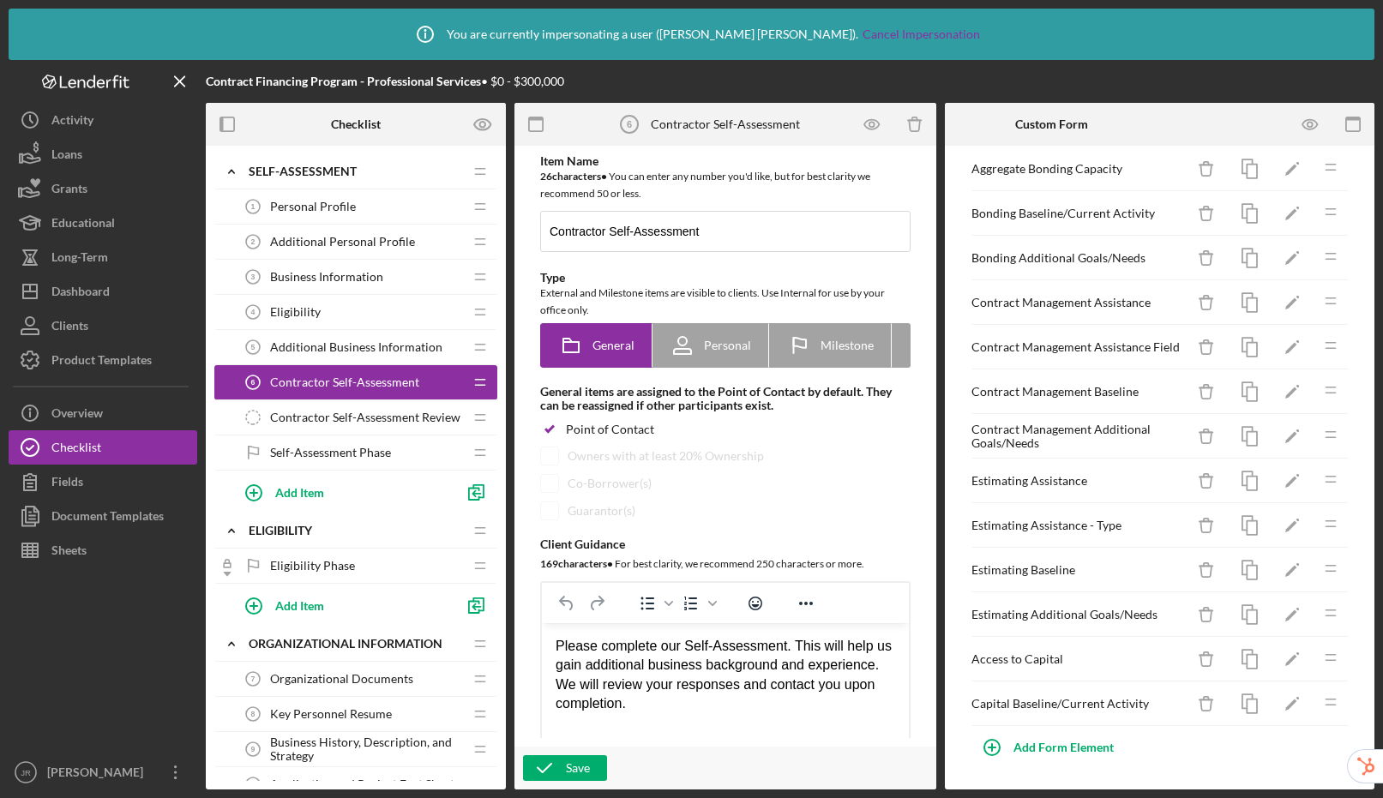
scroll to position [1497, 0]
click at [119, 296] on button "Icon/Dashboard Dashboard" at bounding box center [103, 291] width 189 height 34
